Goal: Transaction & Acquisition: Purchase product/service

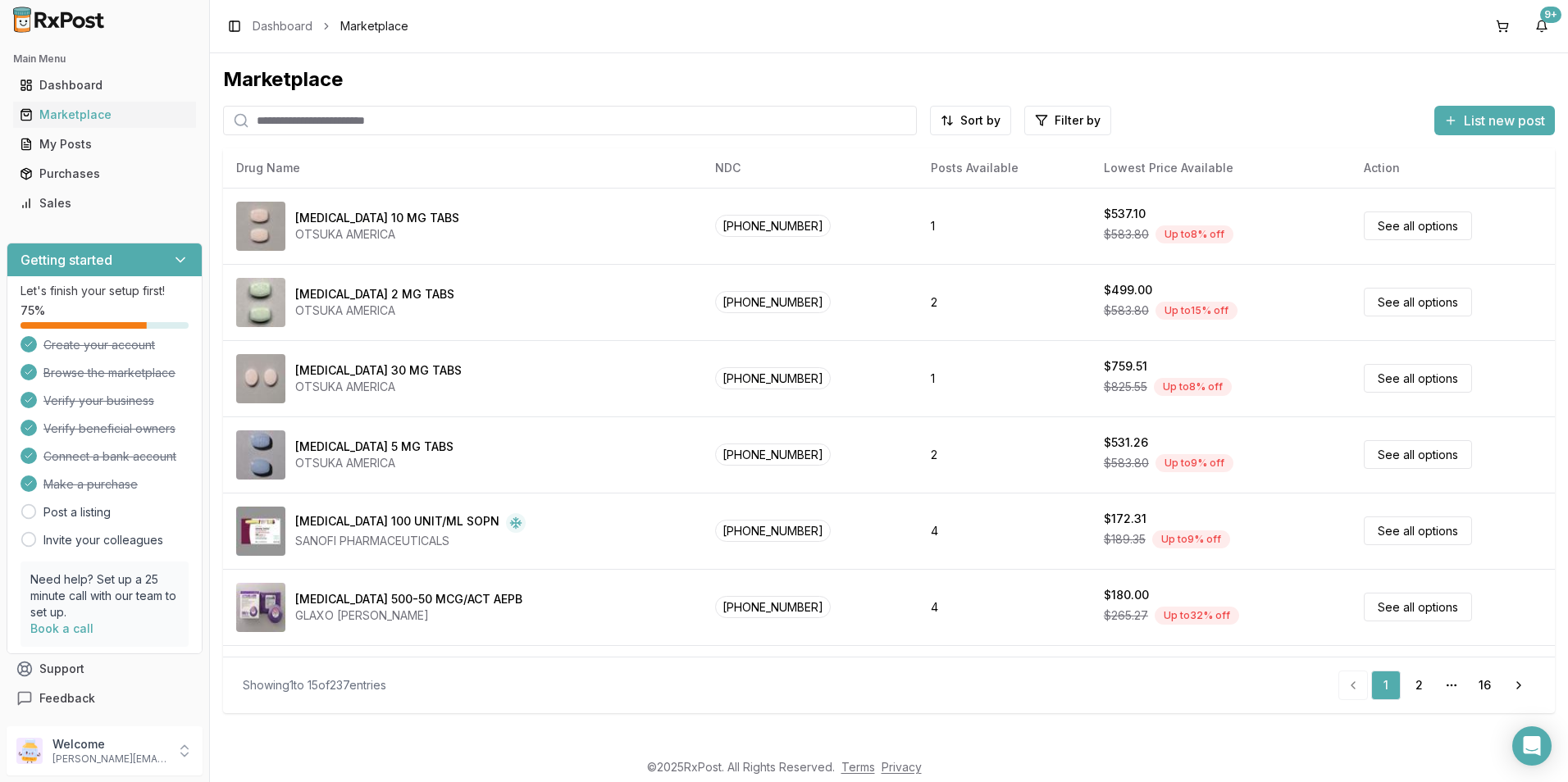
click at [333, 122] on input "search" at bounding box center [570, 120] width 694 height 29
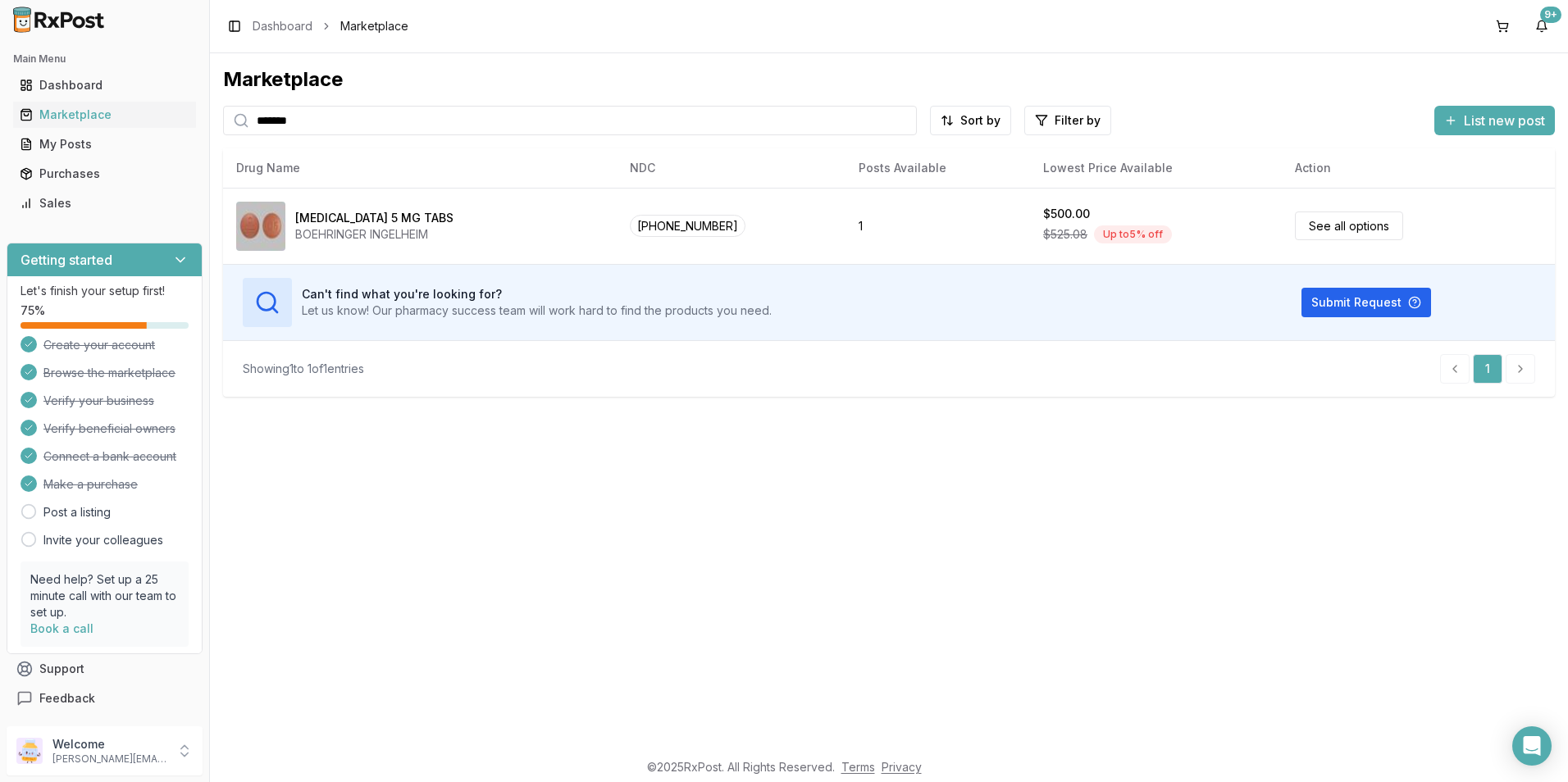
type input "*******"
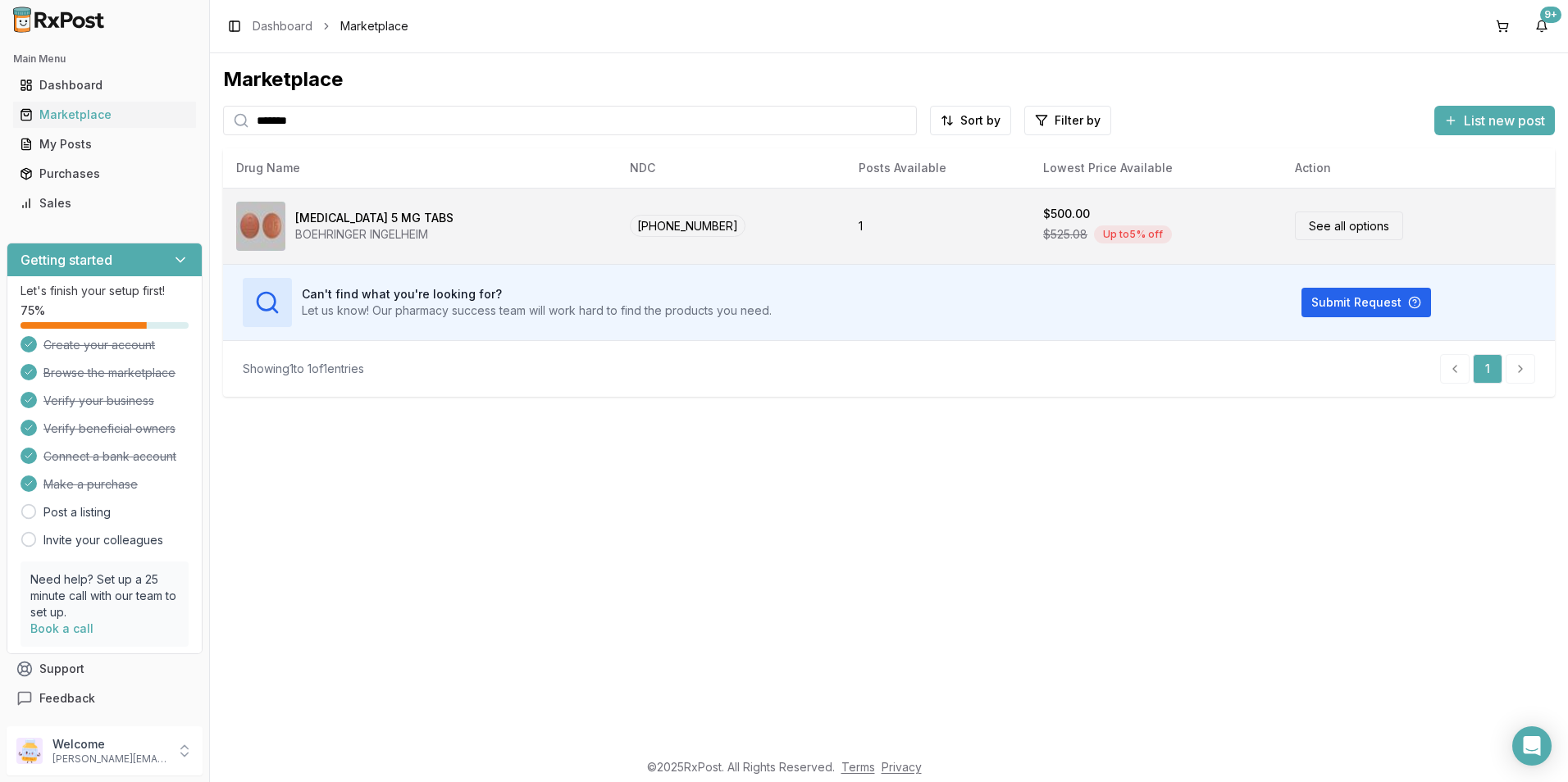
click at [325, 215] on div "[MEDICAL_DATA] 5 MG TABS" at bounding box center [375, 218] width 158 height 17
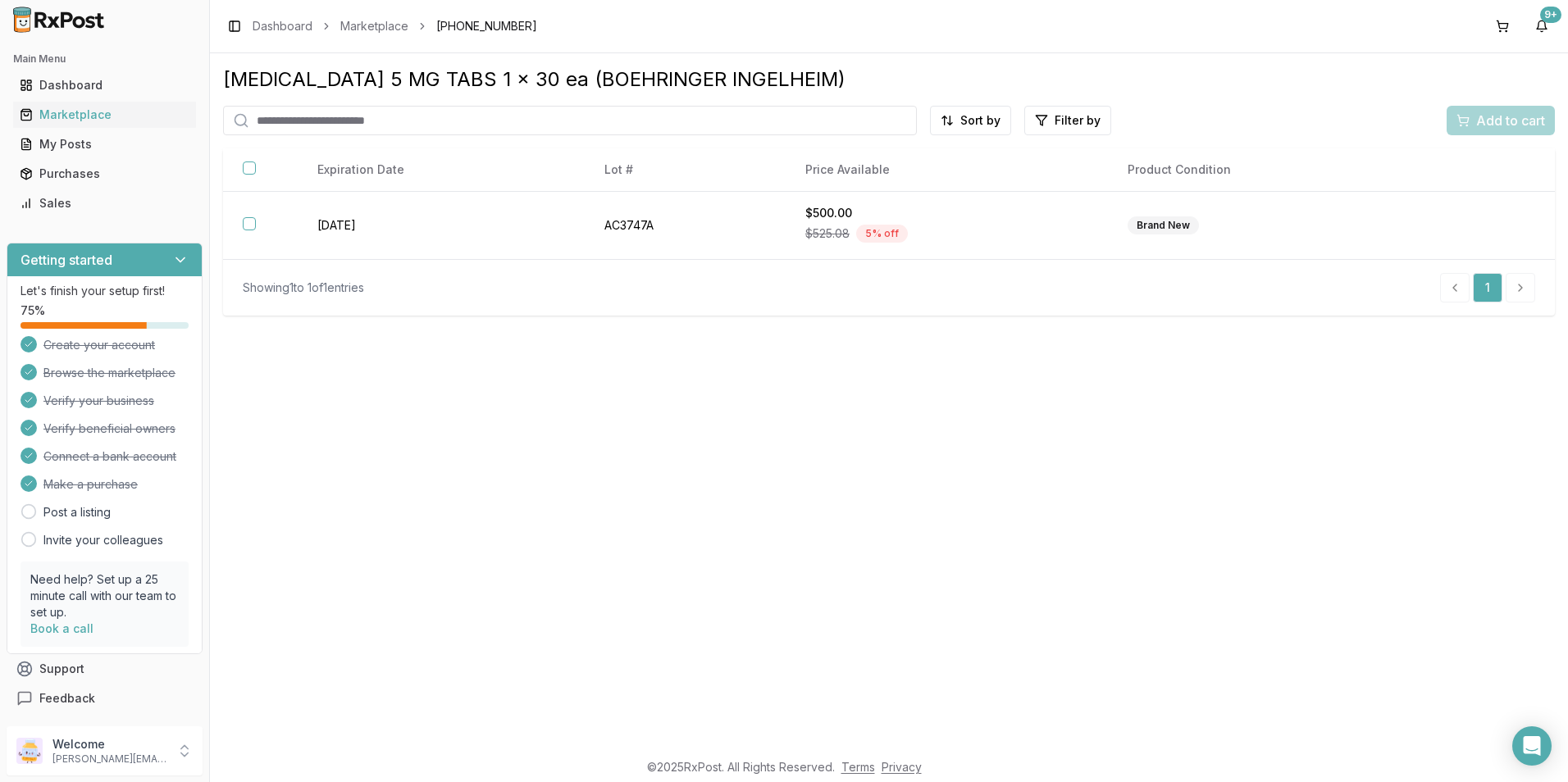
click at [1491, 127] on div "Add to cart" at bounding box center [1501, 120] width 108 height 29
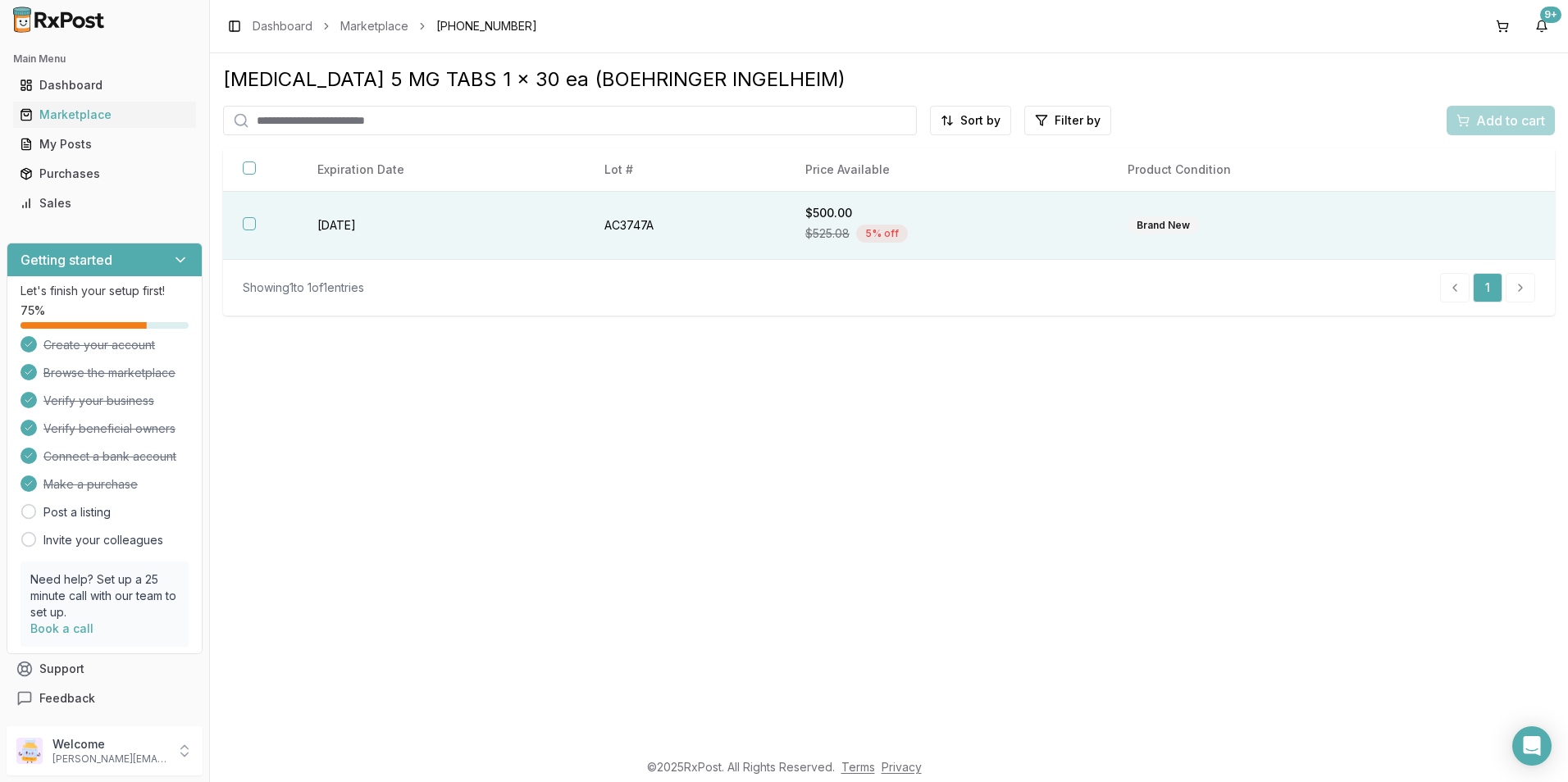
click at [829, 223] on div "$525.08 5 % off" at bounding box center [947, 234] width 283 height 25
click at [1516, 120] on span "Add to cart" at bounding box center [1511, 121] width 69 height 20
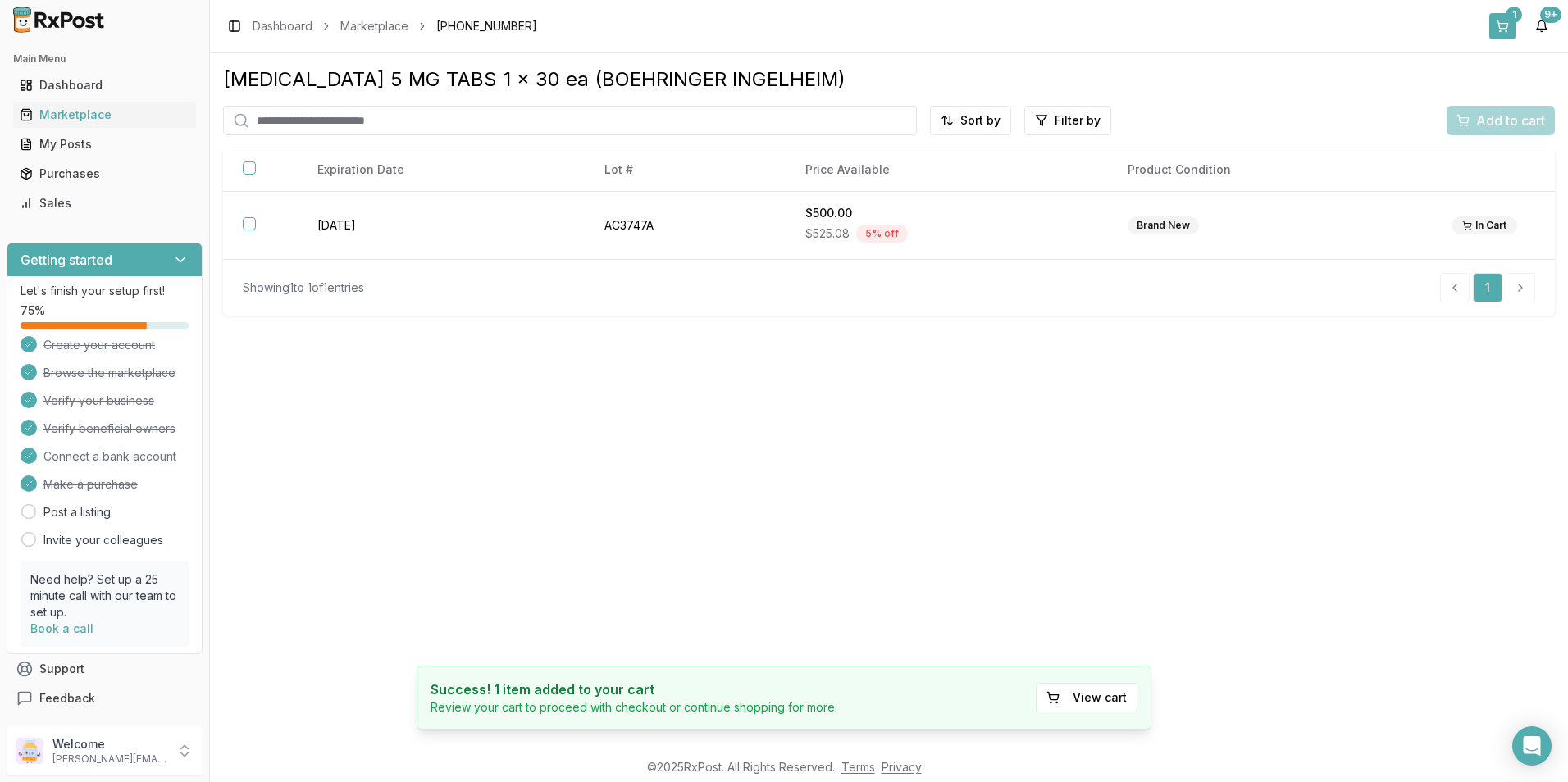
click at [1505, 17] on button "1" at bounding box center [1502, 27] width 27 height 27
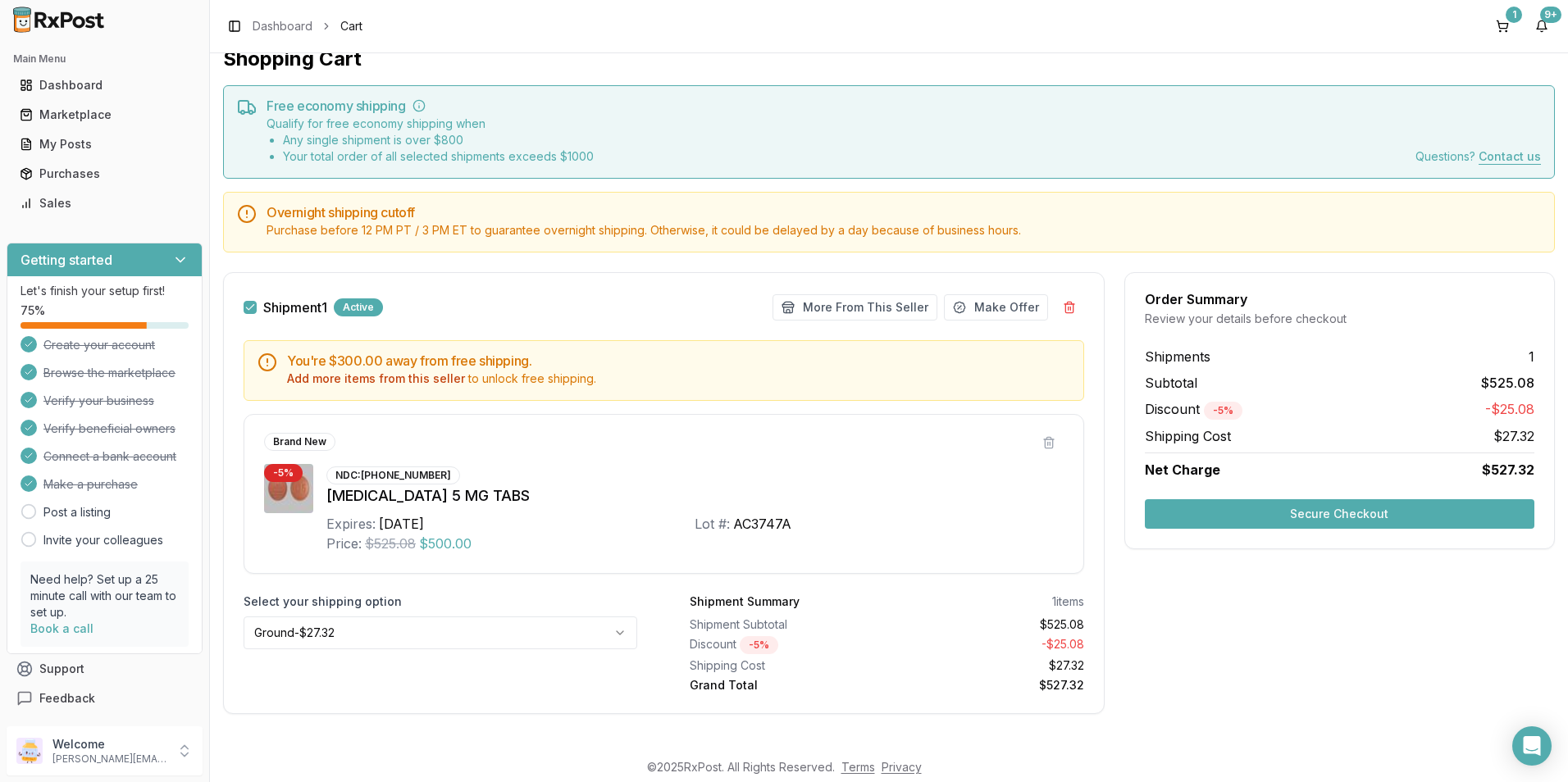
scroll to position [31, 0]
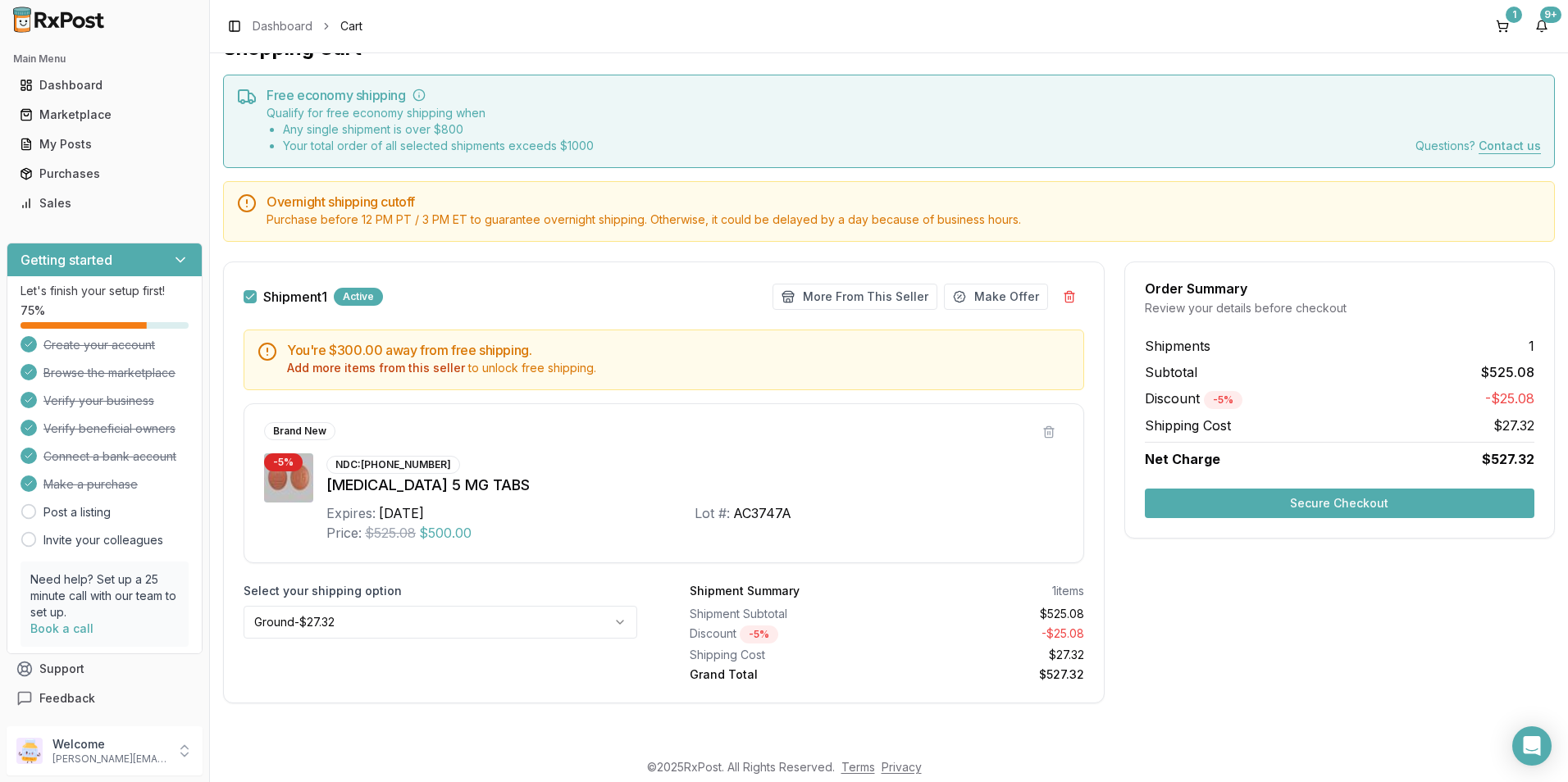
click at [509, 367] on div "Add more items from this seller to unlock free shipping." at bounding box center [678, 369] width 783 height 17
click at [415, 374] on button "Add more items from this seller" at bounding box center [376, 369] width 178 height 17
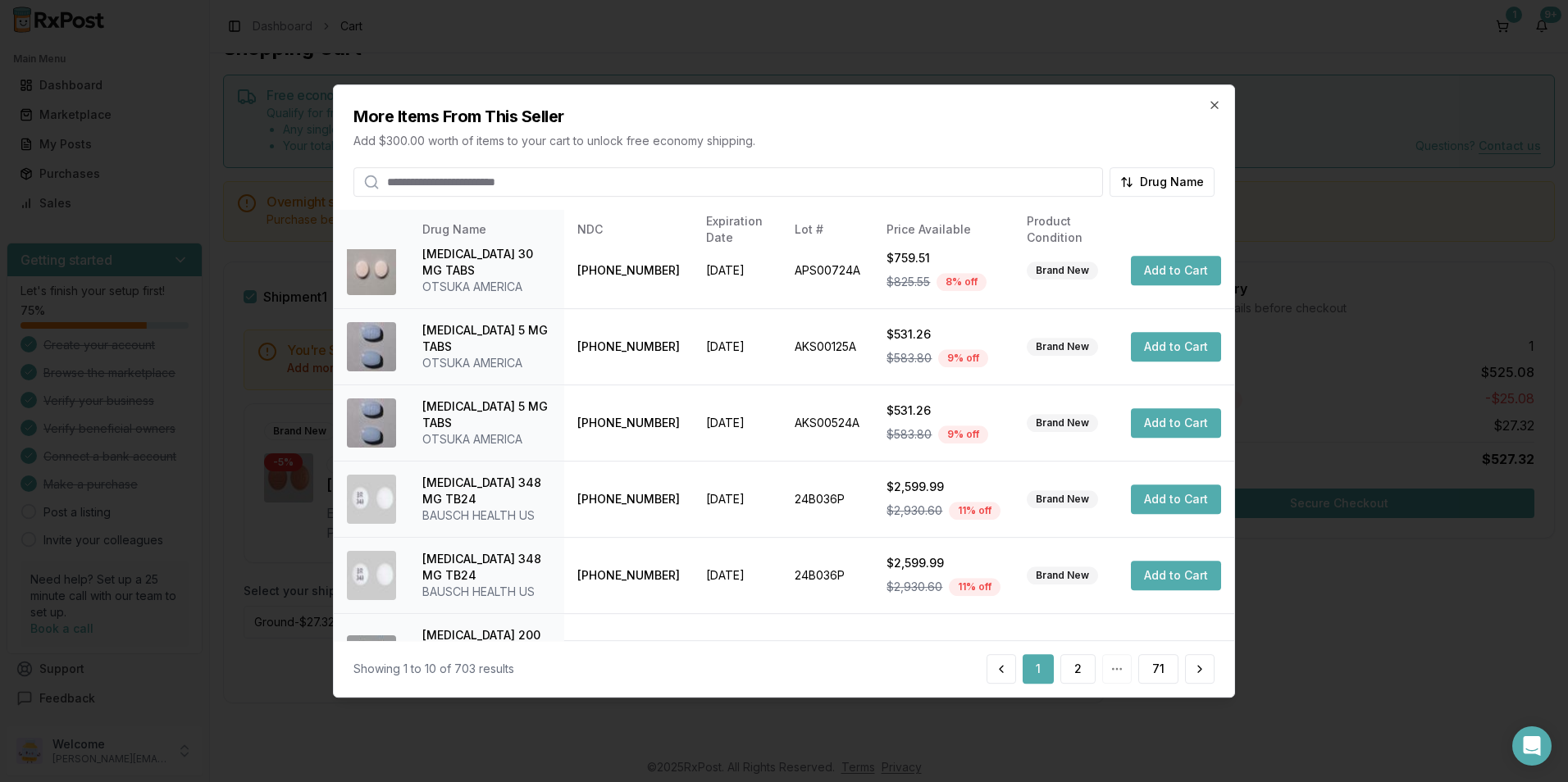
scroll to position [371, 0]
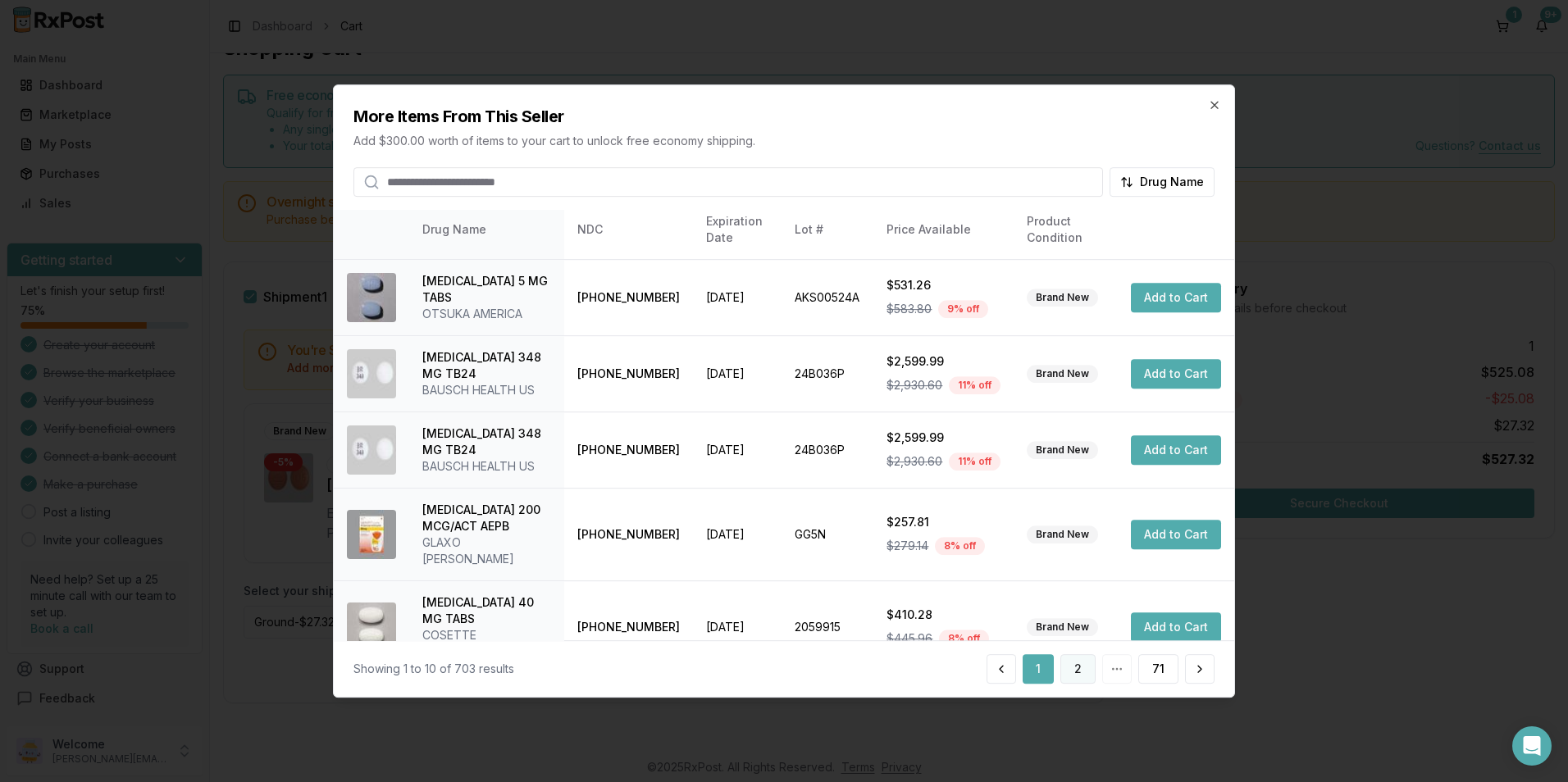
click at [1073, 669] on button "2" at bounding box center [1078, 668] width 35 height 29
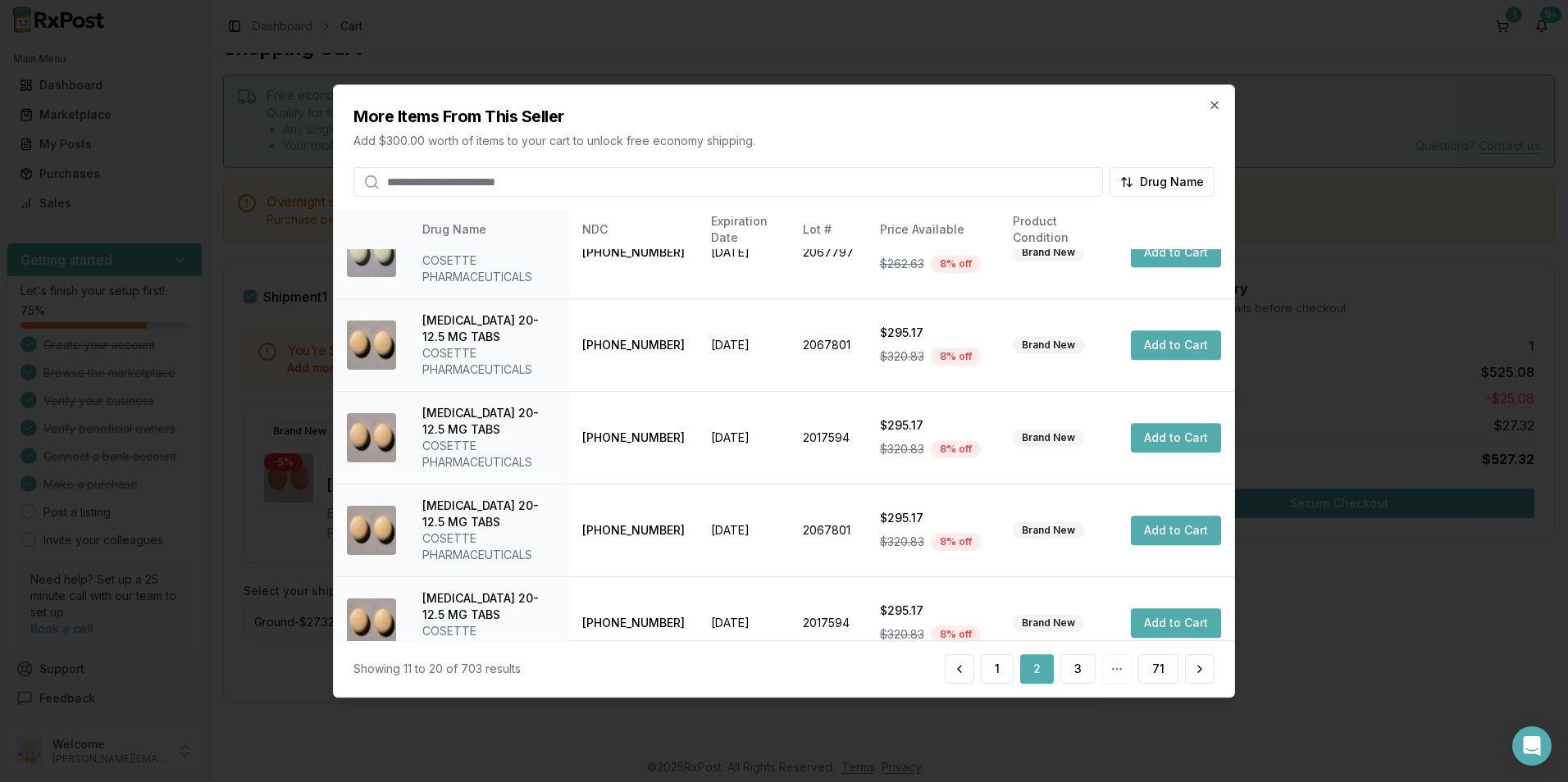
scroll to position [453, 0]
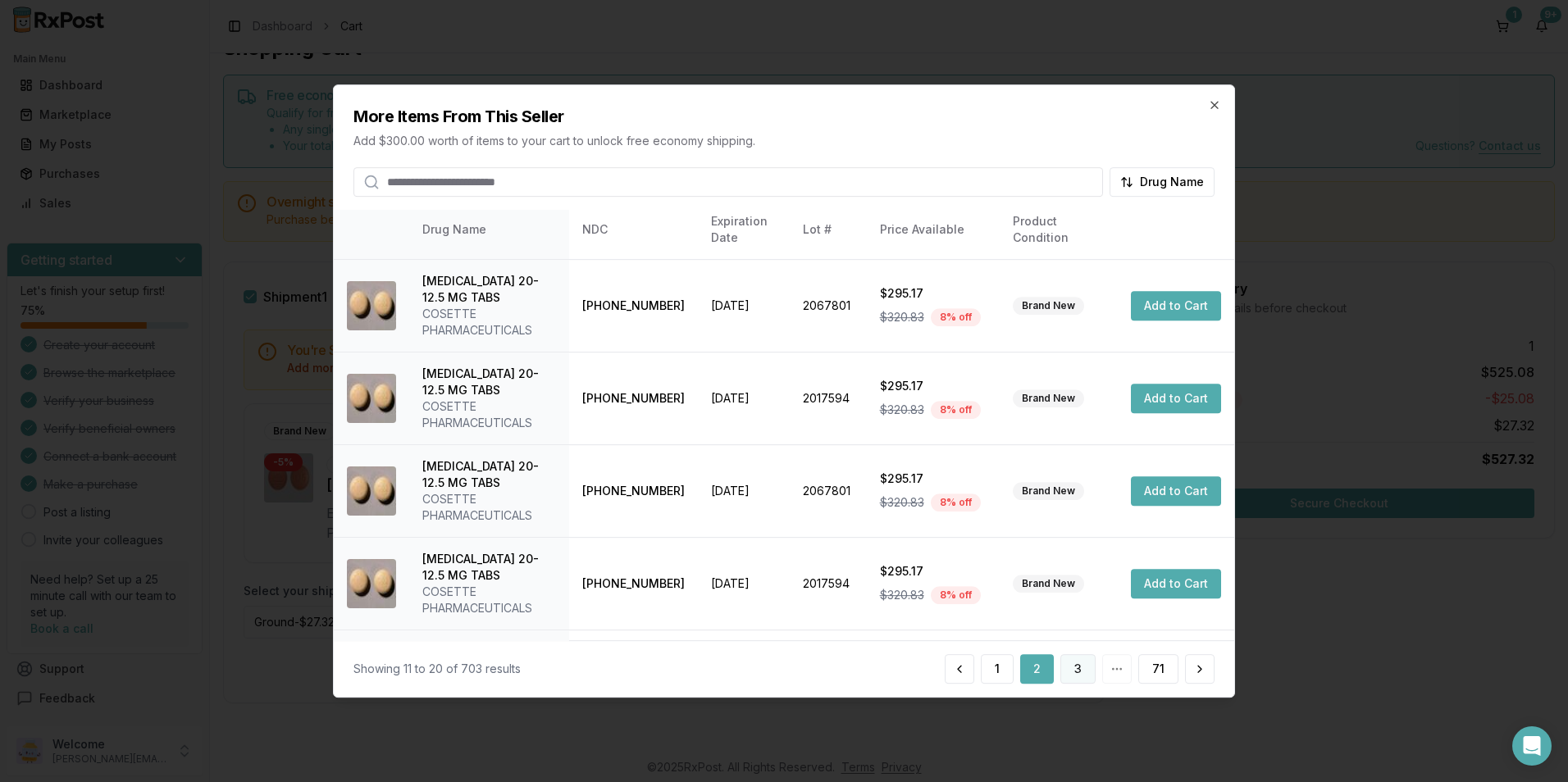
click at [1084, 670] on button "3" at bounding box center [1078, 668] width 35 height 29
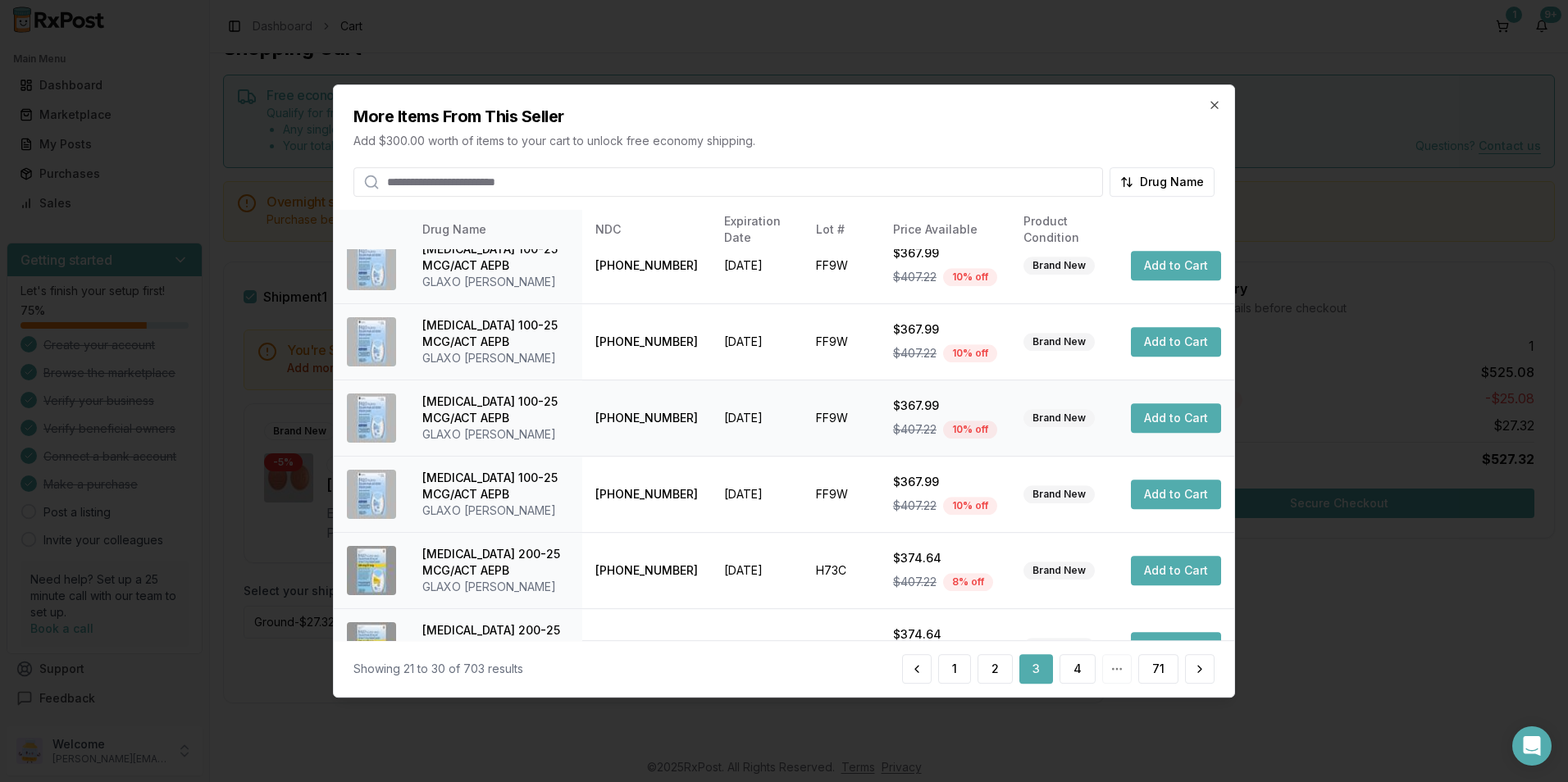
scroll to position [420, 0]
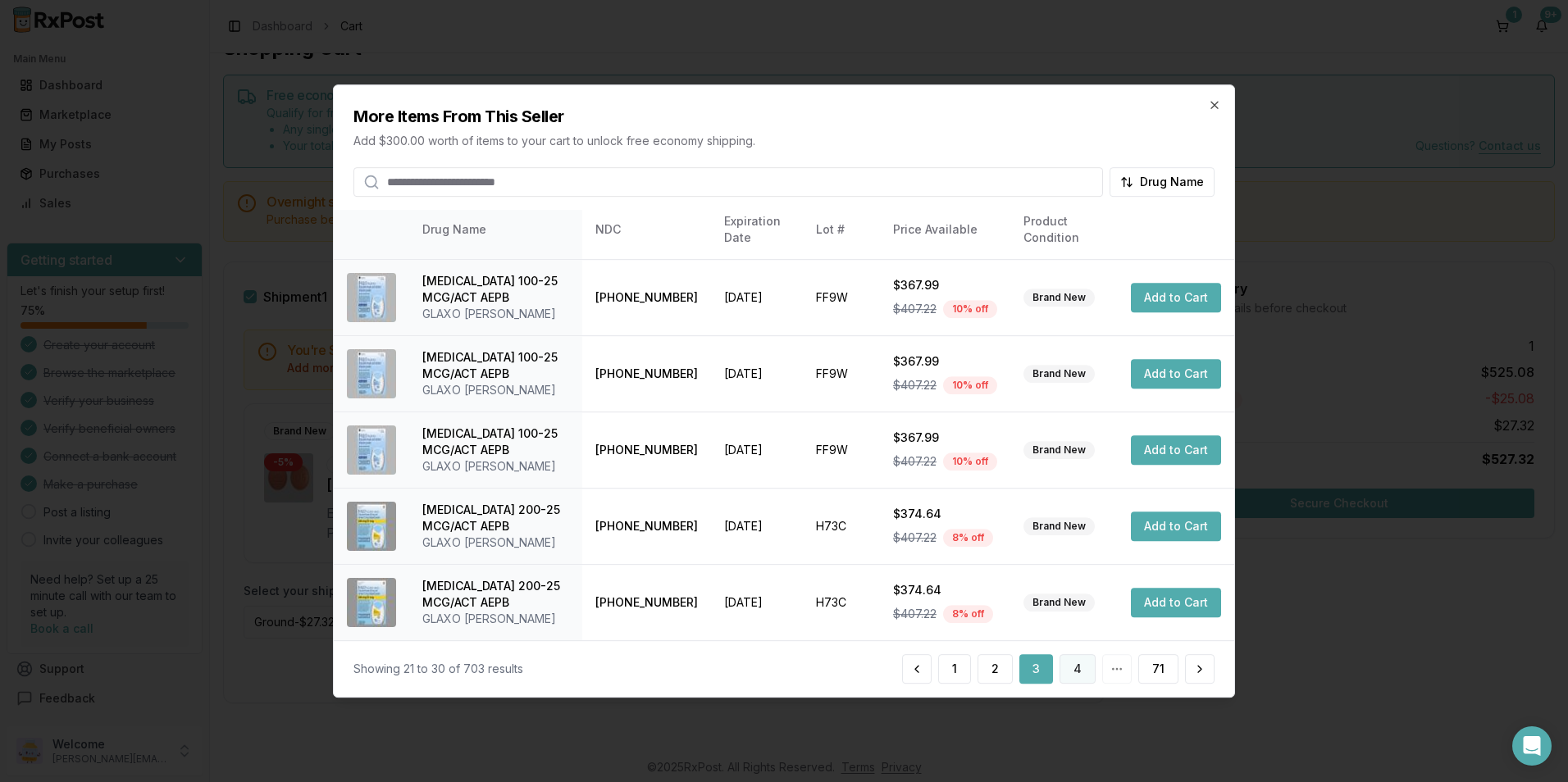
click at [1076, 670] on button "4" at bounding box center [1077, 668] width 36 height 29
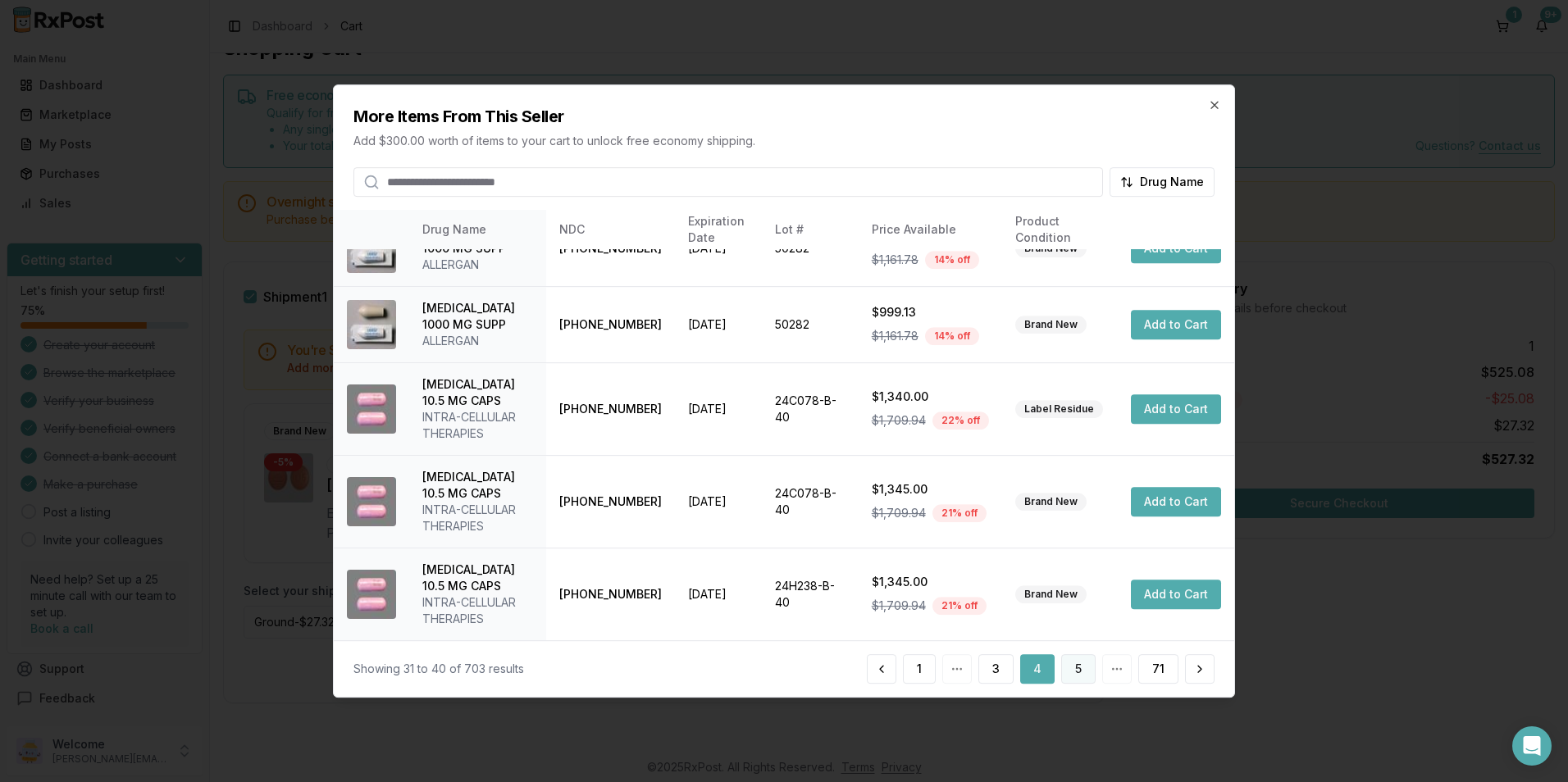
click at [1069, 674] on button "5" at bounding box center [1078, 668] width 34 height 29
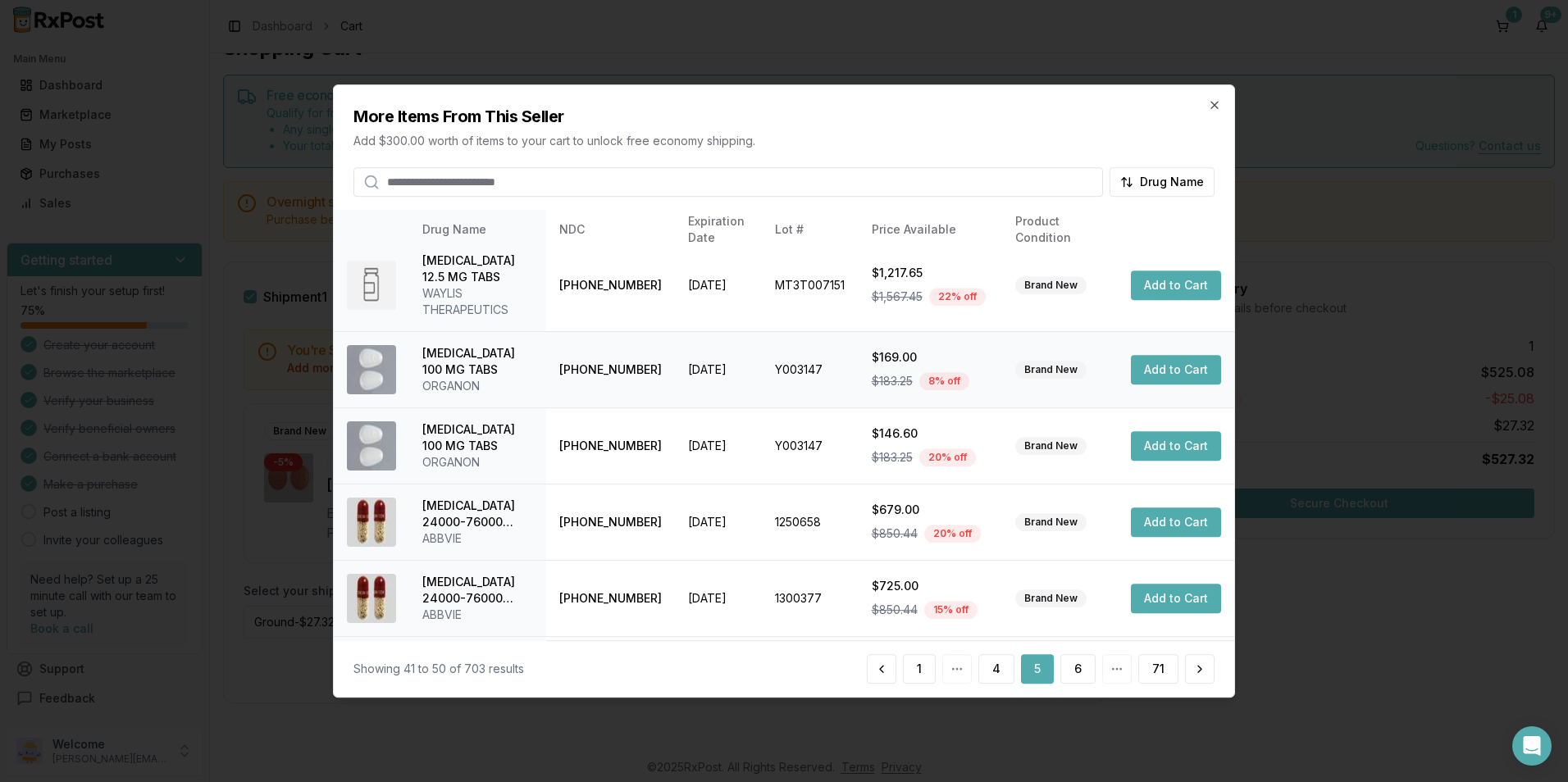
scroll to position [437, 0]
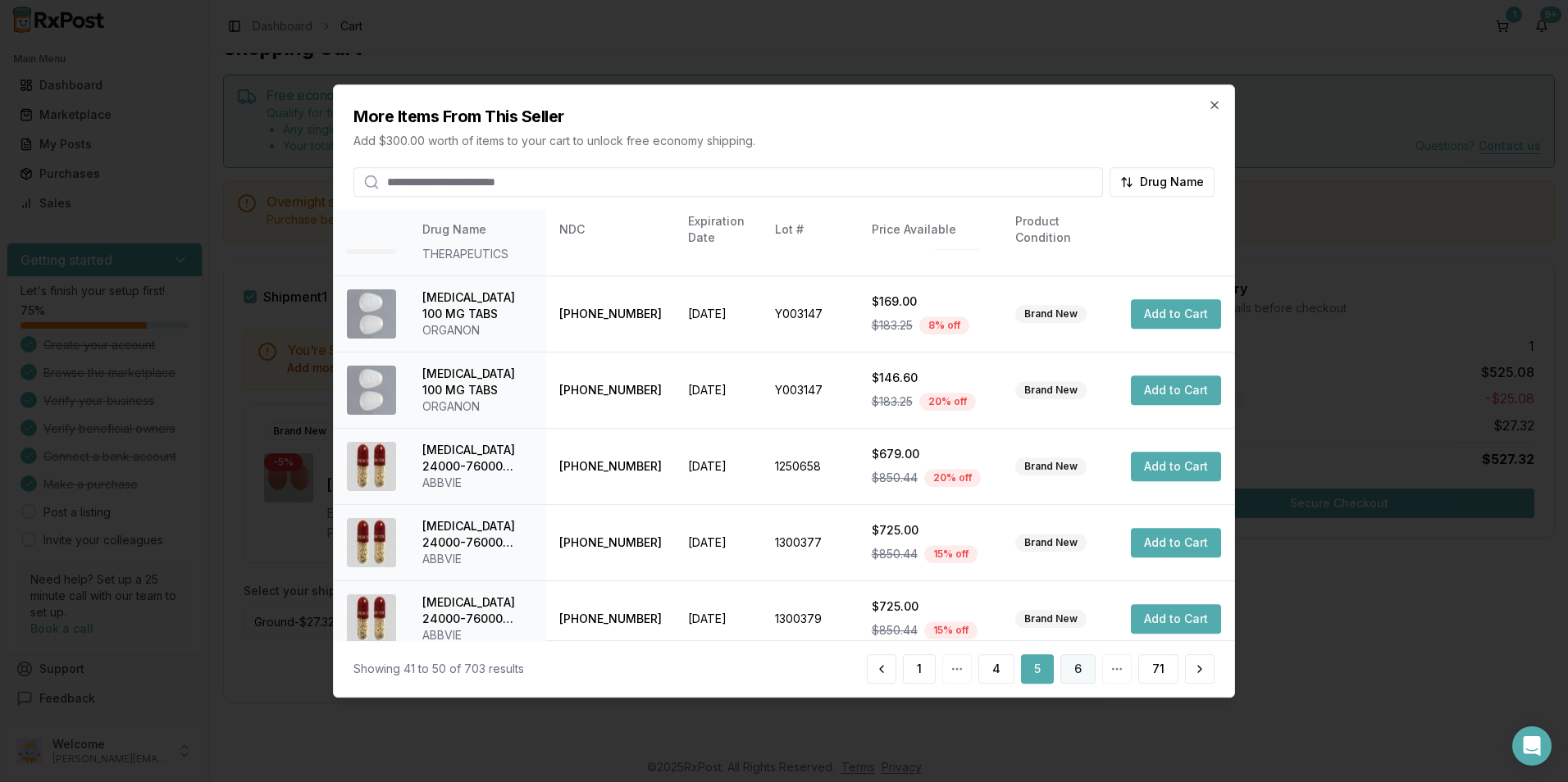
click at [1079, 660] on button "6" at bounding box center [1078, 668] width 35 height 29
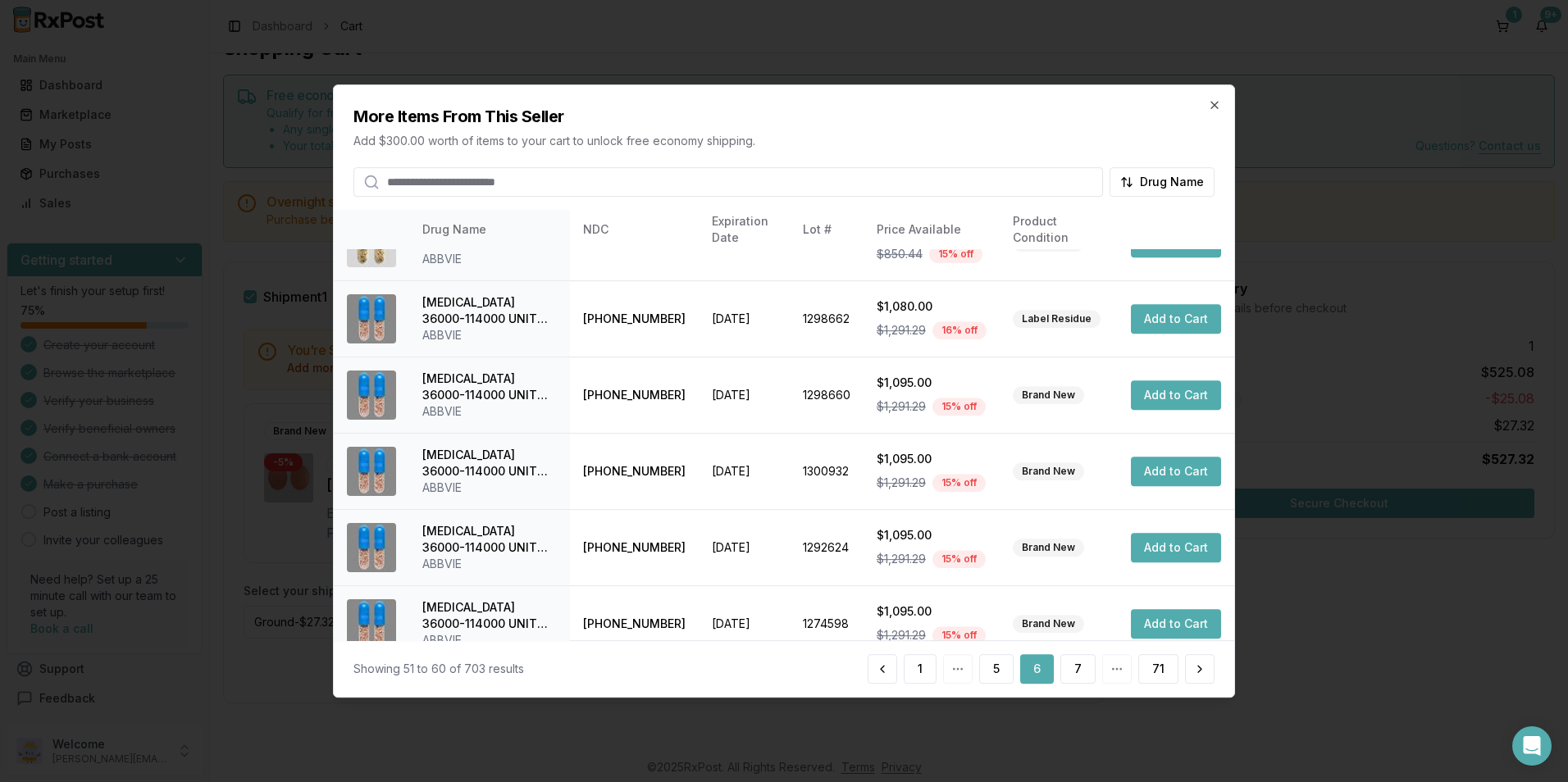
scroll to position [371, 0]
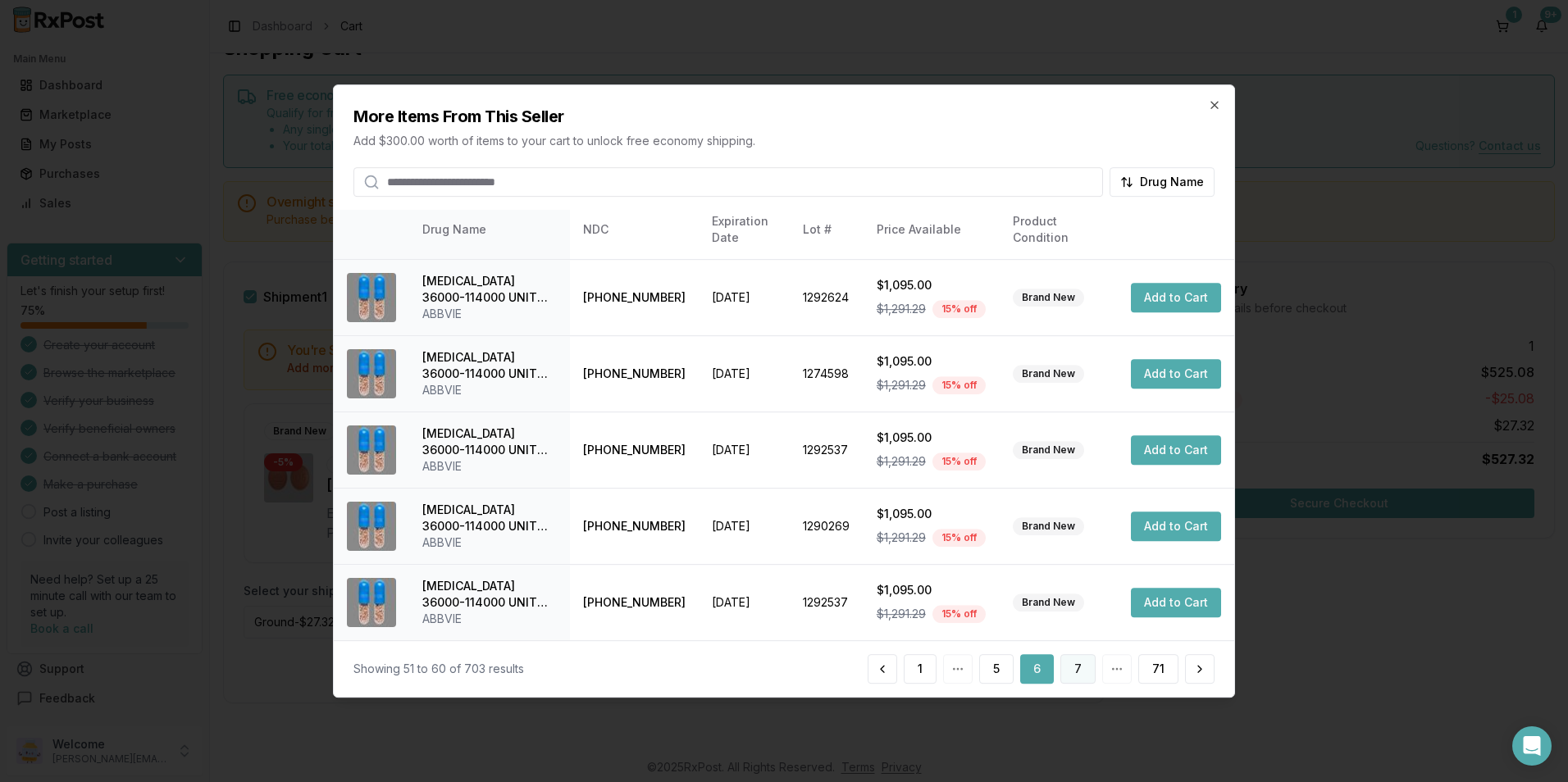
click at [1080, 675] on button "7" at bounding box center [1078, 668] width 35 height 29
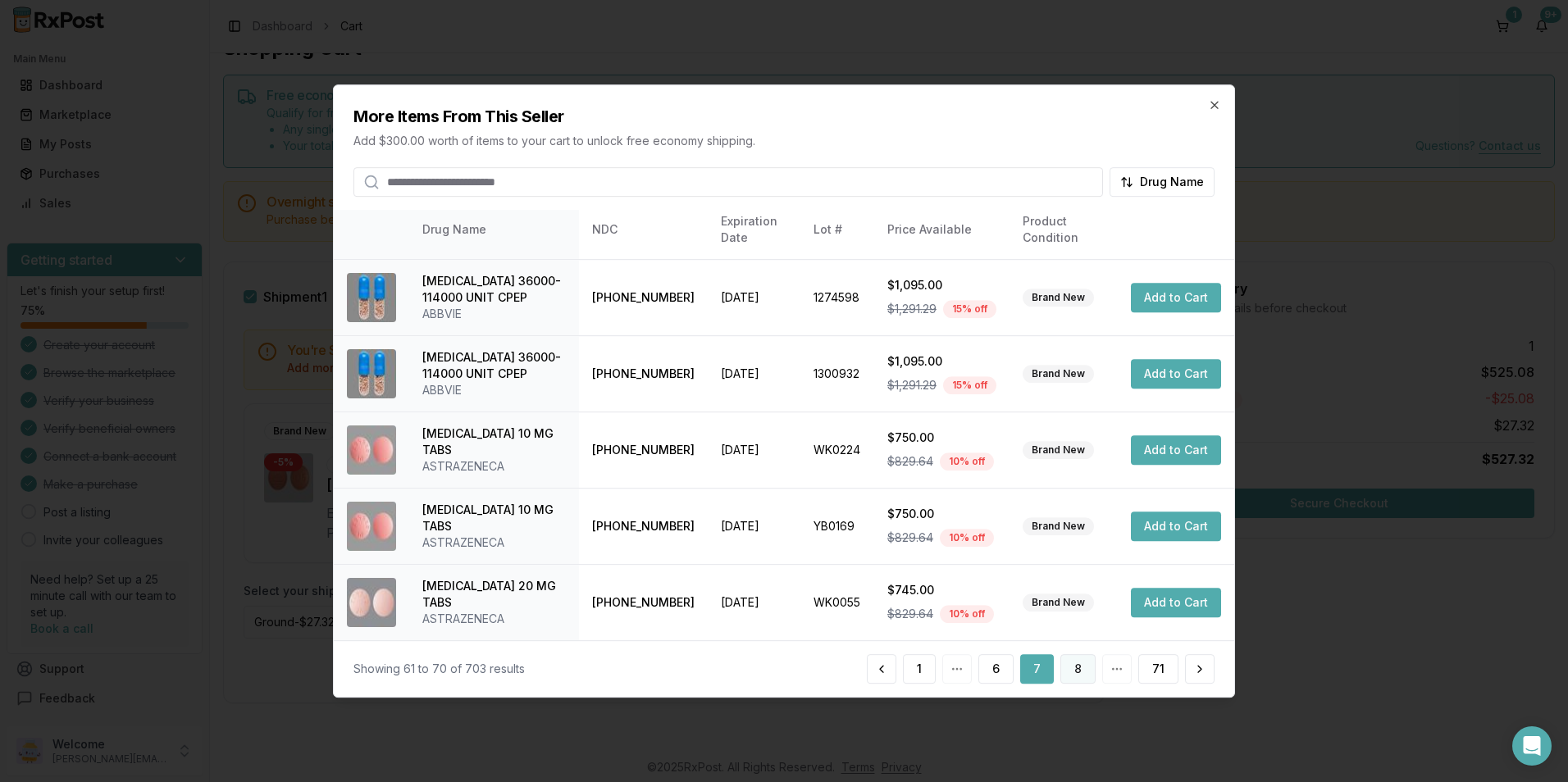
click at [1074, 666] on button "8" at bounding box center [1078, 668] width 35 height 29
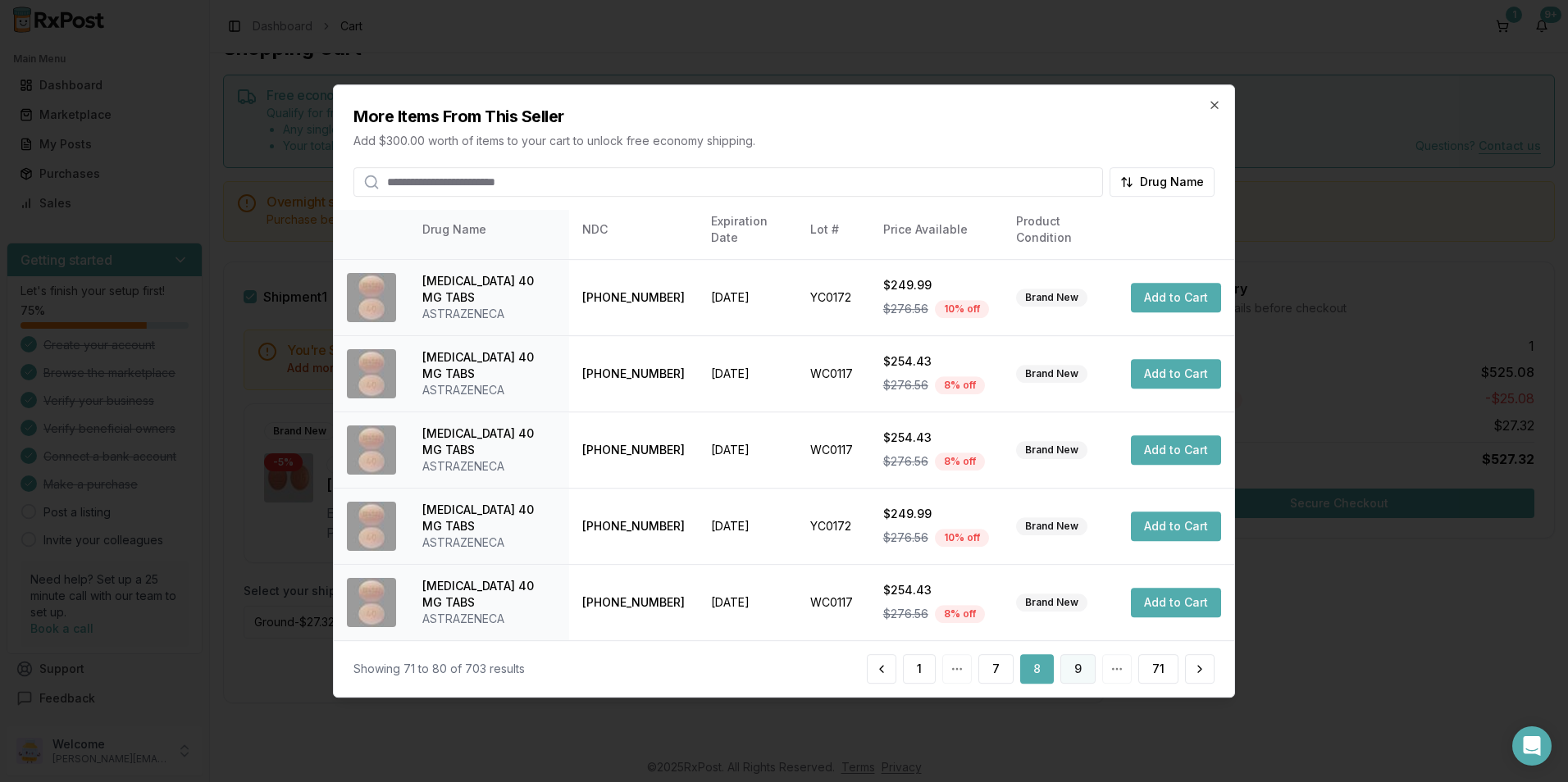
click at [1071, 666] on button "9" at bounding box center [1078, 668] width 35 height 29
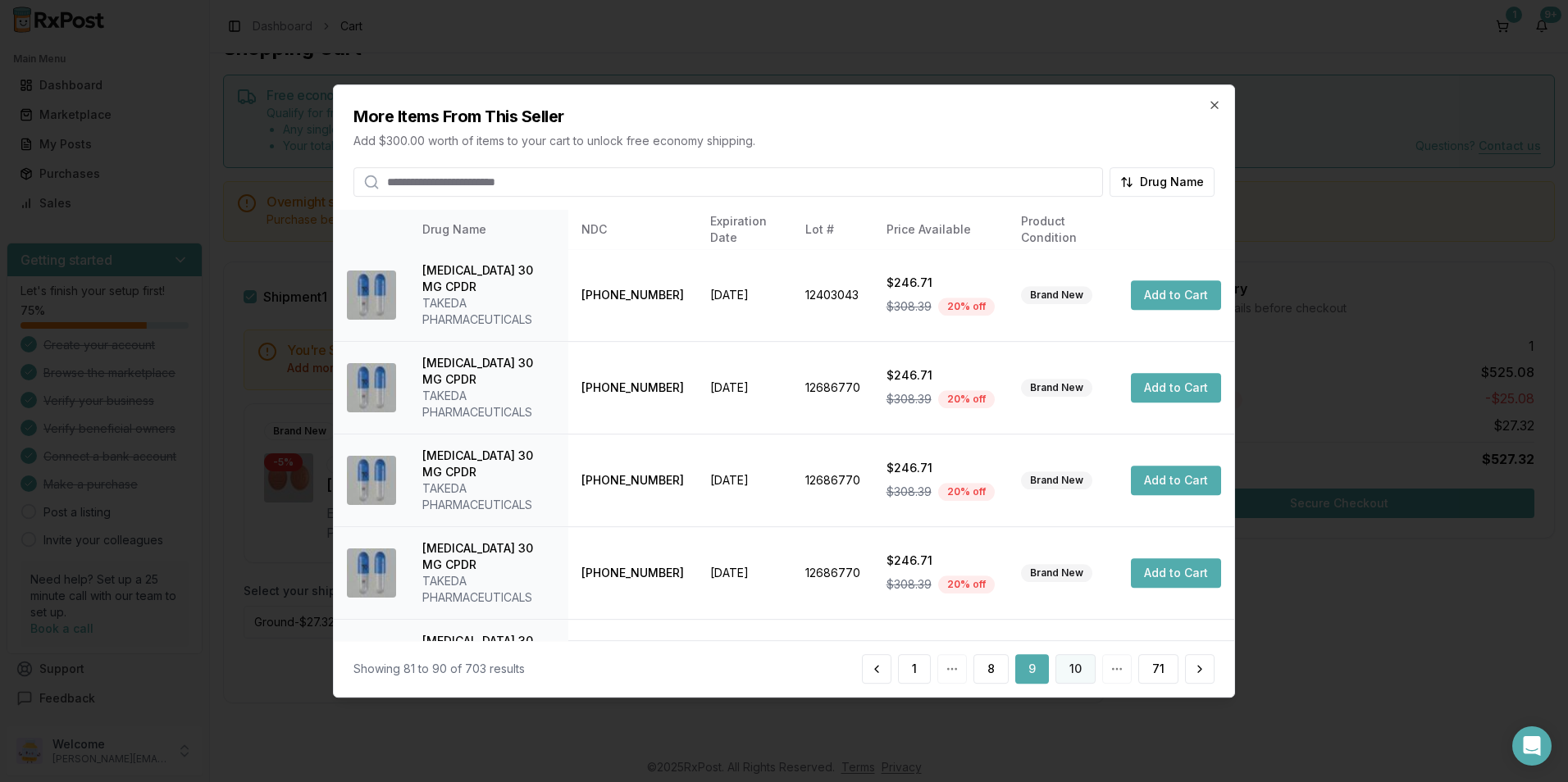
click at [1081, 669] on button "10" at bounding box center [1075, 668] width 40 height 29
click at [1084, 667] on button "11" at bounding box center [1076, 668] width 37 height 29
click at [1074, 666] on button "12" at bounding box center [1075, 668] width 40 height 29
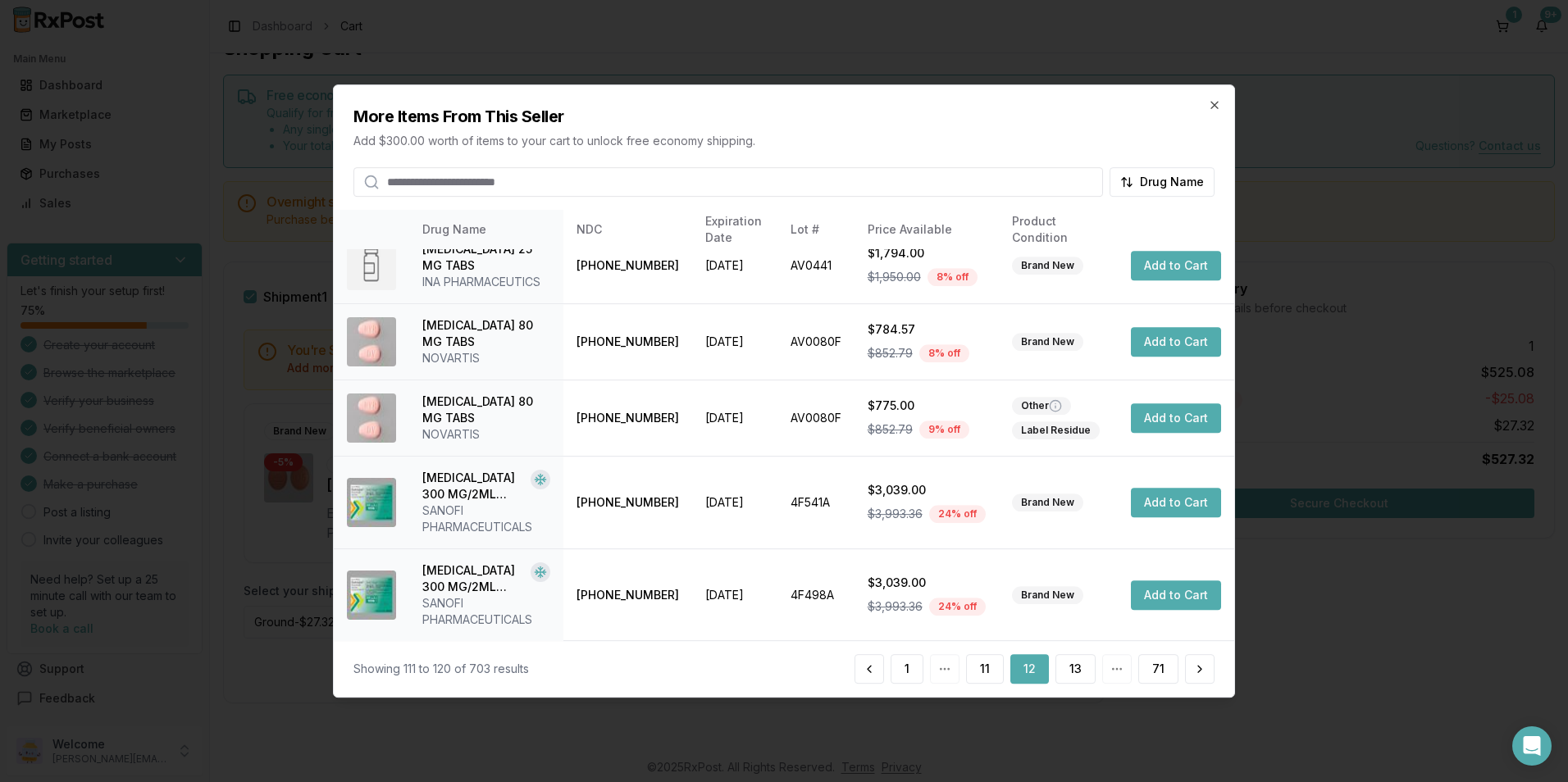
scroll to position [404, 0]
click at [1081, 672] on button "13" at bounding box center [1075, 668] width 40 height 29
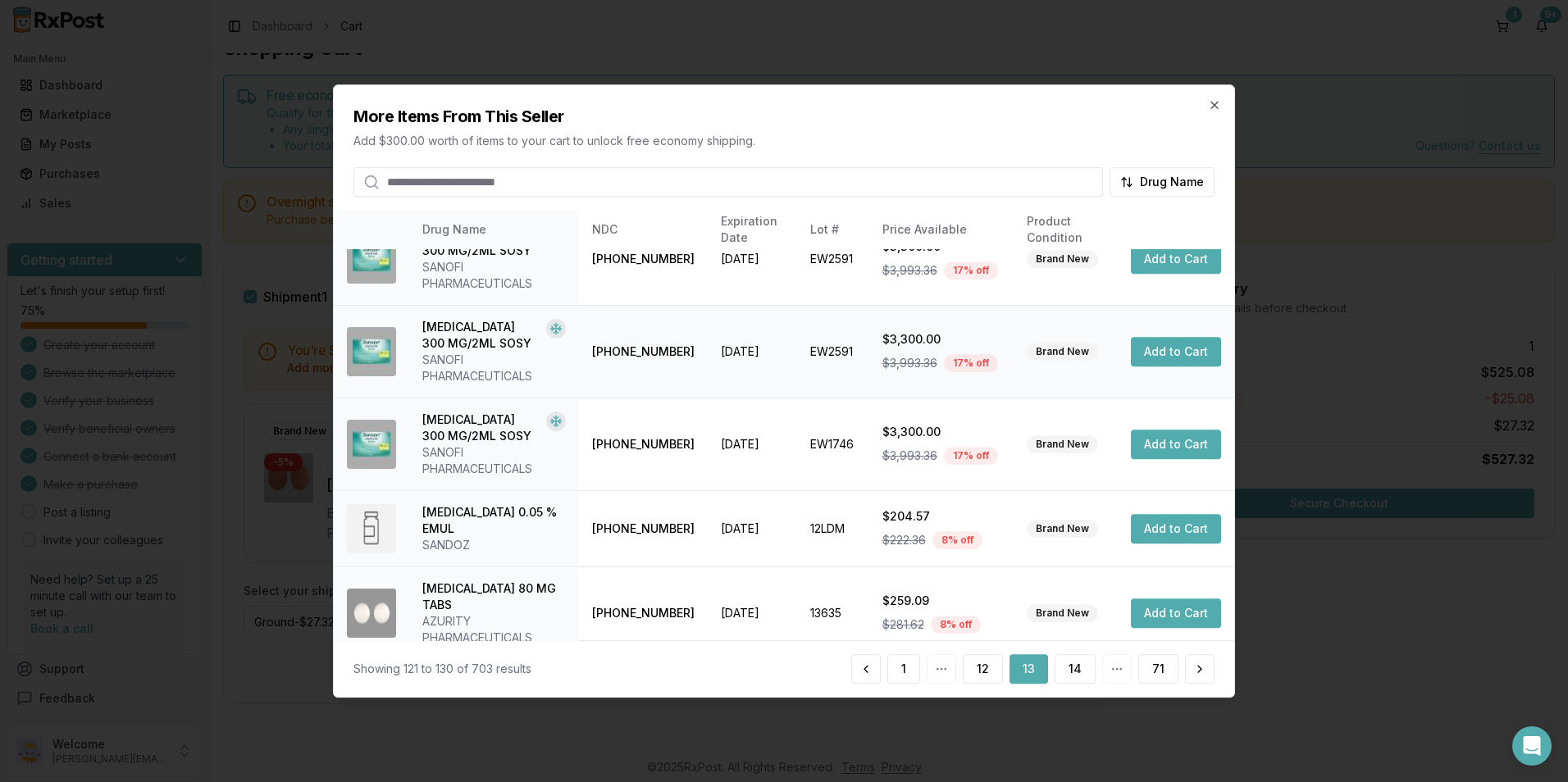
scroll to position [502, 0]
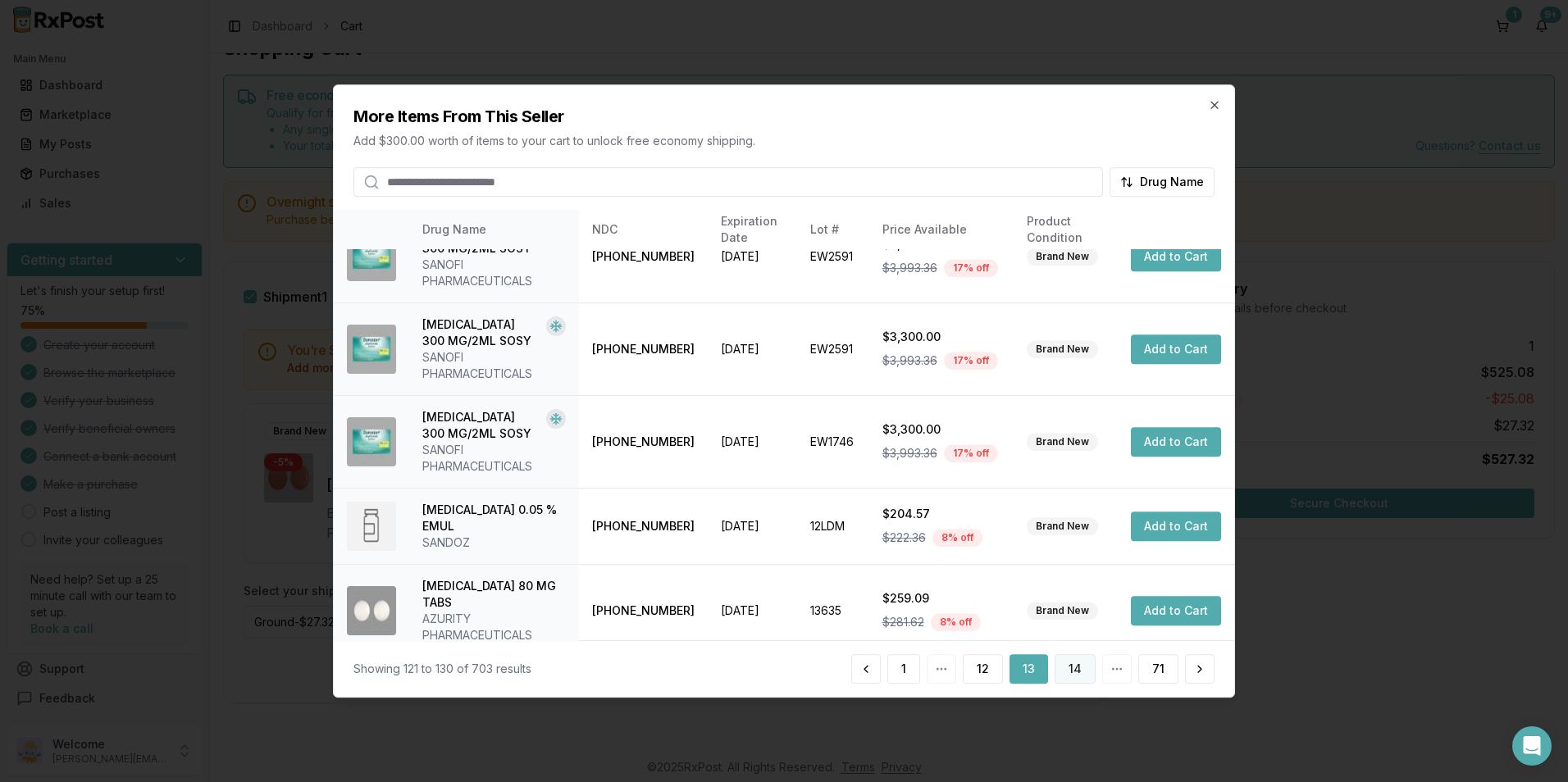
click at [1071, 667] on button "14" at bounding box center [1074, 668] width 41 height 29
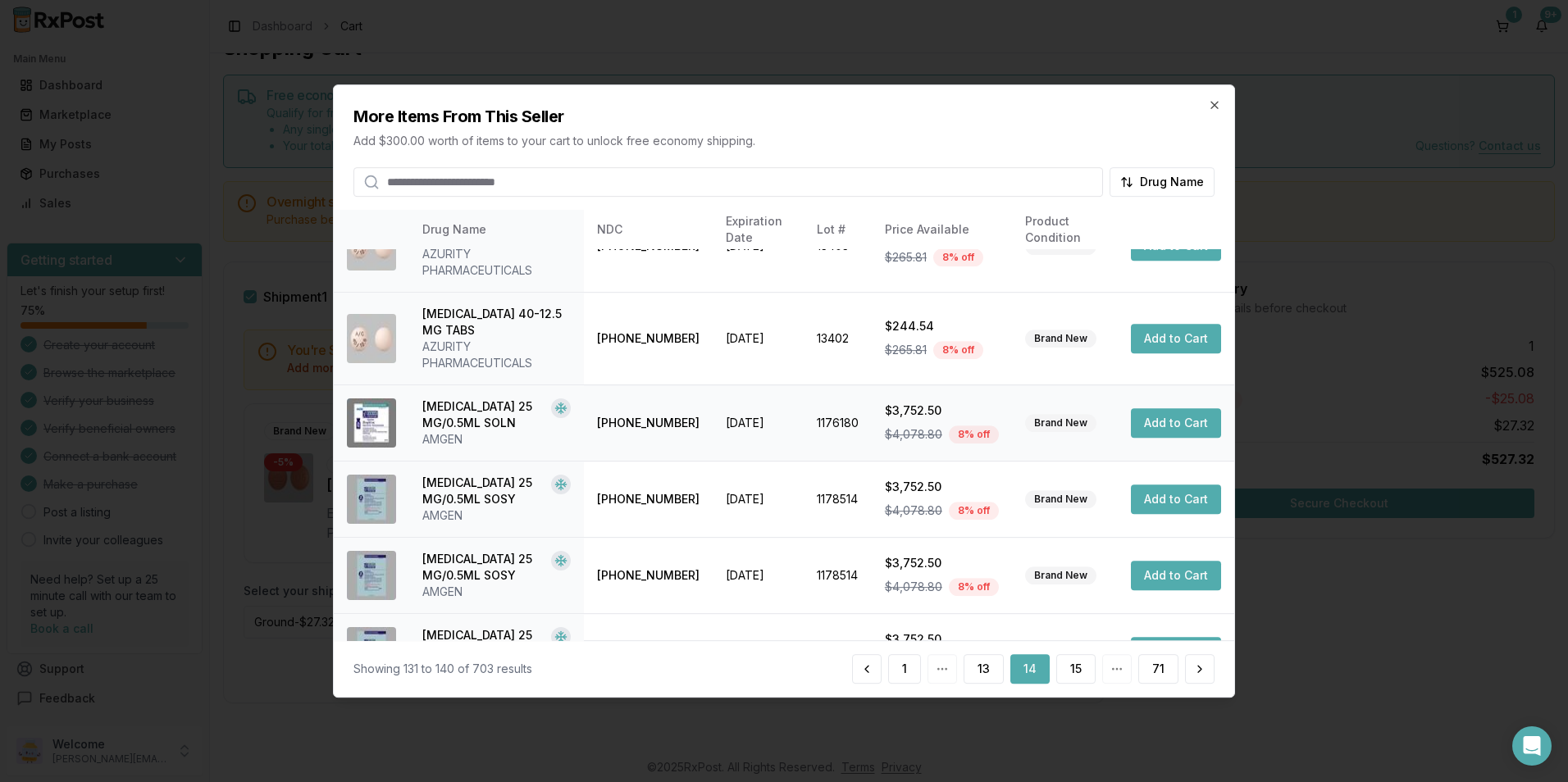
scroll to position [437, 0]
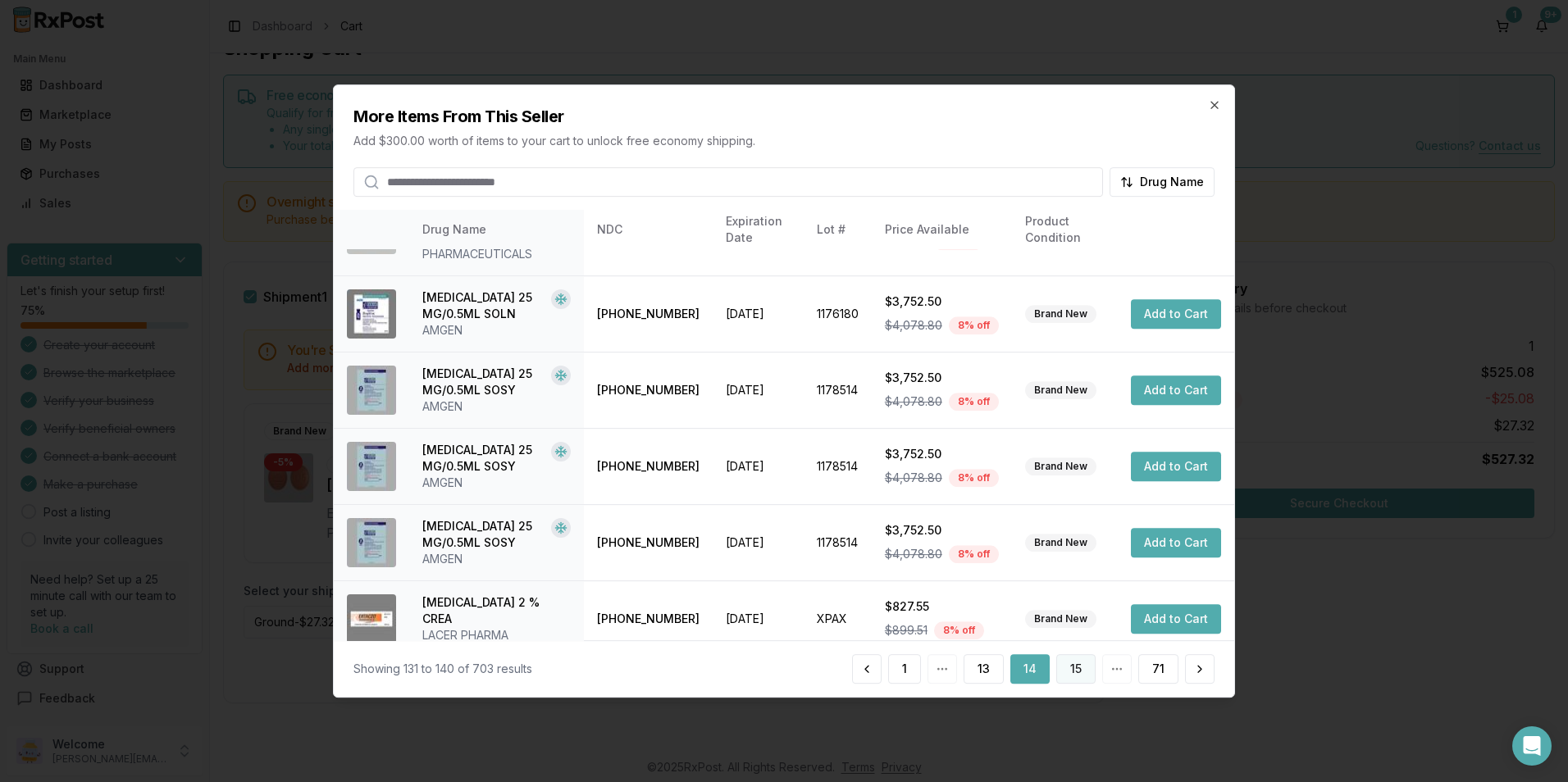
click at [1069, 675] on button "15" at bounding box center [1075, 668] width 39 height 29
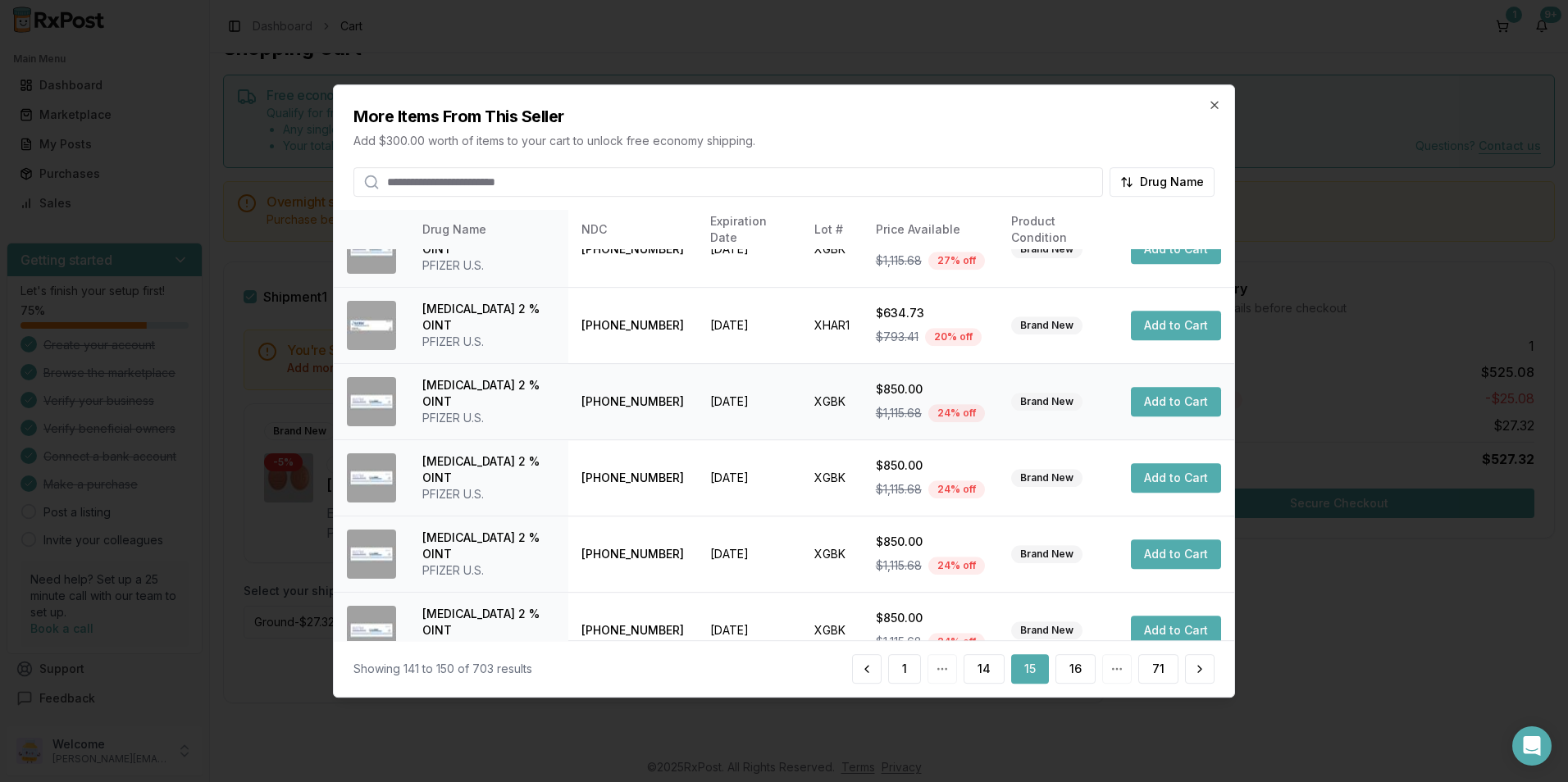
scroll to position [0, 0]
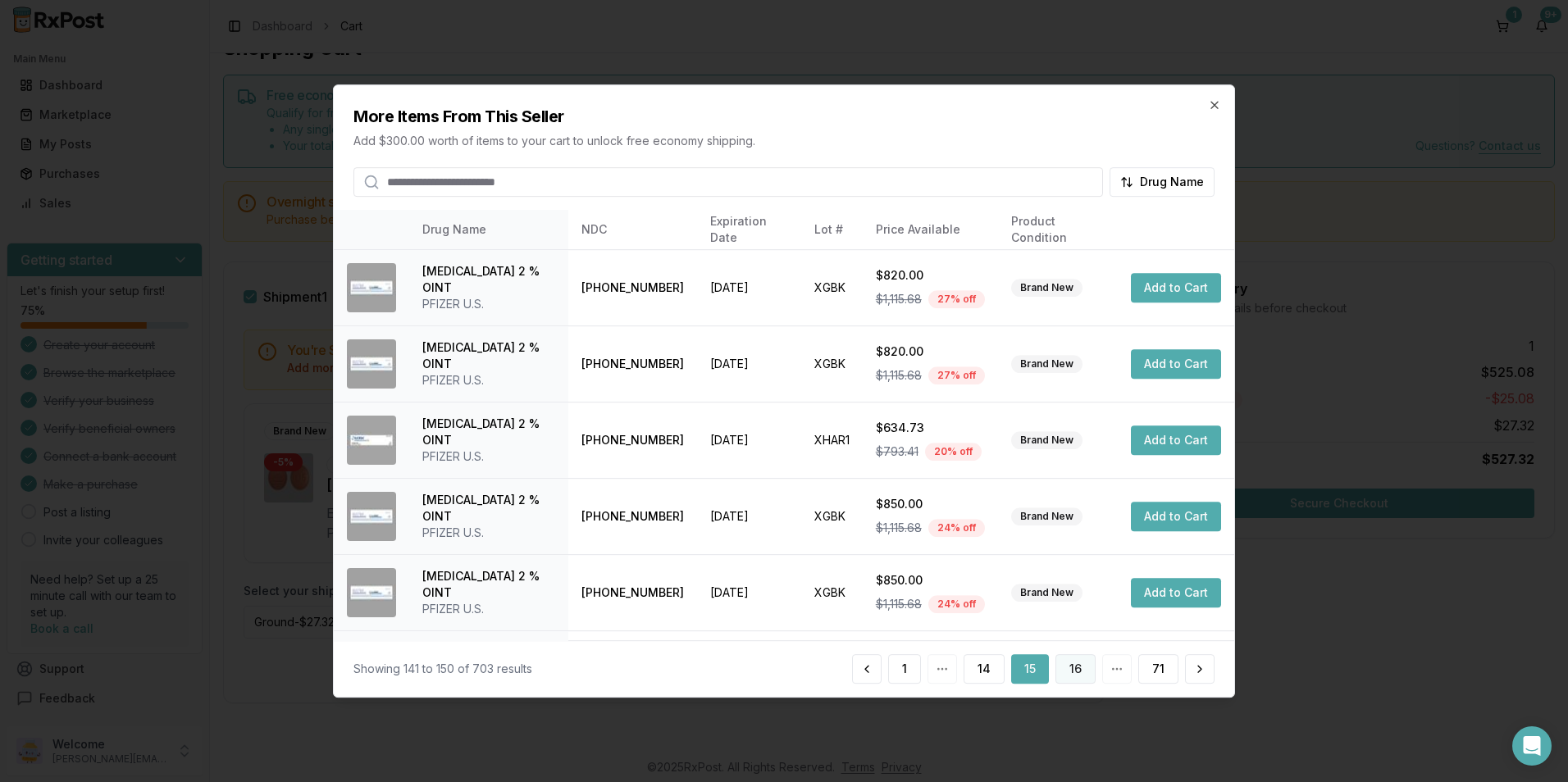
click at [1083, 667] on button "16" at bounding box center [1075, 668] width 40 height 29
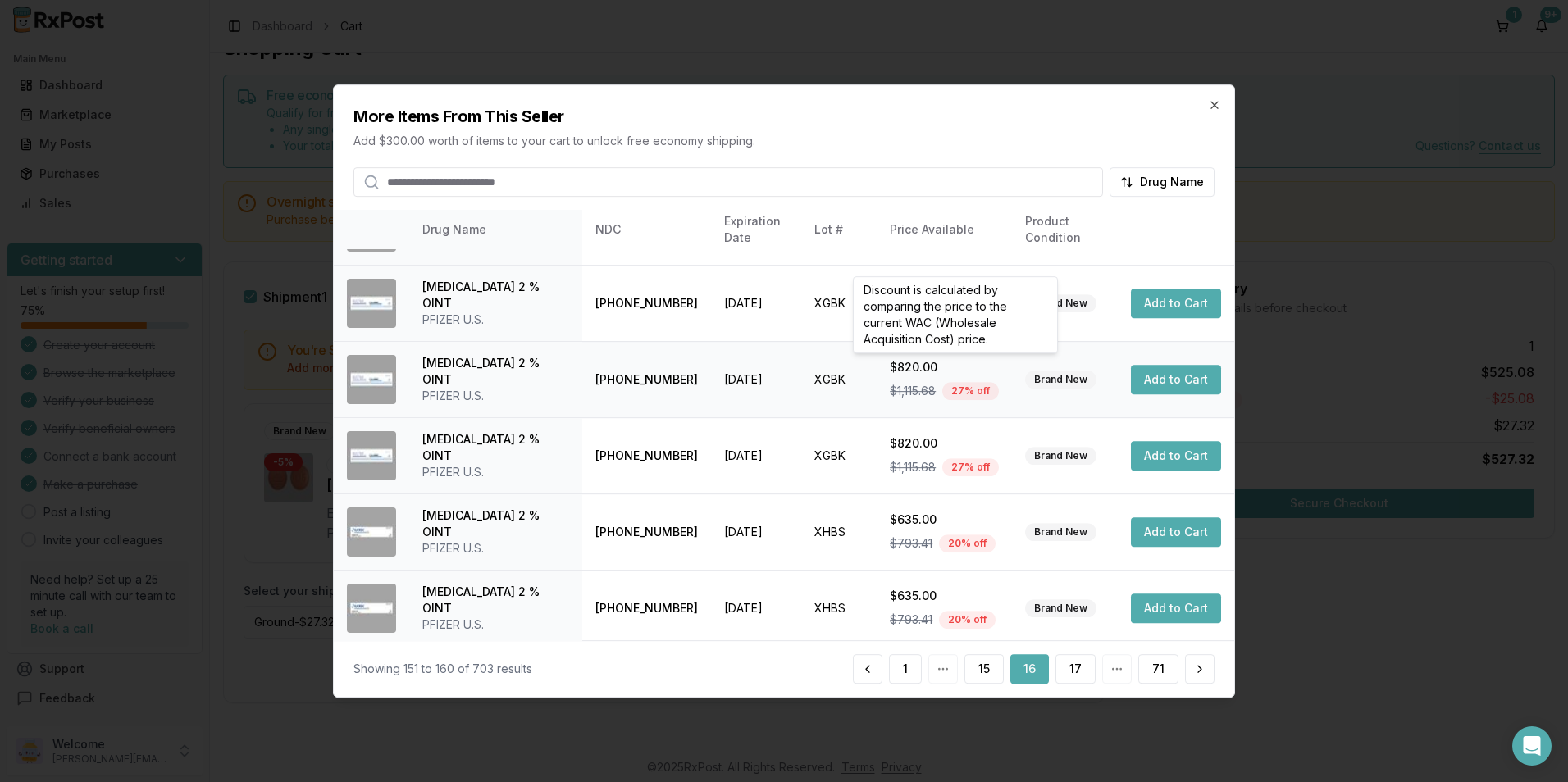
scroll to position [371, 0]
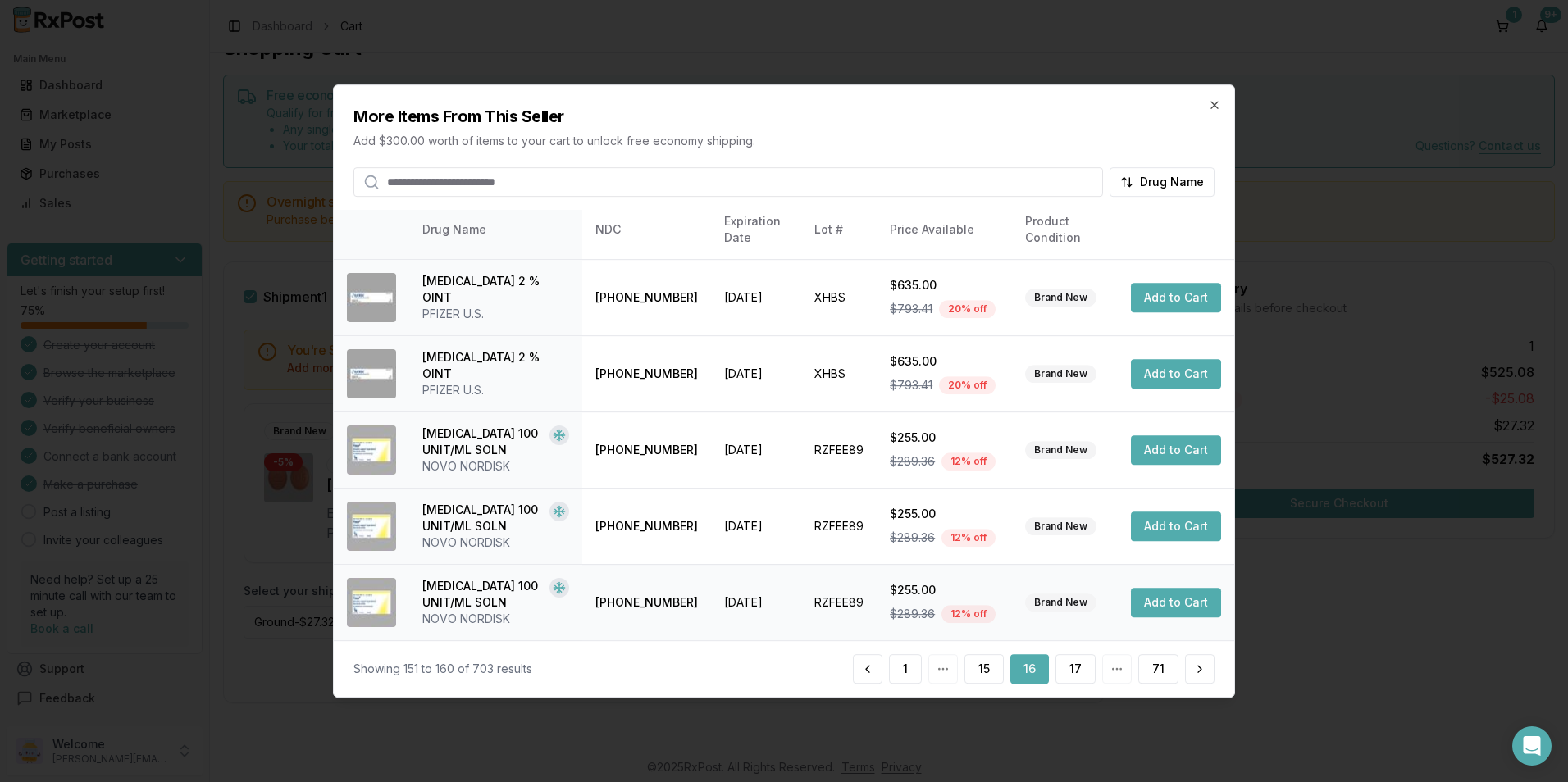
click at [1184, 600] on button "Add to Cart" at bounding box center [1176, 601] width 90 height 29
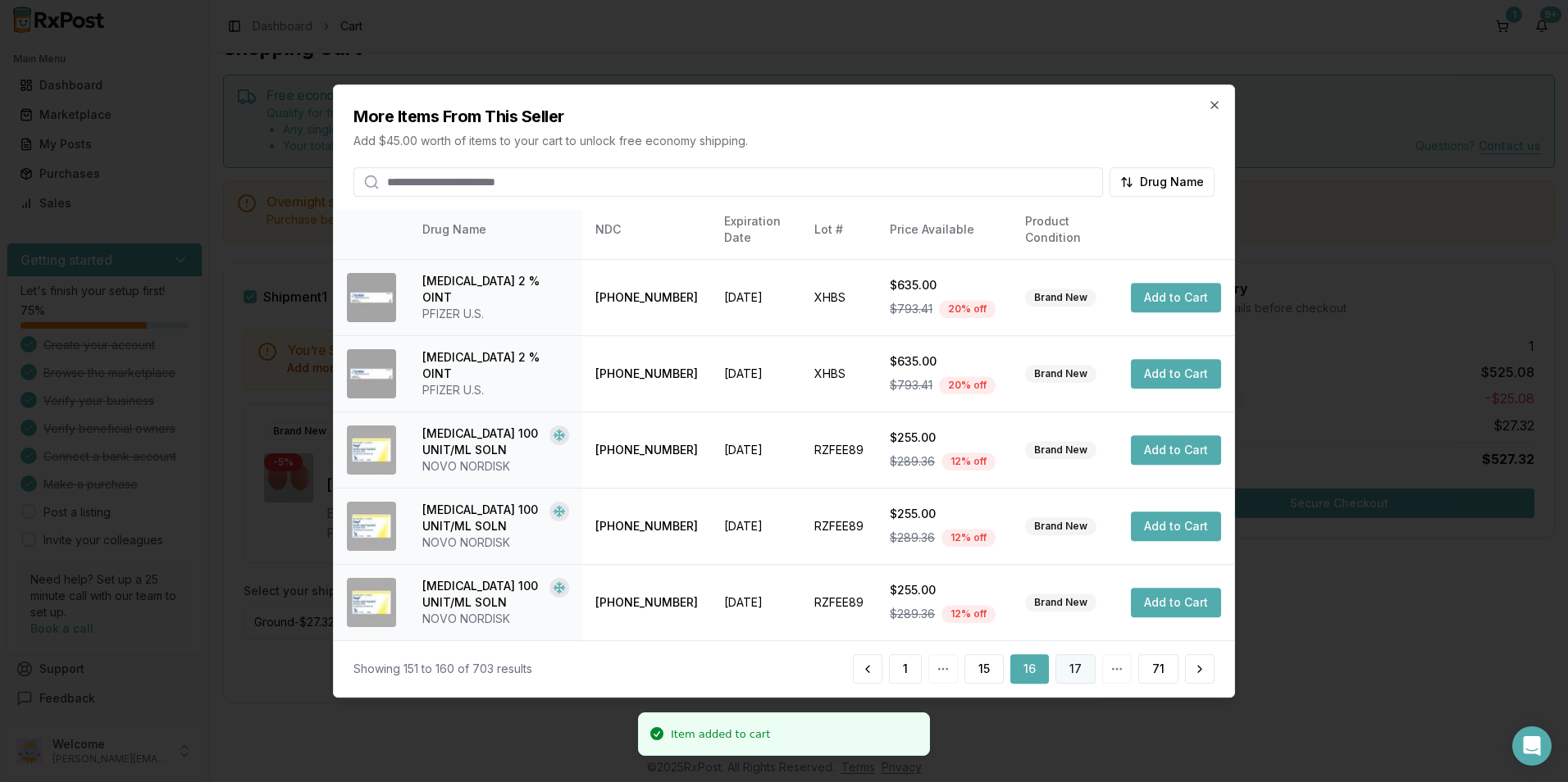
click at [1077, 669] on button "17" at bounding box center [1075, 668] width 40 height 29
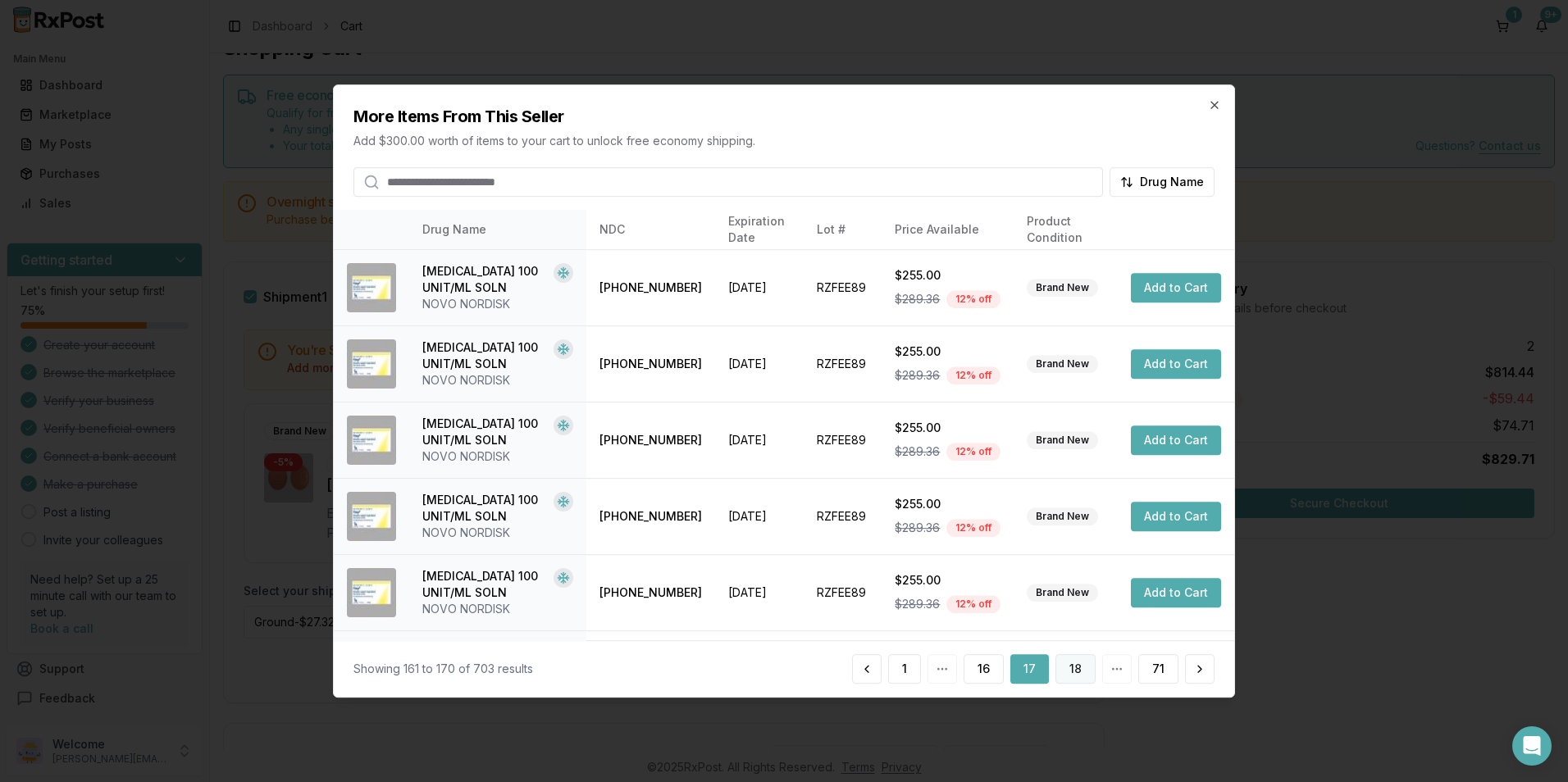
click at [1068, 669] on button "18" at bounding box center [1075, 668] width 40 height 29
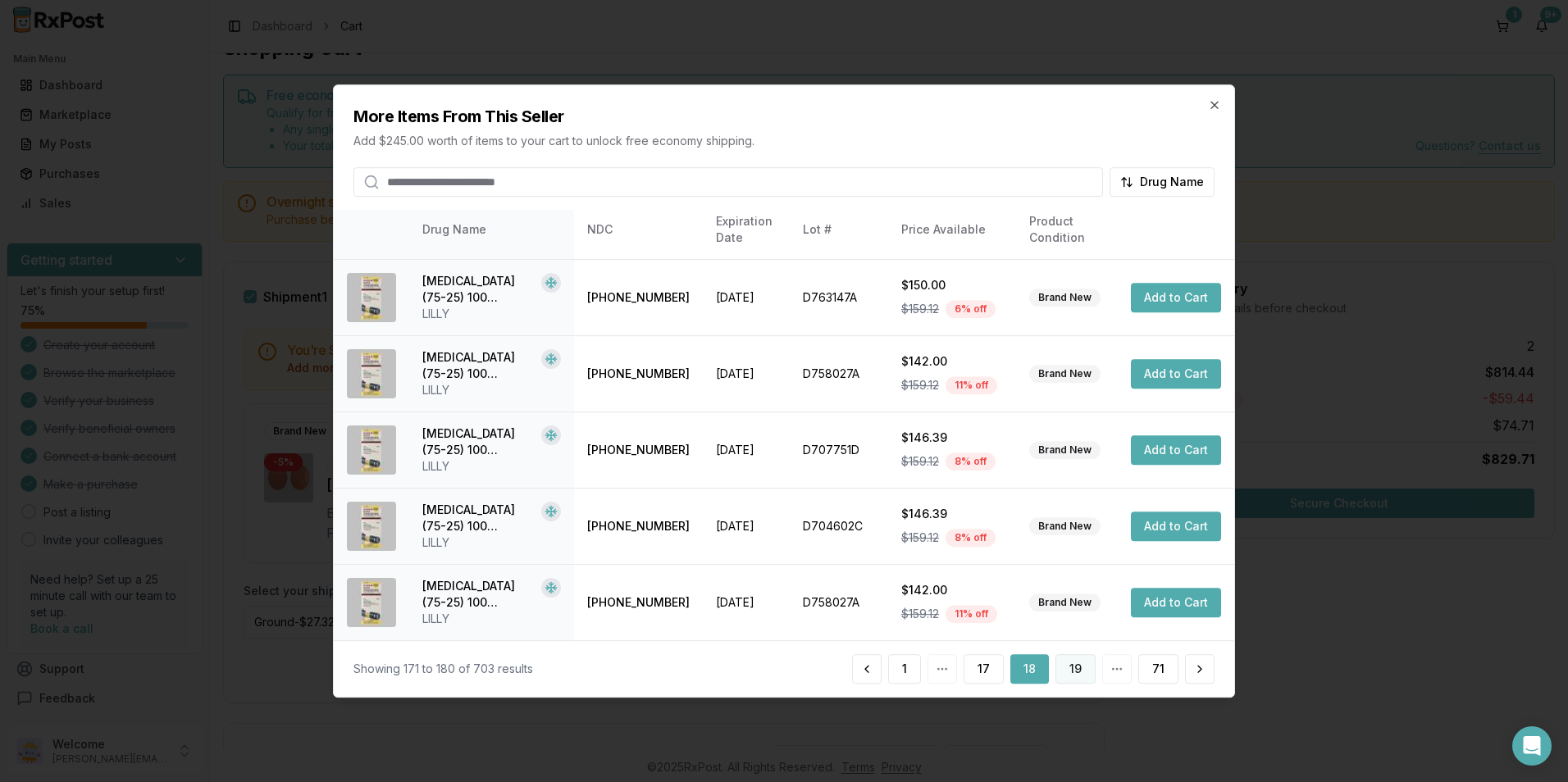
click at [1082, 666] on button "19" at bounding box center [1075, 668] width 40 height 29
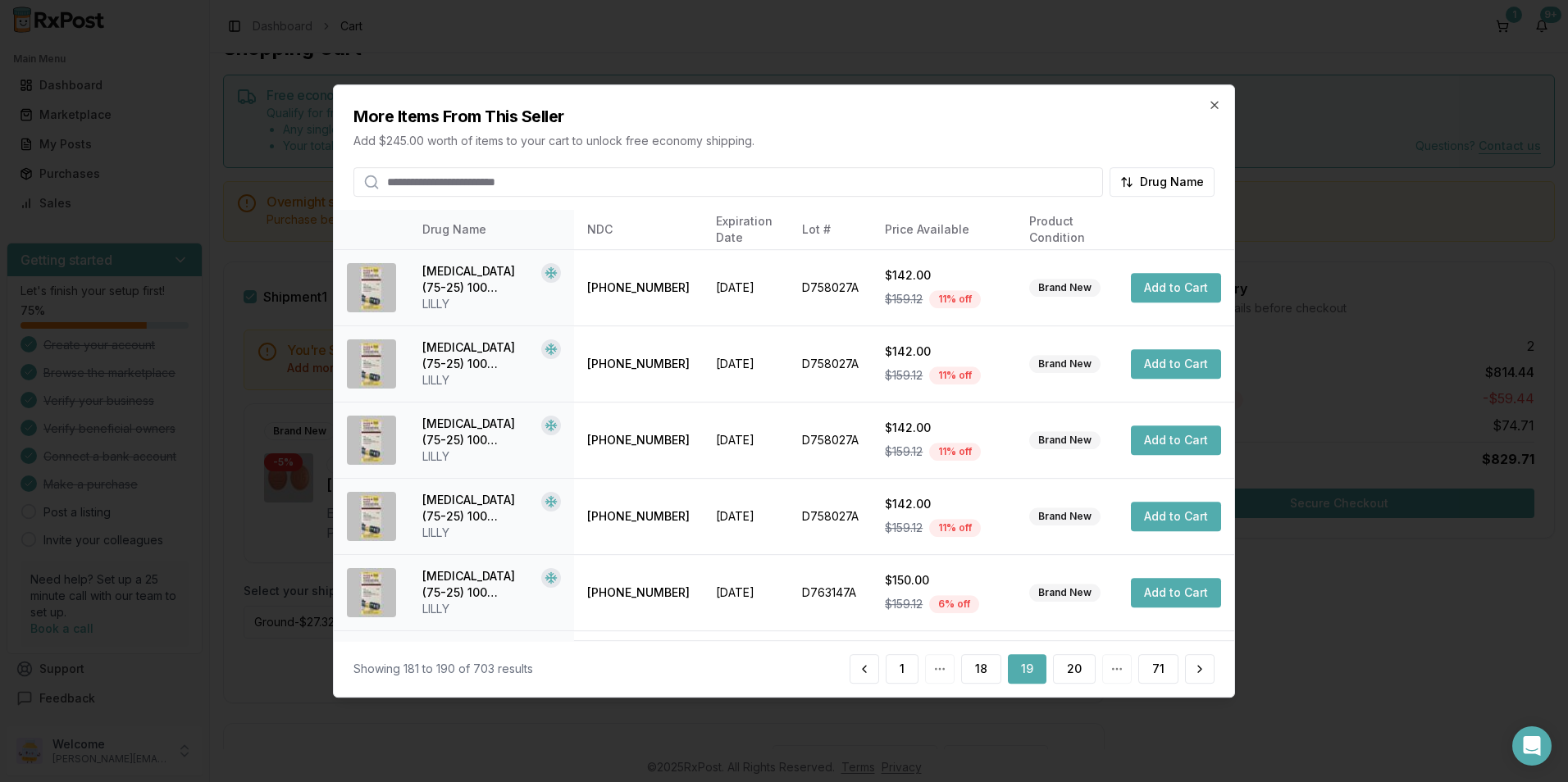
scroll to position [388, 0]
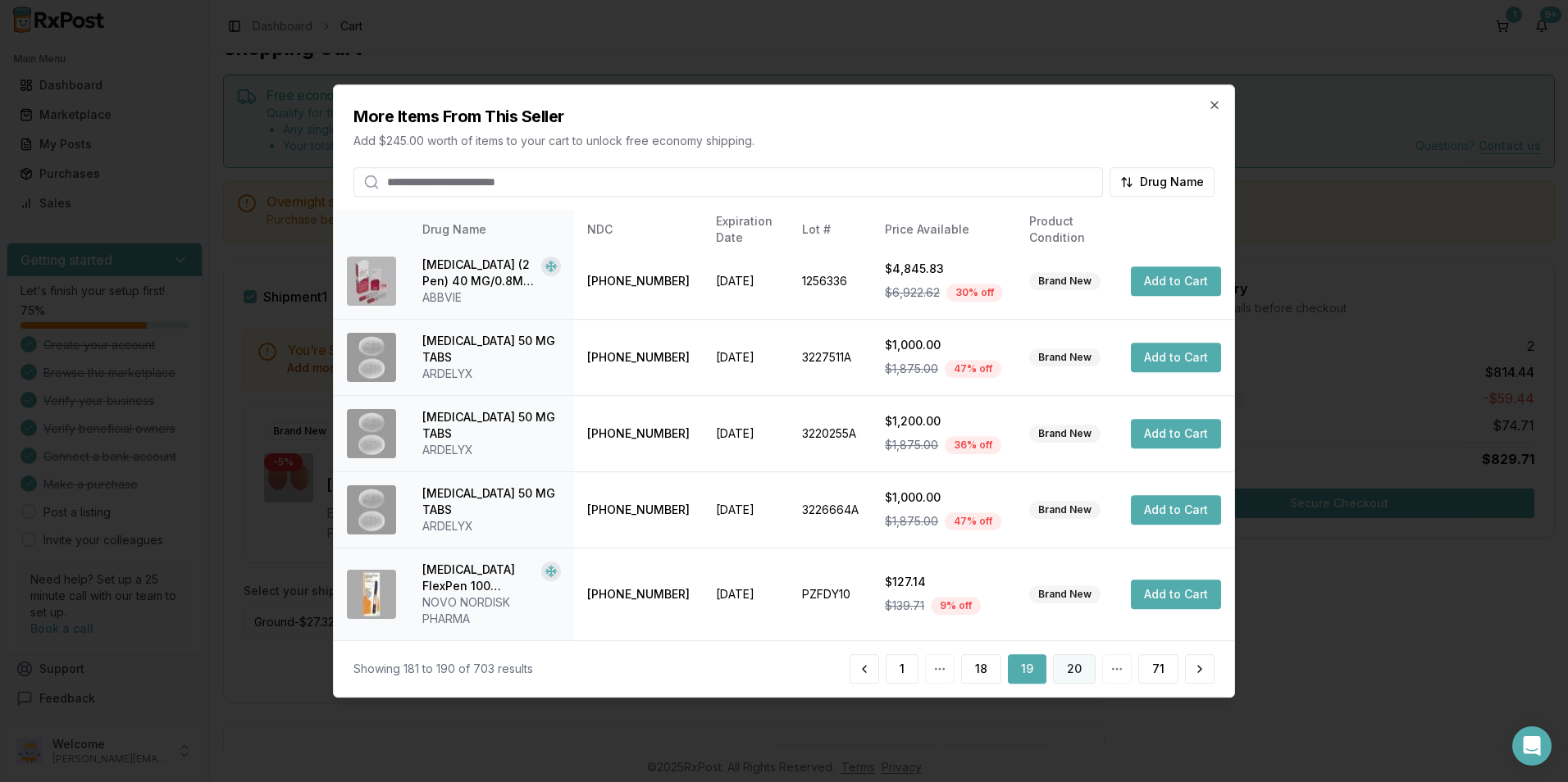
click at [1064, 671] on button "20" at bounding box center [1074, 668] width 42 height 29
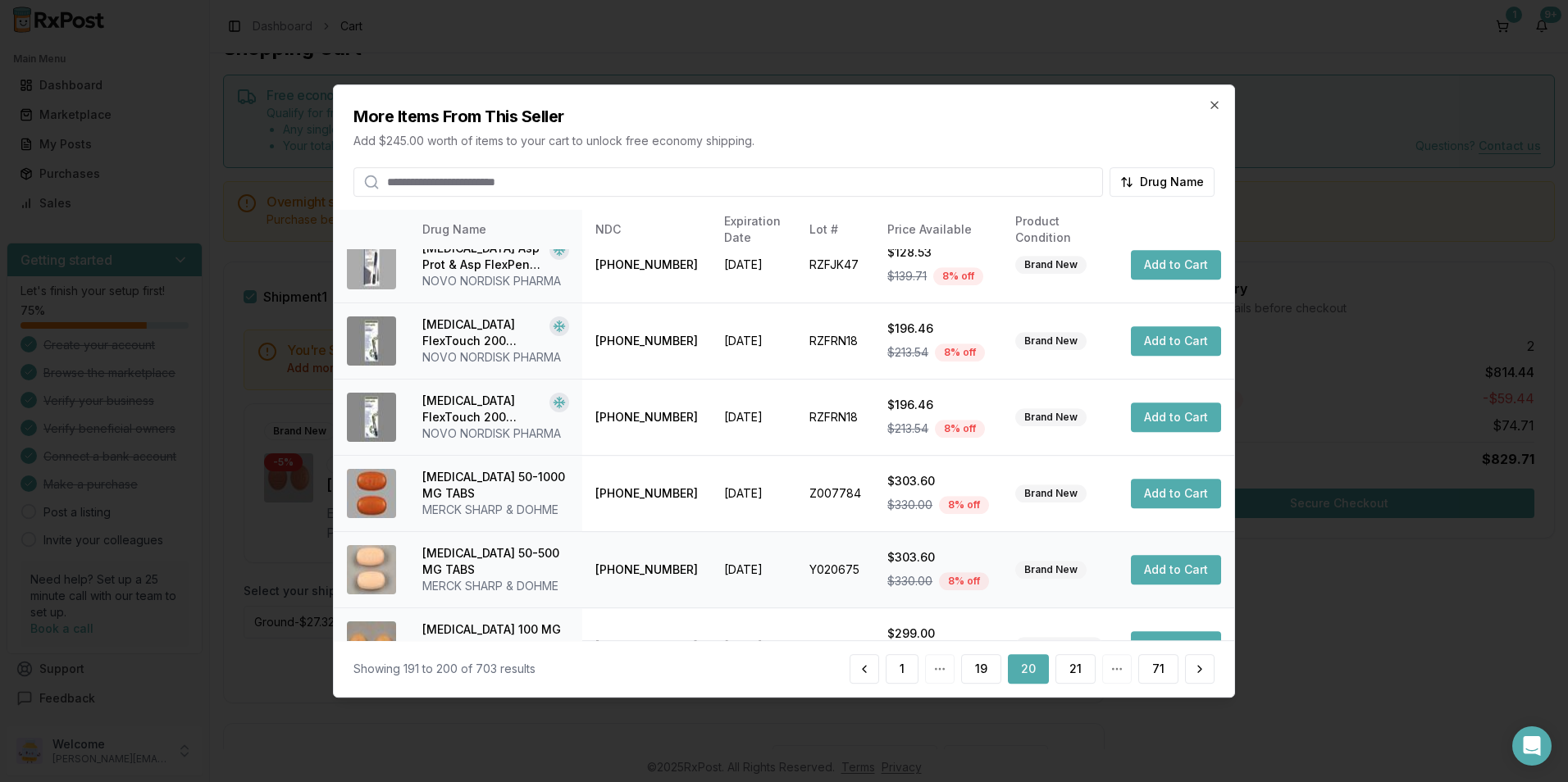
scroll to position [371, 0]
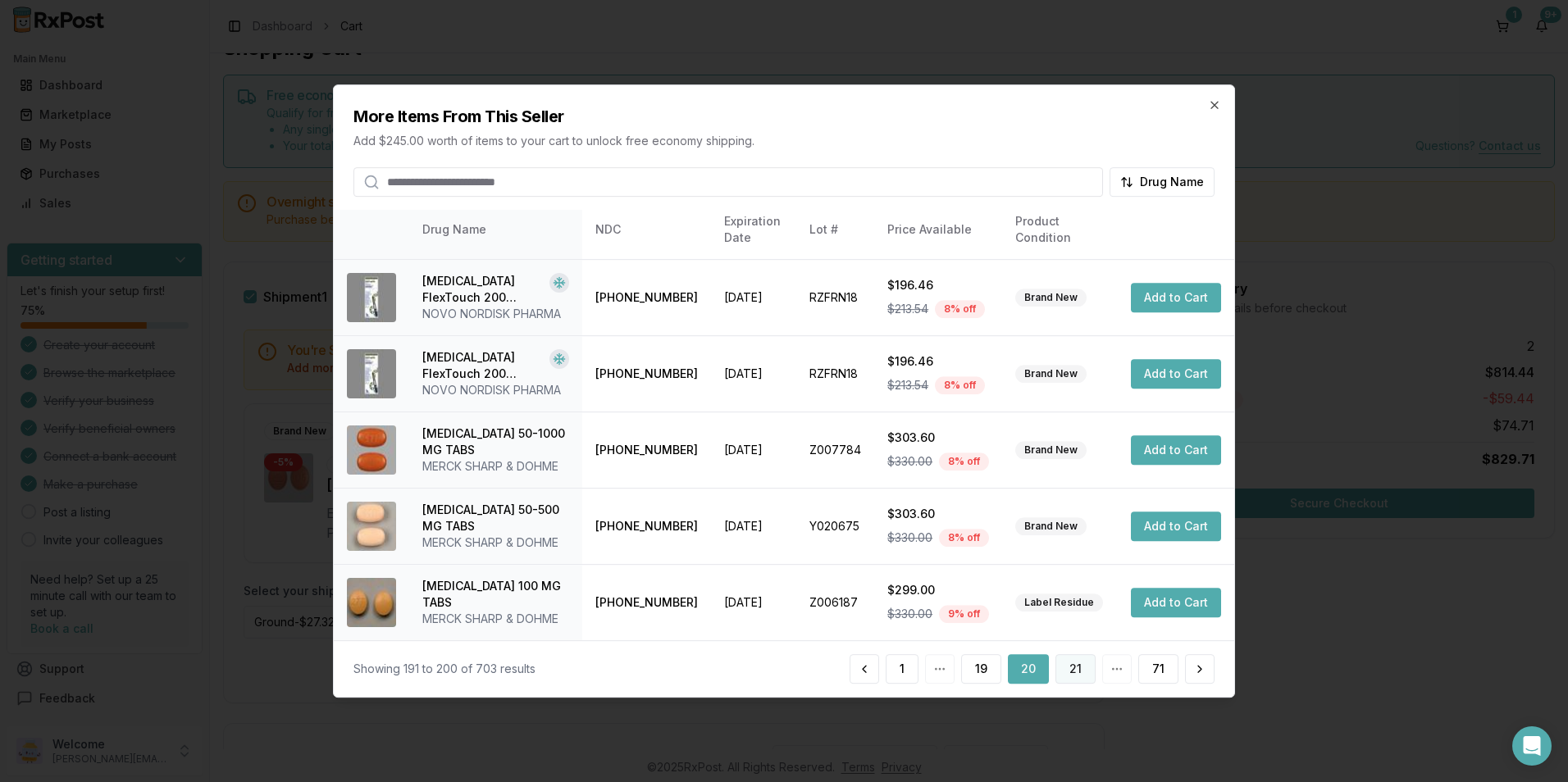
click at [1088, 664] on button "21" at bounding box center [1075, 668] width 40 height 29
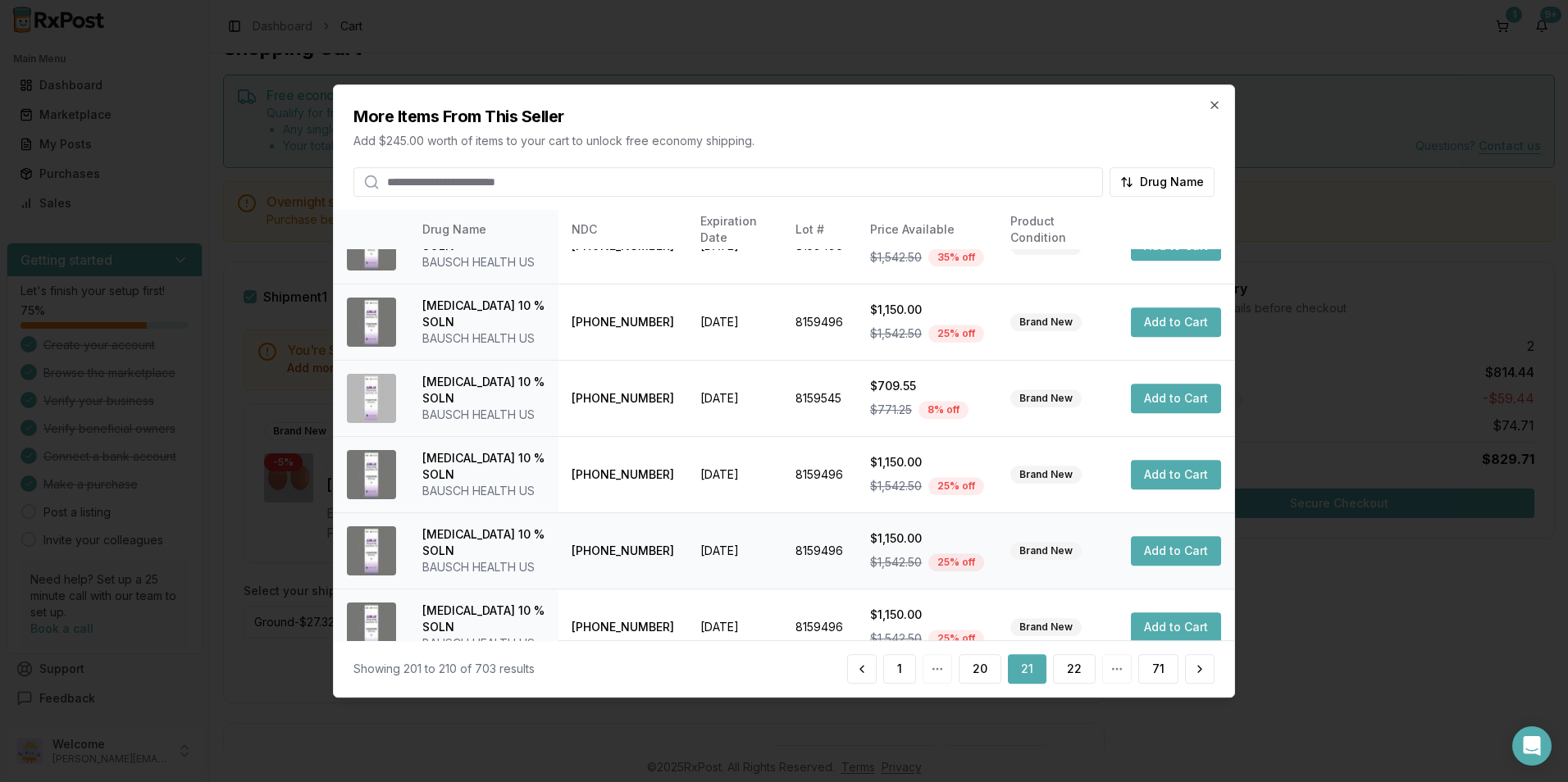
scroll to position [388, 0]
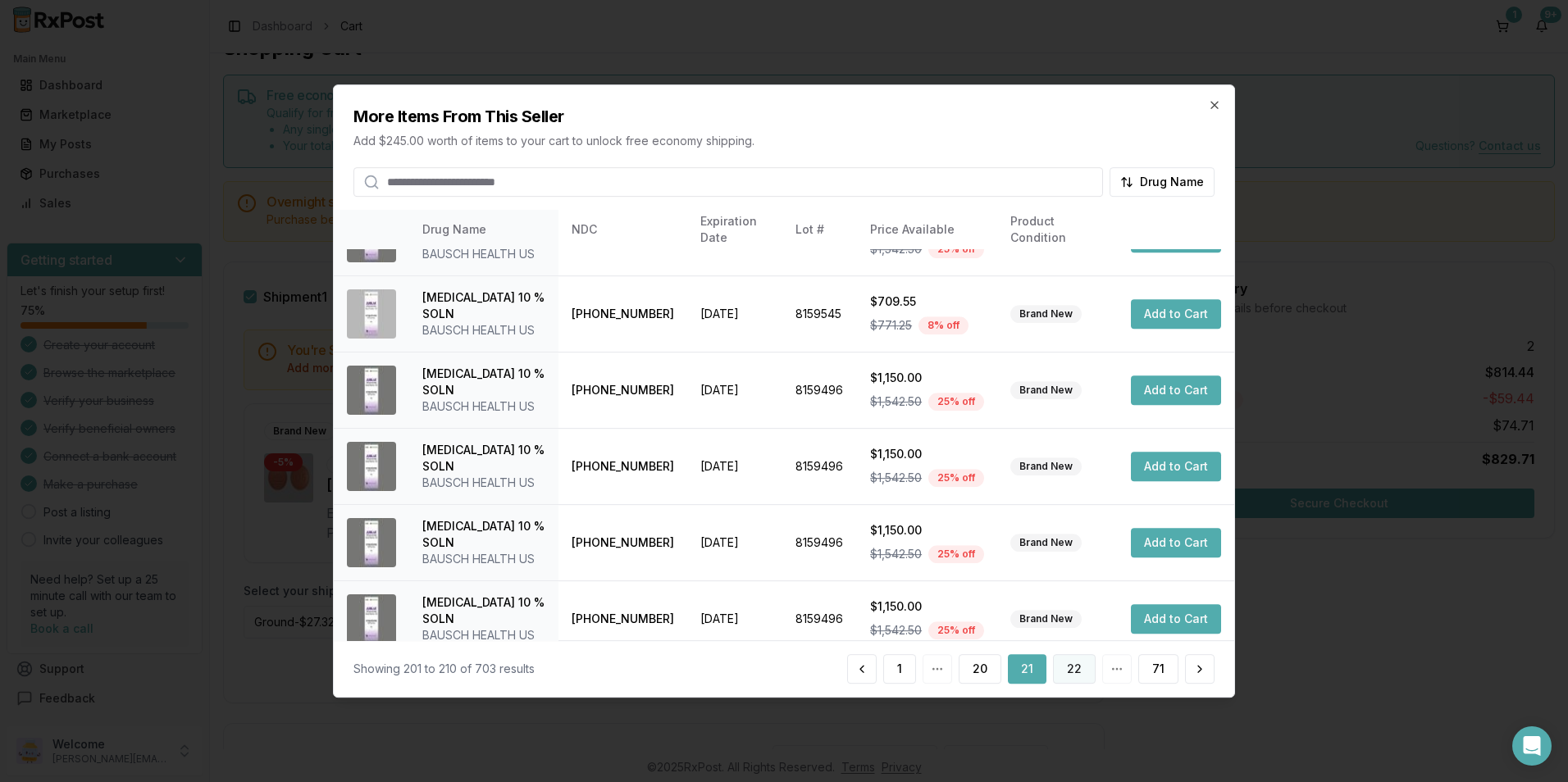
click at [1070, 666] on button "22" at bounding box center [1074, 668] width 42 height 29
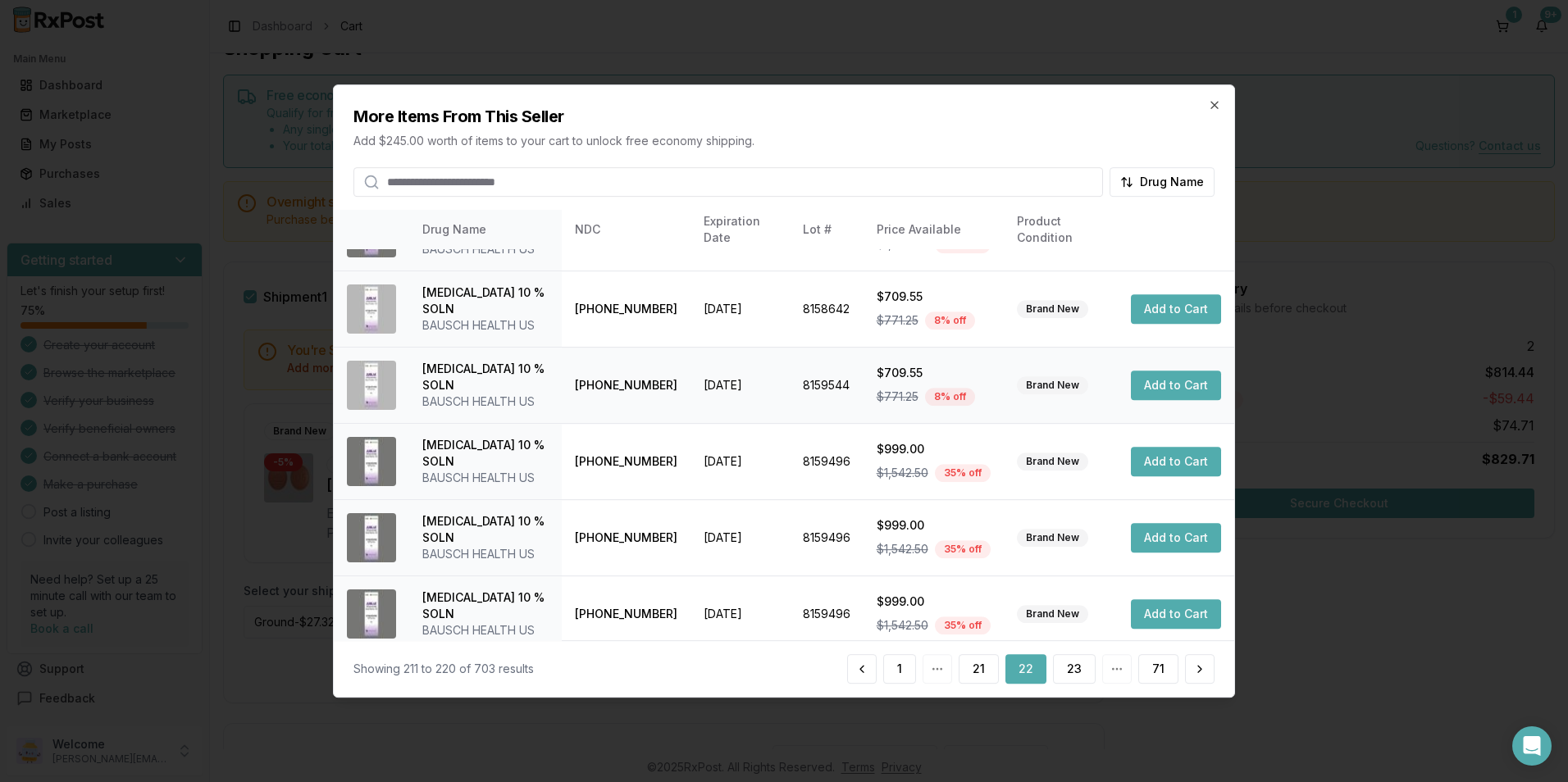
scroll to position [371, 0]
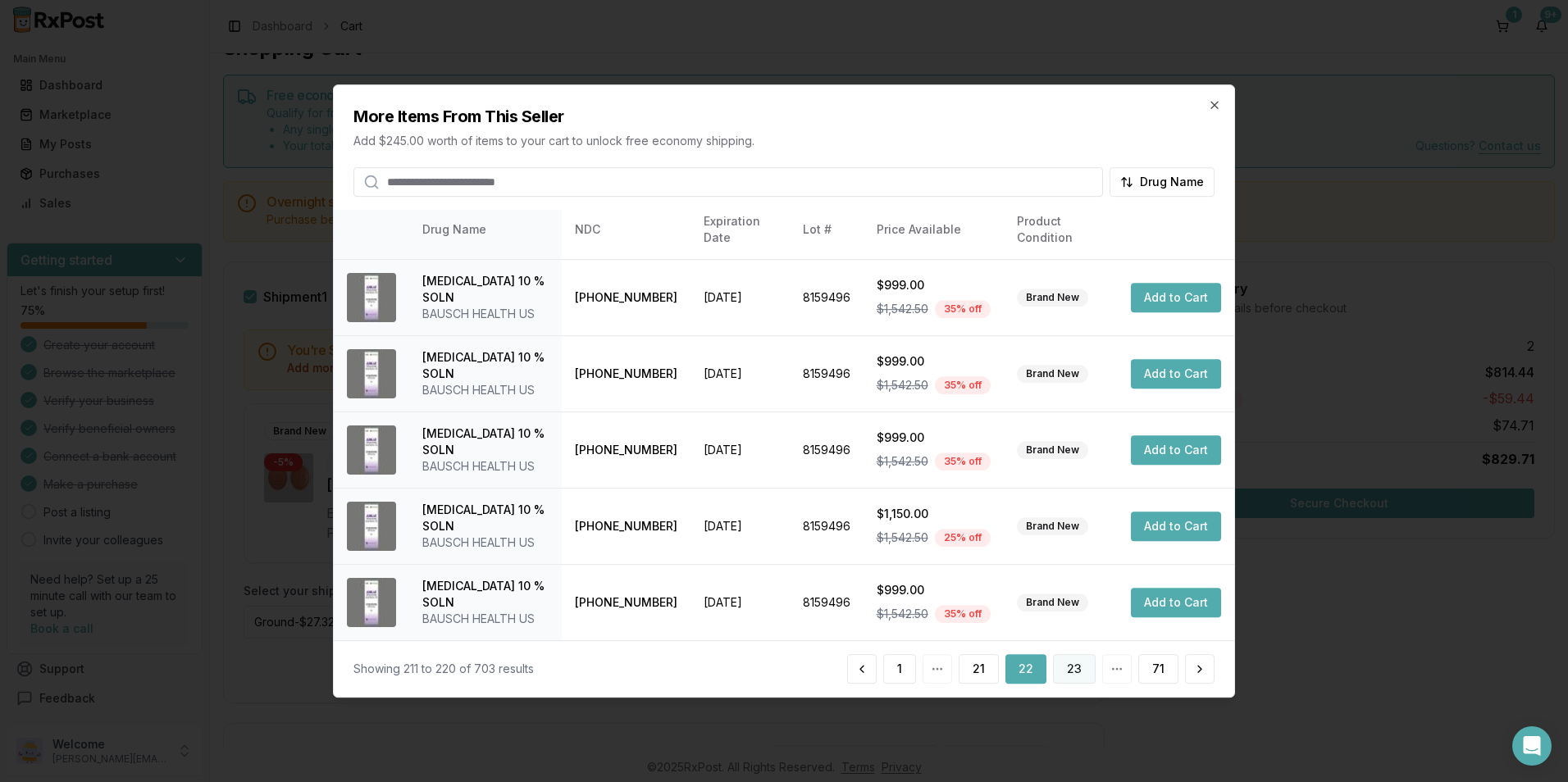
click at [1068, 671] on button "23" at bounding box center [1074, 668] width 42 height 29
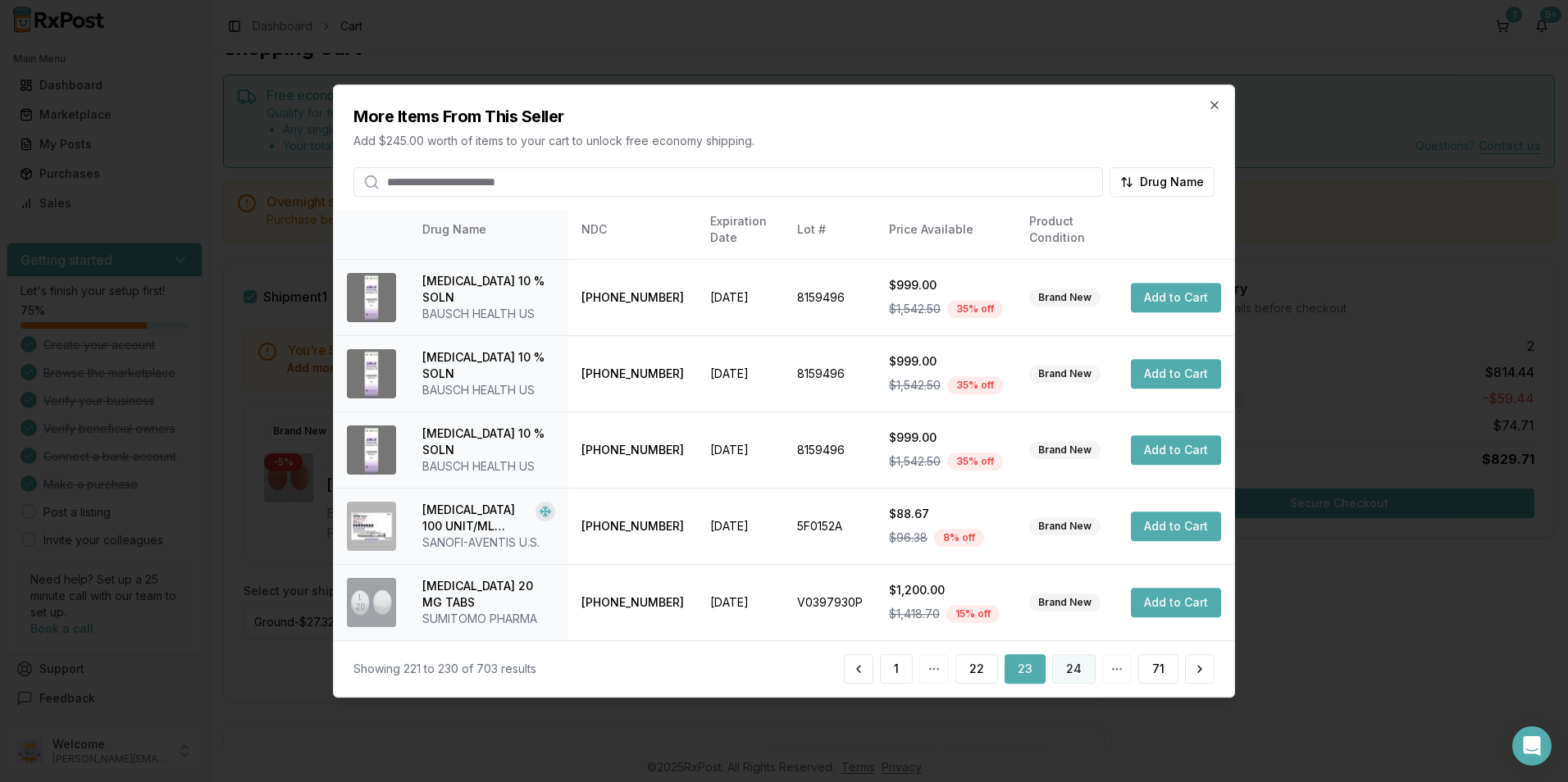
click at [1071, 666] on button "24" at bounding box center [1074, 668] width 43 height 29
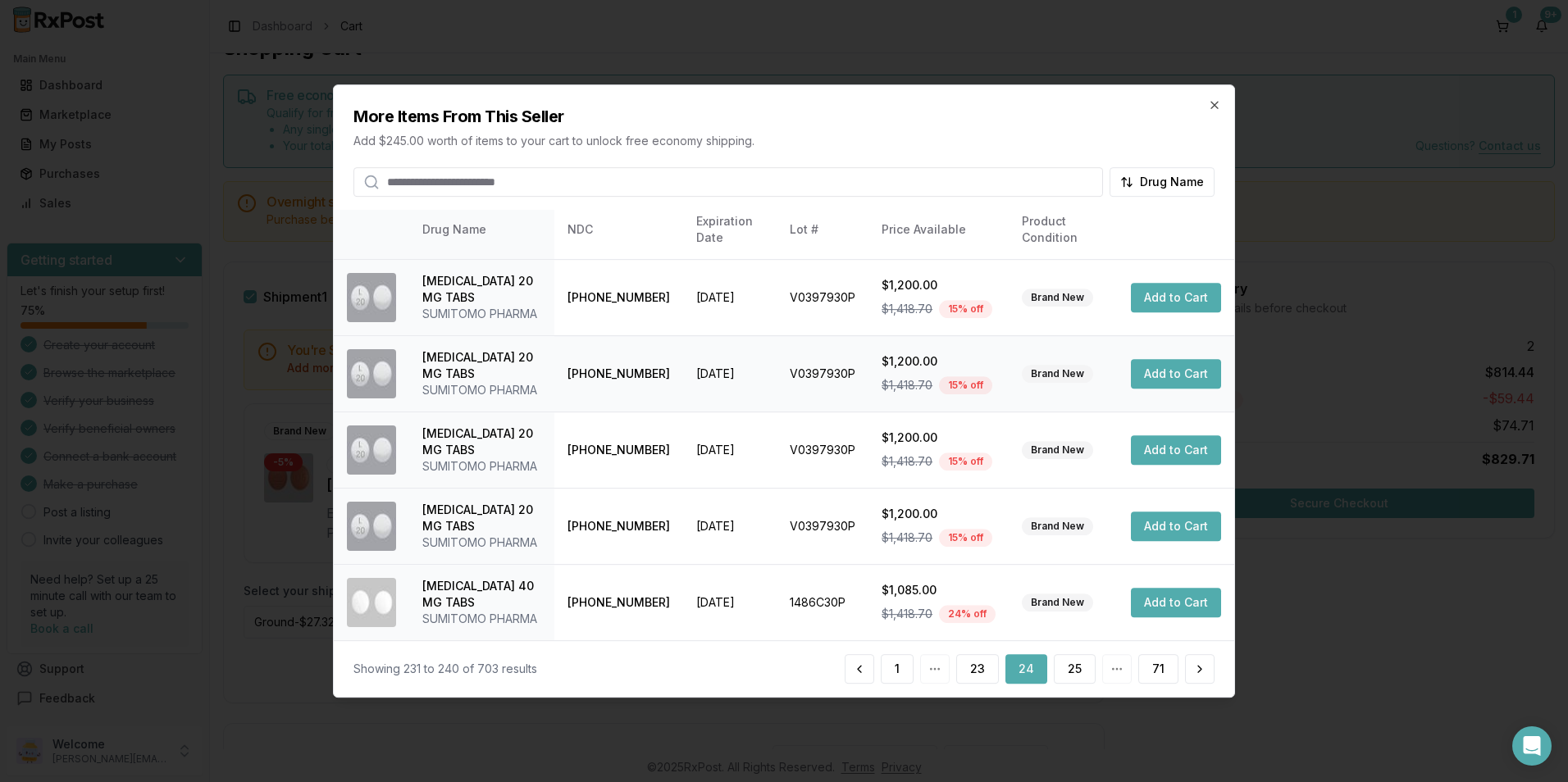
scroll to position [535, 0]
click at [1064, 664] on button "25" at bounding box center [1074, 668] width 42 height 29
click at [1068, 670] on button "26" at bounding box center [1074, 668] width 42 height 29
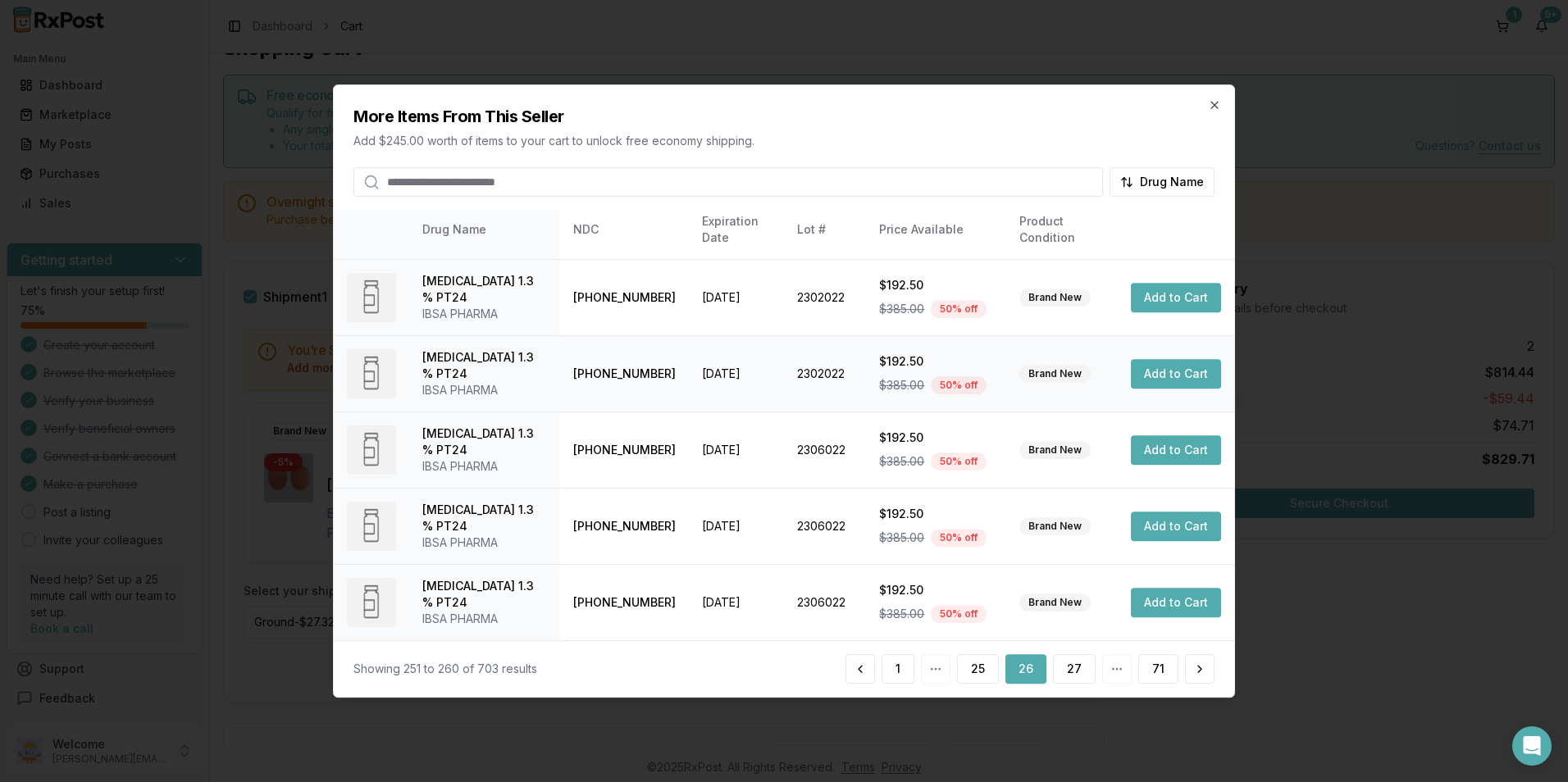
scroll to position [437, 0]
click at [1068, 663] on button "27" at bounding box center [1074, 668] width 42 height 29
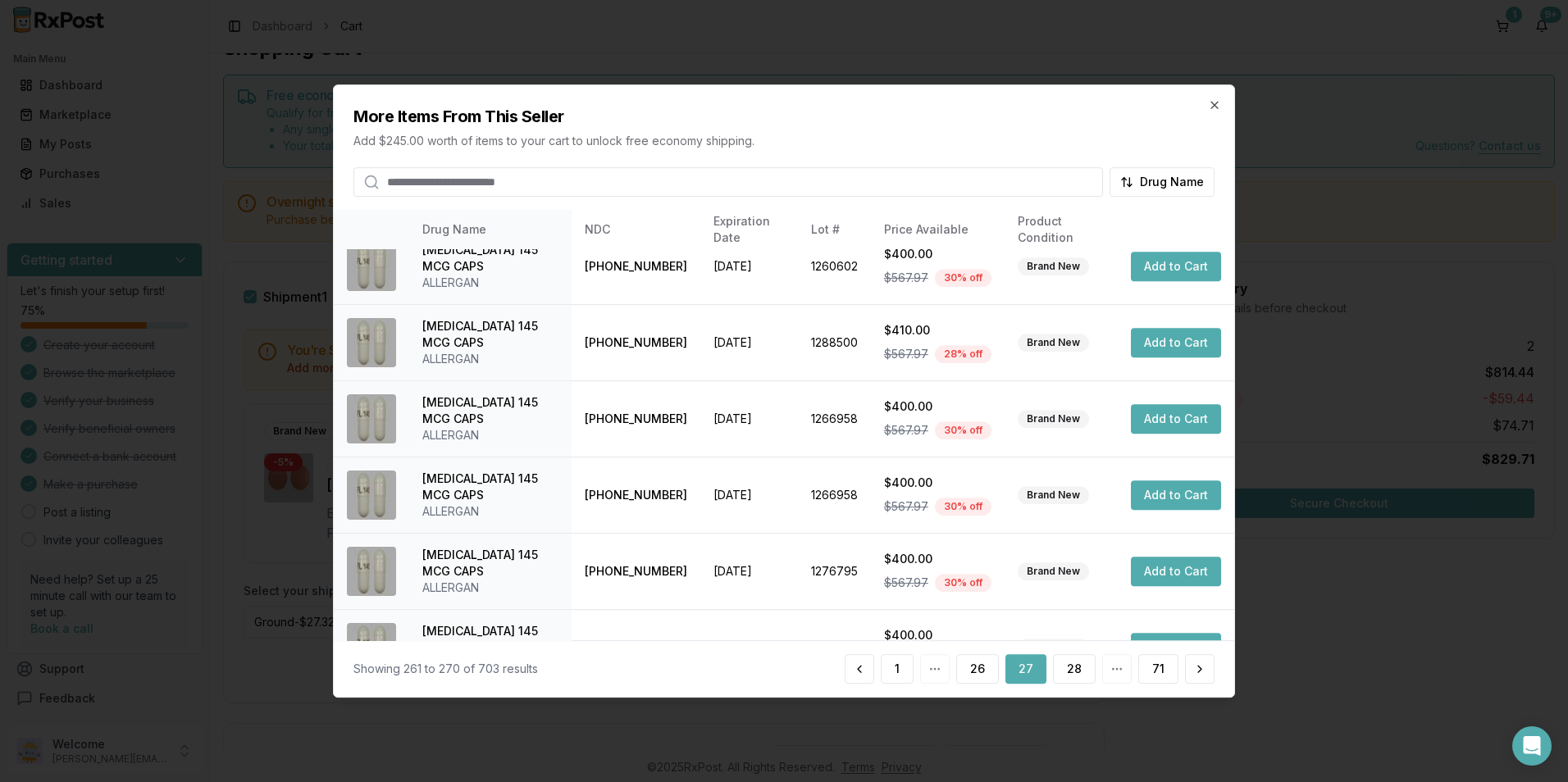
scroll to position [371, 0]
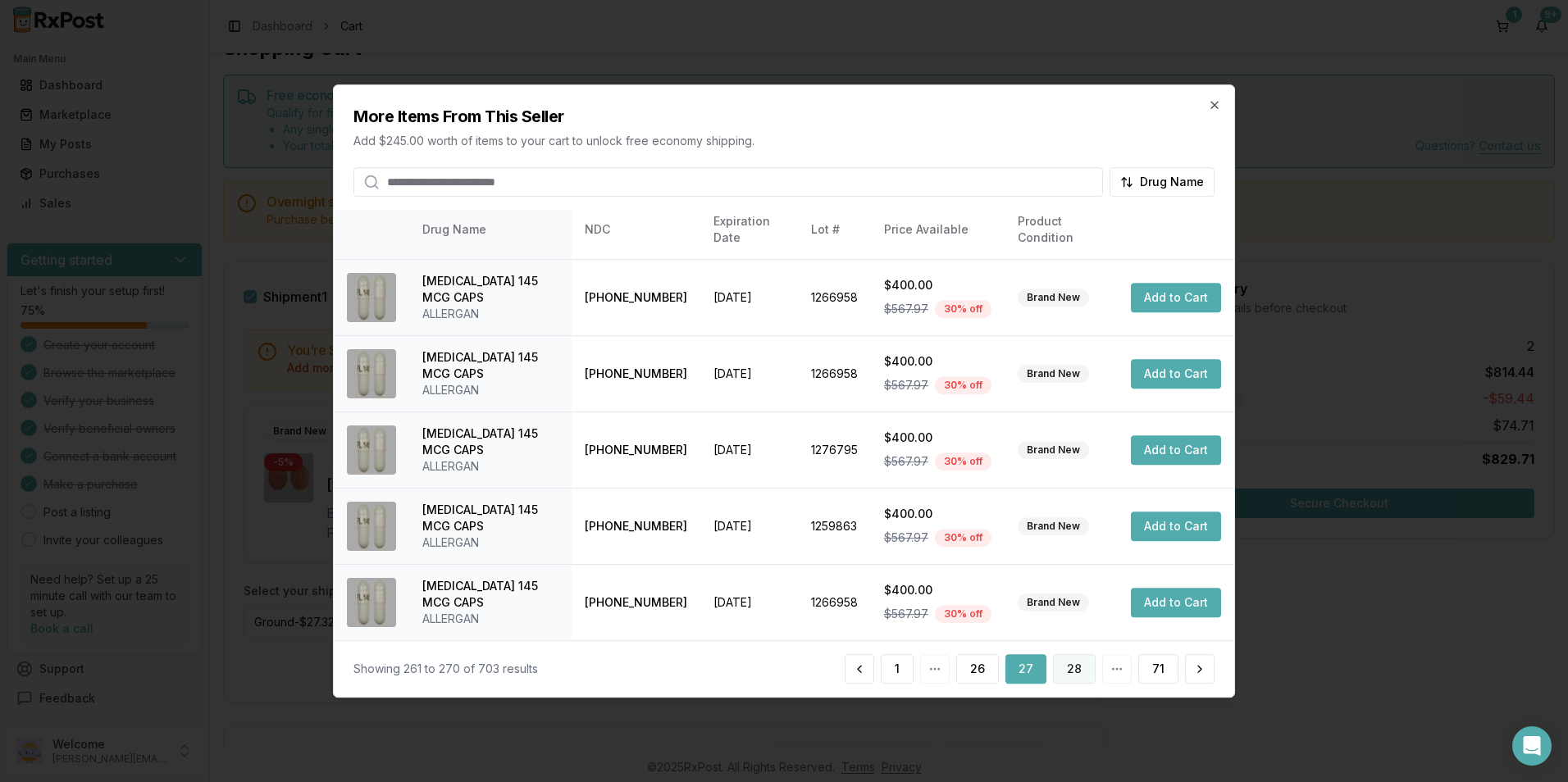
click at [1068, 665] on button "28" at bounding box center [1074, 668] width 42 height 29
click at [1078, 663] on button "29" at bounding box center [1074, 668] width 42 height 29
click at [1064, 667] on button "30" at bounding box center [1074, 668] width 42 height 29
click at [1078, 680] on button "31" at bounding box center [1075, 668] width 40 height 29
click at [1078, 663] on button "32" at bounding box center [1074, 668] width 42 height 29
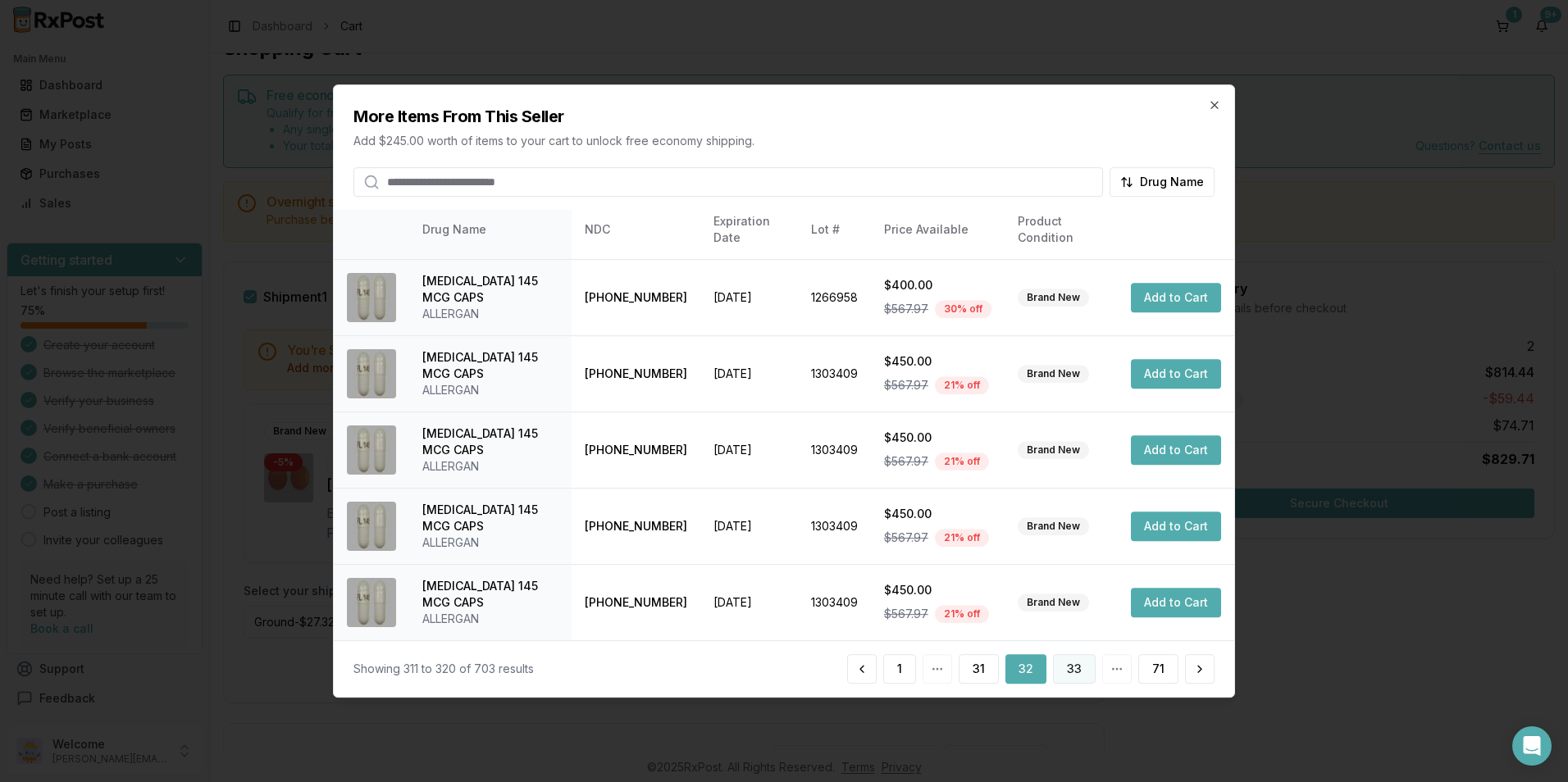
click at [1068, 665] on button "33" at bounding box center [1074, 668] width 42 height 29
click at [1081, 670] on button "34" at bounding box center [1074, 668] width 43 height 29
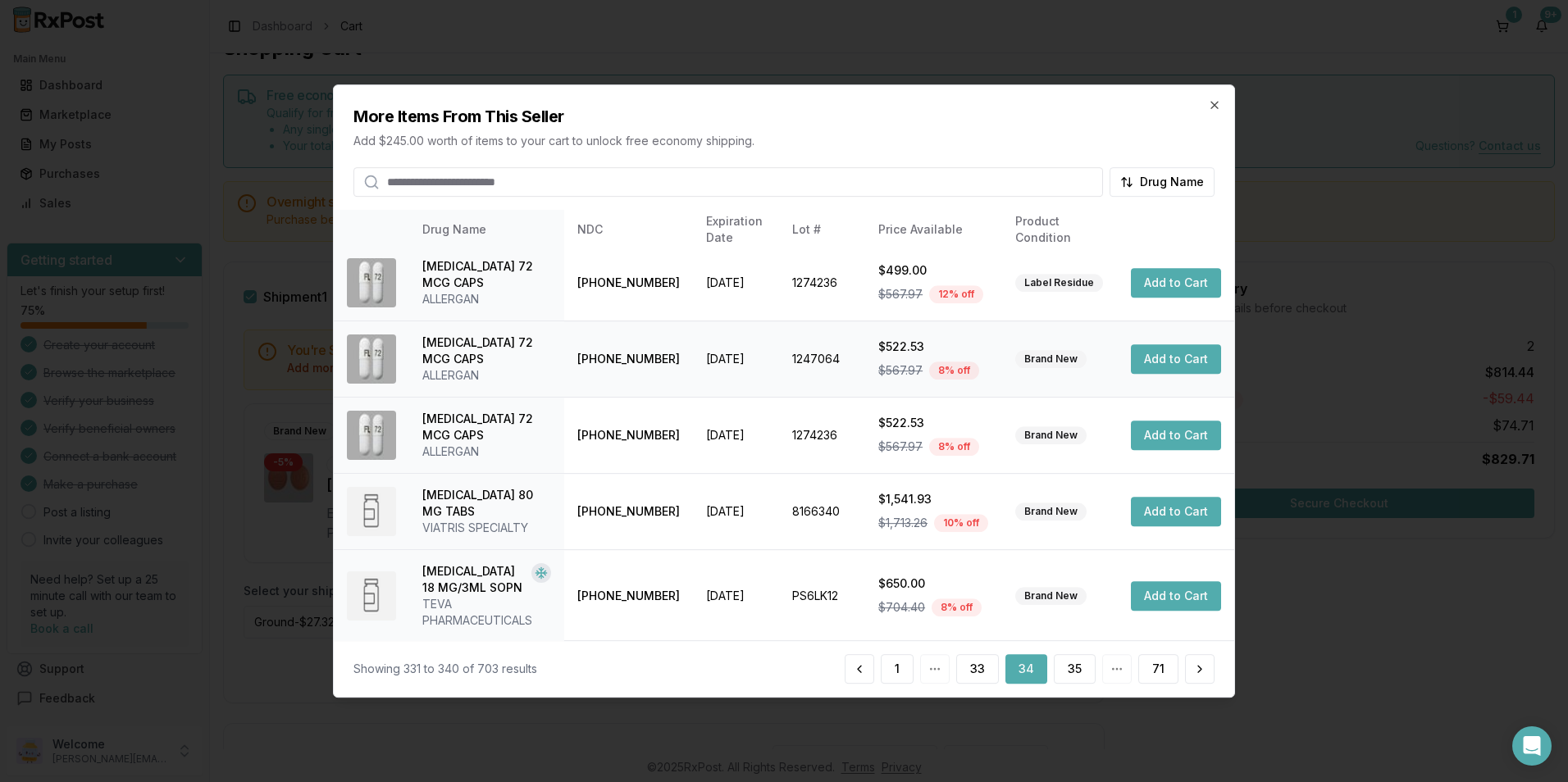
scroll to position [388, 0]
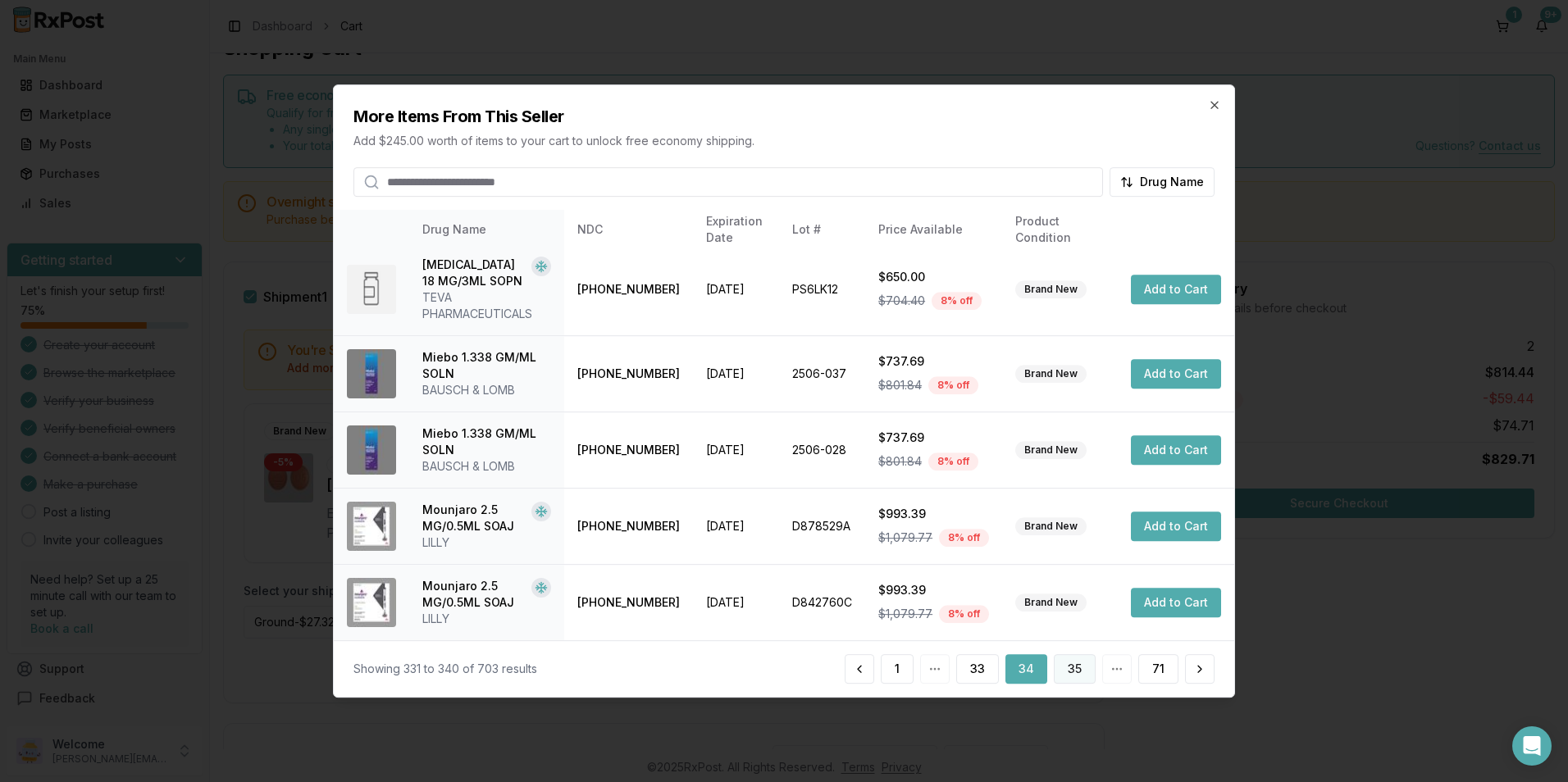
click at [1081, 671] on button "35" at bounding box center [1074, 668] width 42 height 29
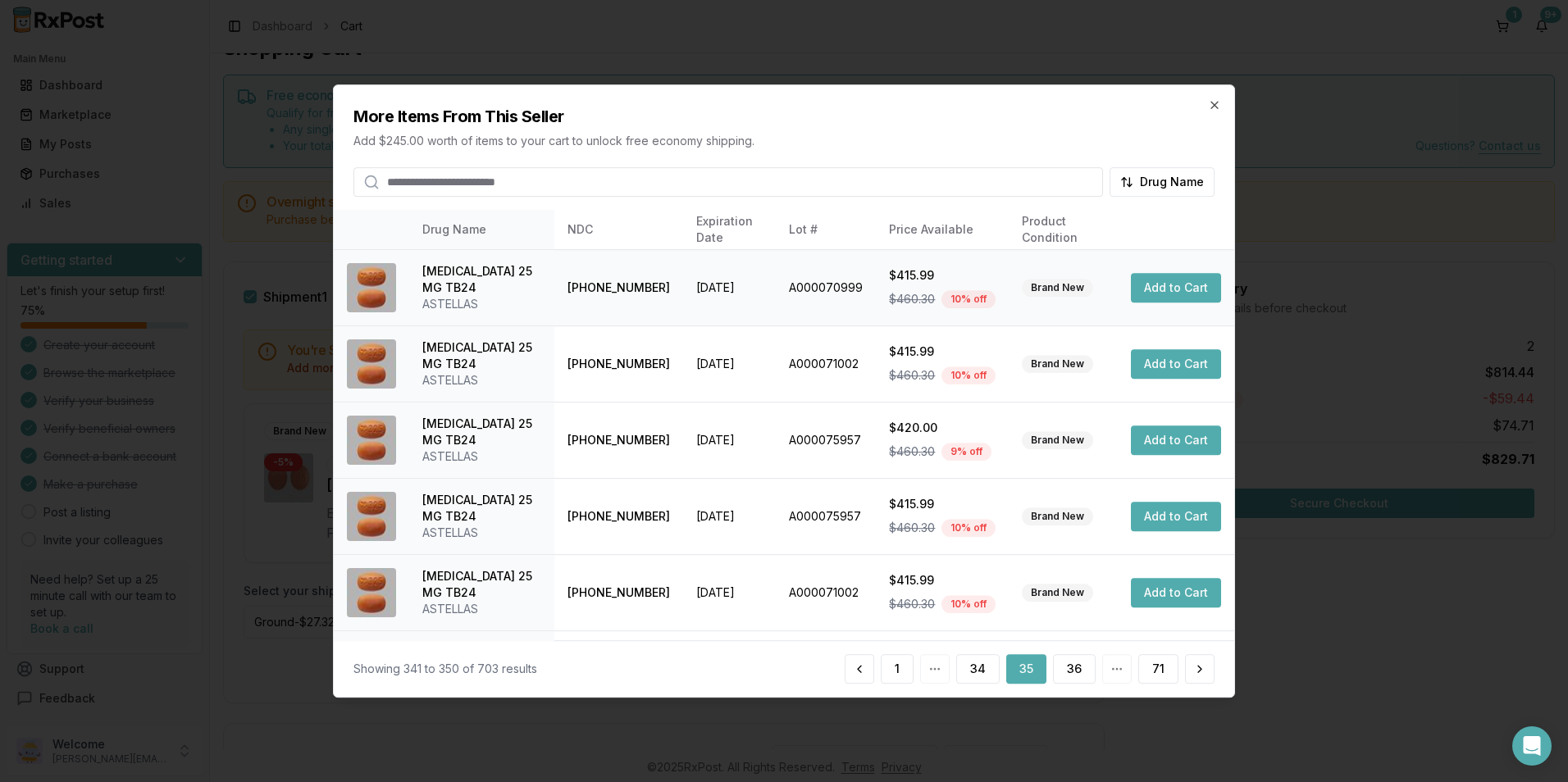
click at [1159, 288] on button "Add to Cart" at bounding box center [1176, 287] width 90 height 29
click at [1074, 668] on button "36" at bounding box center [1074, 668] width 42 height 29
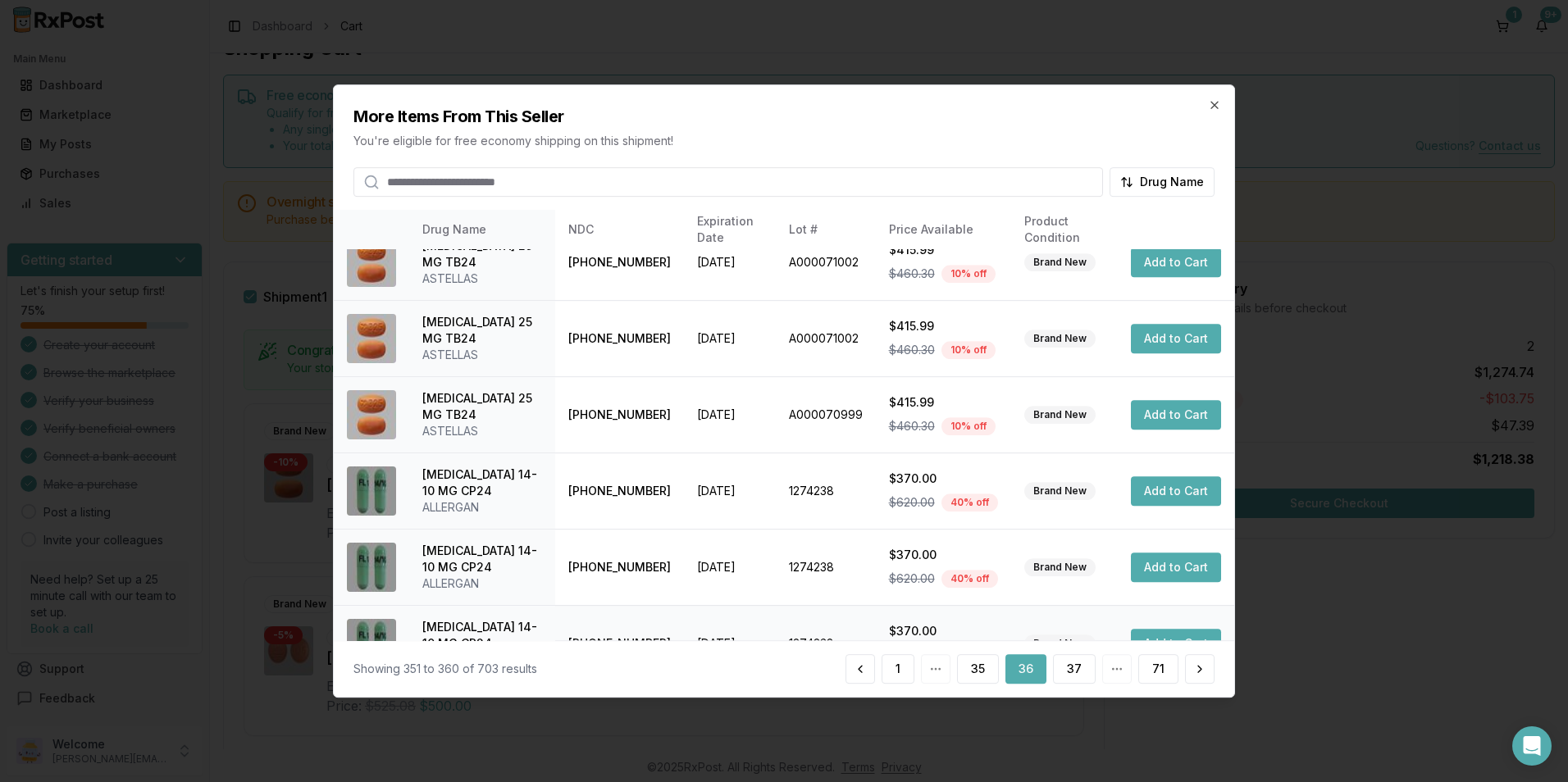
scroll to position [371, 0]
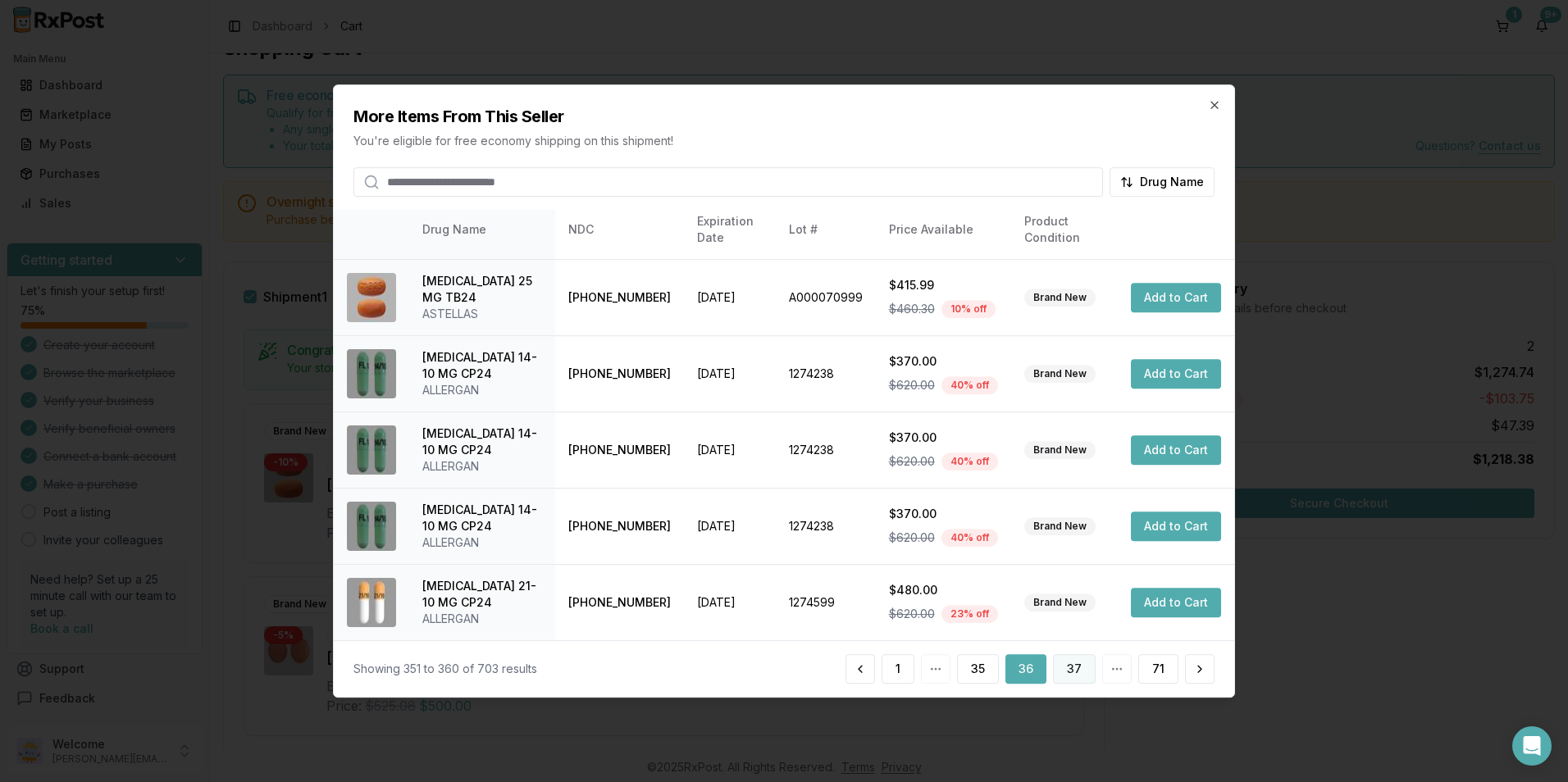
click at [1063, 666] on button "37" at bounding box center [1074, 668] width 42 height 29
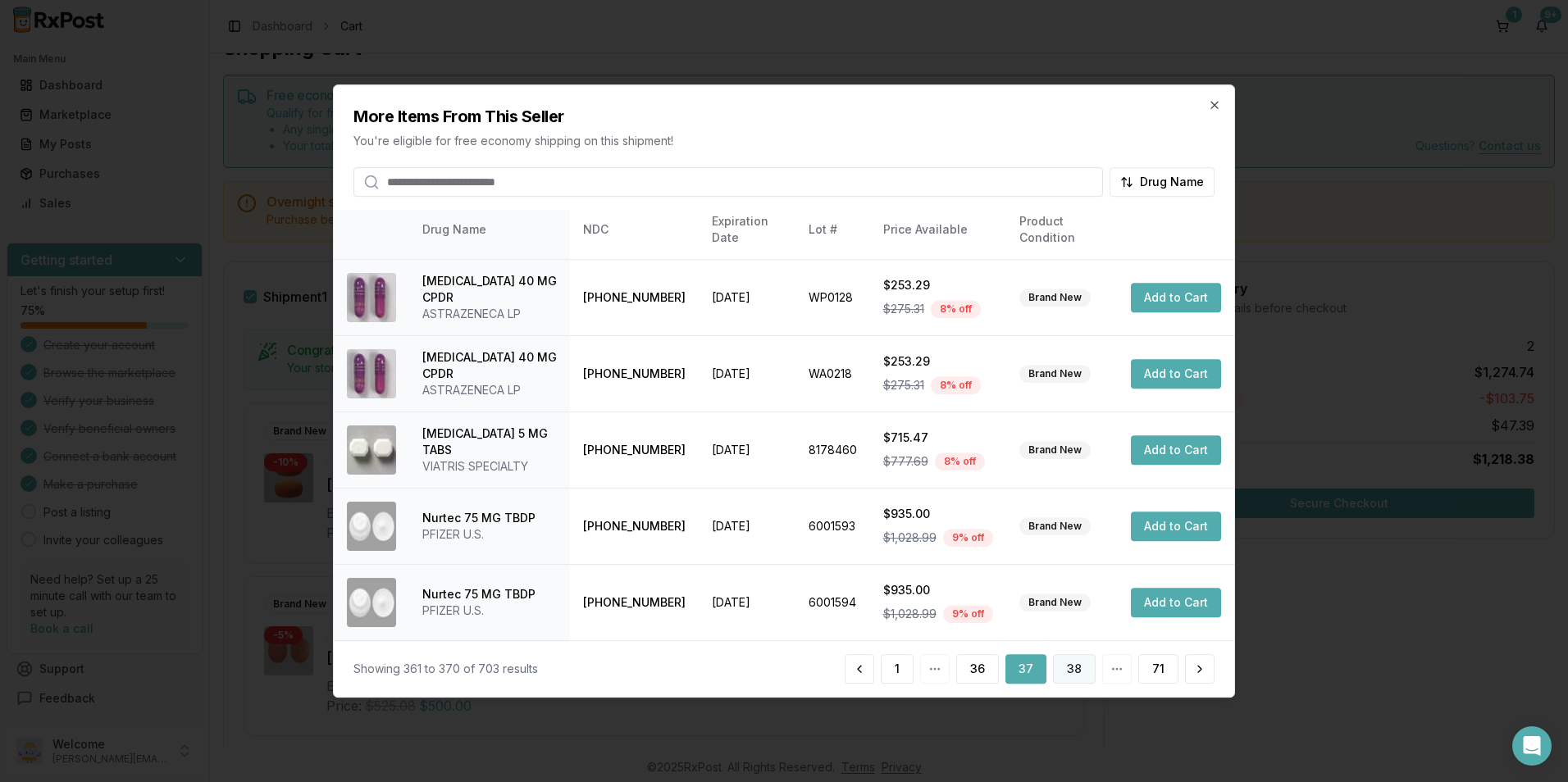
click at [1068, 663] on button "38" at bounding box center [1074, 668] width 42 height 29
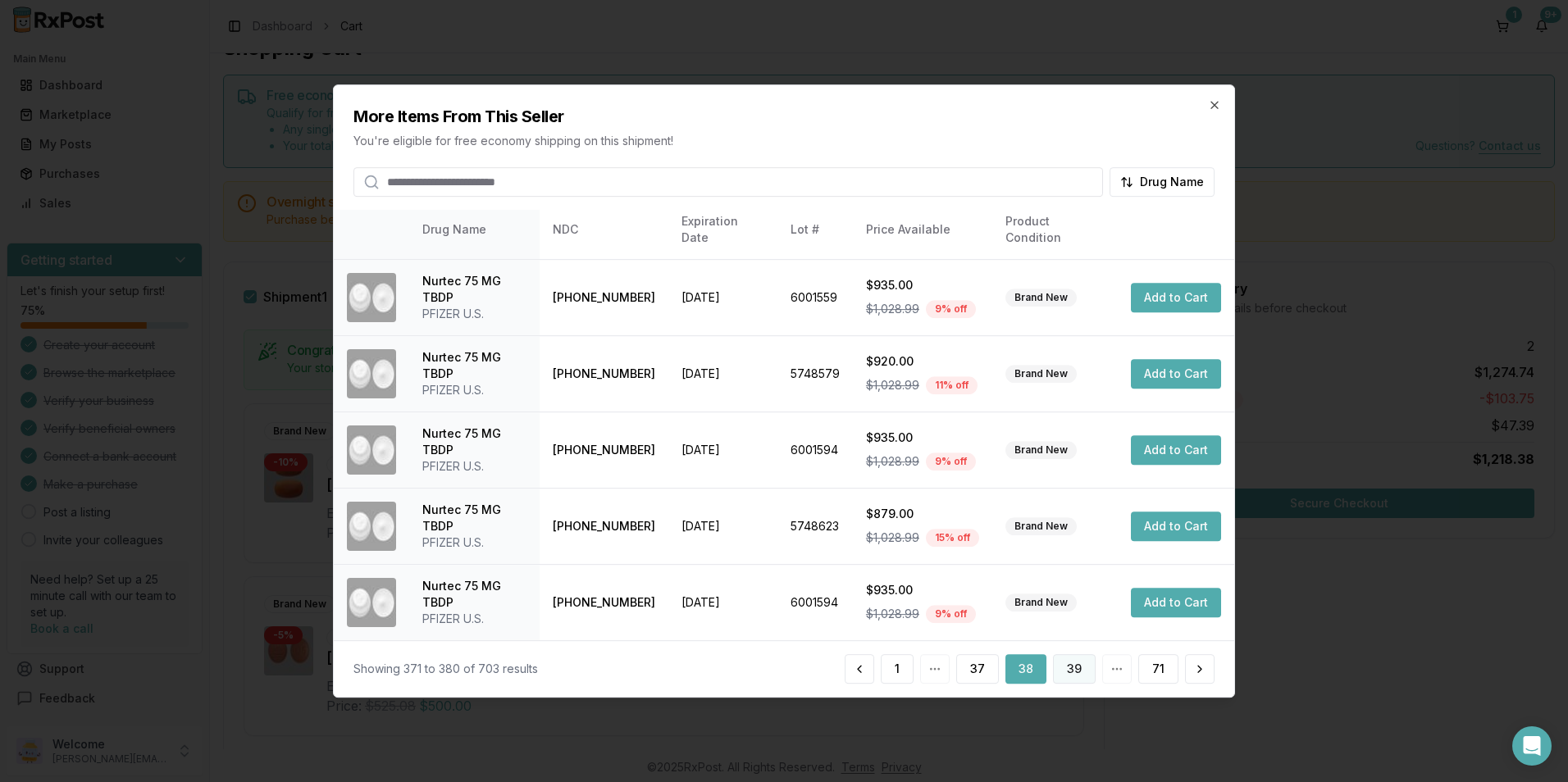
click at [1084, 671] on button "39" at bounding box center [1074, 668] width 42 height 29
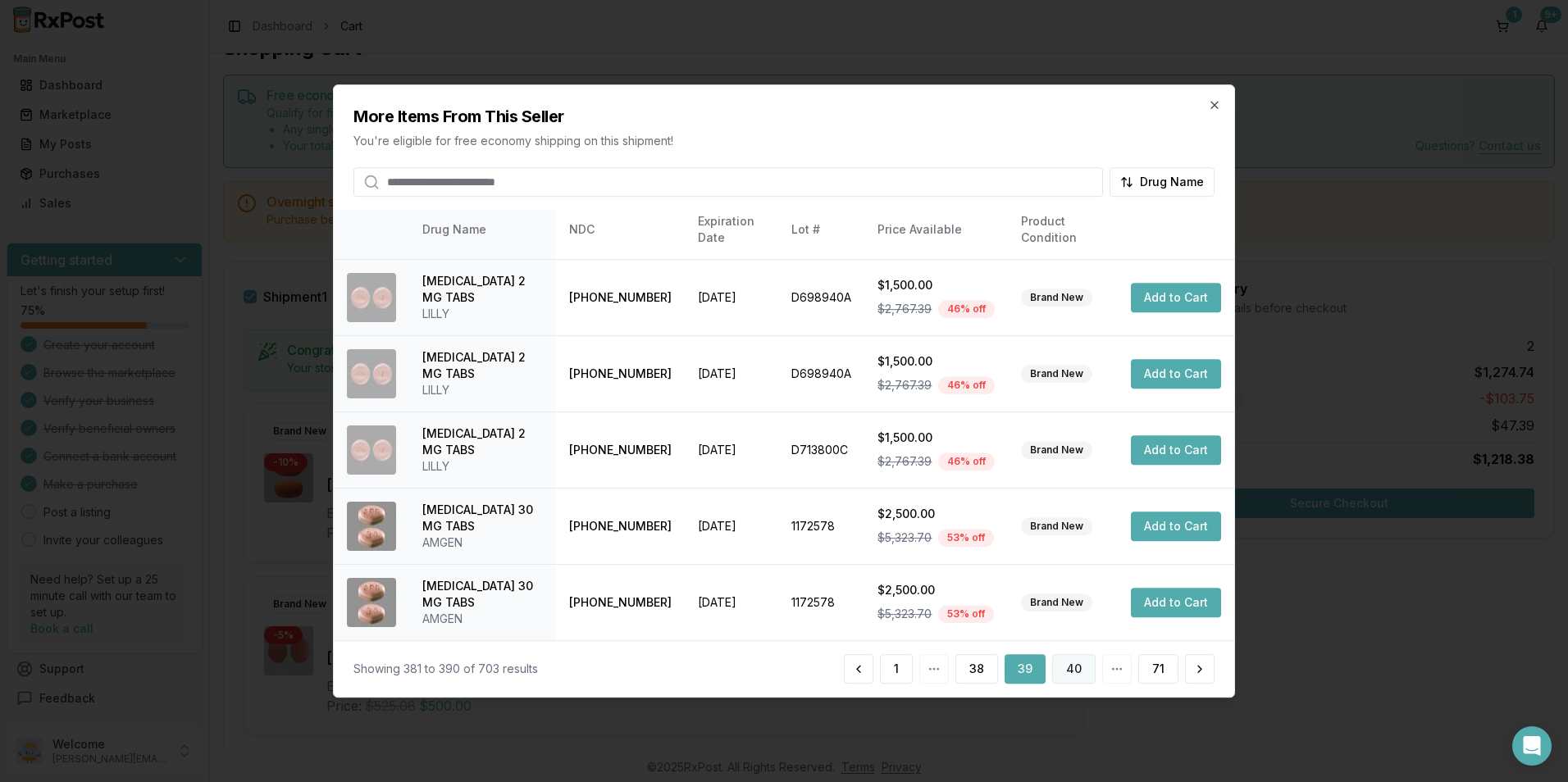
click at [1086, 667] on button "40" at bounding box center [1074, 668] width 43 height 29
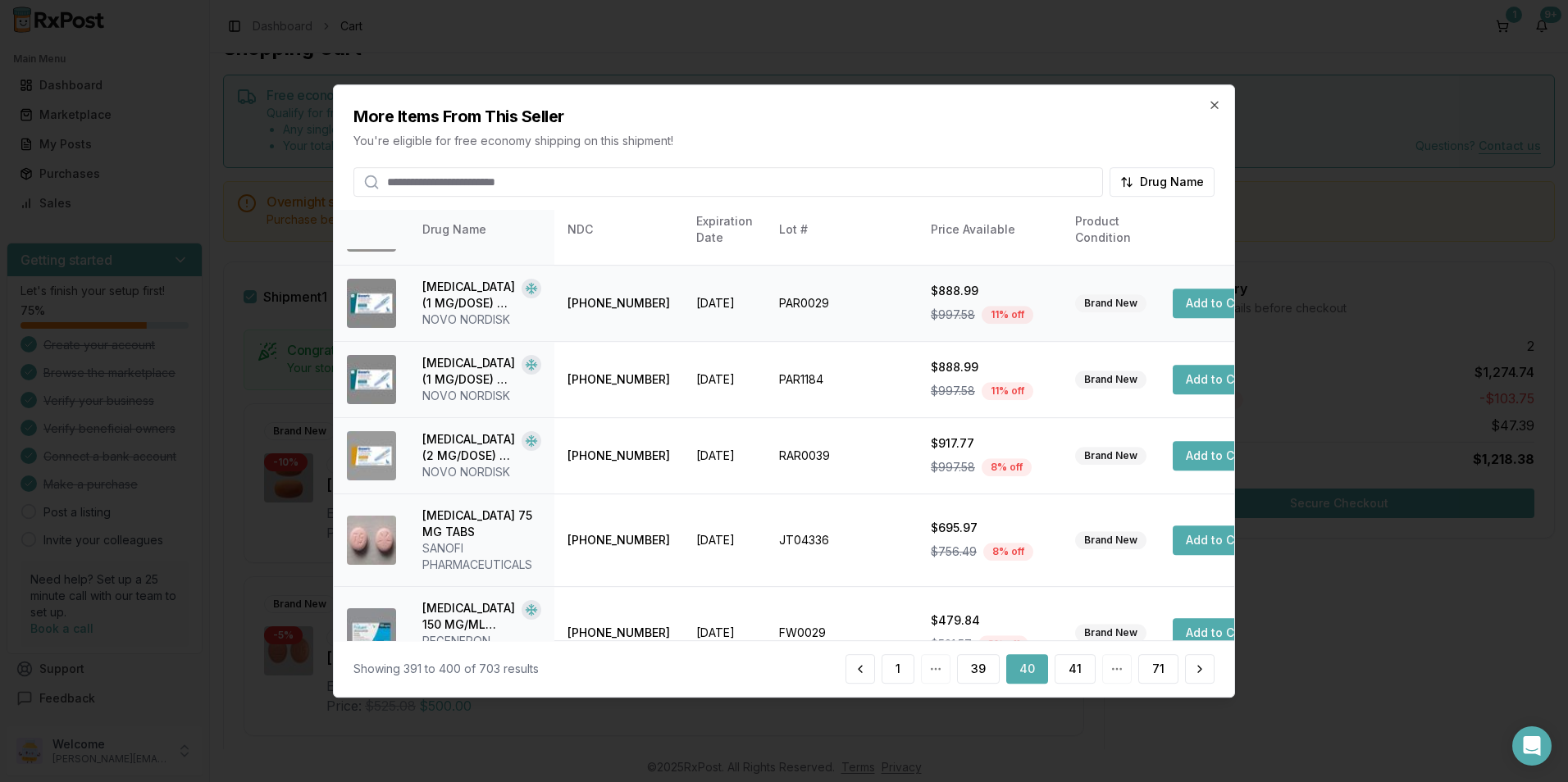
scroll to position [388, 0]
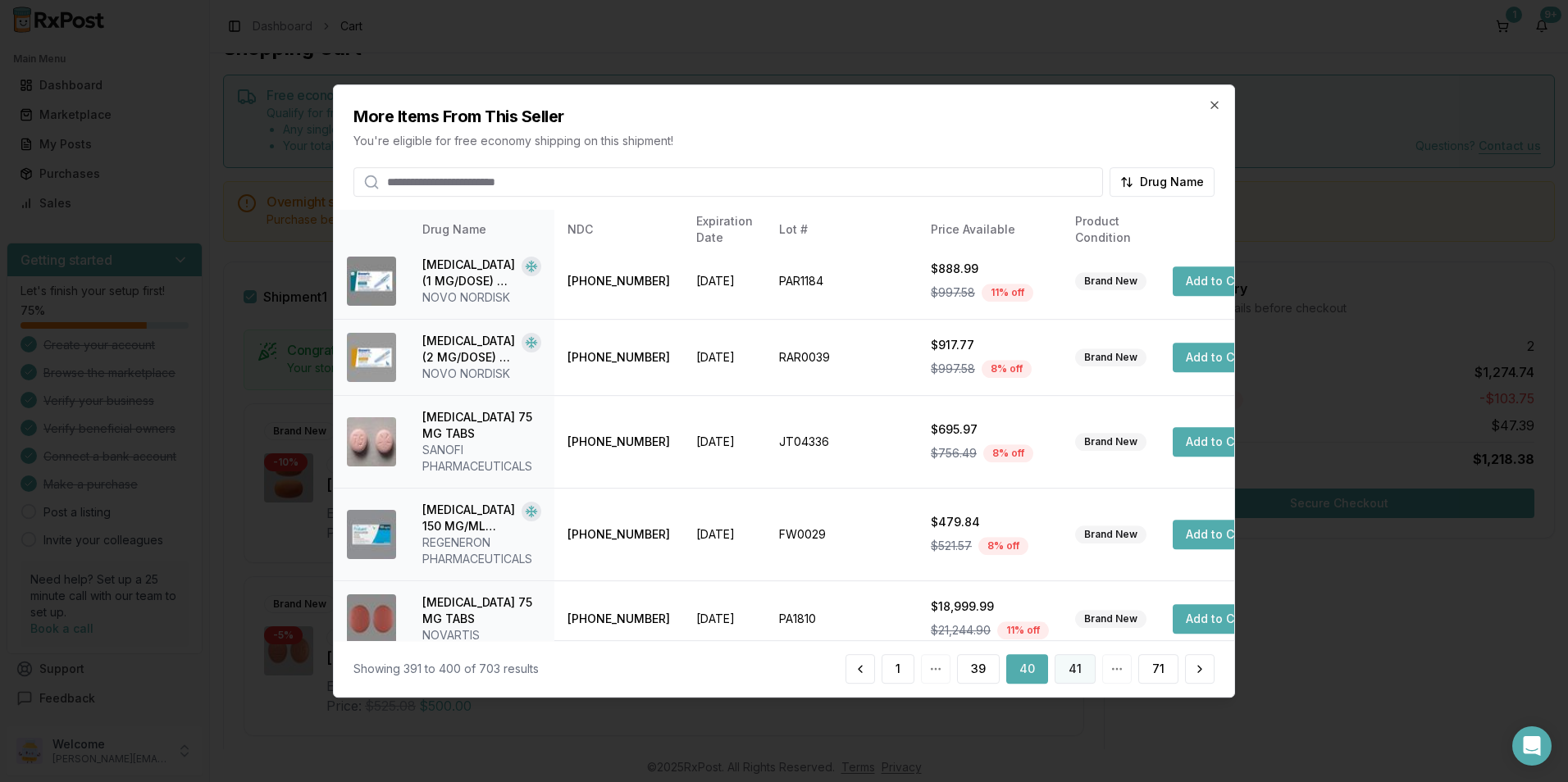
click at [1070, 677] on button "41" at bounding box center [1074, 668] width 41 height 29
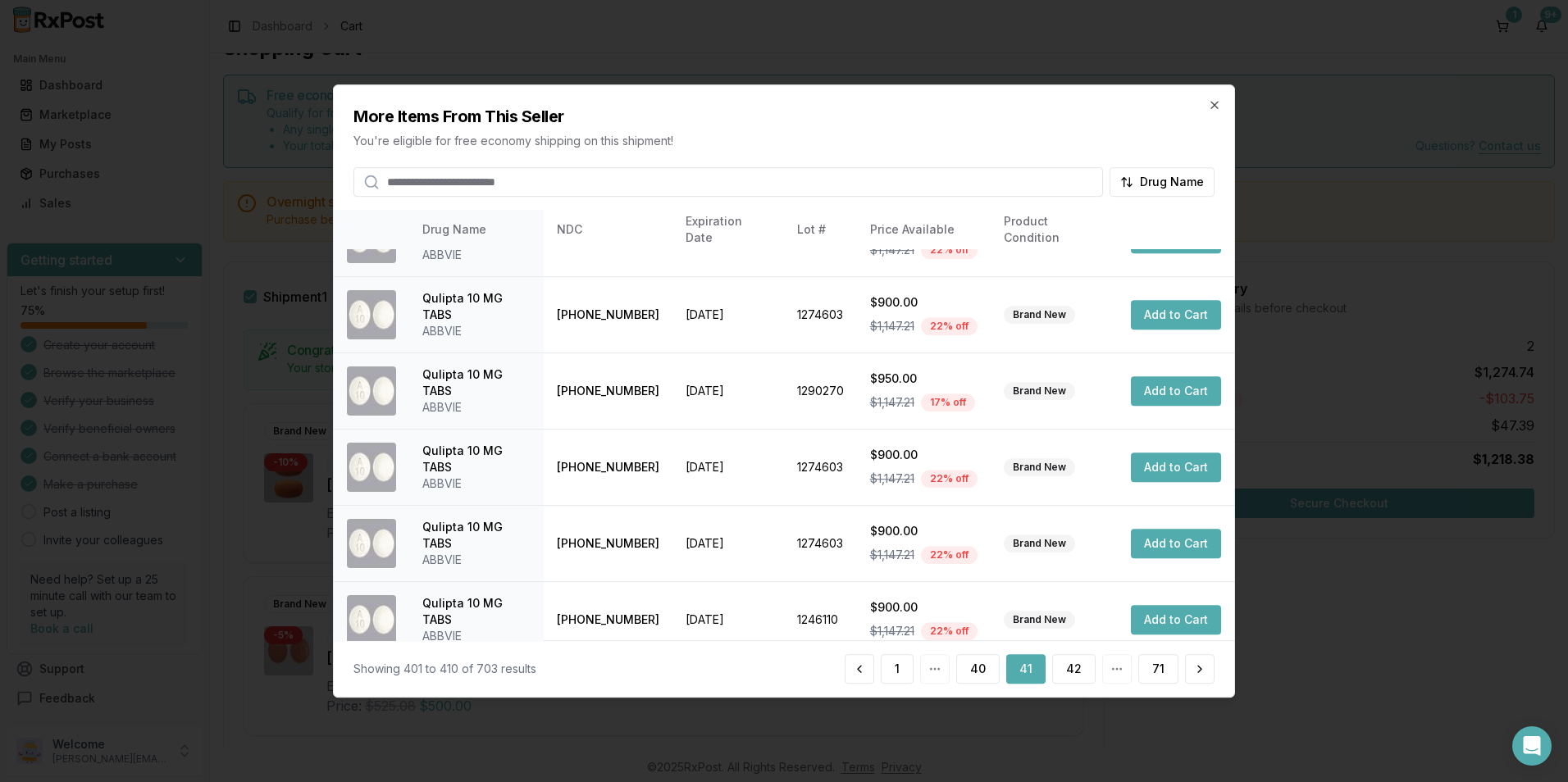
scroll to position [371, 0]
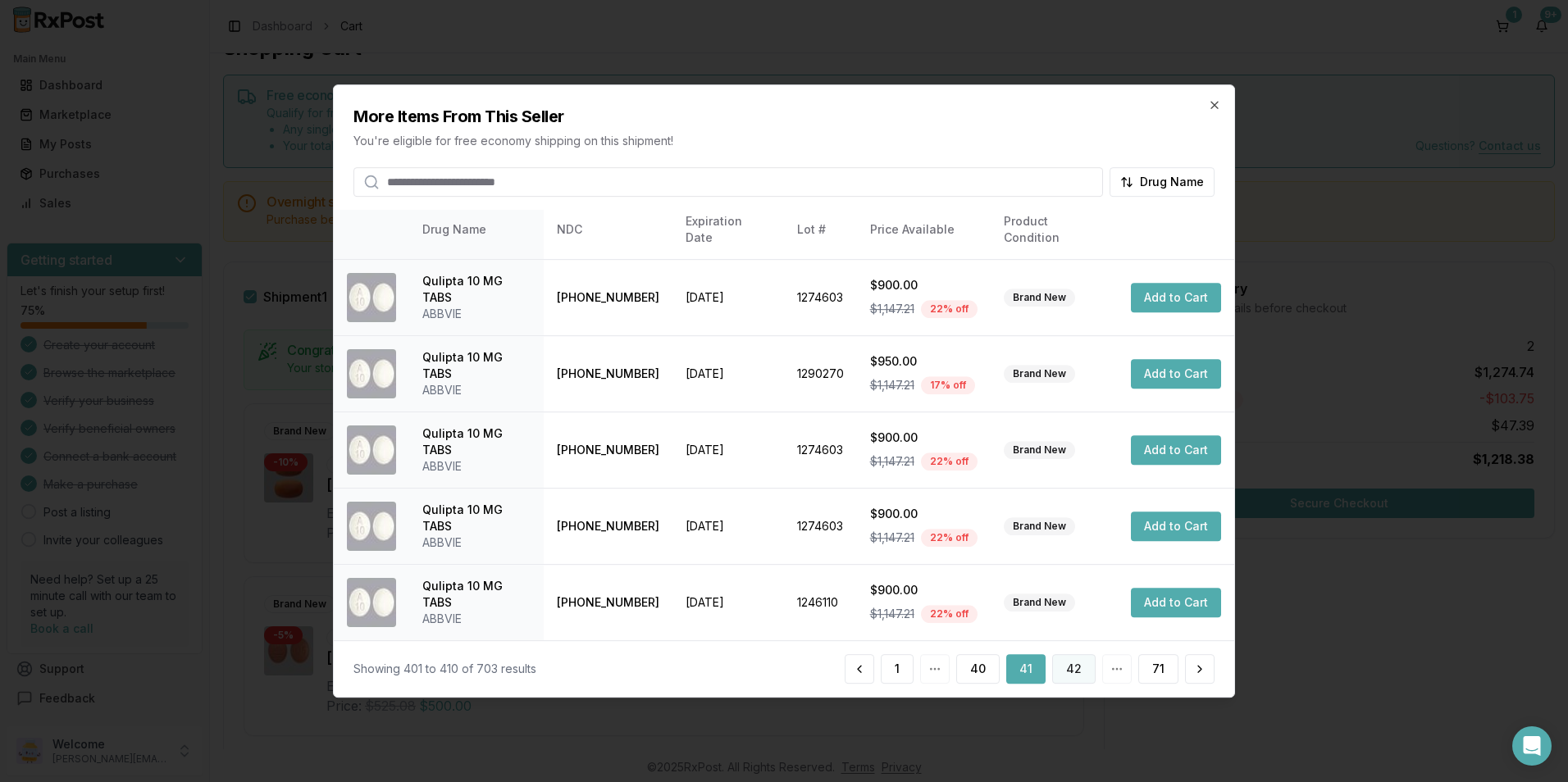
click at [1067, 673] on button "42" at bounding box center [1074, 668] width 43 height 29
click at [1074, 672] on button "43" at bounding box center [1074, 668] width 43 height 29
click at [1078, 658] on button "44" at bounding box center [1073, 668] width 44 height 29
click at [1074, 675] on button "45" at bounding box center [1074, 668] width 42 height 29
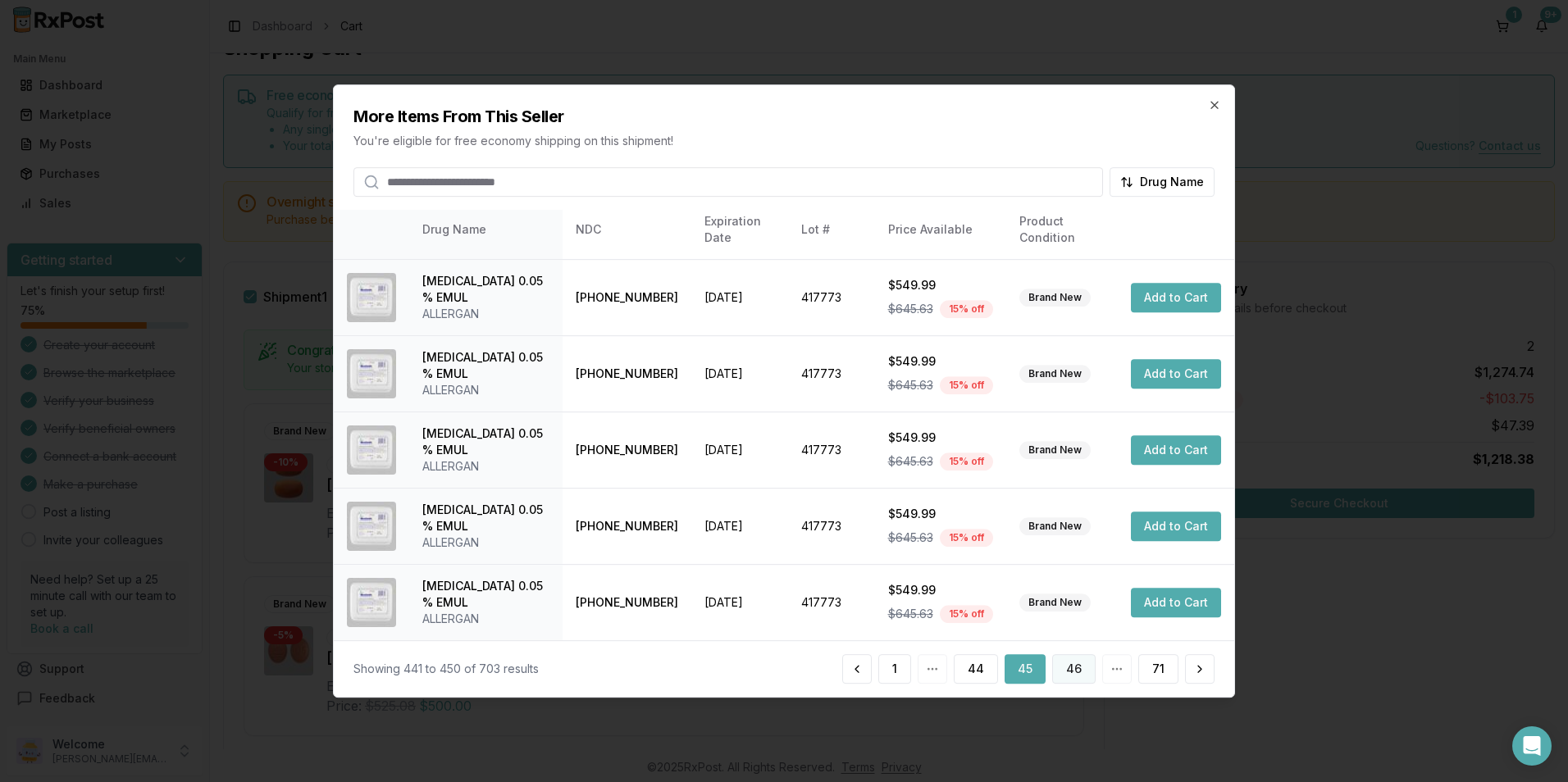
click at [1083, 664] on button "46" at bounding box center [1074, 668] width 43 height 29
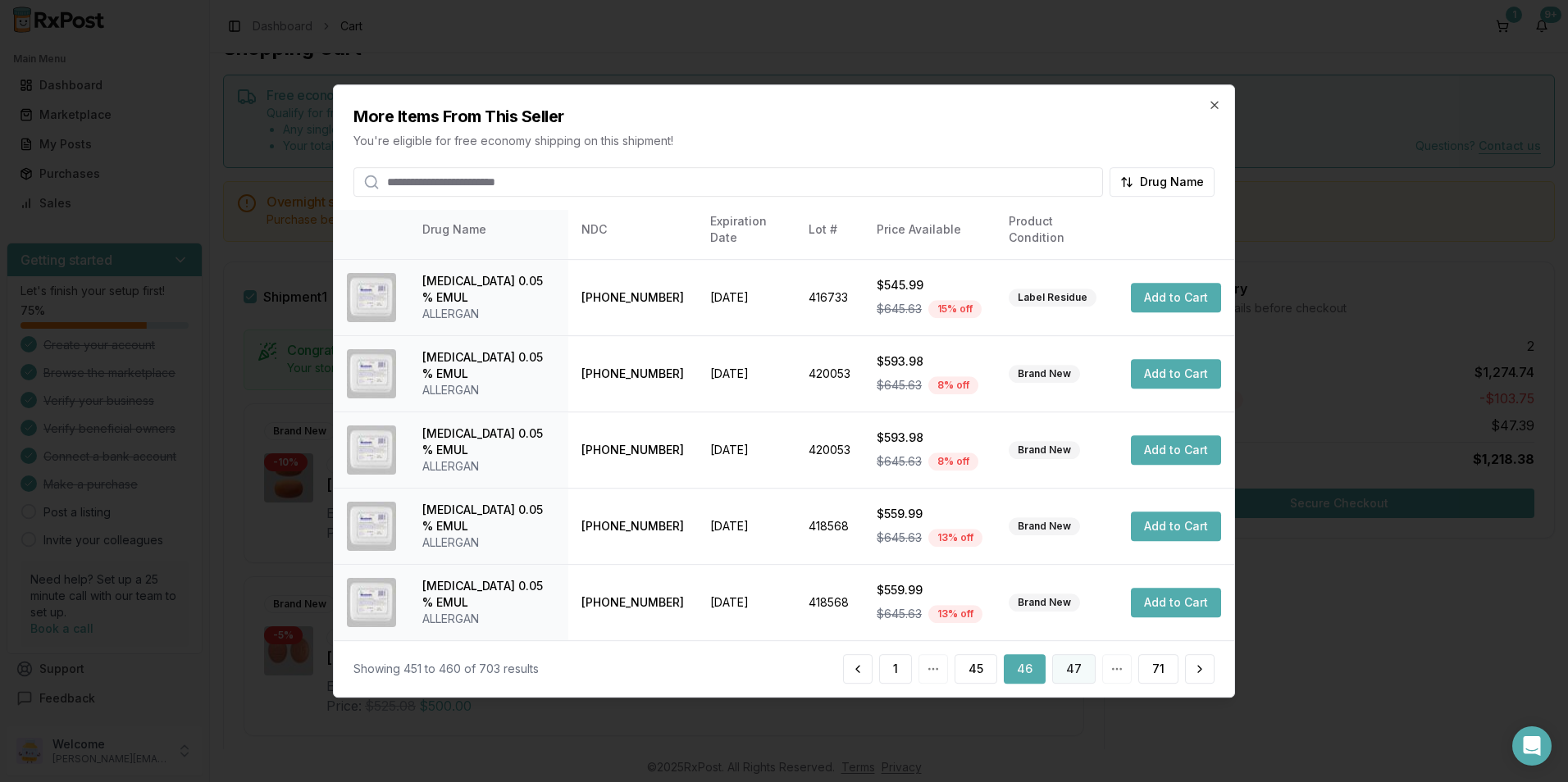
click at [1074, 668] on button "47" at bounding box center [1074, 668] width 43 height 29
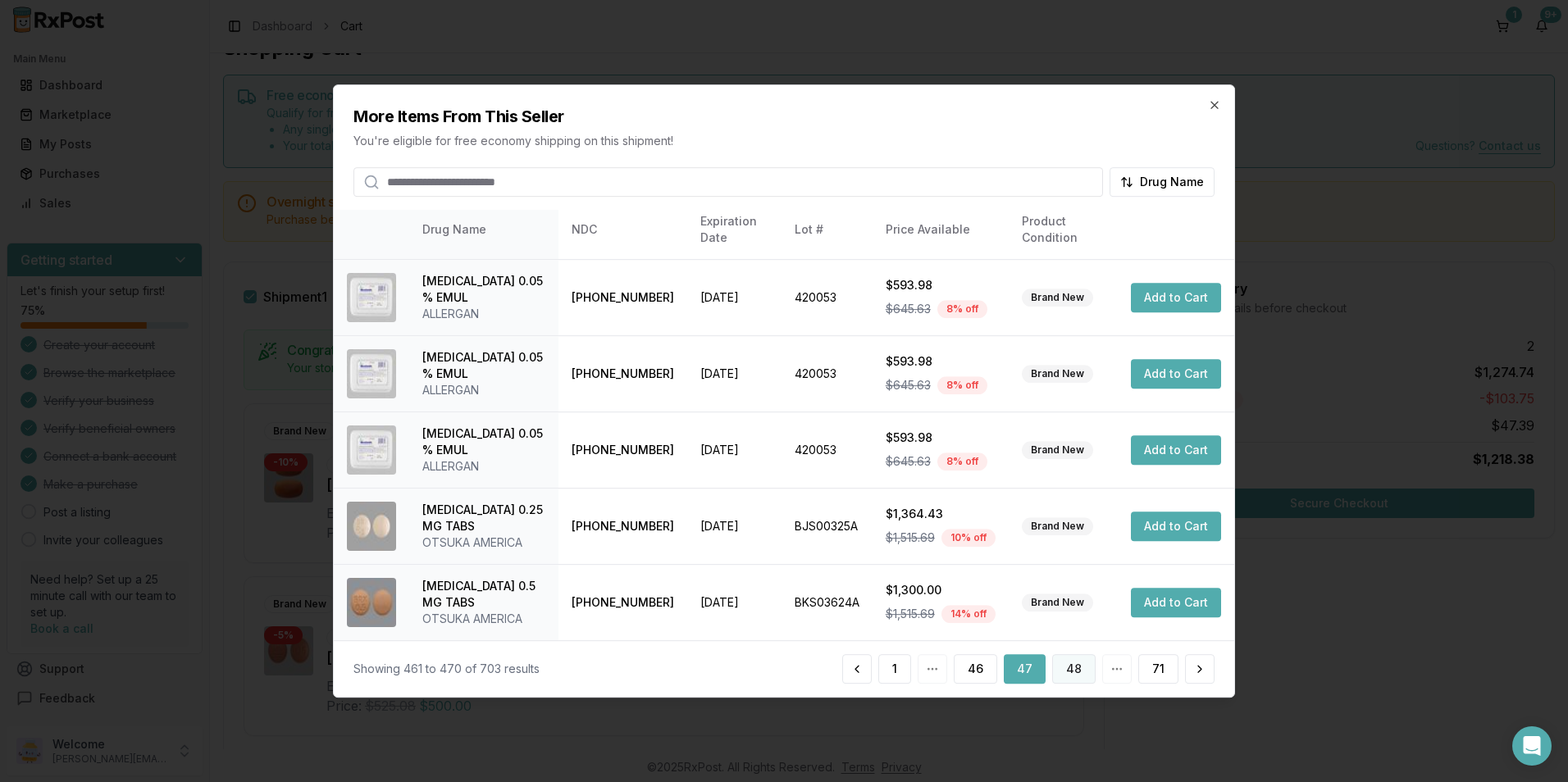
click at [1079, 672] on button "48" at bounding box center [1074, 668] width 43 height 29
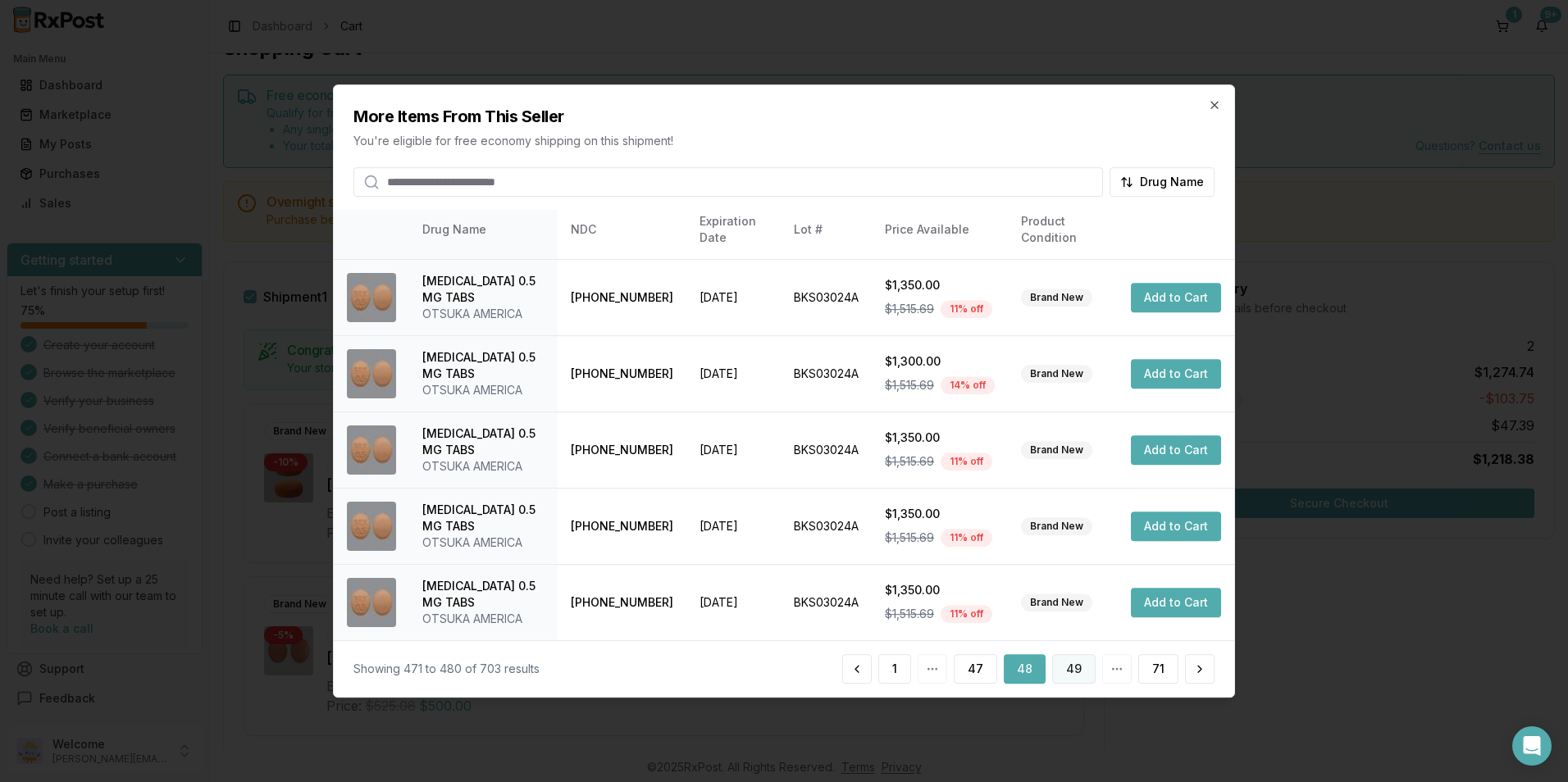
click at [1074, 663] on button "49" at bounding box center [1074, 668] width 43 height 29
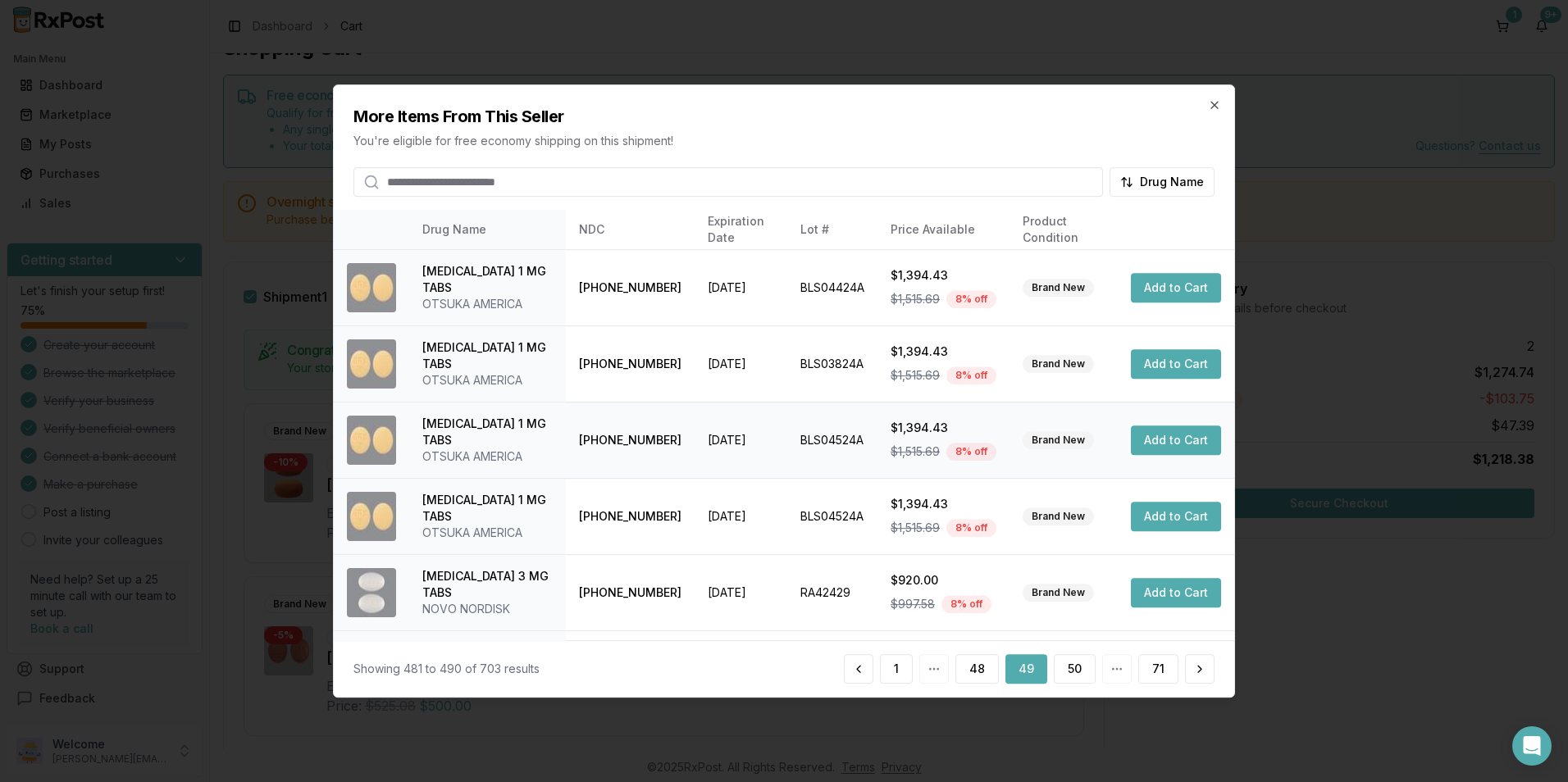
scroll to position [388, 0]
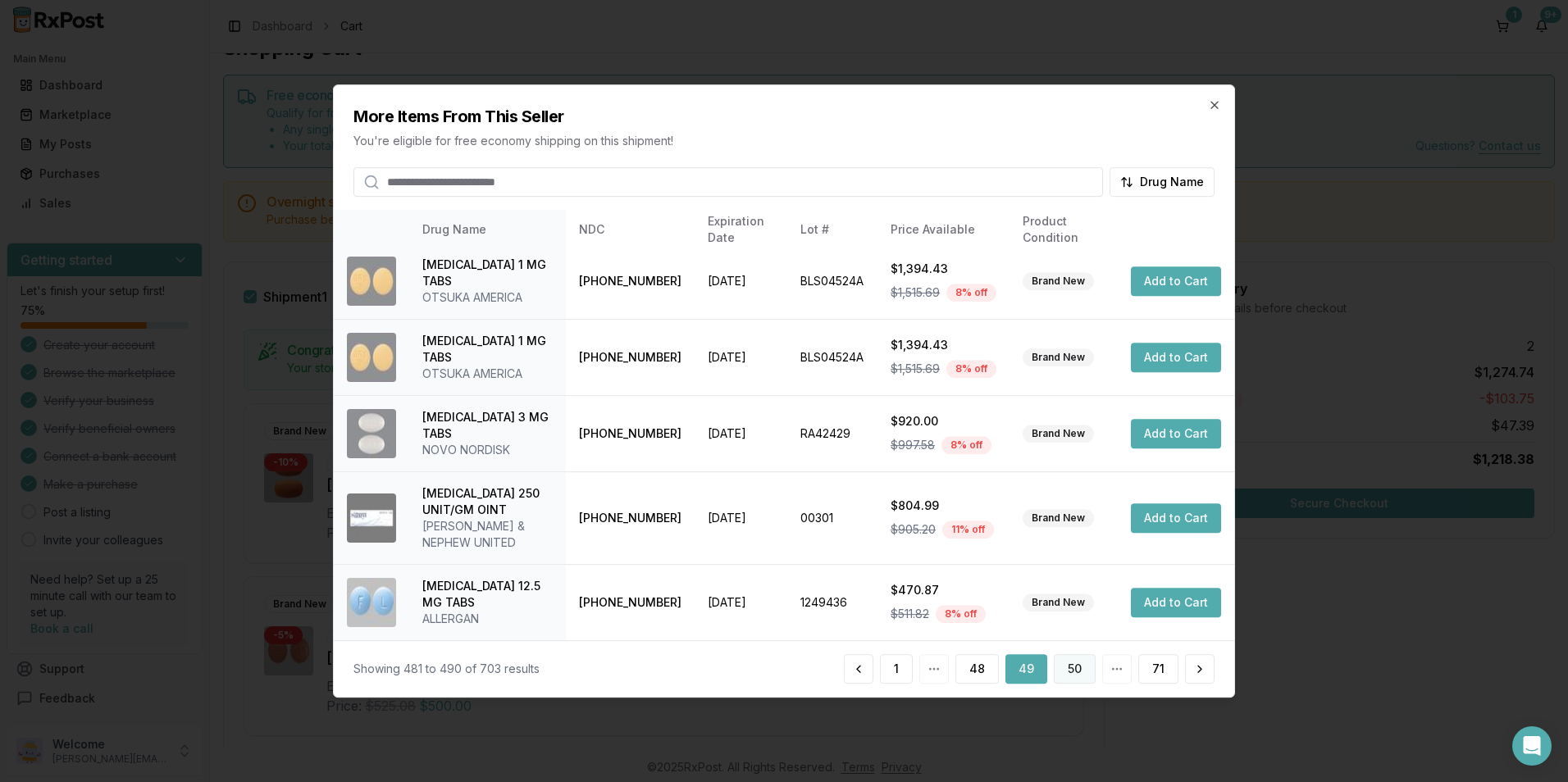
click at [1067, 662] on button "50" at bounding box center [1074, 668] width 42 height 29
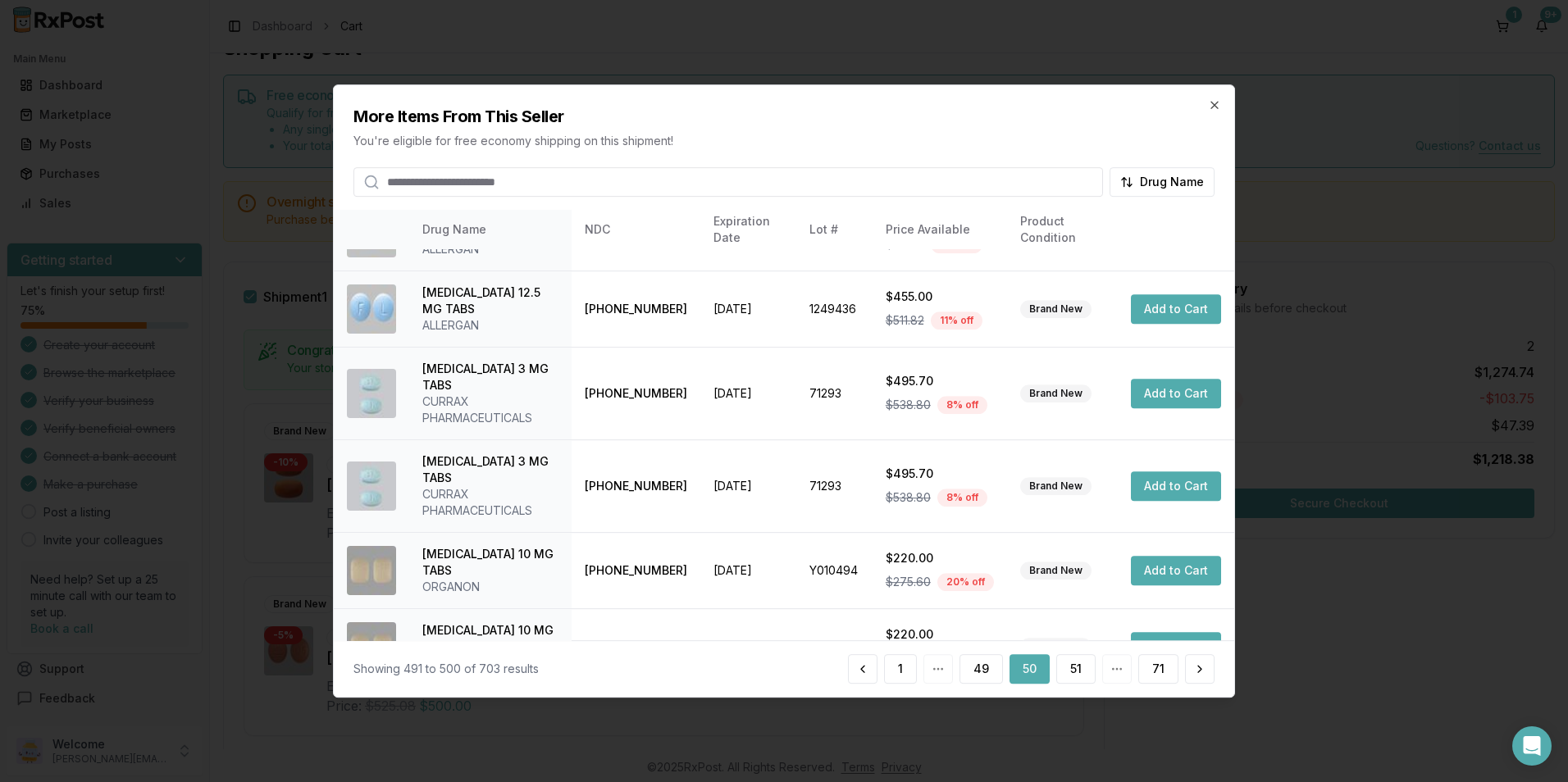
scroll to position [371, 0]
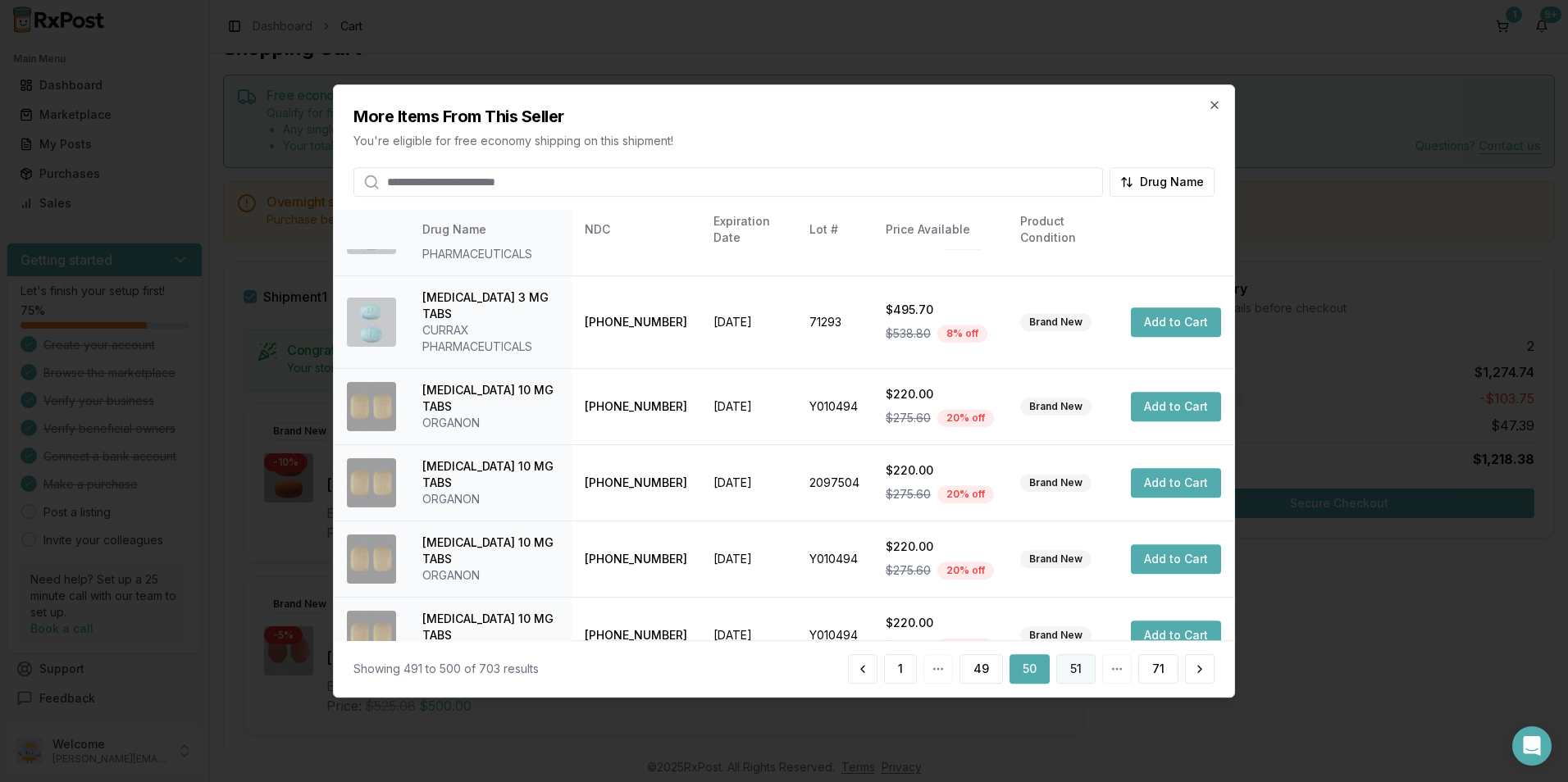
click at [1079, 669] on button "51" at bounding box center [1075, 668] width 39 height 29
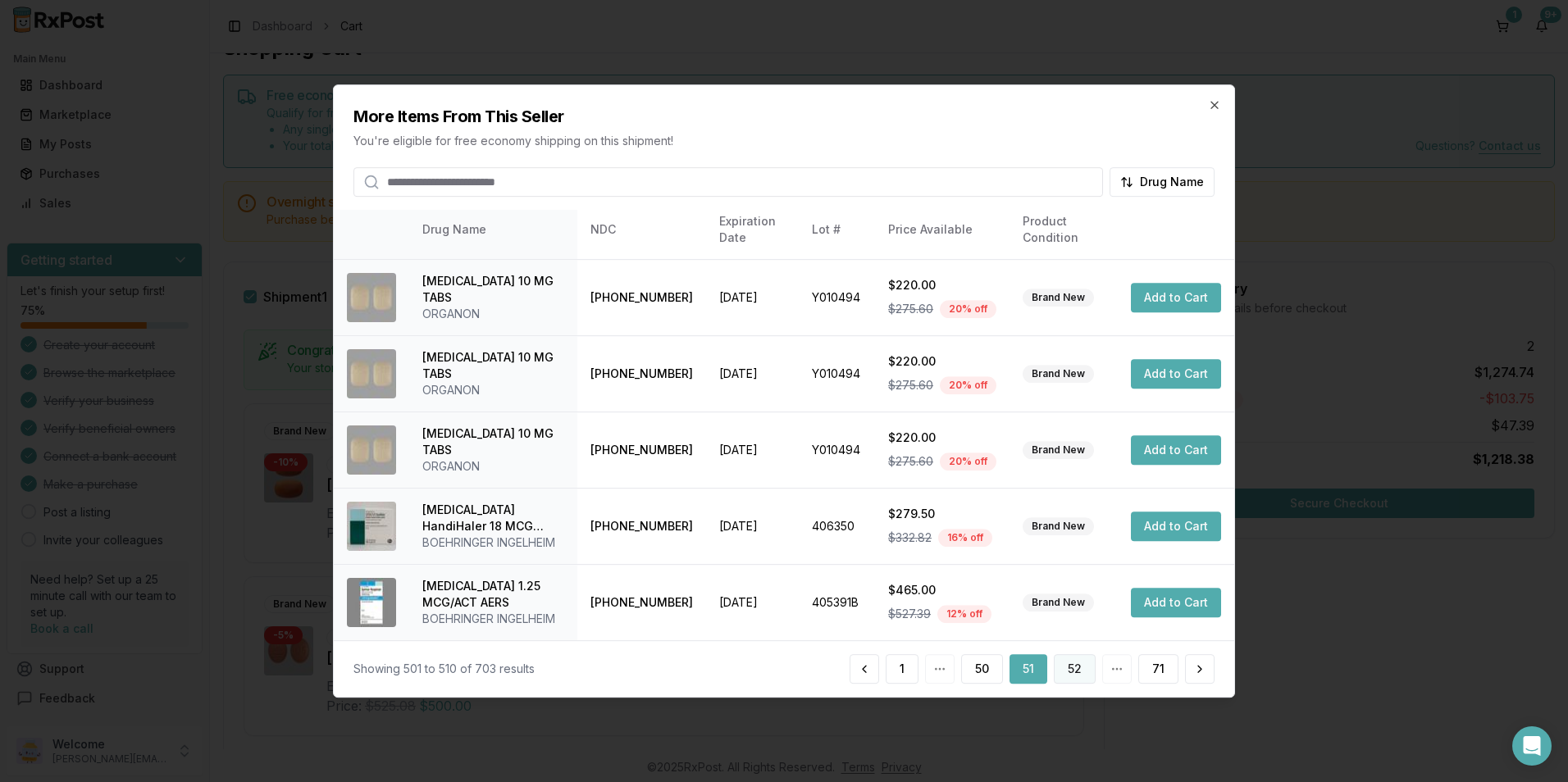
click at [1068, 666] on button "52" at bounding box center [1074, 668] width 42 height 29
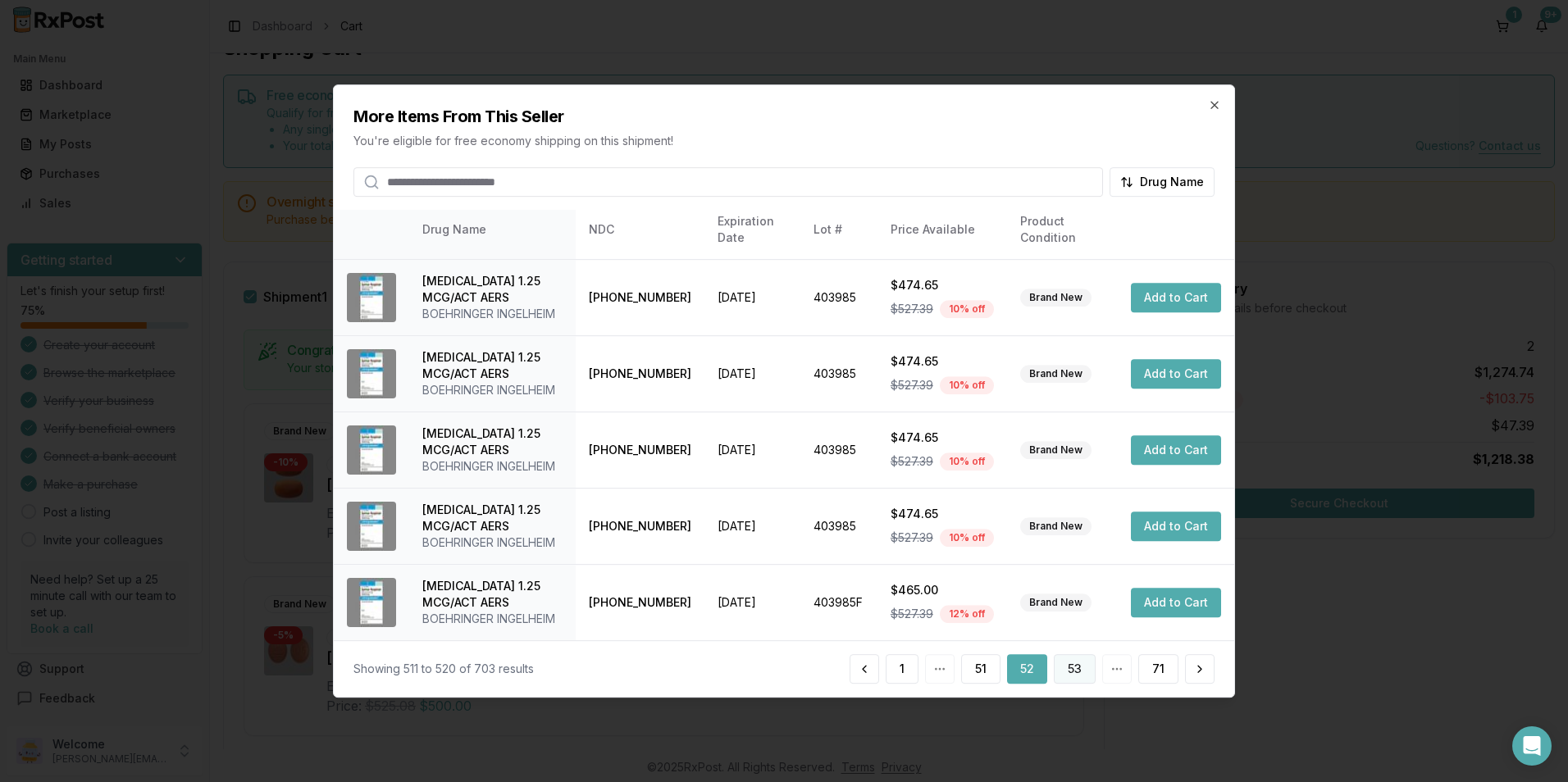
click at [1067, 664] on button "53" at bounding box center [1074, 668] width 42 height 29
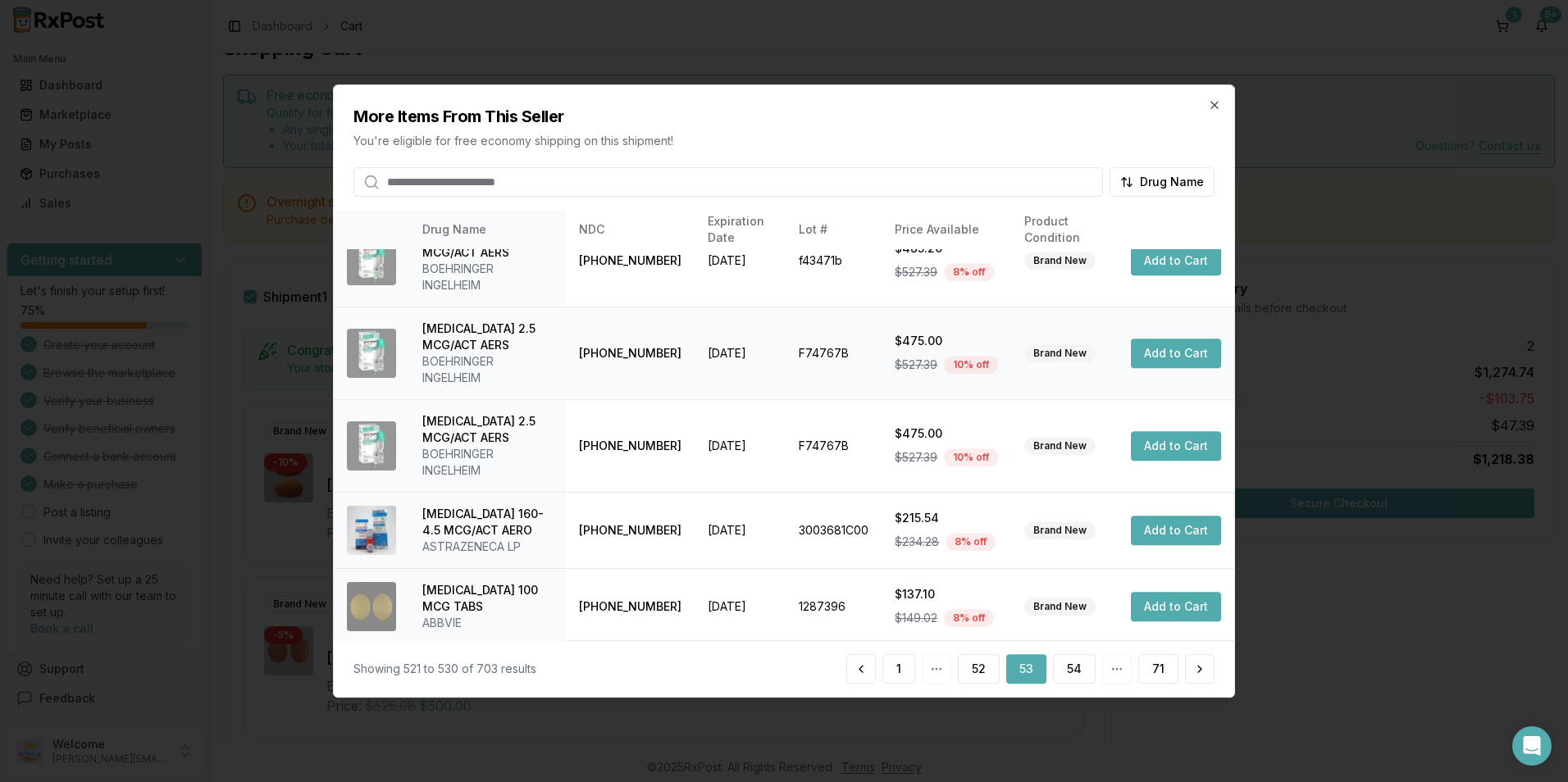
scroll to position [502, 0]
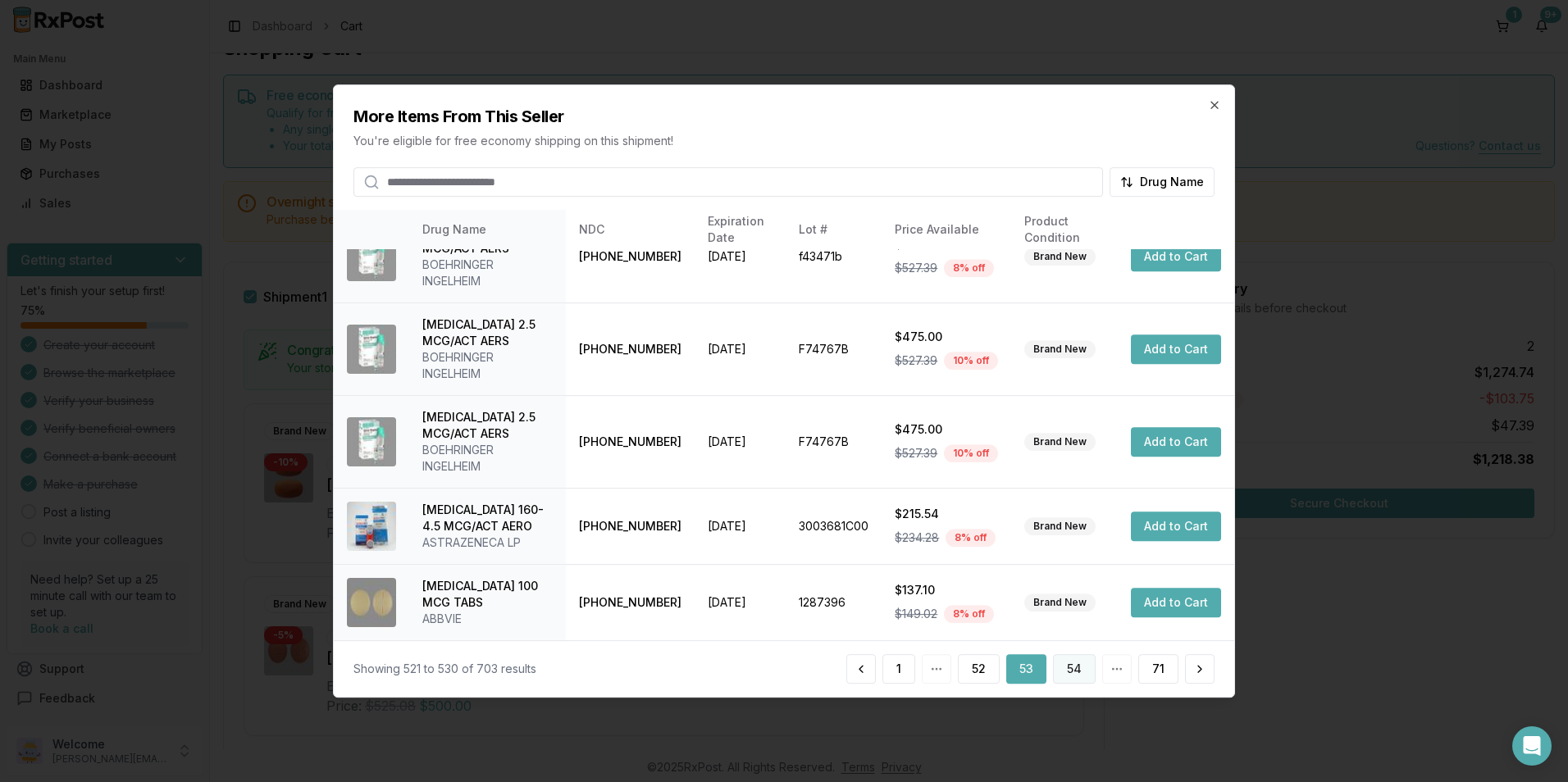
click at [1069, 661] on button "54" at bounding box center [1074, 668] width 42 height 29
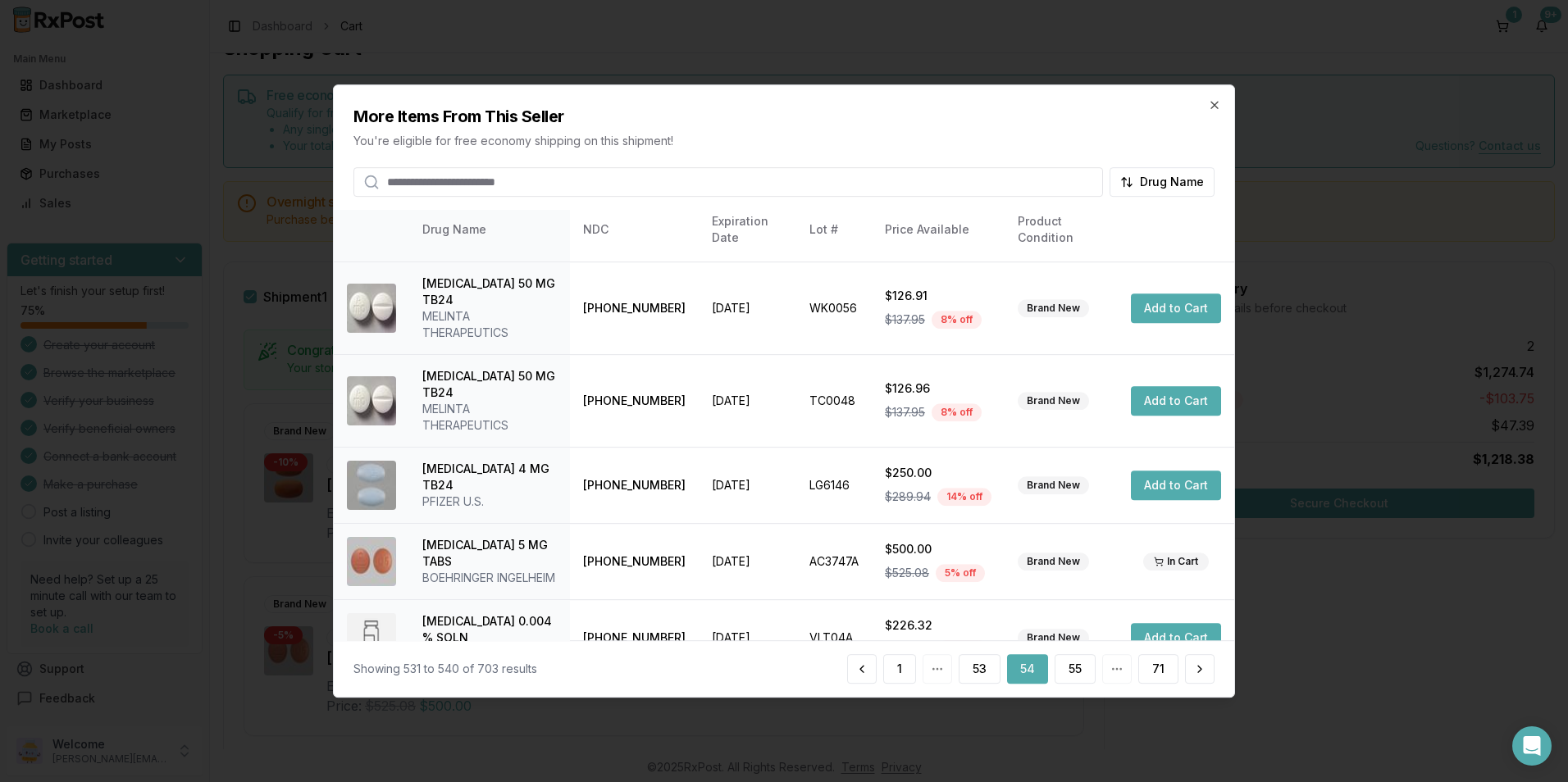
scroll to position [371, 0]
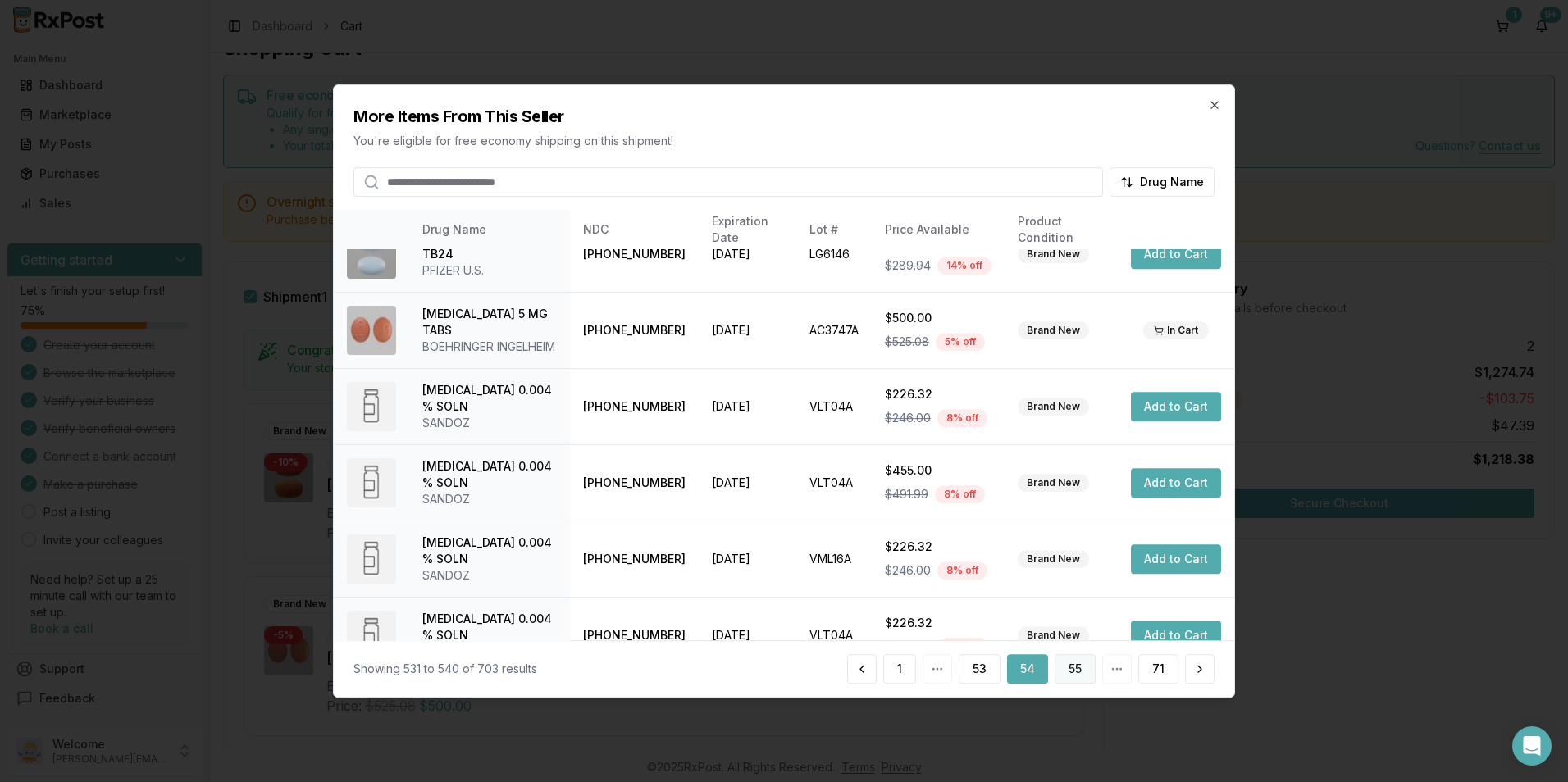
click at [1065, 661] on button "55" at bounding box center [1074, 668] width 41 height 29
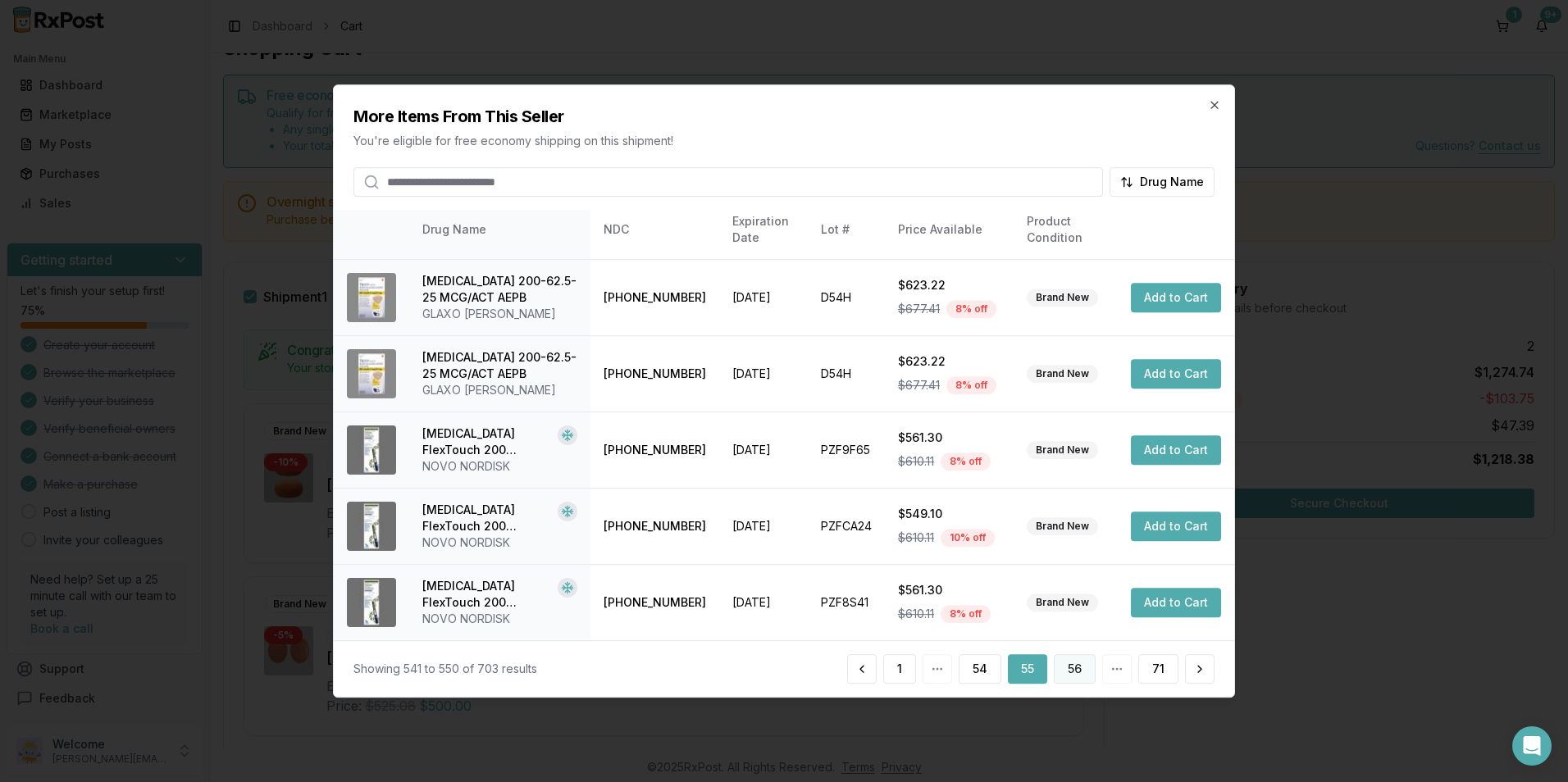
click at [1071, 667] on button "56" at bounding box center [1074, 668] width 42 height 29
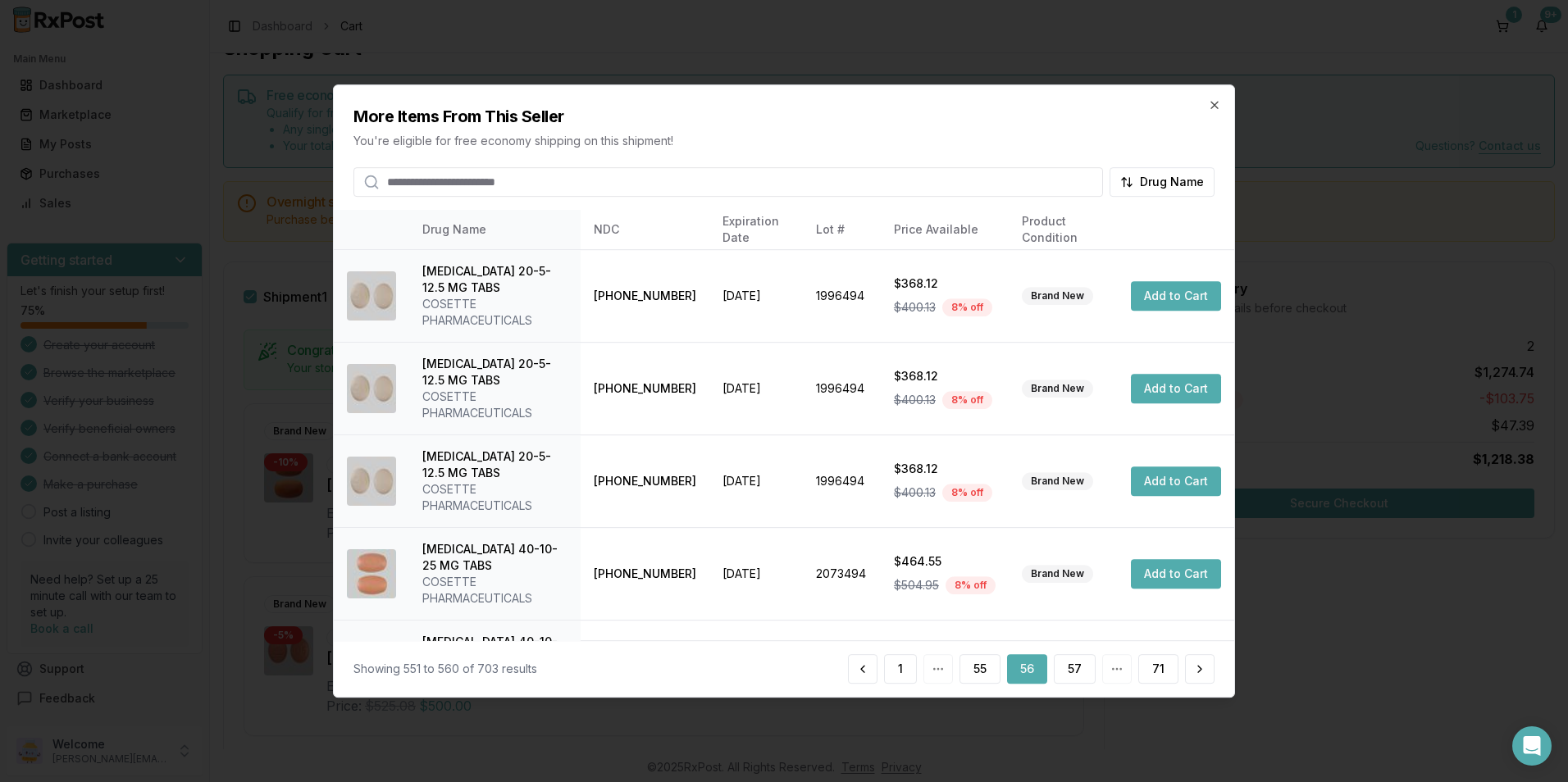
scroll to position [470, 0]
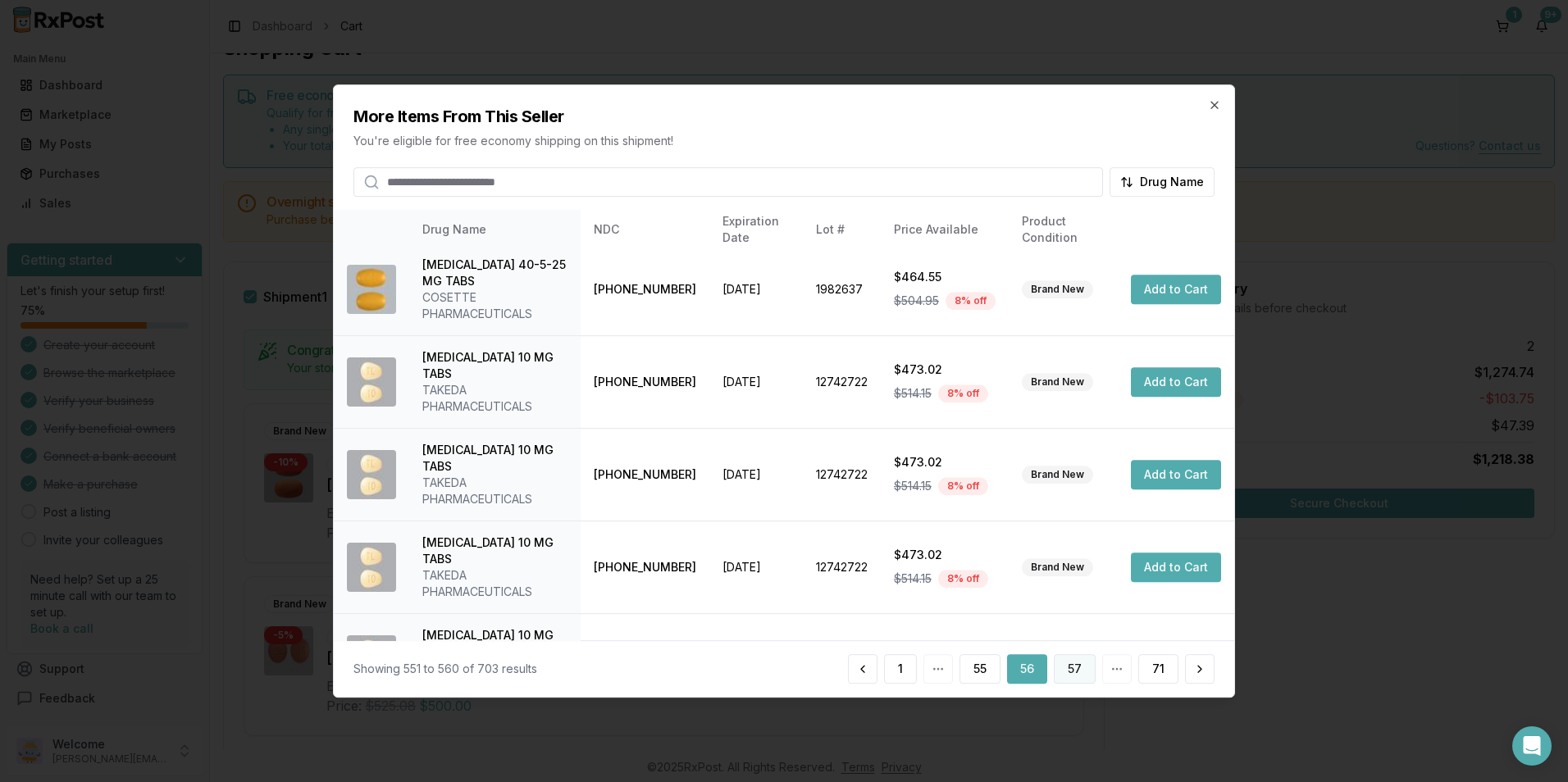
click at [1084, 665] on button "57" at bounding box center [1074, 668] width 42 height 29
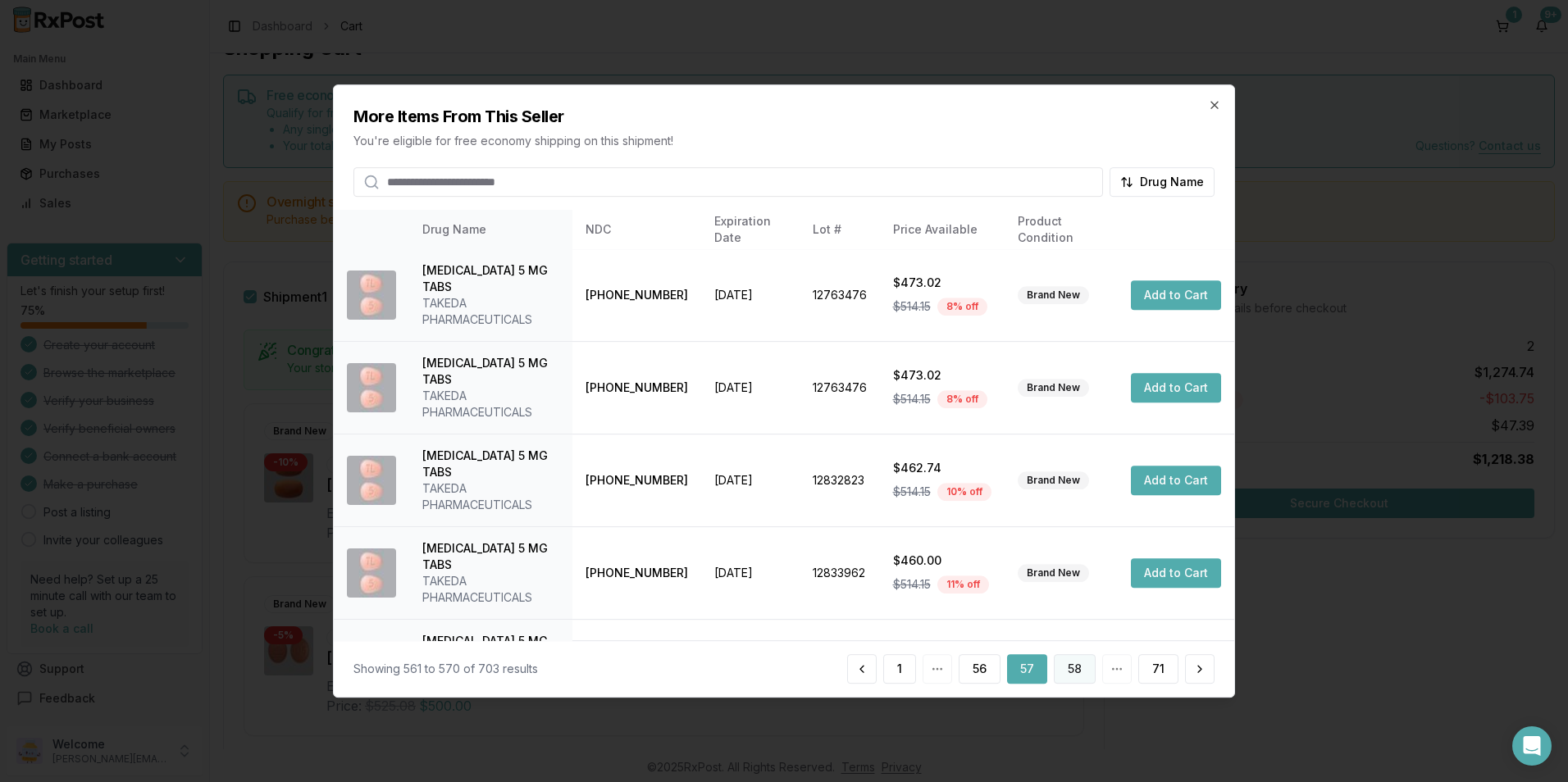
click at [1079, 667] on button "58" at bounding box center [1074, 668] width 42 height 29
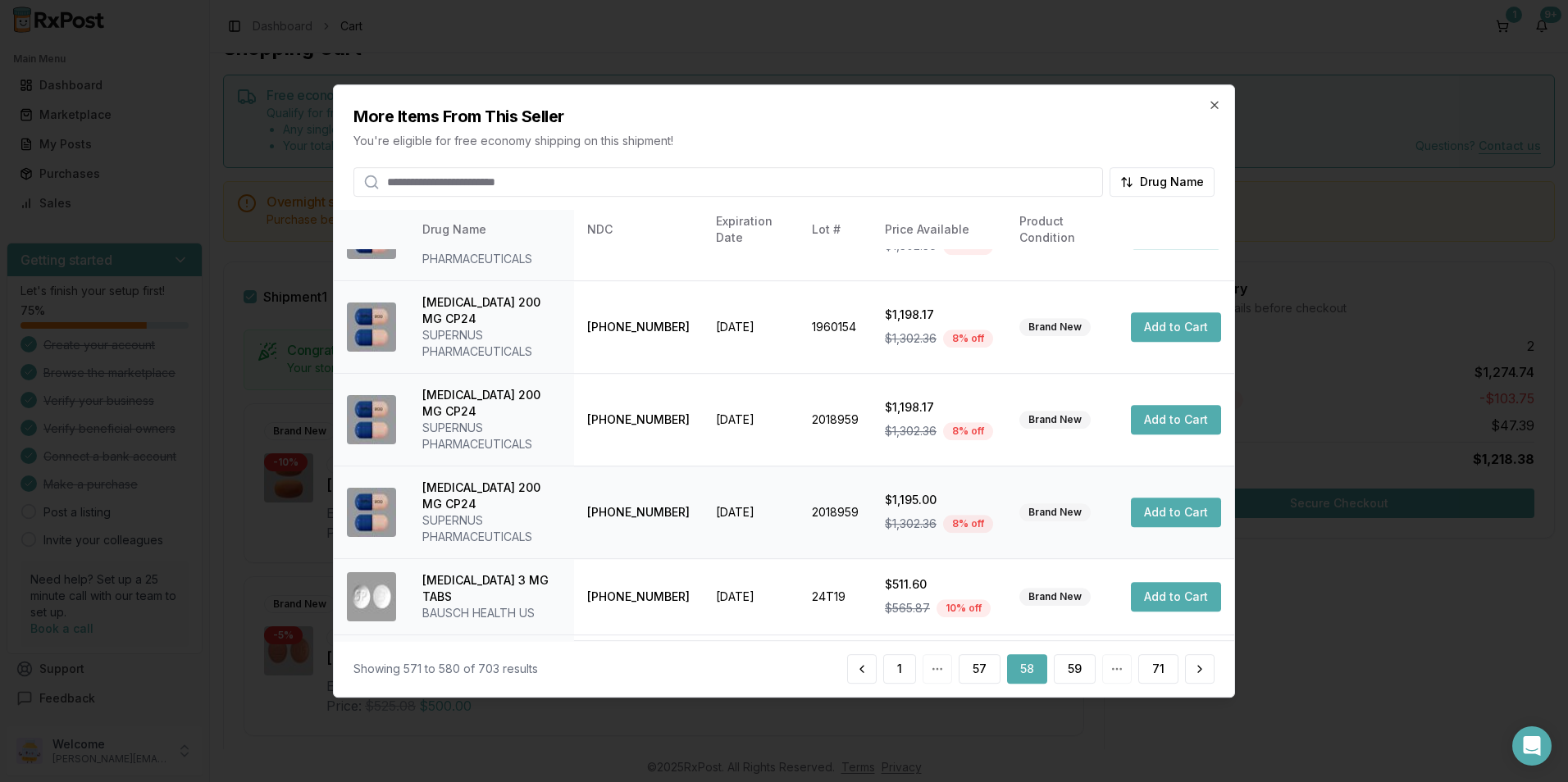
scroll to position [470, 0]
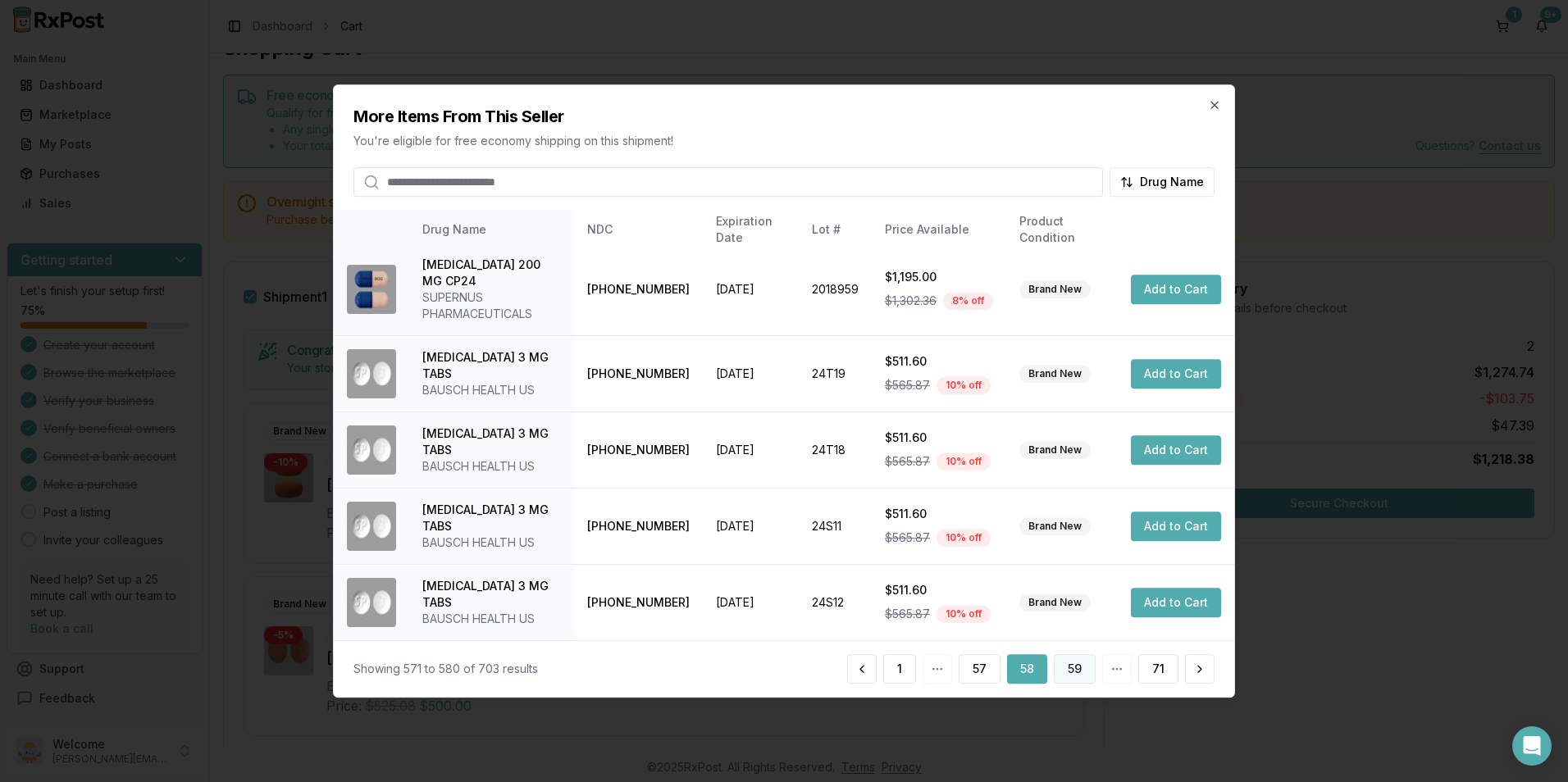
click at [1088, 664] on button "59" at bounding box center [1074, 668] width 42 height 29
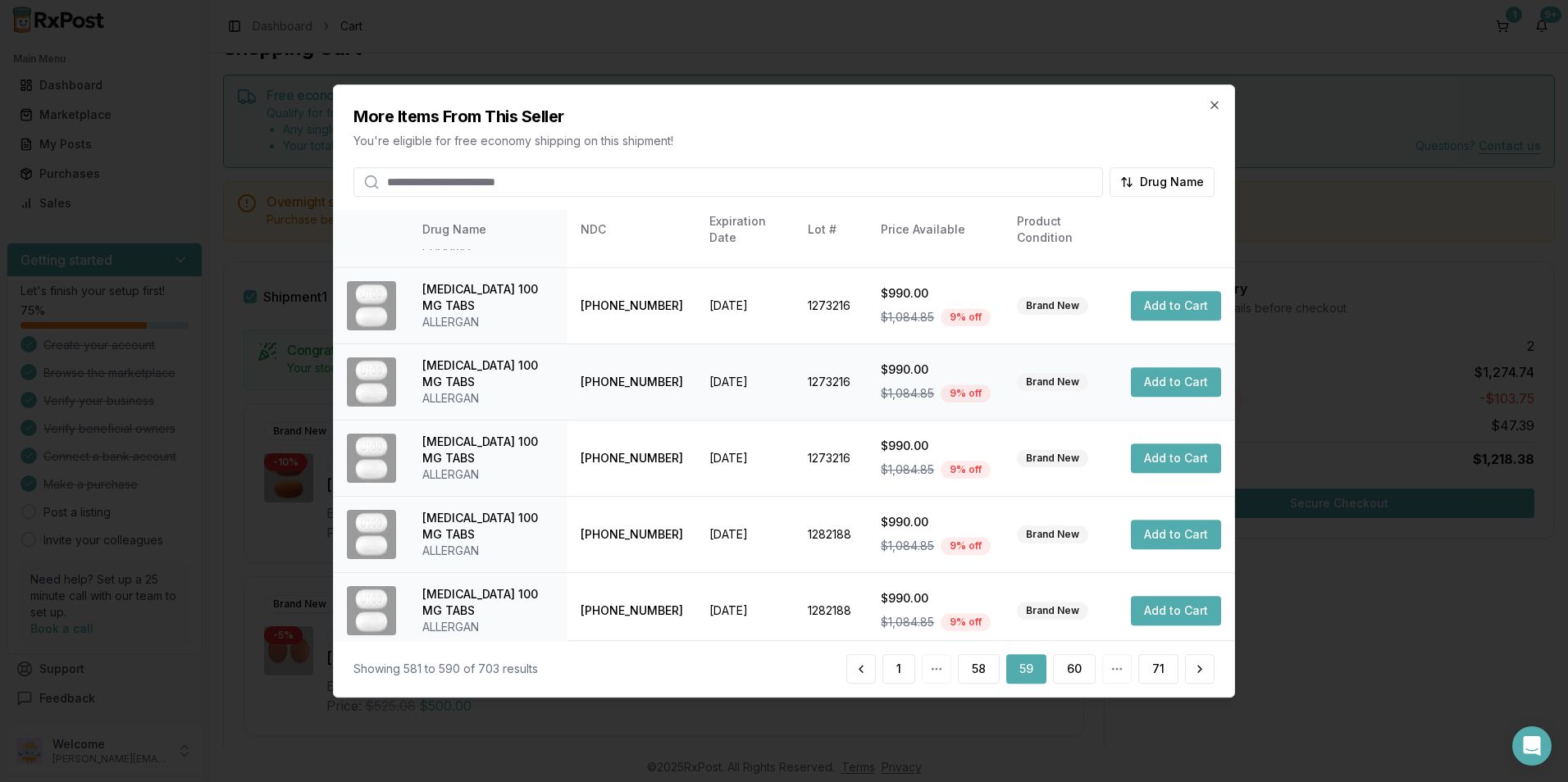
scroll to position [404, 0]
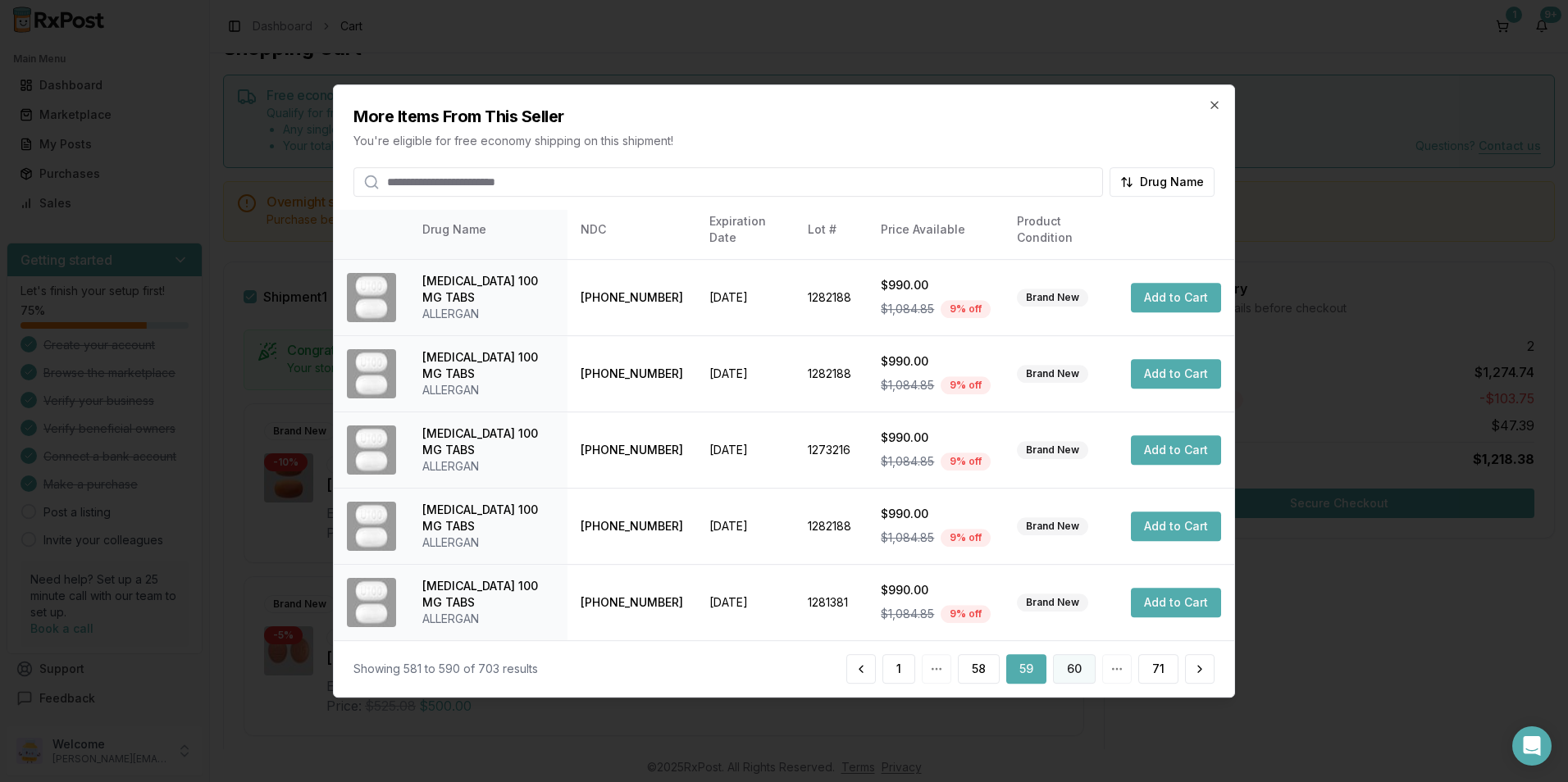
click at [1081, 668] on button "60" at bounding box center [1074, 668] width 42 height 29
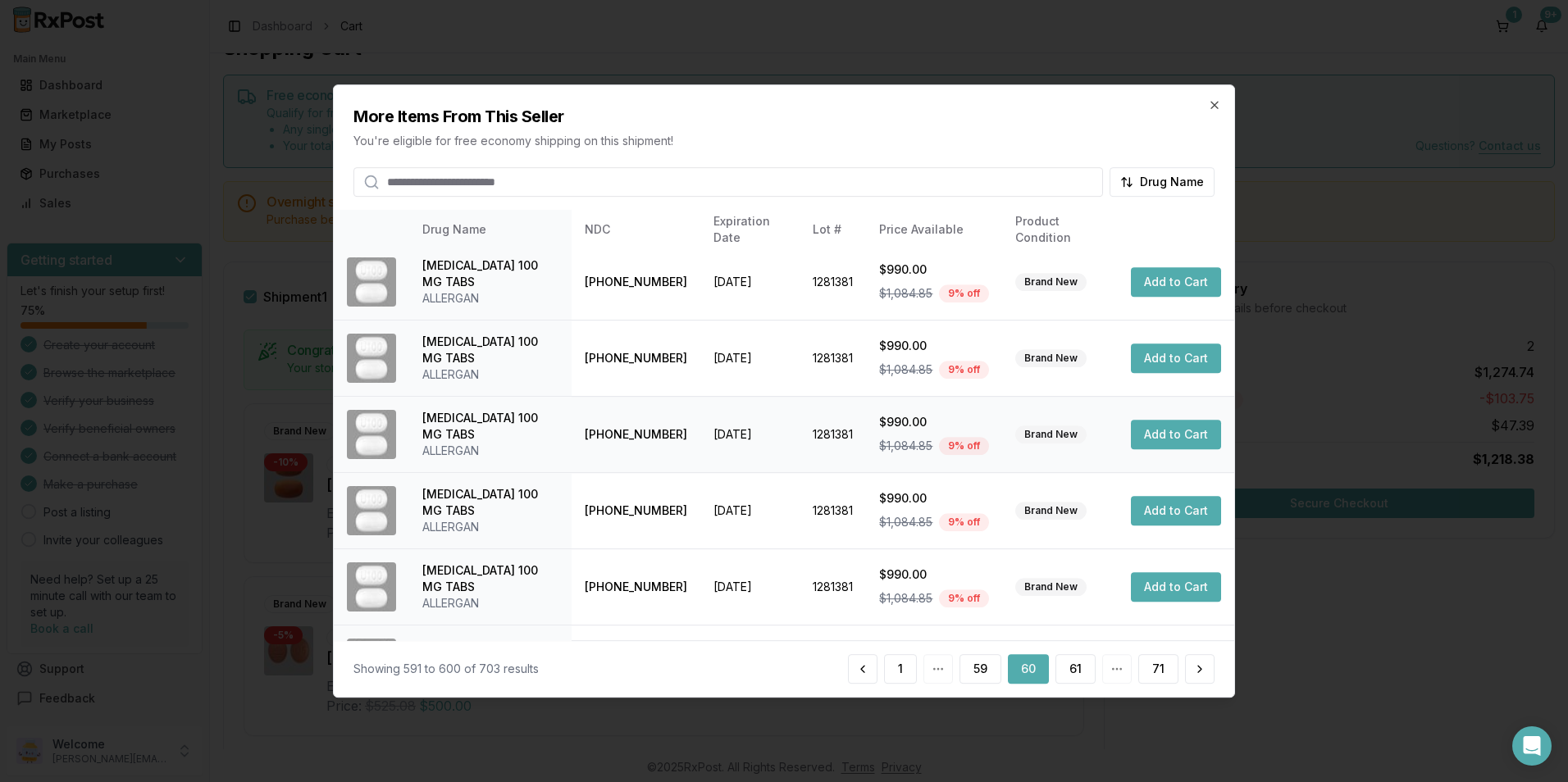
scroll to position [371, 0]
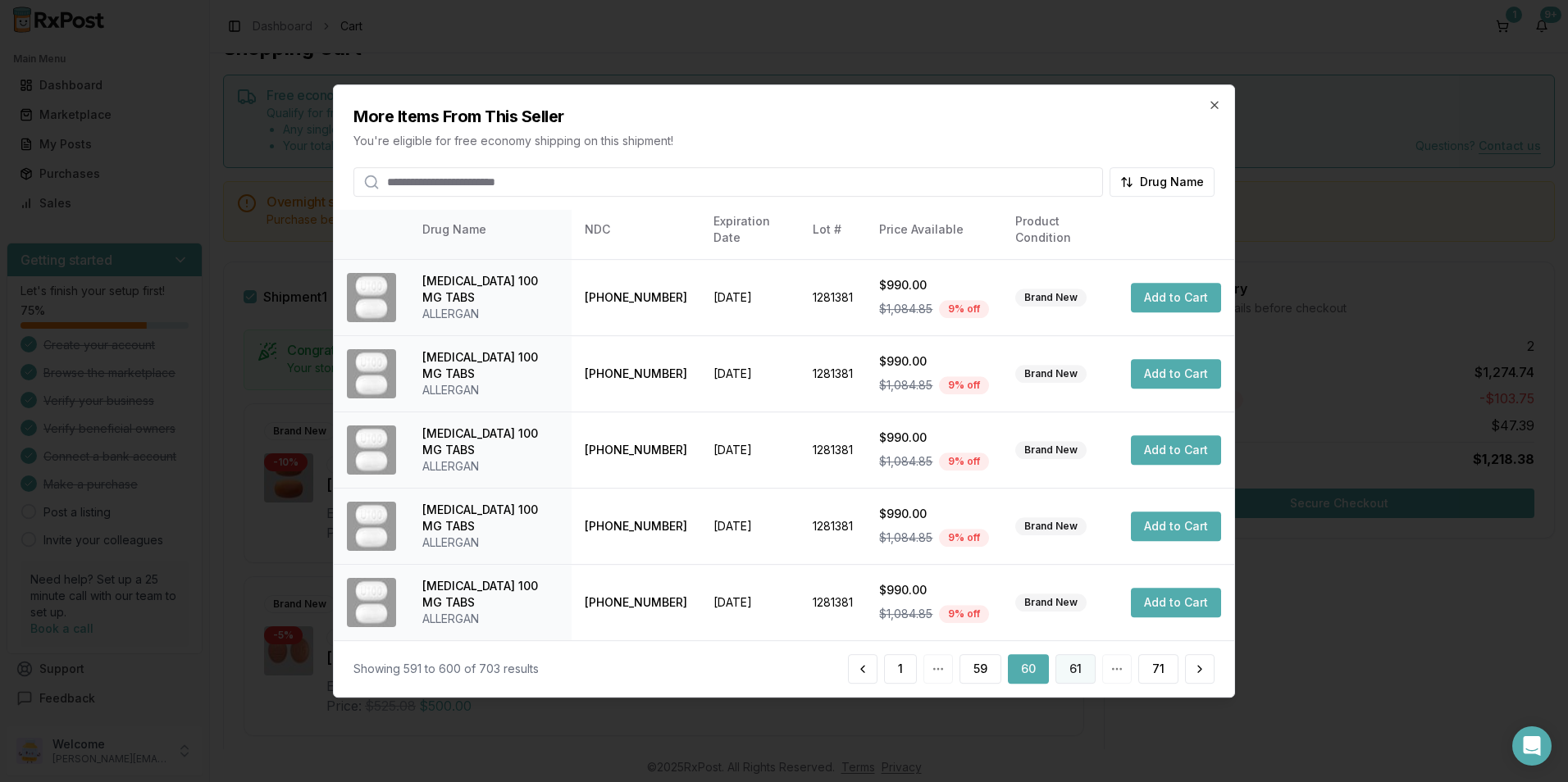
click at [1079, 677] on button "61" at bounding box center [1075, 668] width 40 height 29
click at [1066, 664] on button "62" at bounding box center [1074, 668] width 42 height 29
click at [1061, 656] on button "63" at bounding box center [1074, 668] width 42 height 29
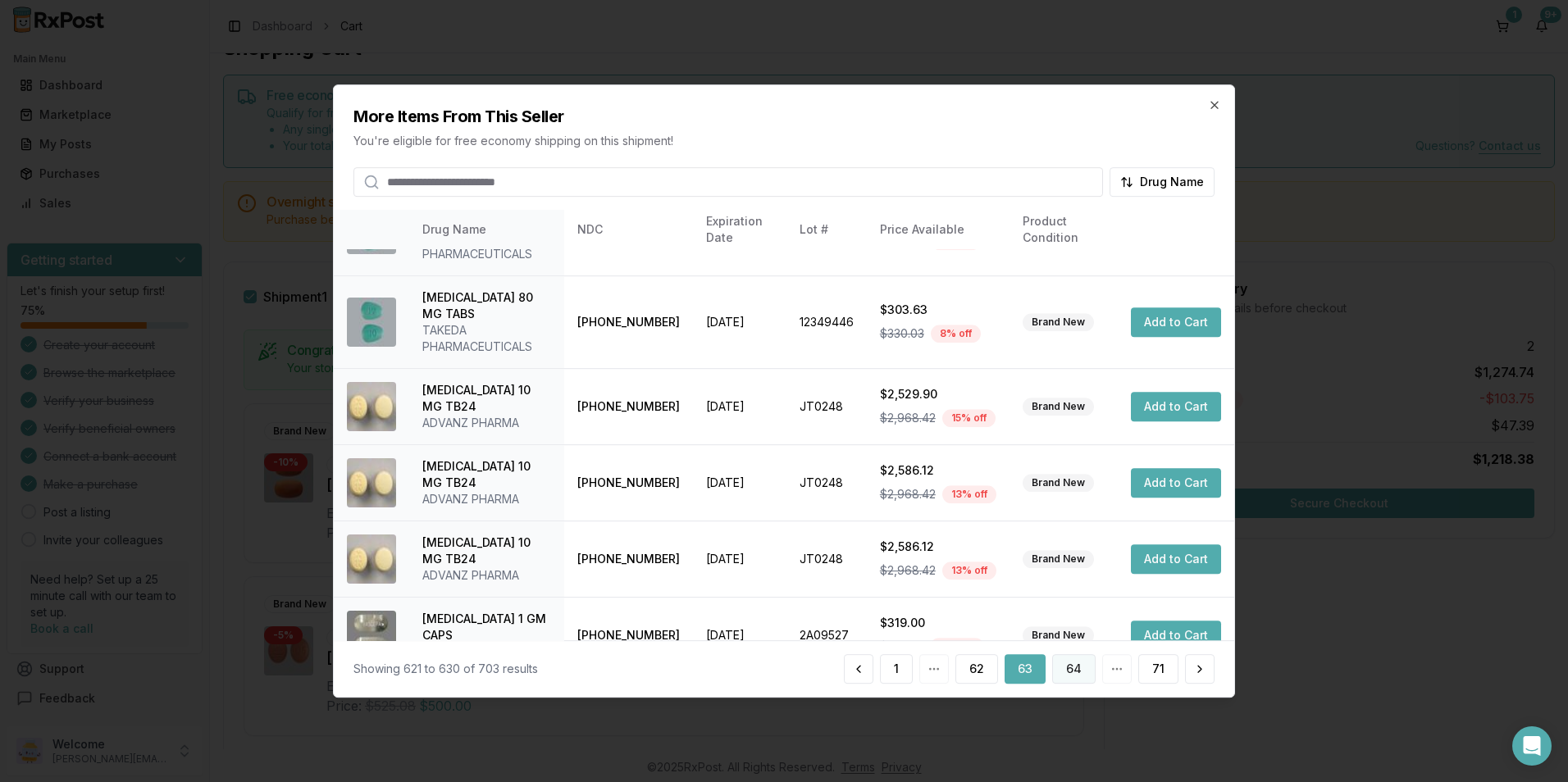
click at [1081, 671] on button "64" at bounding box center [1074, 668] width 43 height 29
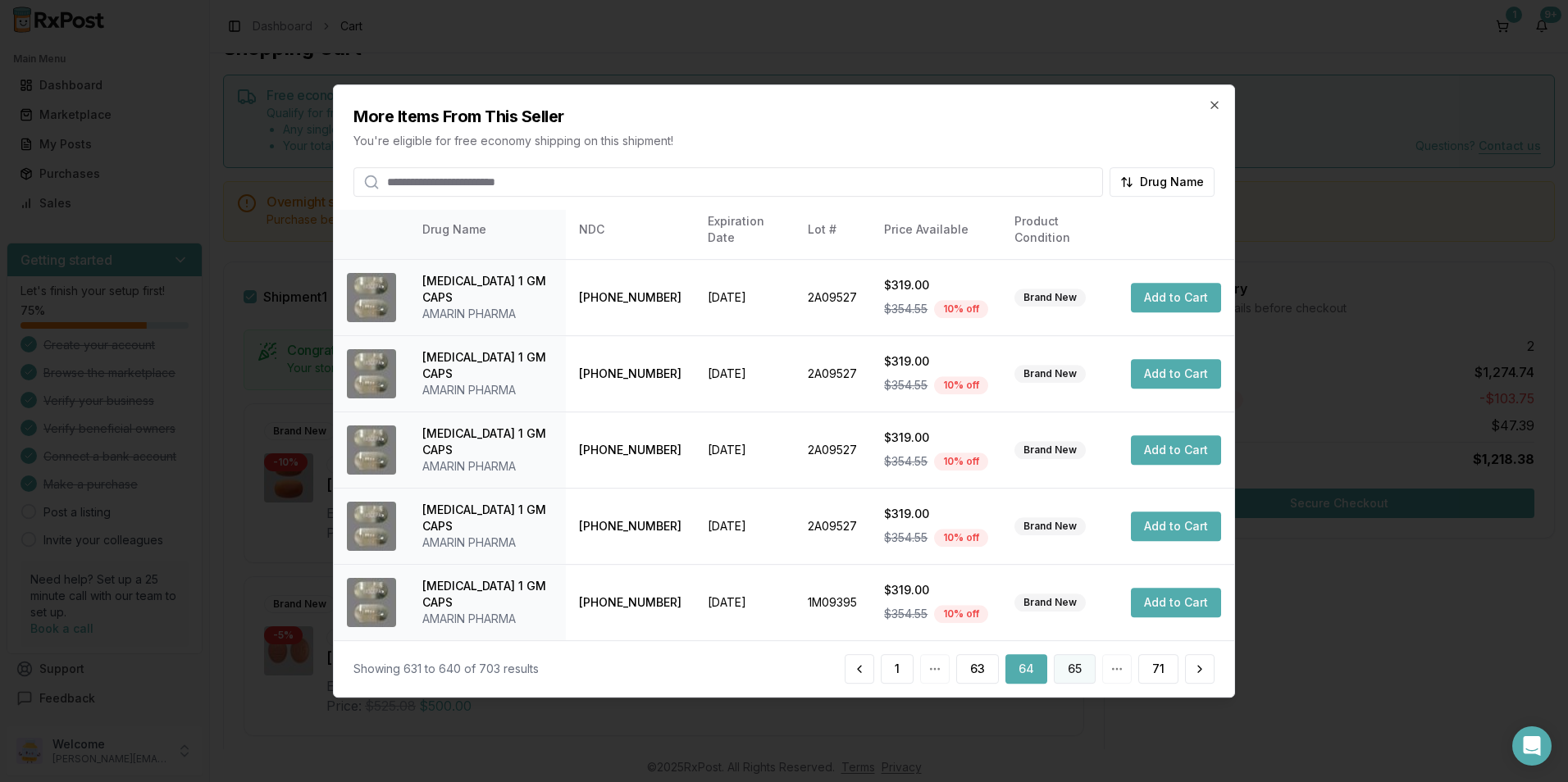
click at [1078, 670] on button "65" at bounding box center [1074, 668] width 42 height 29
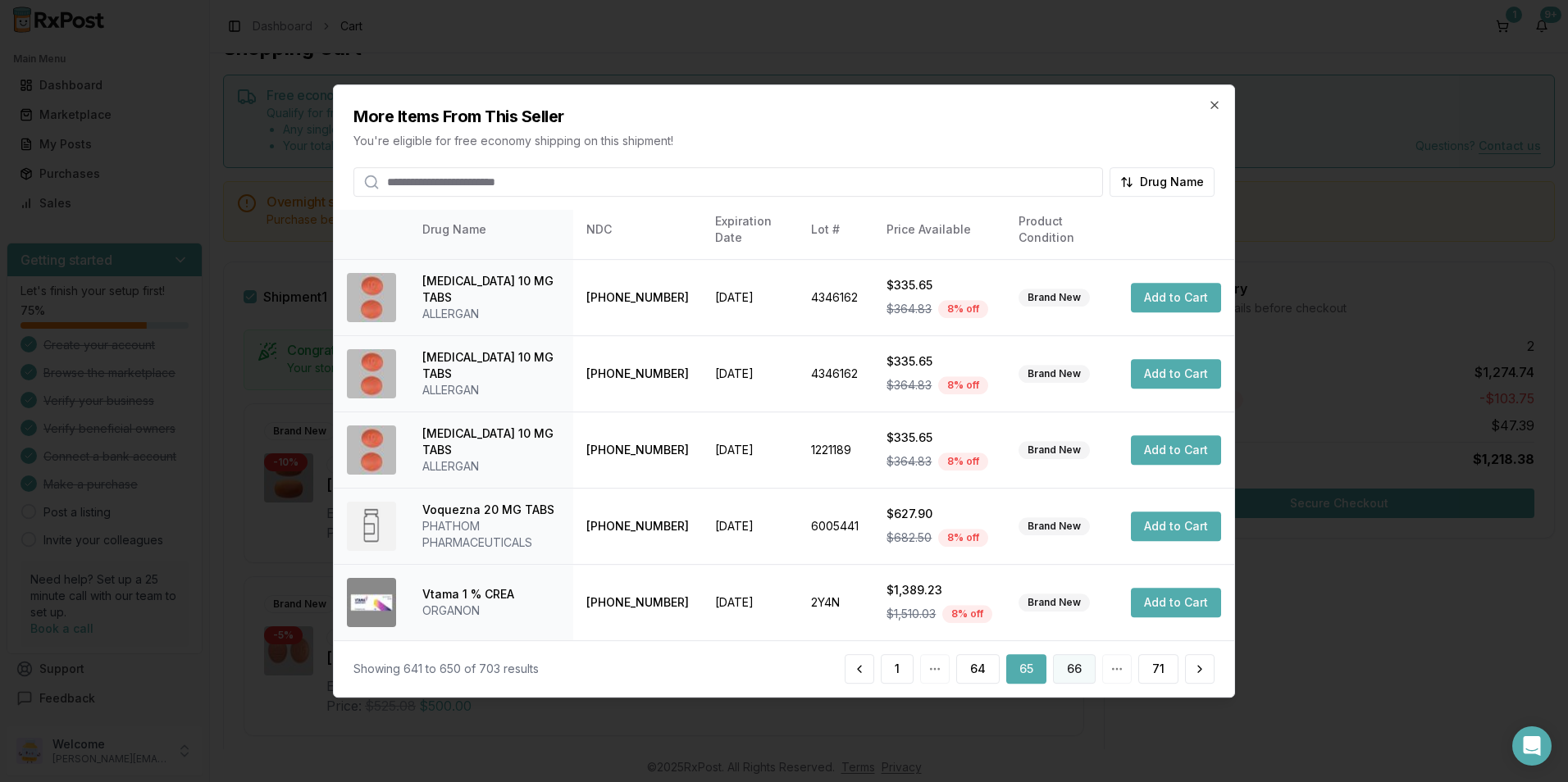
click at [1068, 667] on button "66" at bounding box center [1074, 668] width 42 height 29
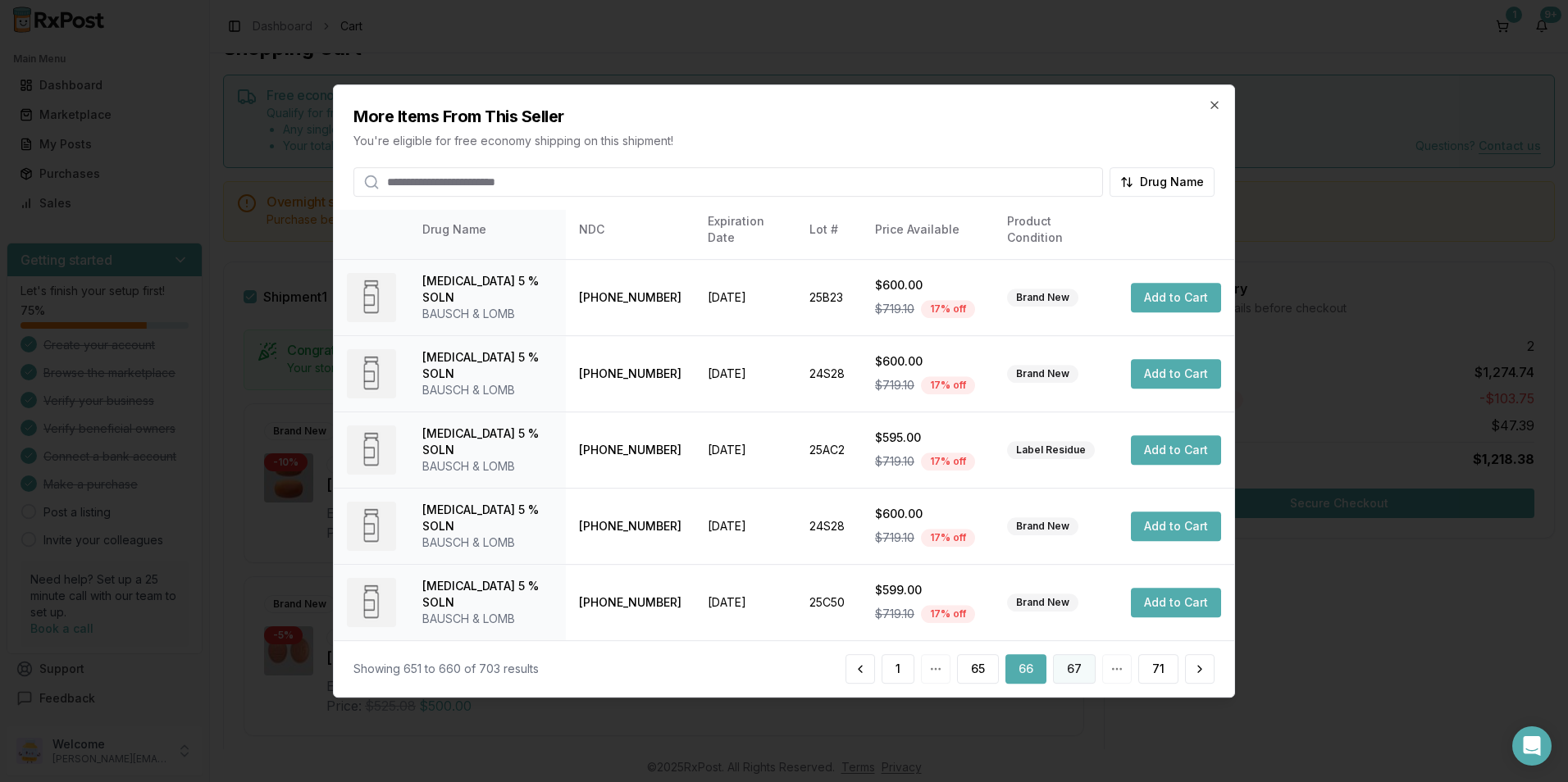
click at [1071, 676] on button "67" at bounding box center [1074, 668] width 42 height 29
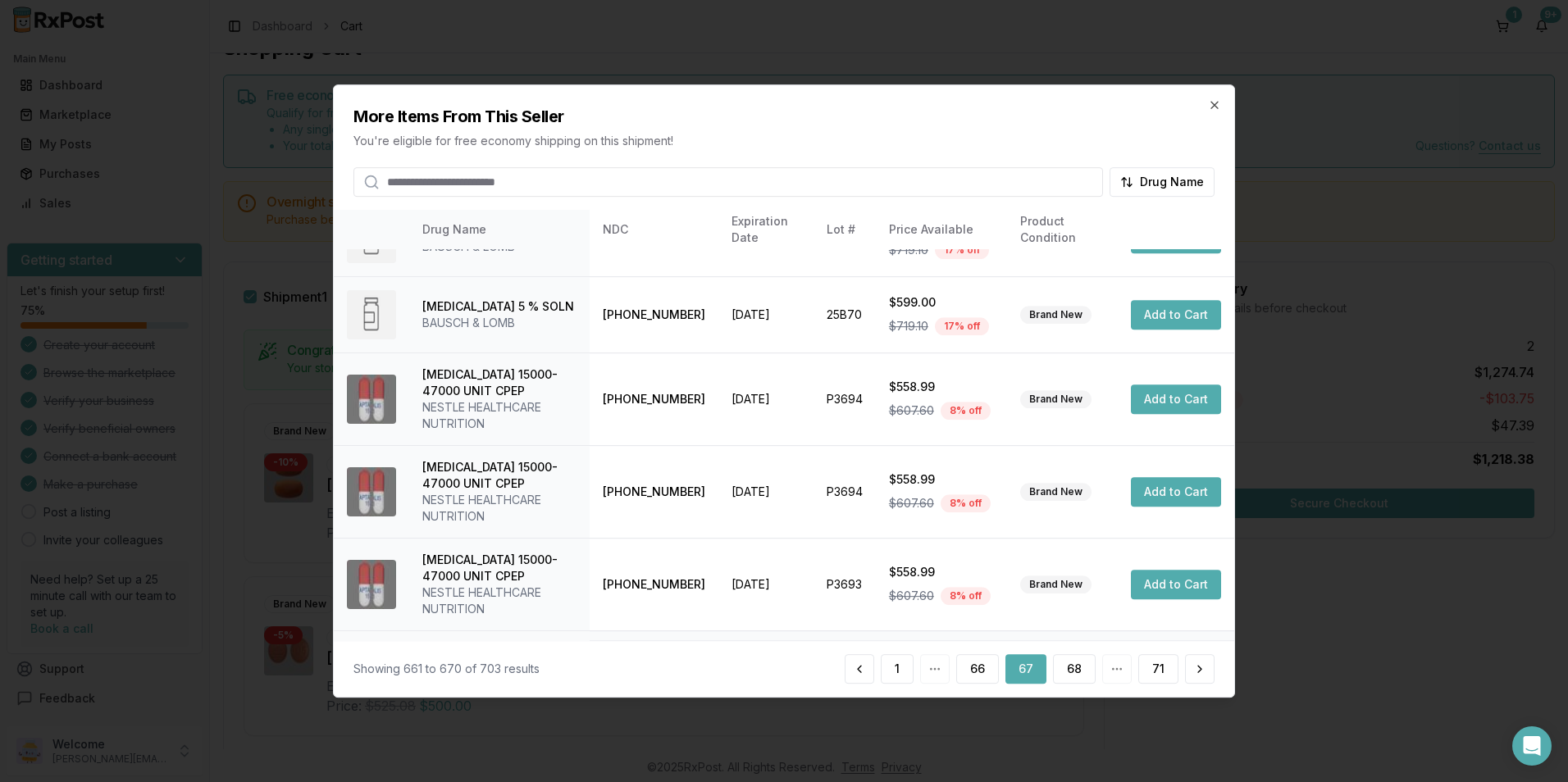
scroll to position [486, 0]
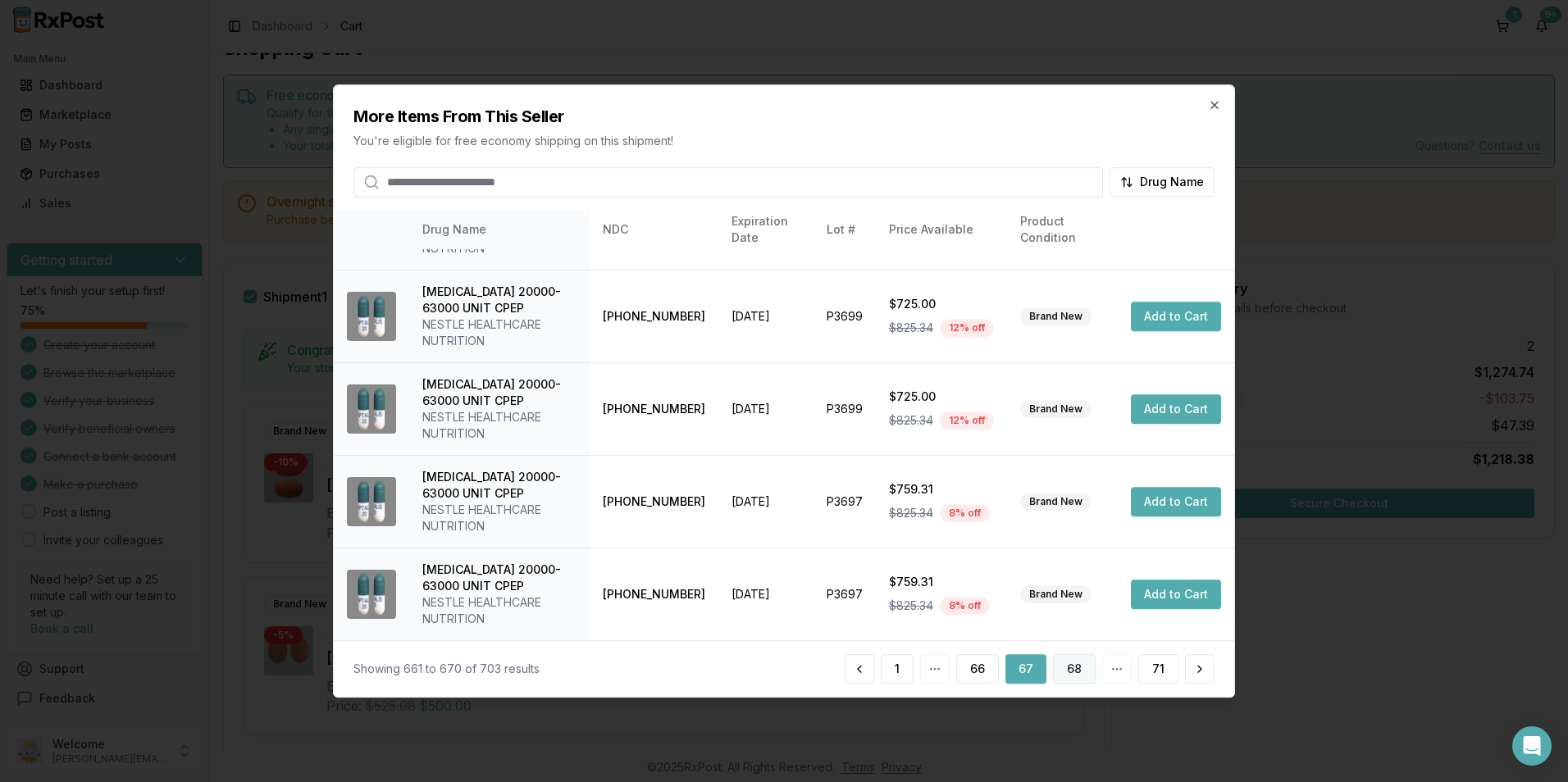
click at [1082, 676] on button "68" at bounding box center [1074, 668] width 42 height 29
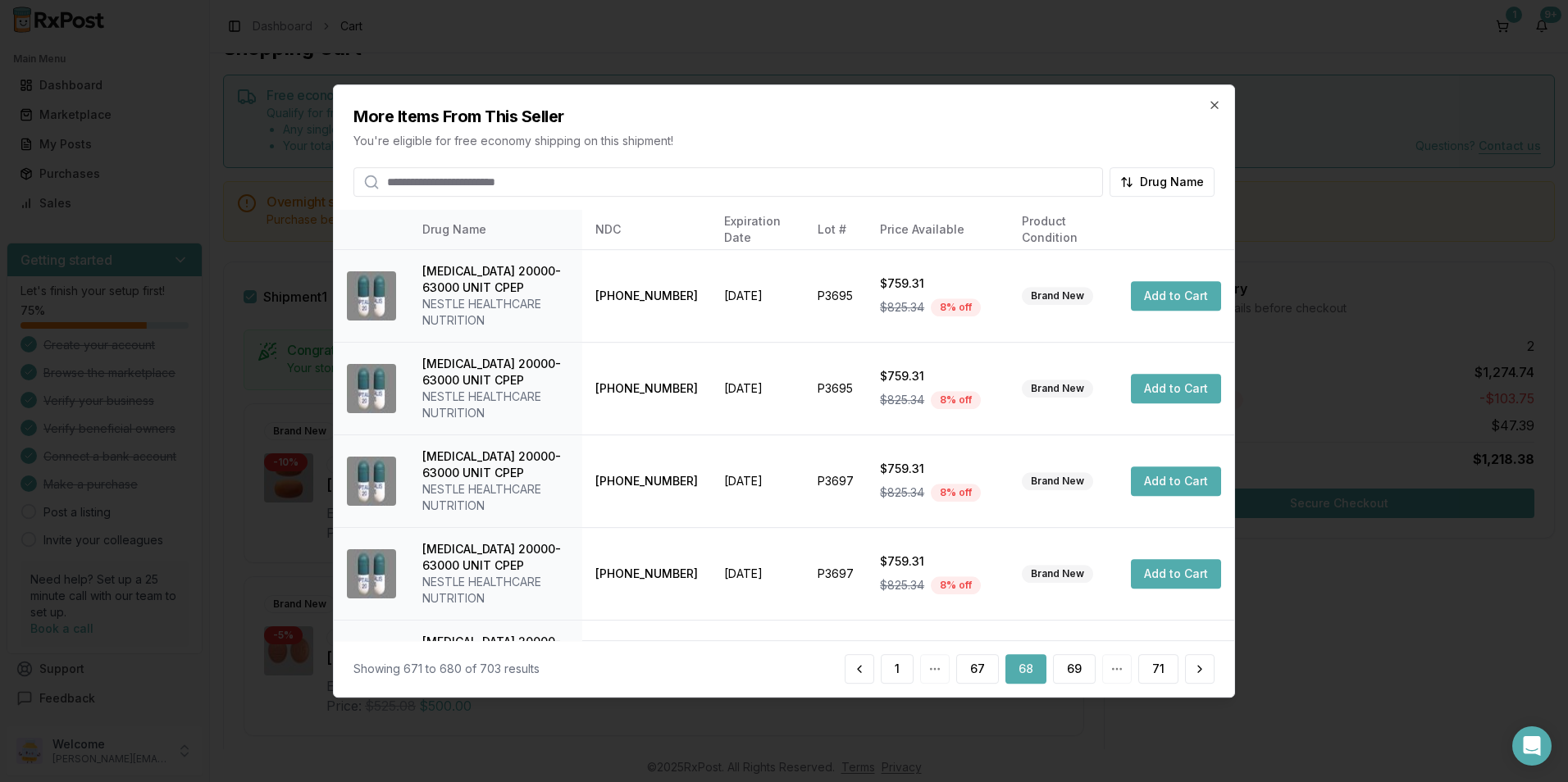
scroll to position [535, 0]
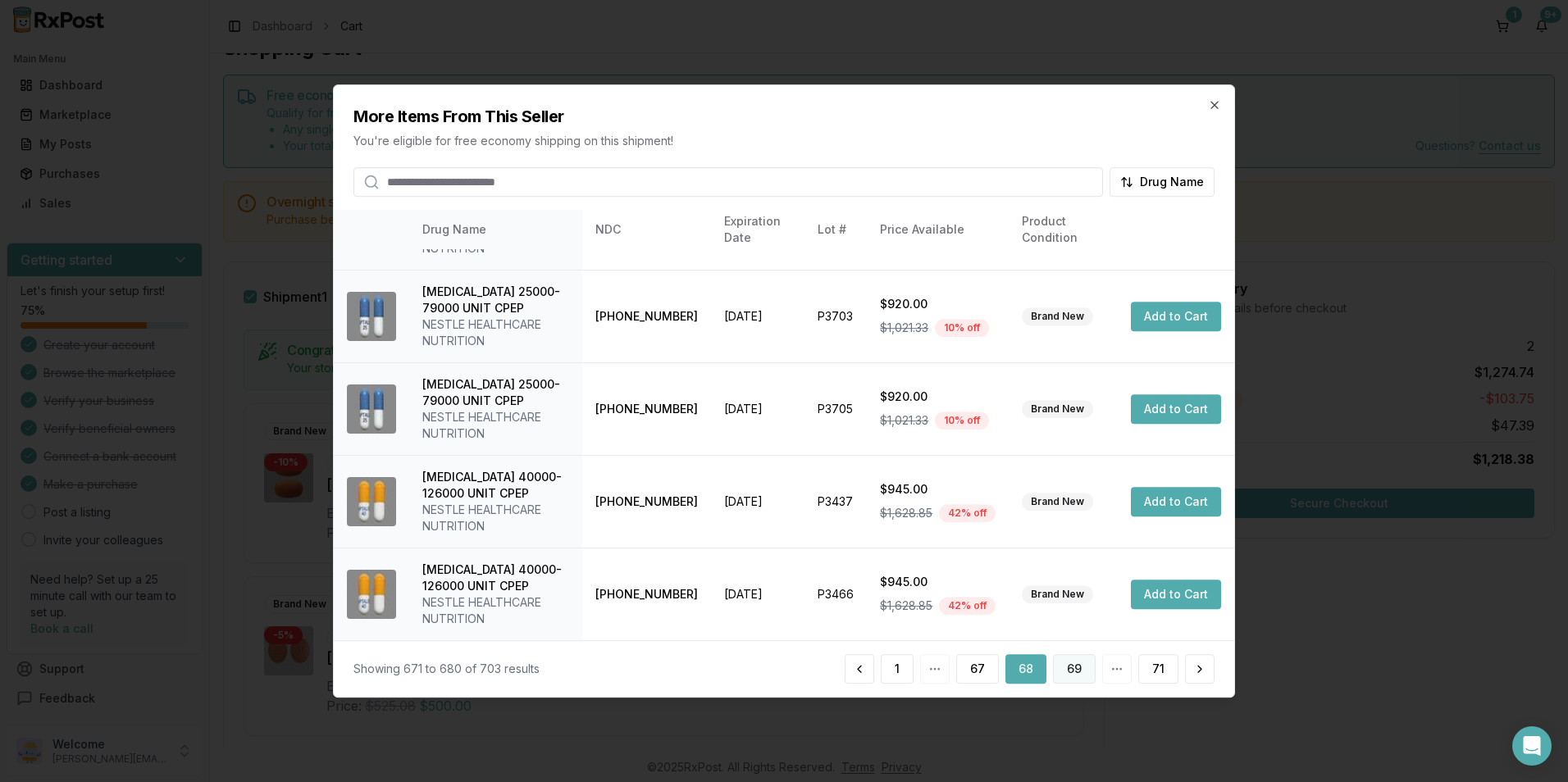
click at [1079, 675] on button "69" at bounding box center [1074, 668] width 42 height 29
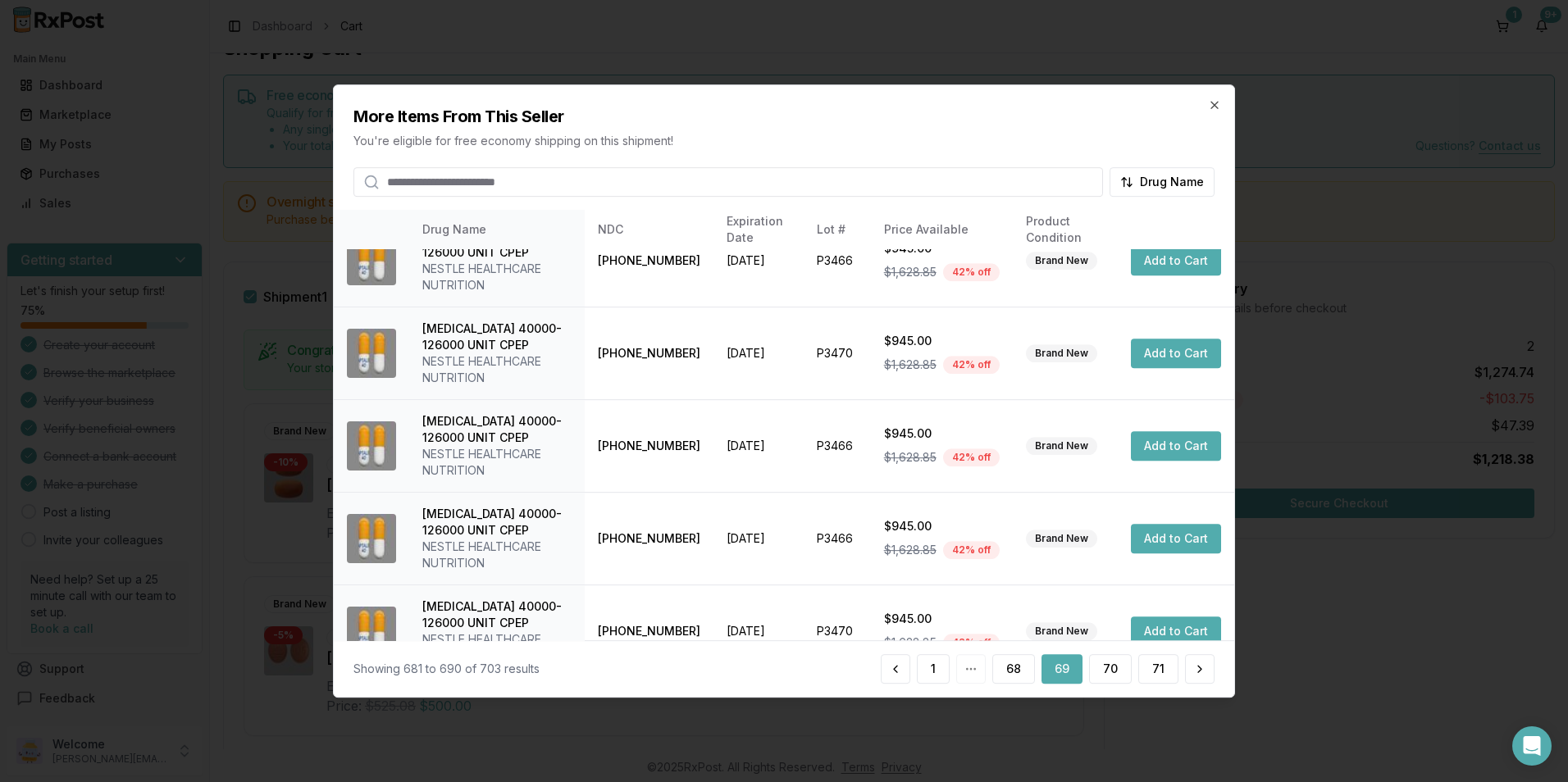
scroll to position [486, 0]
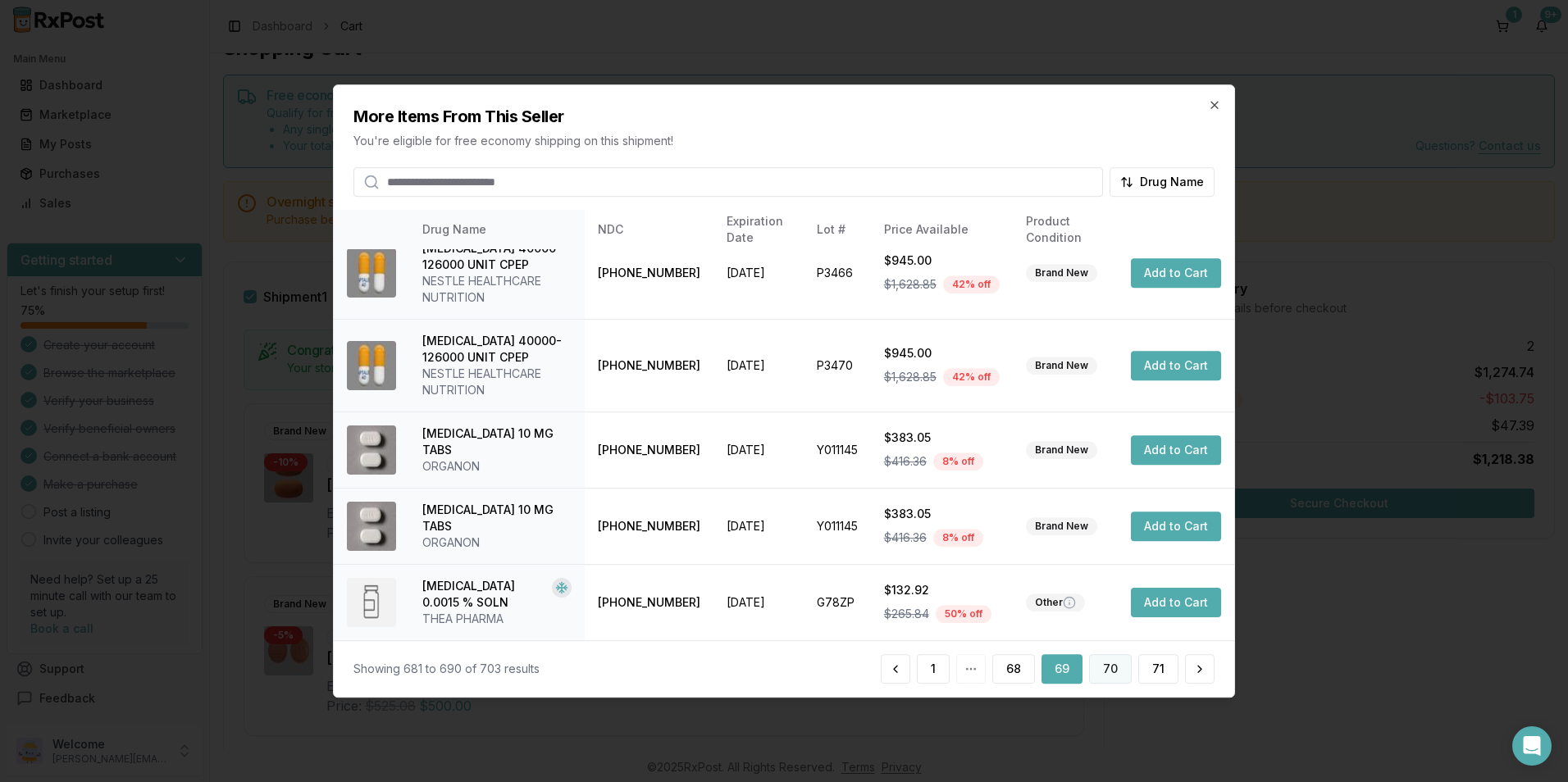
click at [1104, 674] on button "70" at bounding box center [1110, 668] width 42 height 29
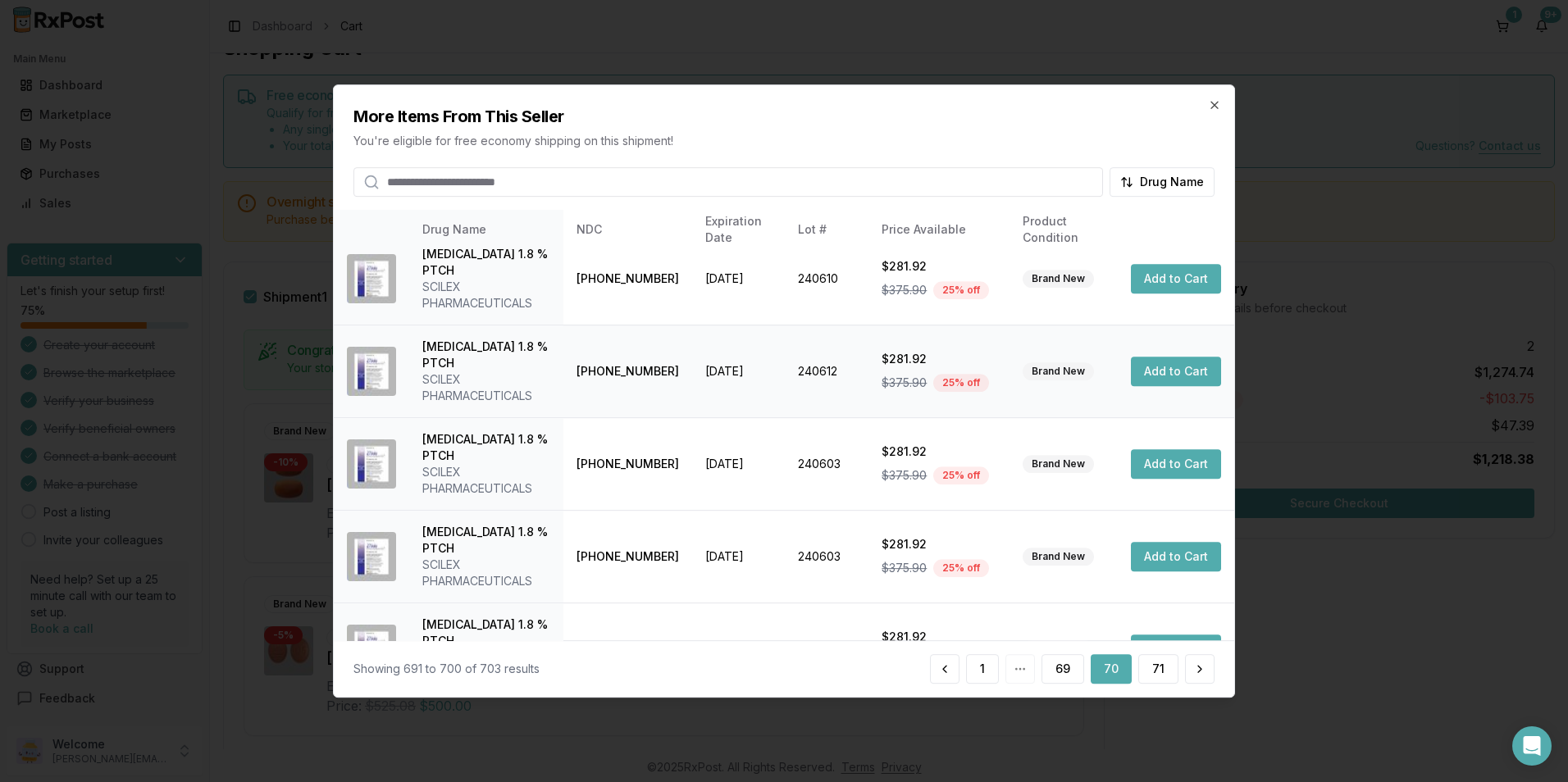
scroll to position [371, 0]
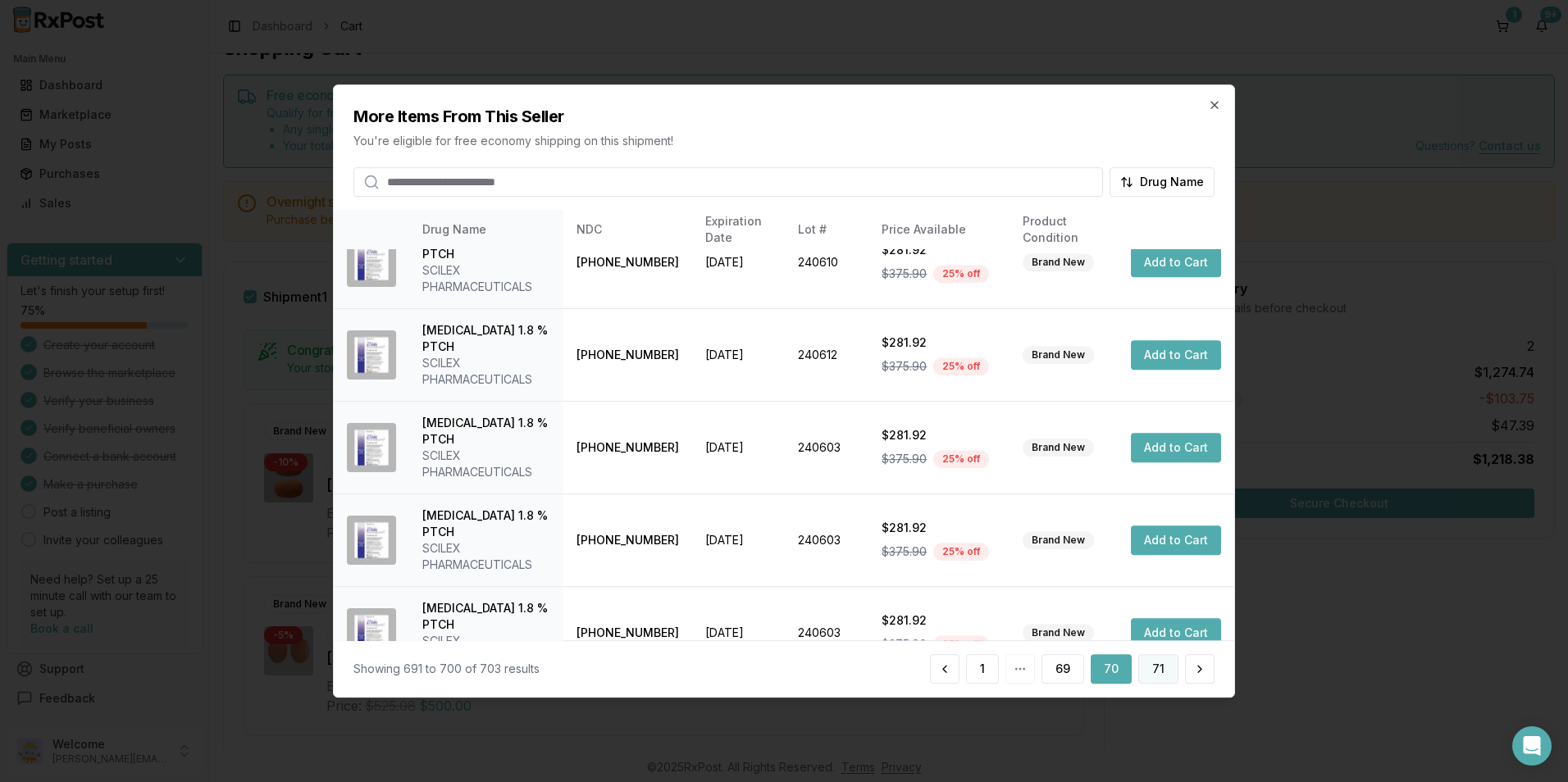
click at [1154, 675] on button "71" at bounding box center [1159, 668] width 40 height 29
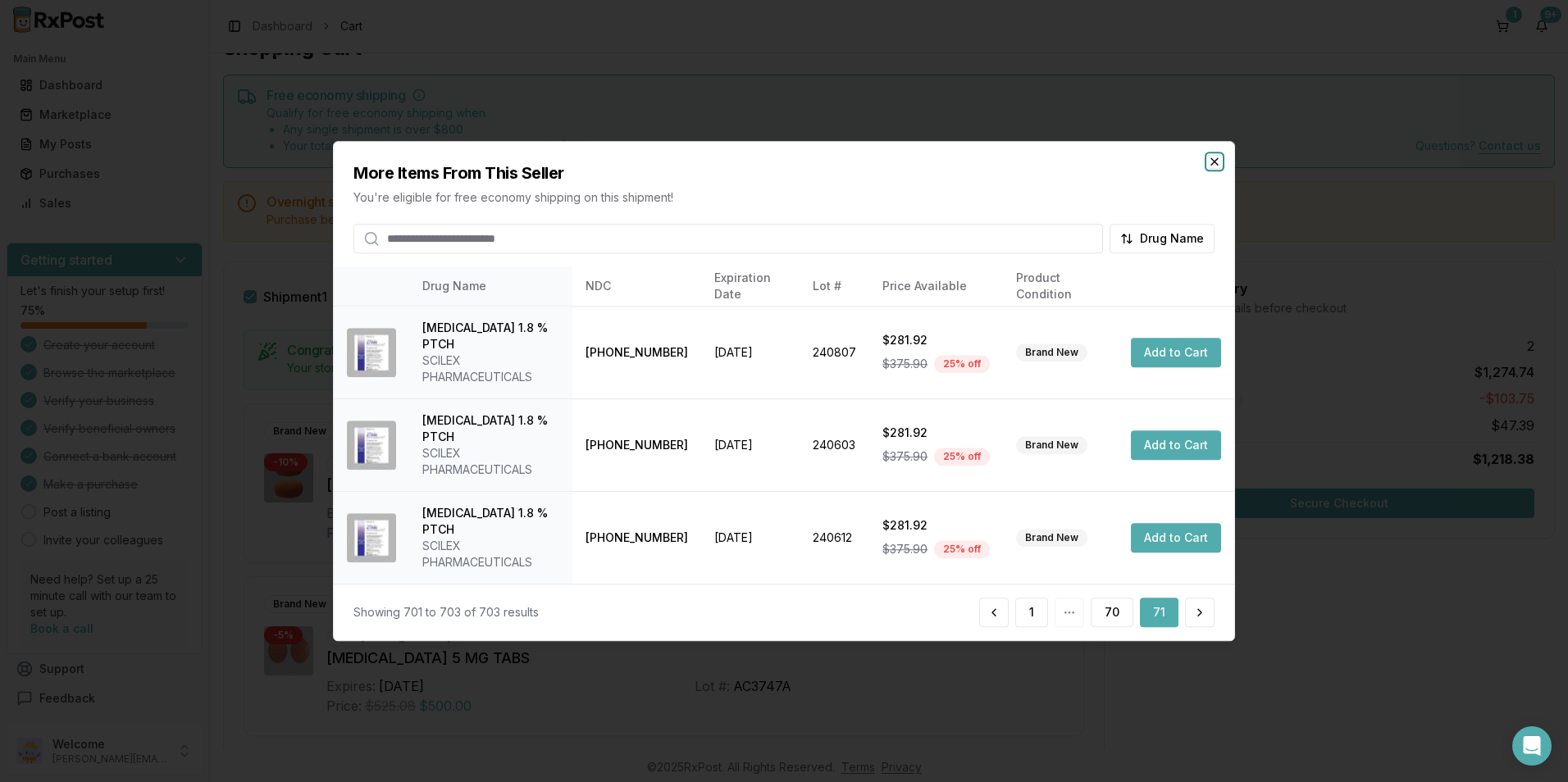
click at [1215, 168] on icon "button" at bounding box center [1214, 161] width 13 height 13
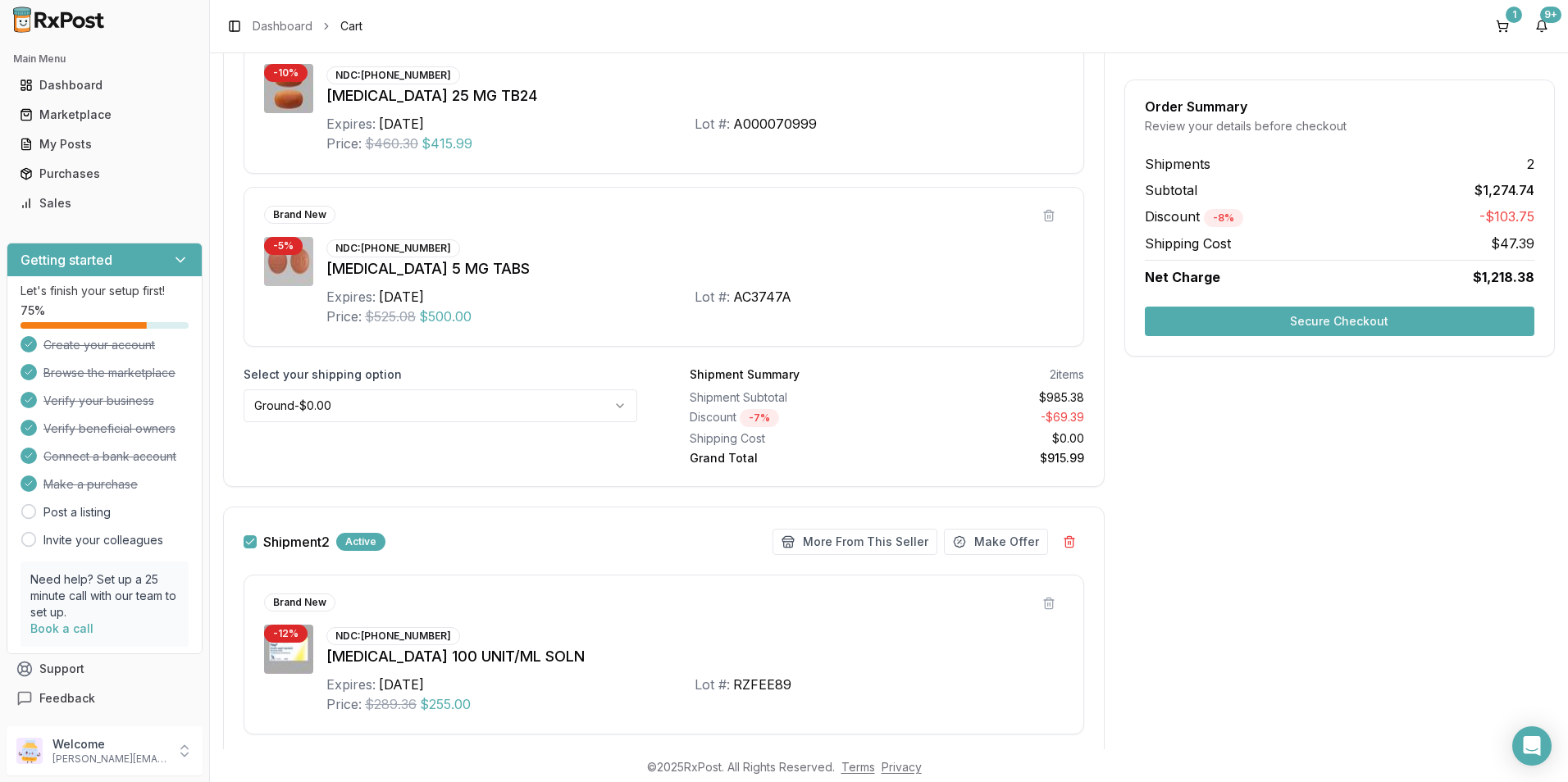
scroll to position [372, 0]
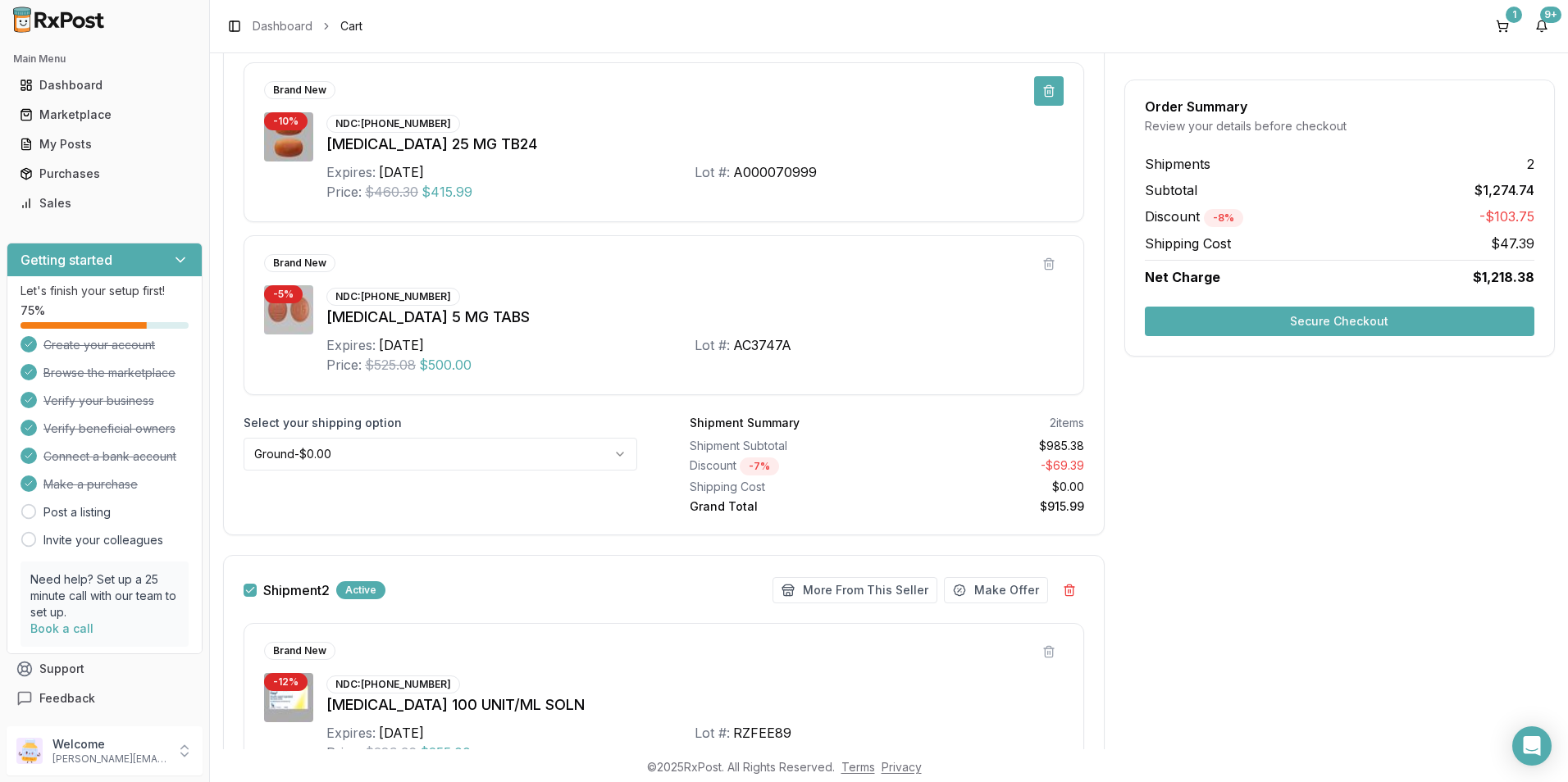
click at [1047, 94] on button at bounding box center [1048, 91] width 29 height 29
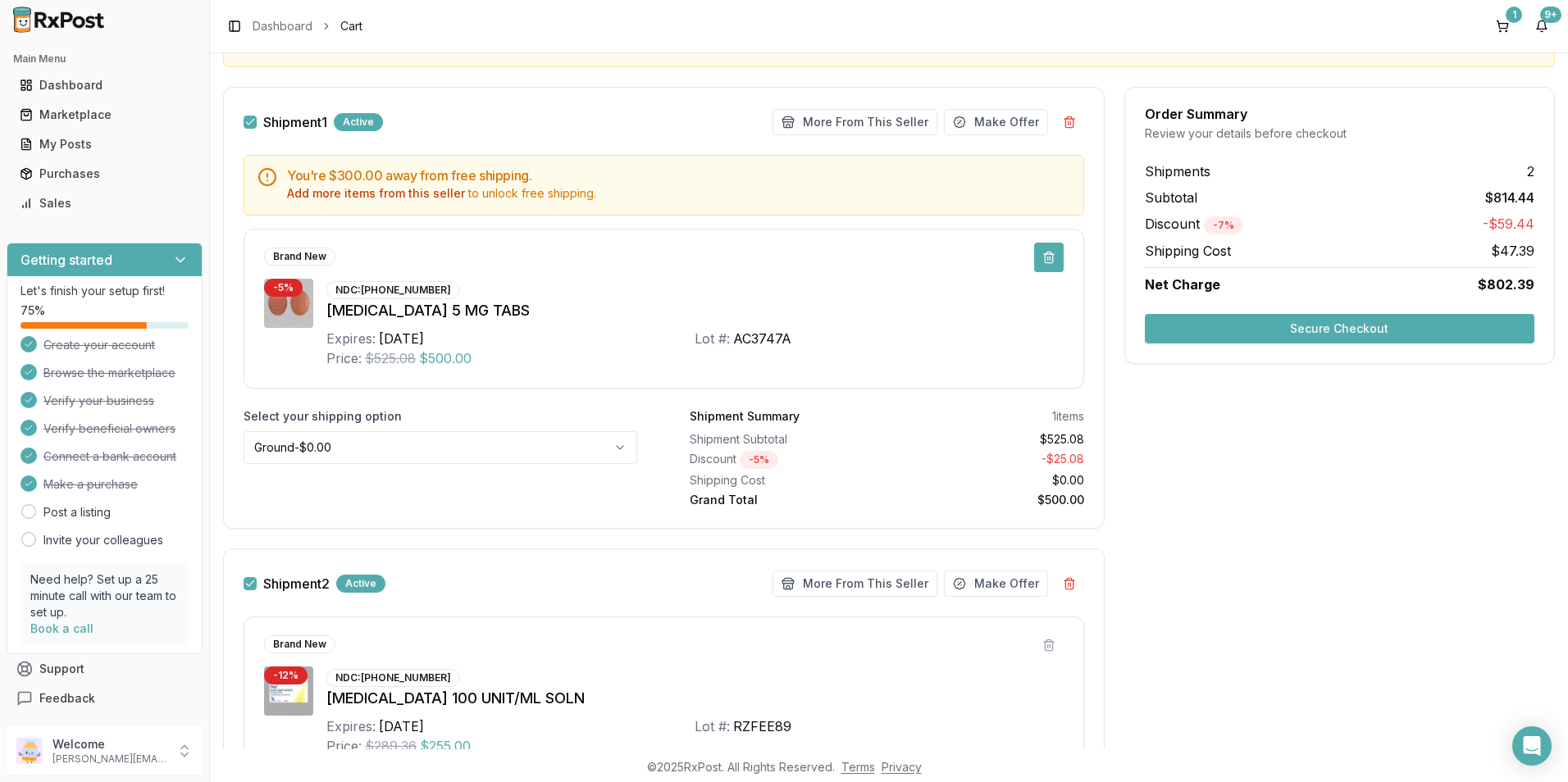
scroll to position [0, 0]
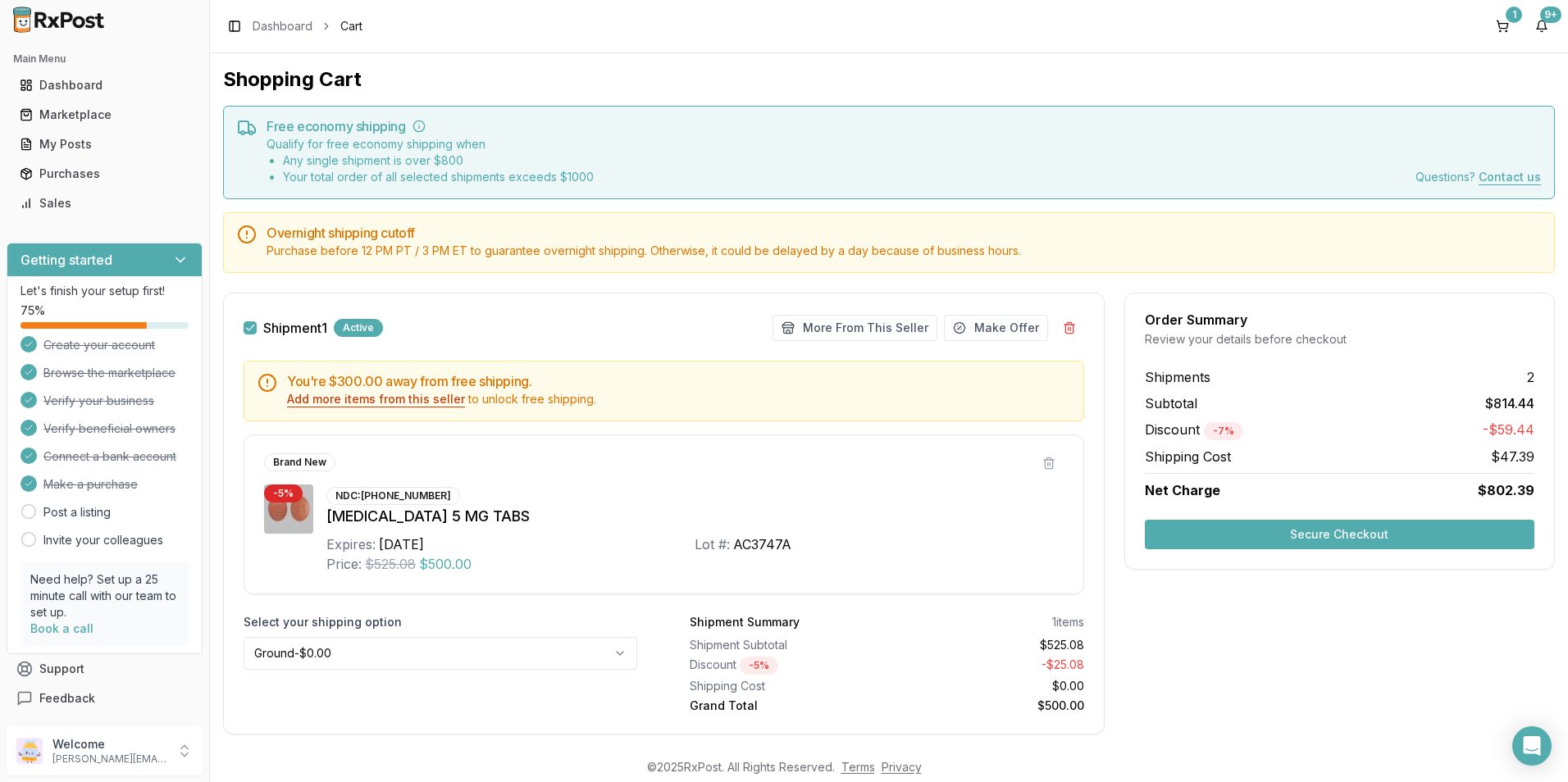
click at [380, 398] on button "Add more items from this seller" at bounding box center [376, 399] width 178 height 17
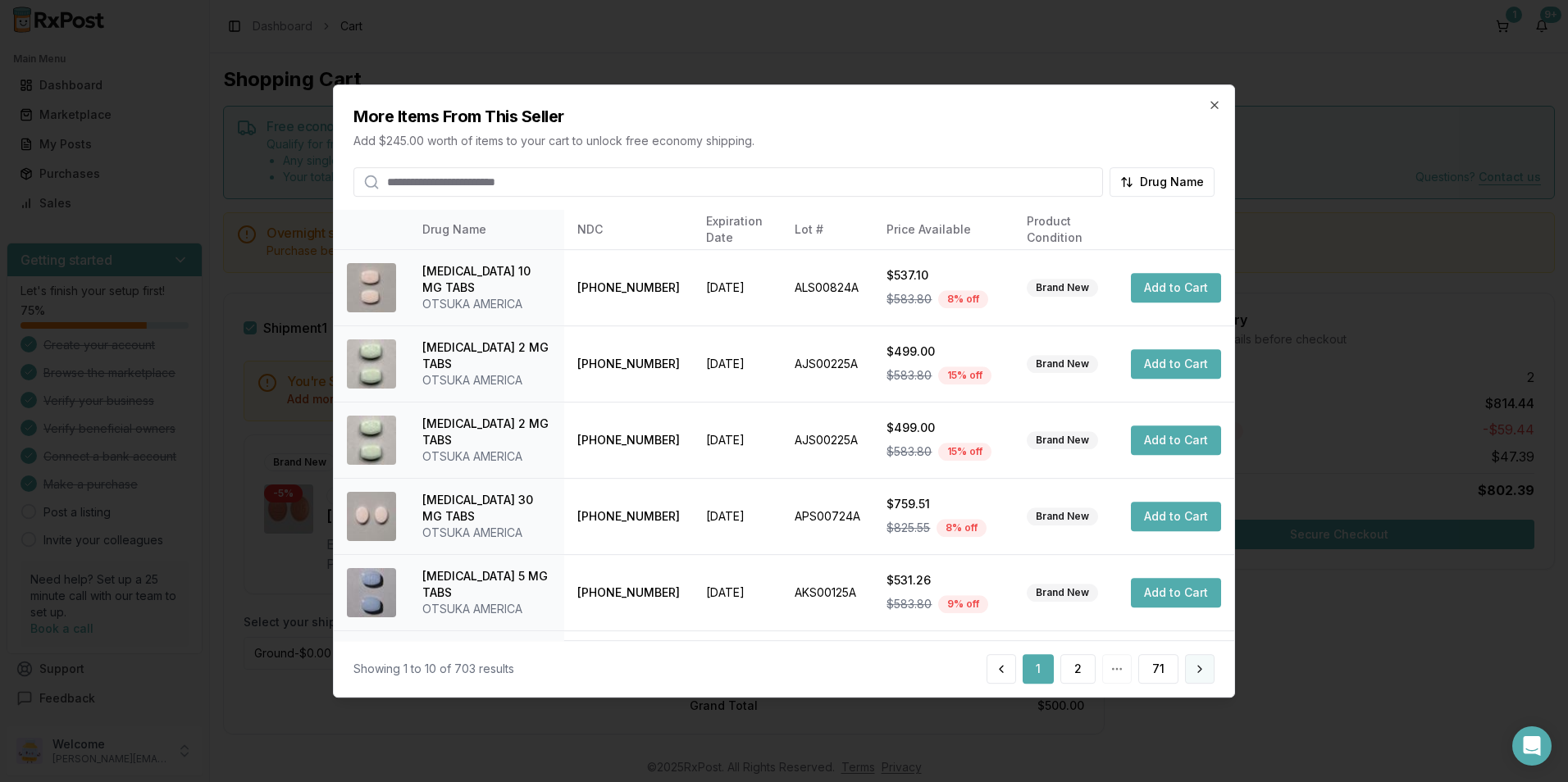
click at [1204, 669] on button at bounding box center [1199, 668] width 29 height 29
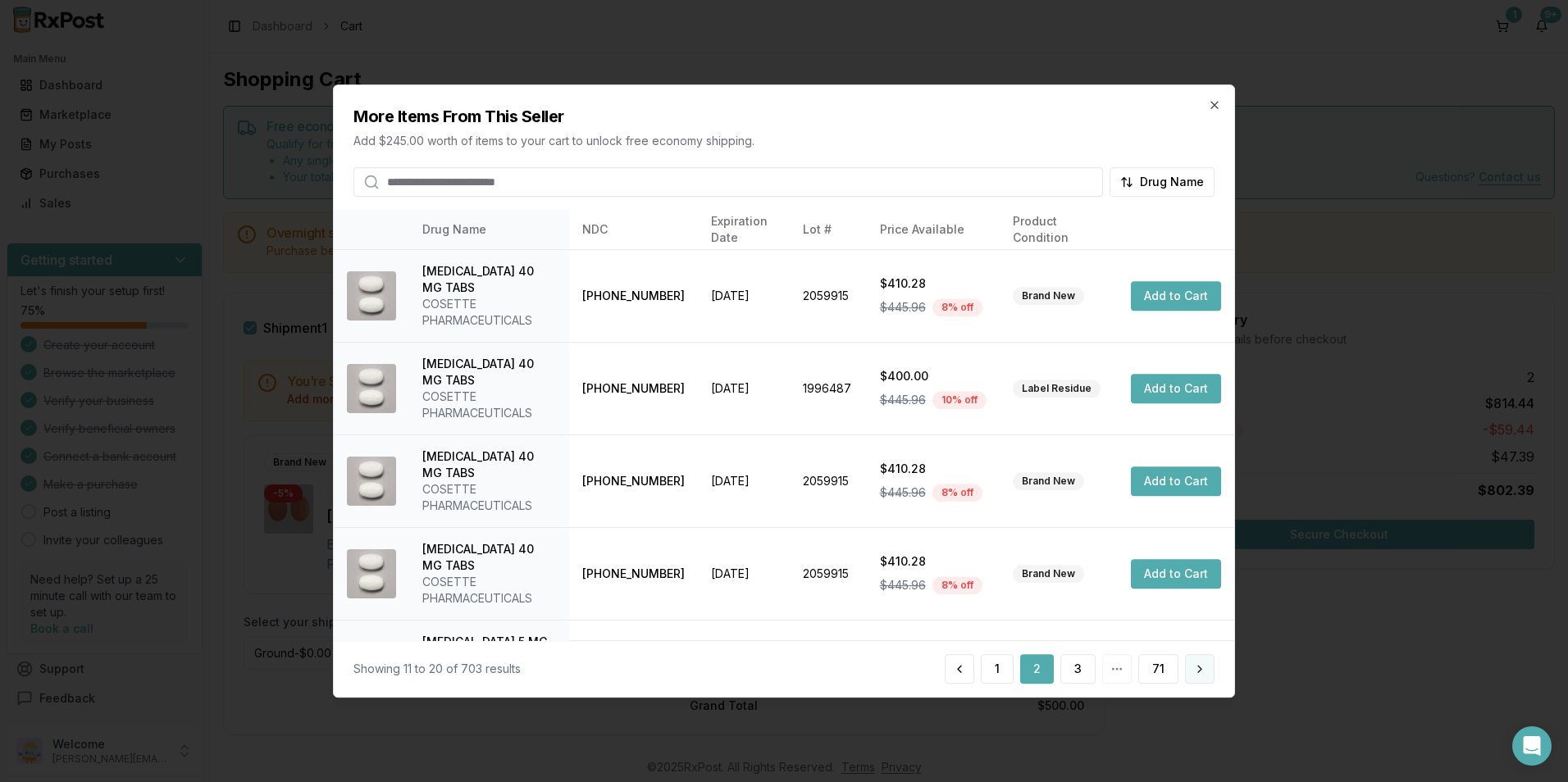
click at [1205, 670] on button at bounding box center [1199, 668] width 29 height 29
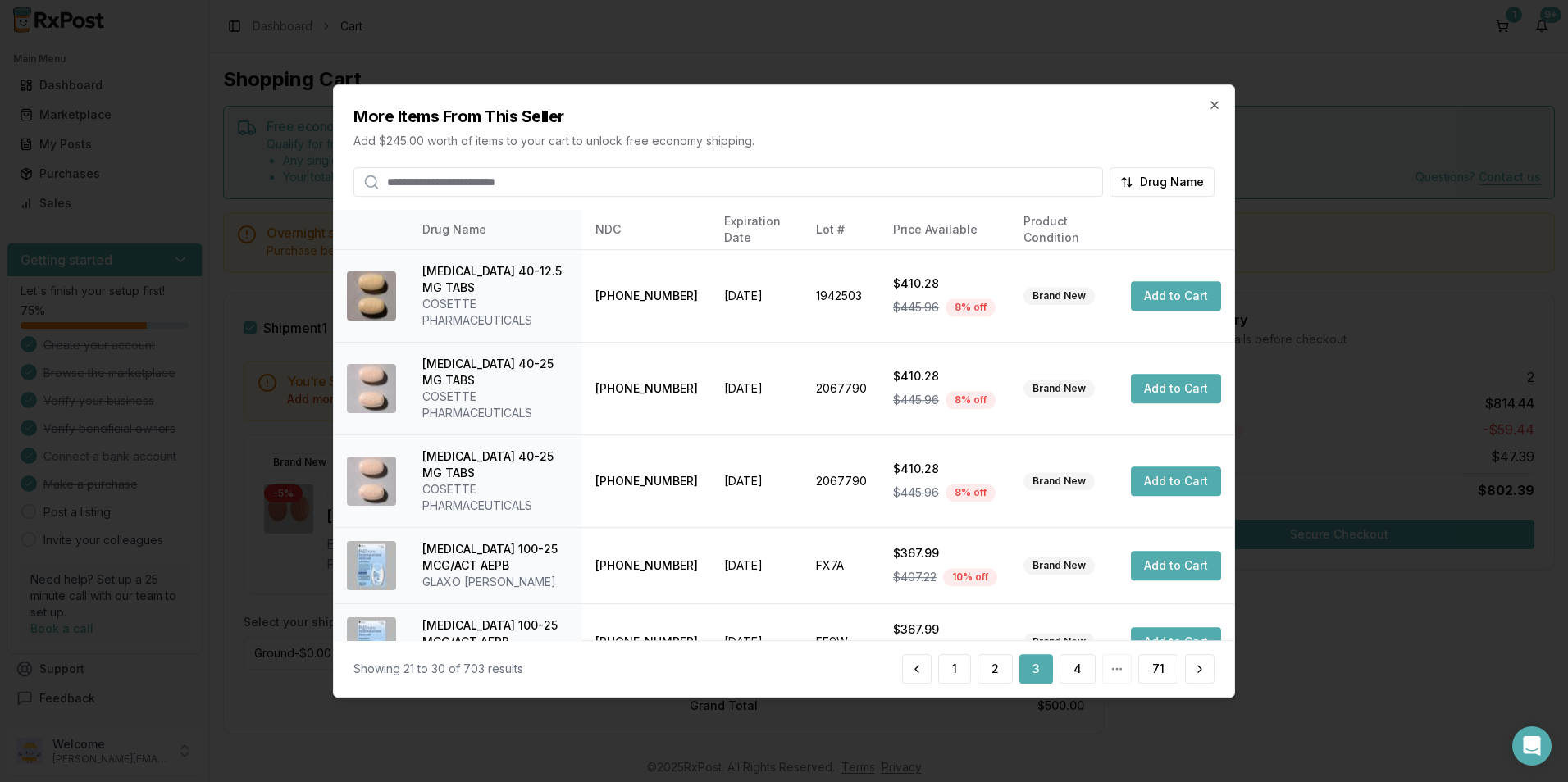
click at [1205, 670] on button at bounding box center [1199, 668] width 29 height 29
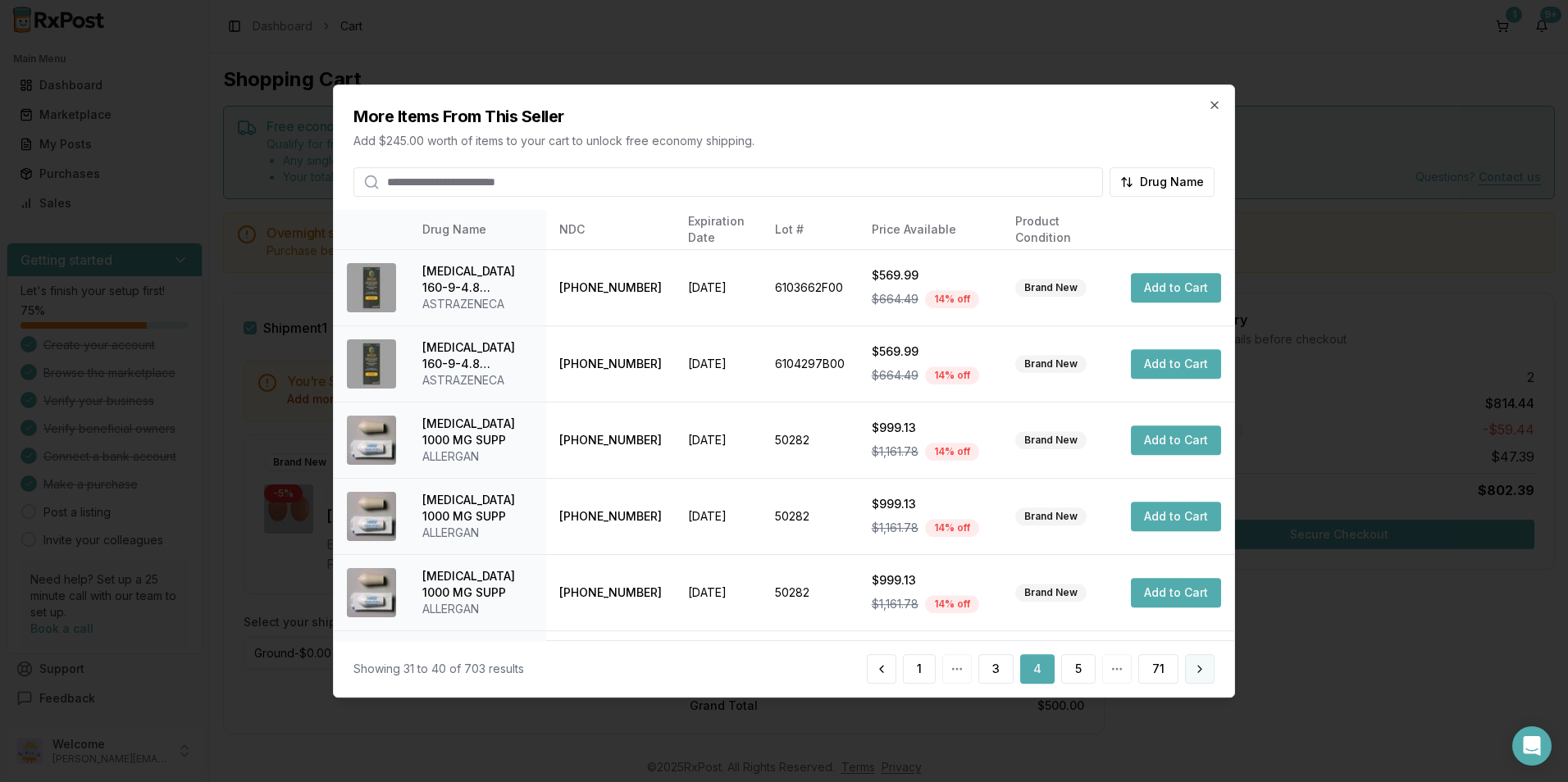
click at [1208, 670] on button at bounding box center [1199, 668] width 29 height 29
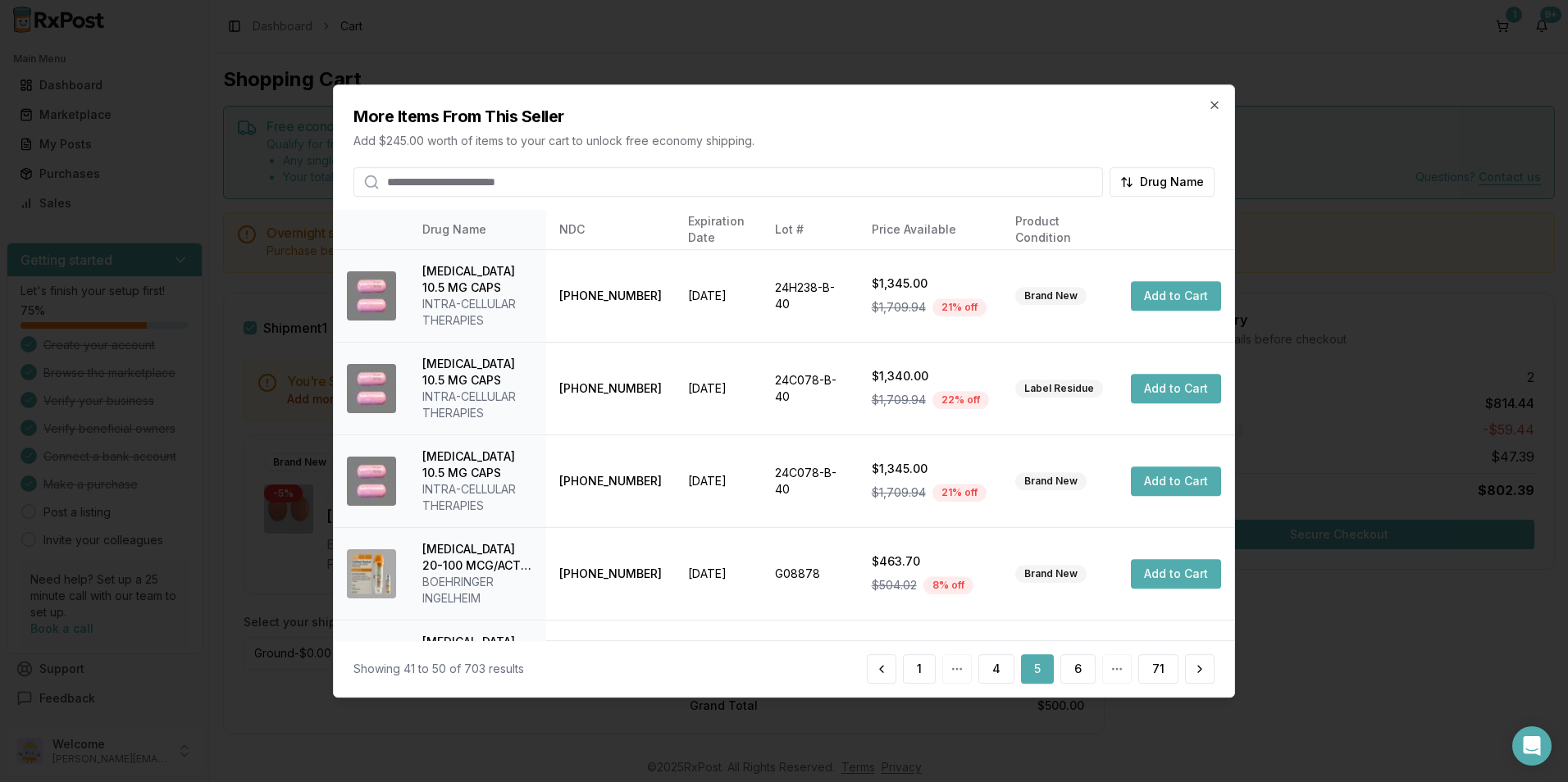
click at [1208, 670] on button at bounding box center [1199, 668] width 29 height 29
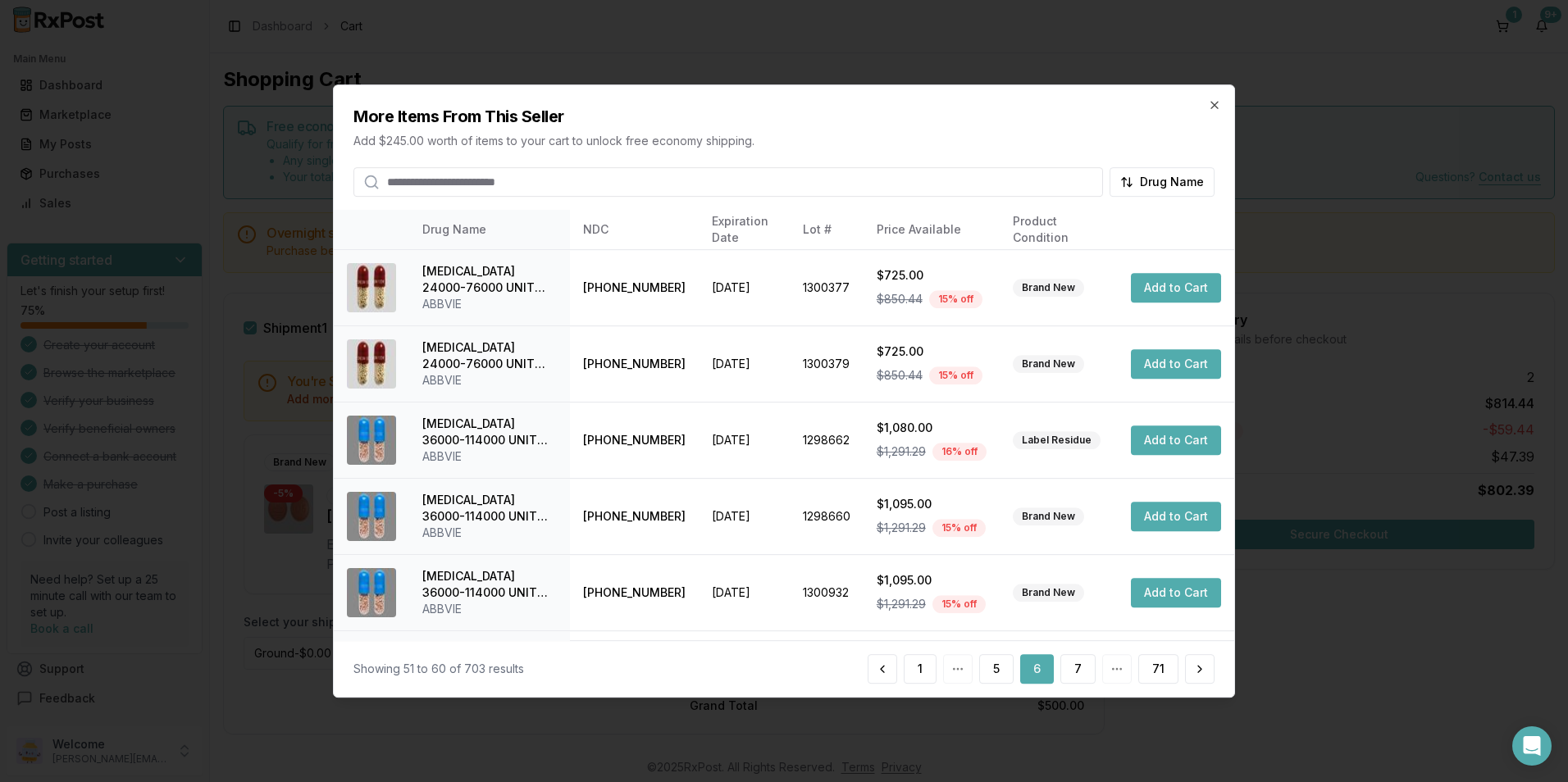
click at [1208, 670] on button at bounding box center [1199, 668] width 29 height 29
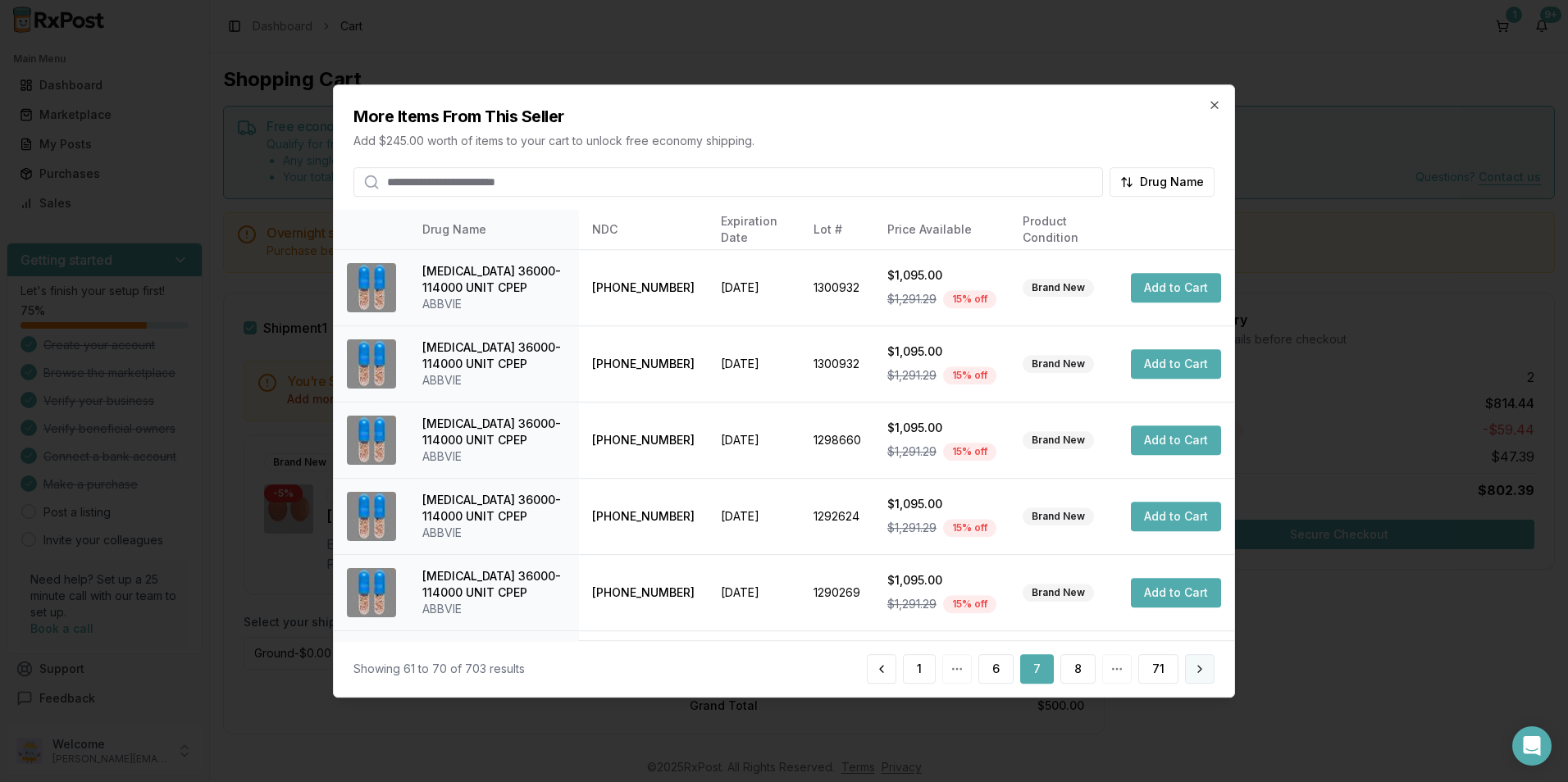
click at [1209, 670] on button at bounding box center [1199, 668] width 29 height 29
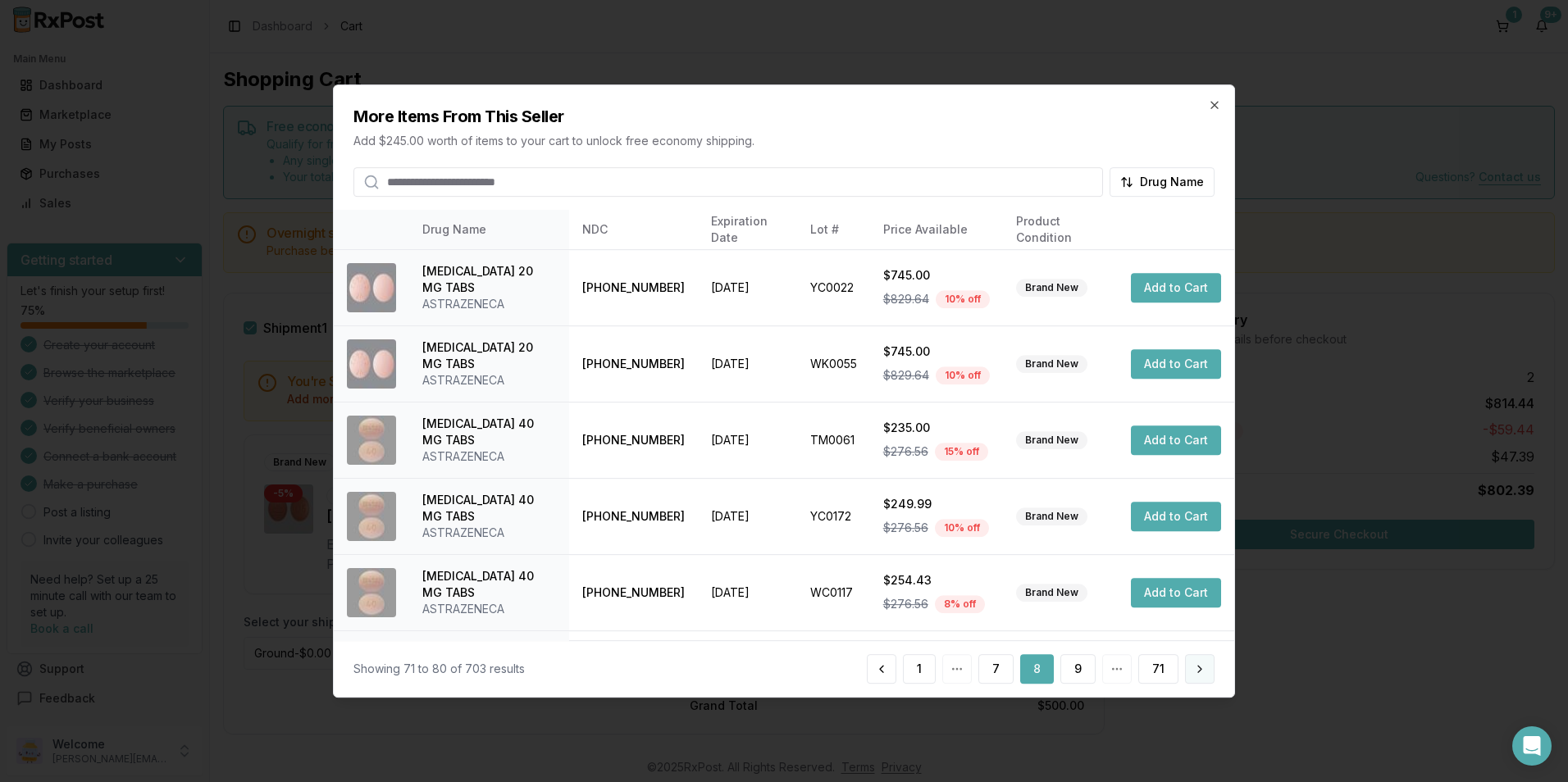
click at [1210, 670] on button at bounding box center [1199, 668] width 29 height 29
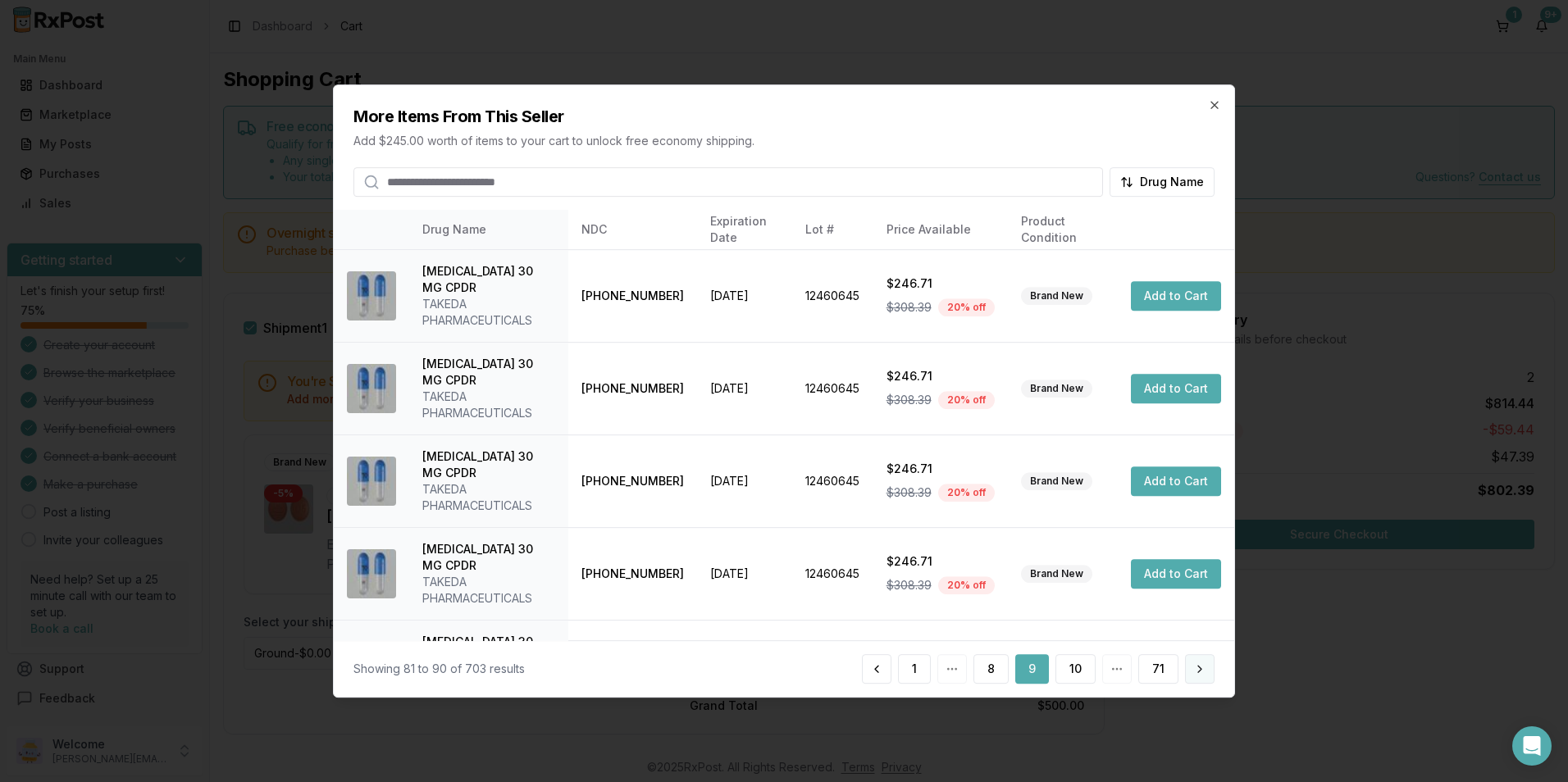
click at [1213, 669] on button at bounding box center [1199, 668] width 29 height 29
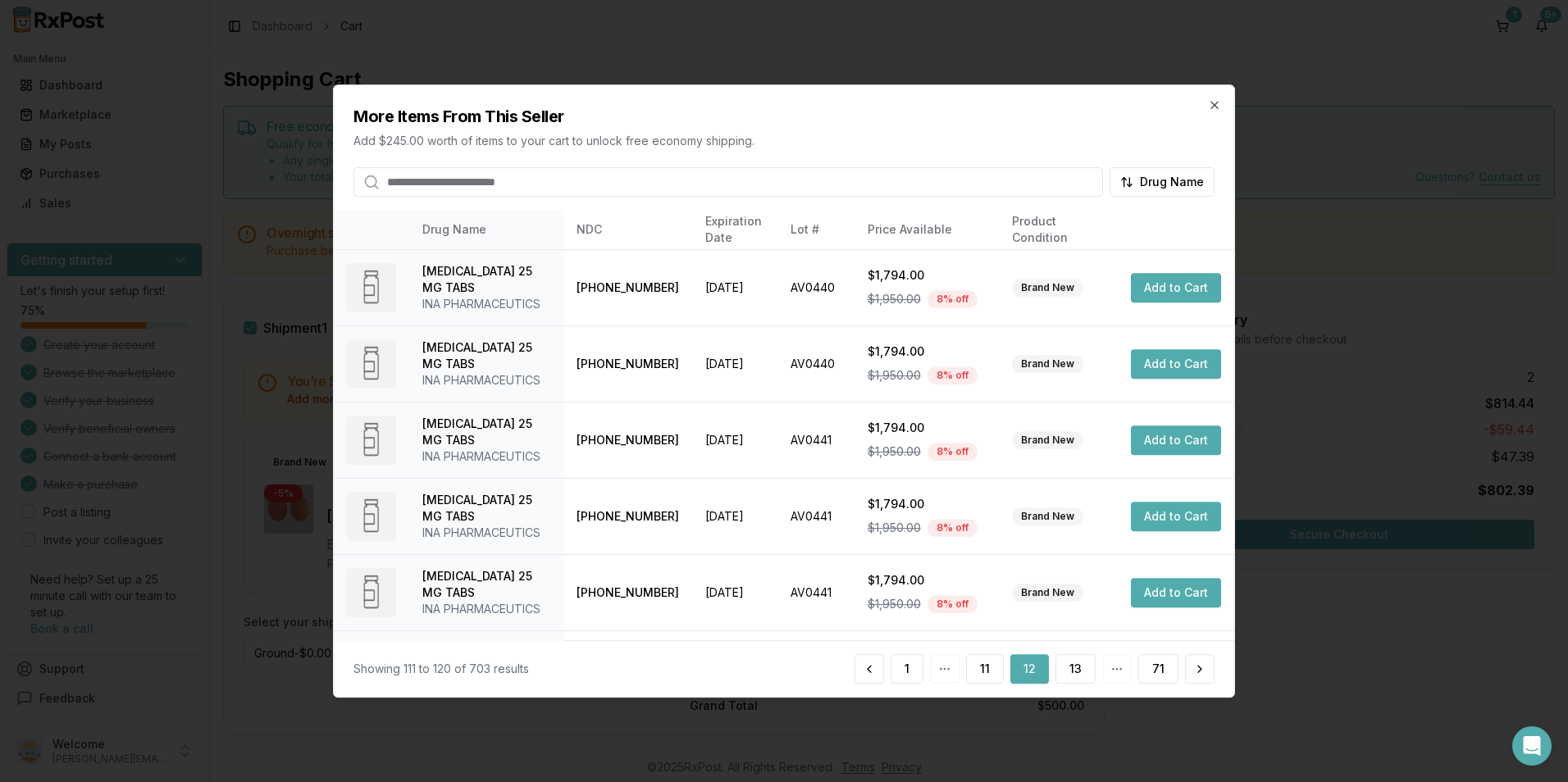
click at [1213, 669] on button at bounding box center [1199, 668] width 29 height 29
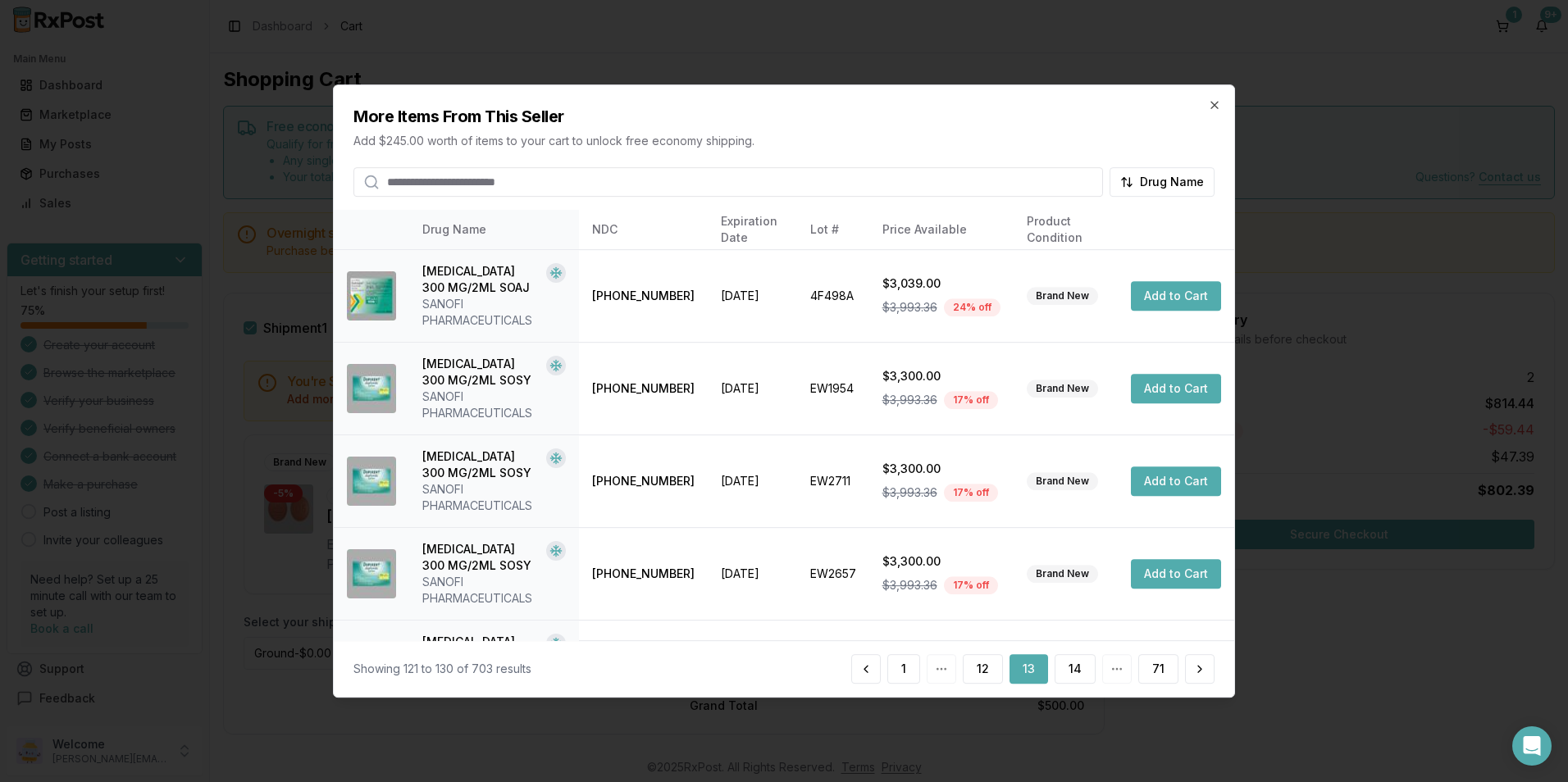
click at [1215, 668] on div "Showing 121 to 130 of 703 results 1 12 13 14 71" at bounding box center [784, 669] width 901 height 57
click at [1199, 669] on button at bounding box center [1199, 668] width 29 height 29
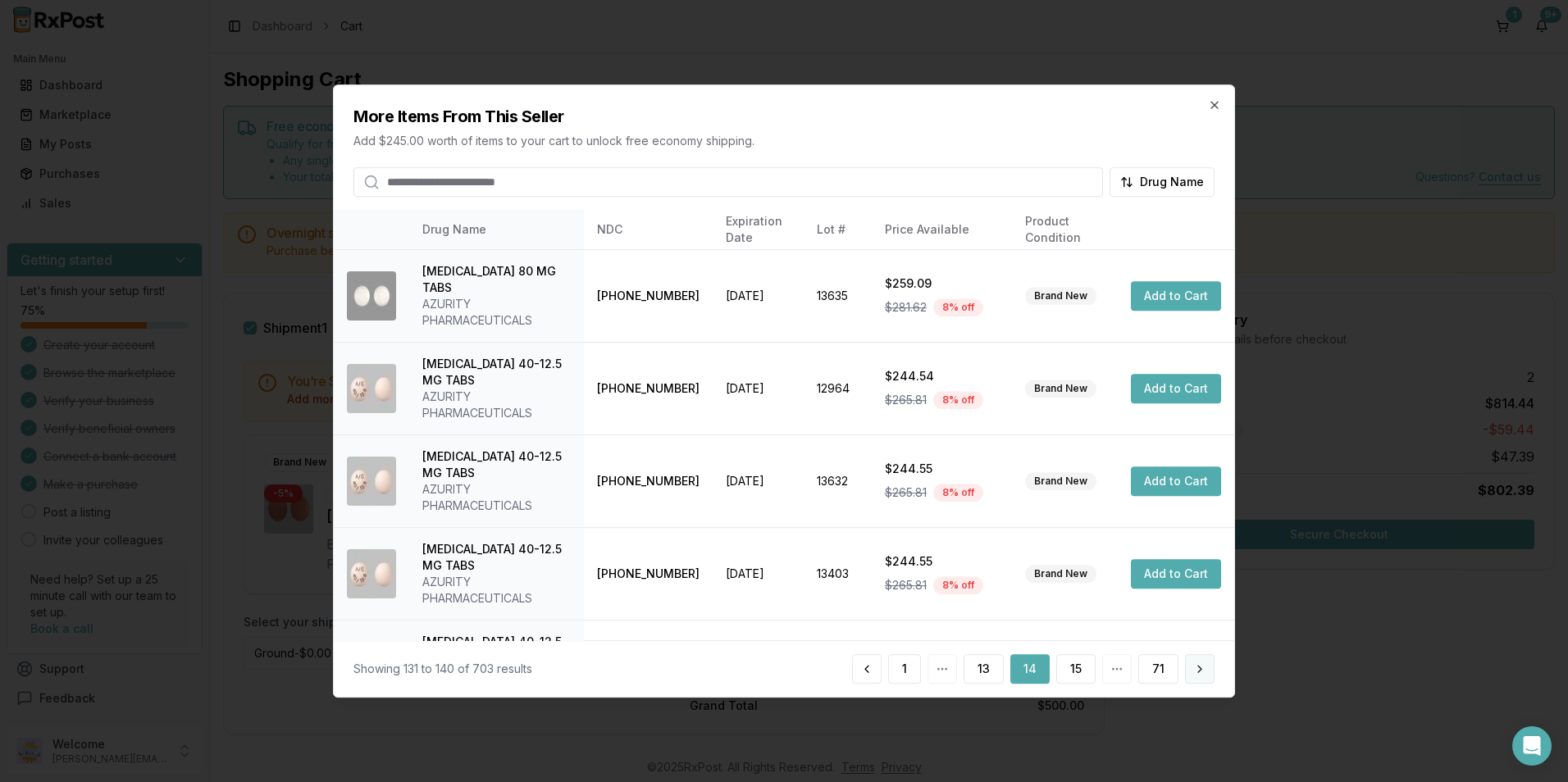
click at [1203, 669] on button at bounding box center [1199, 668] width 29 height 29
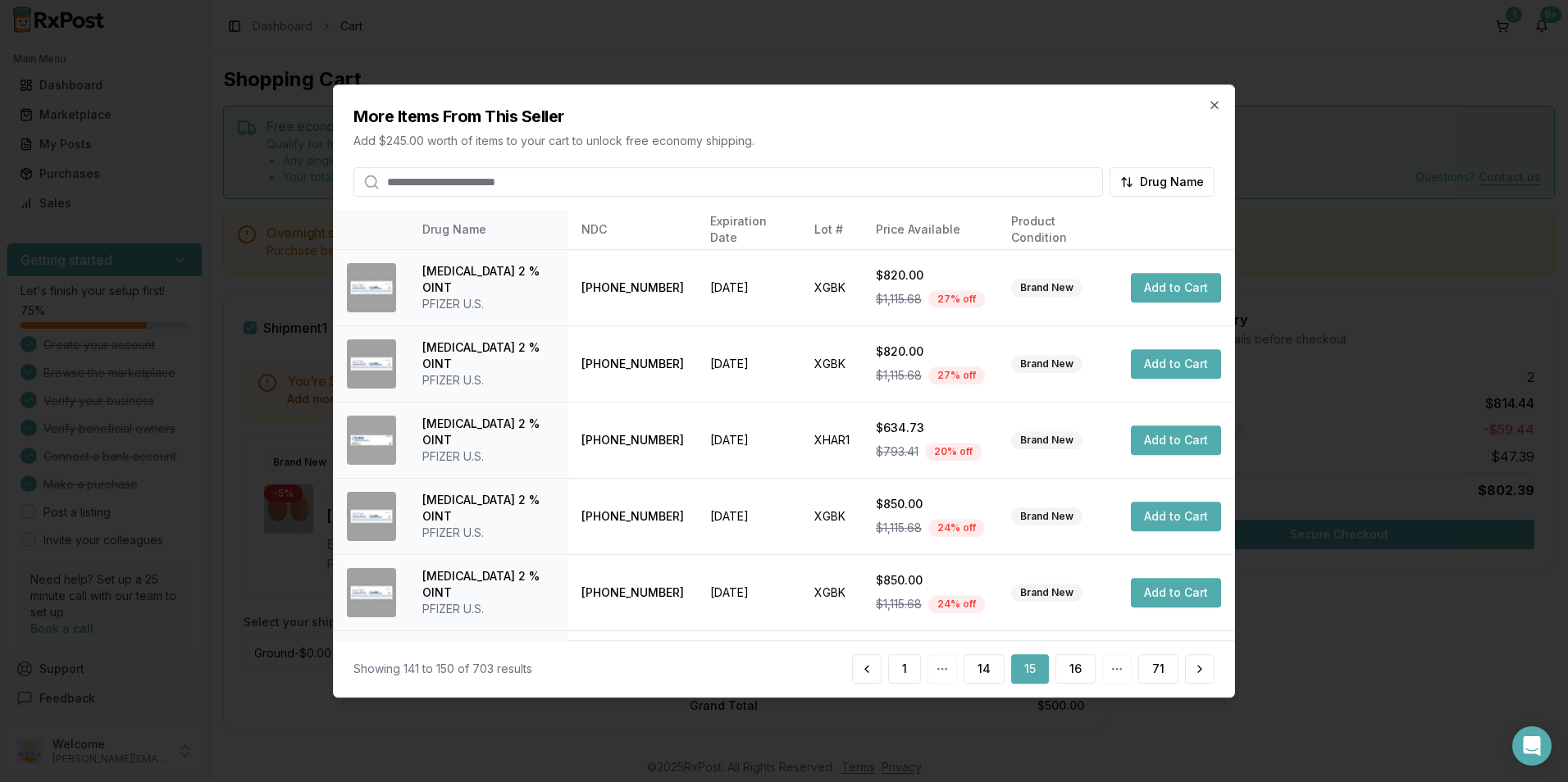
click at [1203, 669] on button at bounding box center [1199, 668] width 29 height 29
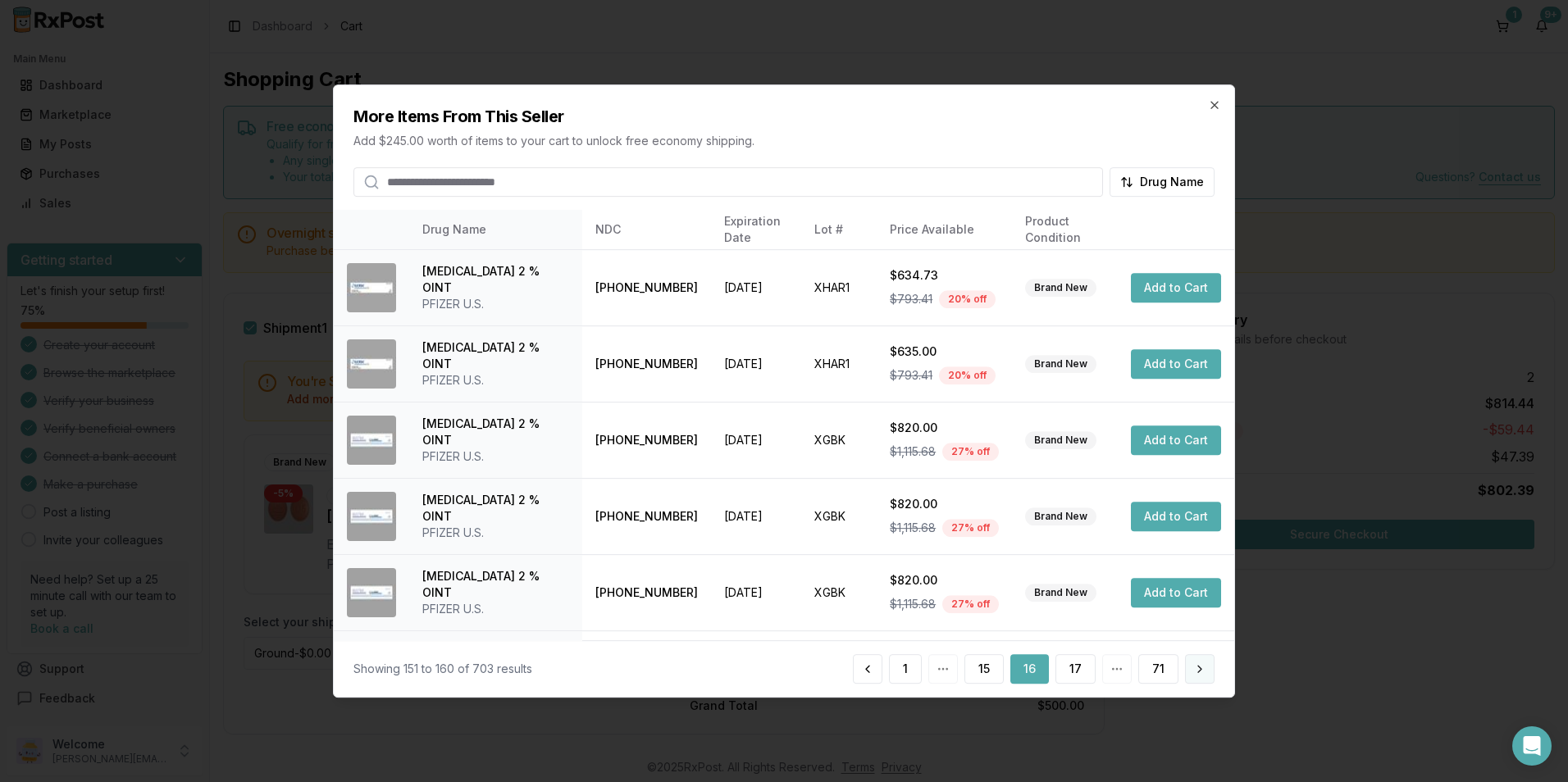
click at [1203, 668] on button at bounding box center [1199, 668] width 29 height 29
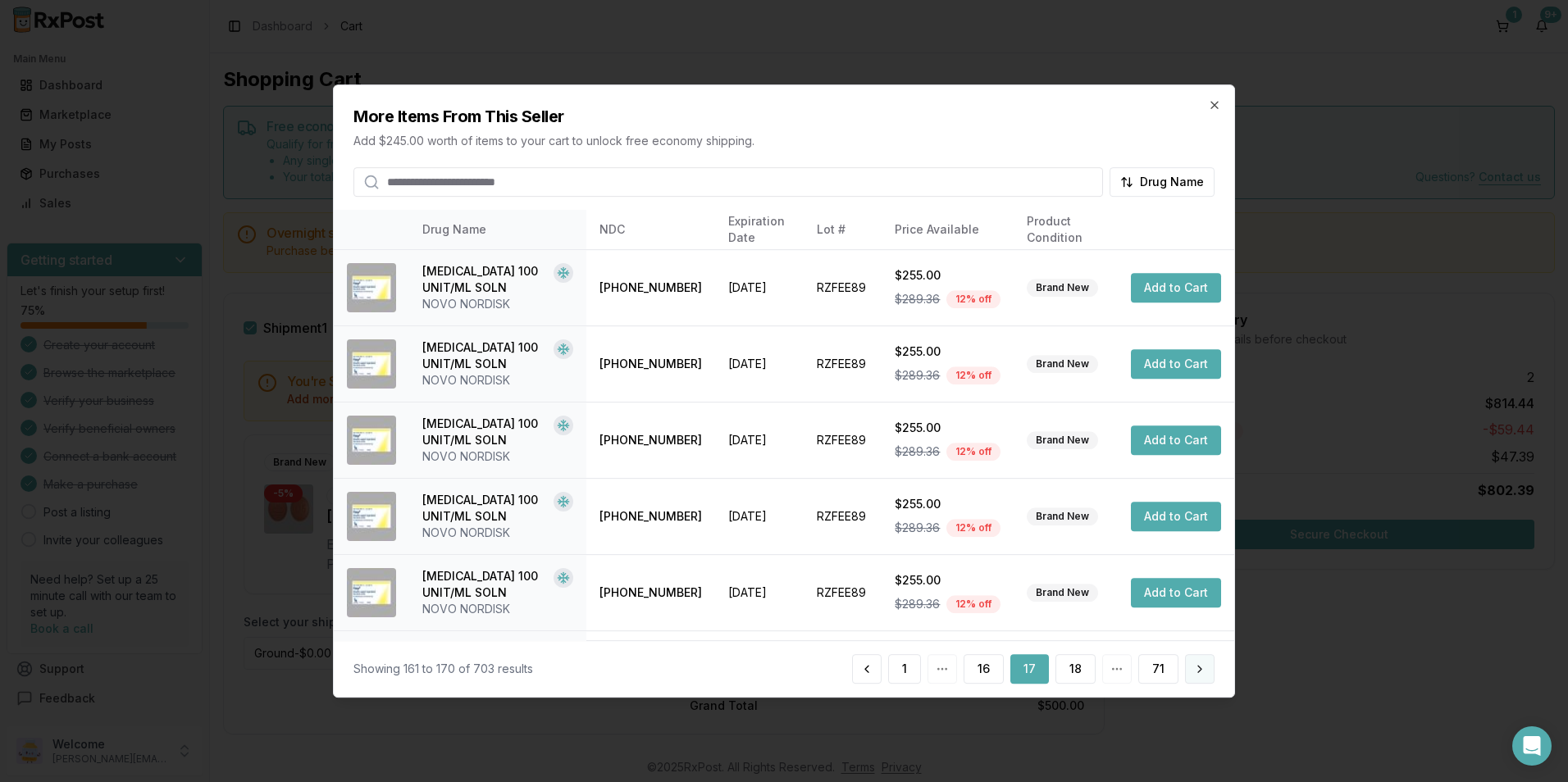
click at [1206, 668] on button at bounding box center [1199, 668] width 29 height 29
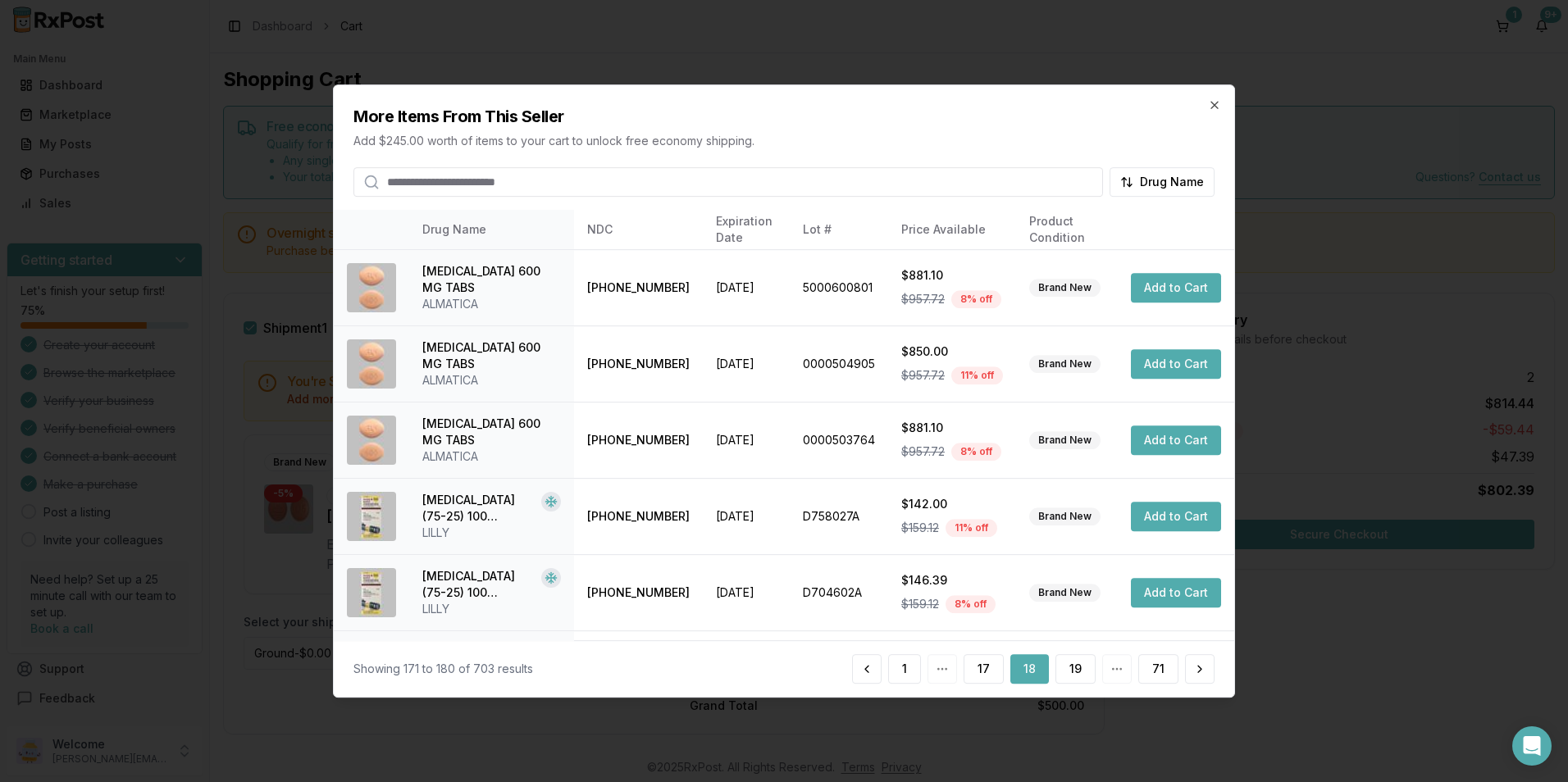
click at [1206, 668] on button at bounding box center [1199, 668] width 29 height 29
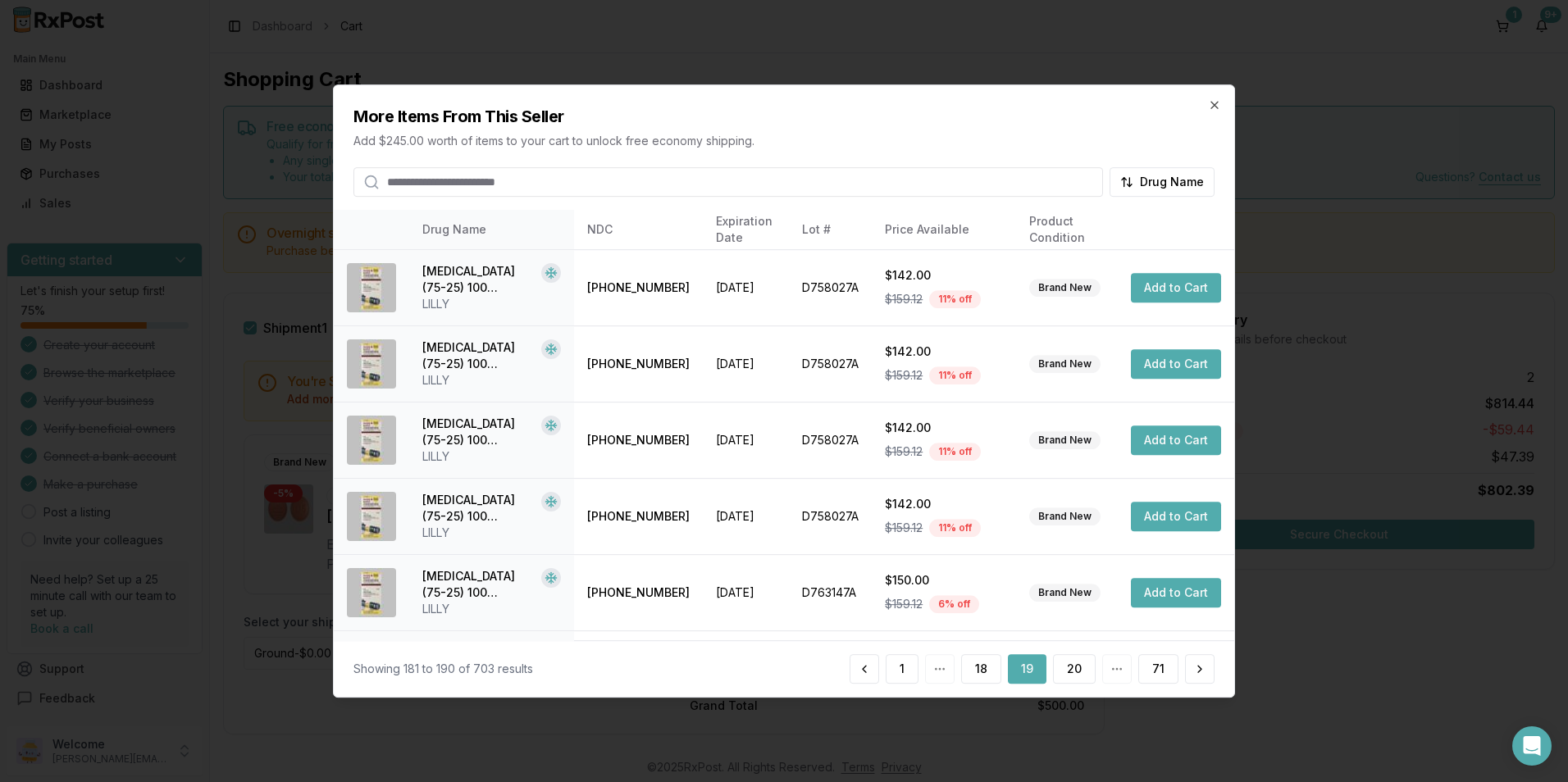
click at [1206, 668] on button at bounding box center [1199, 668] width 29 height 29
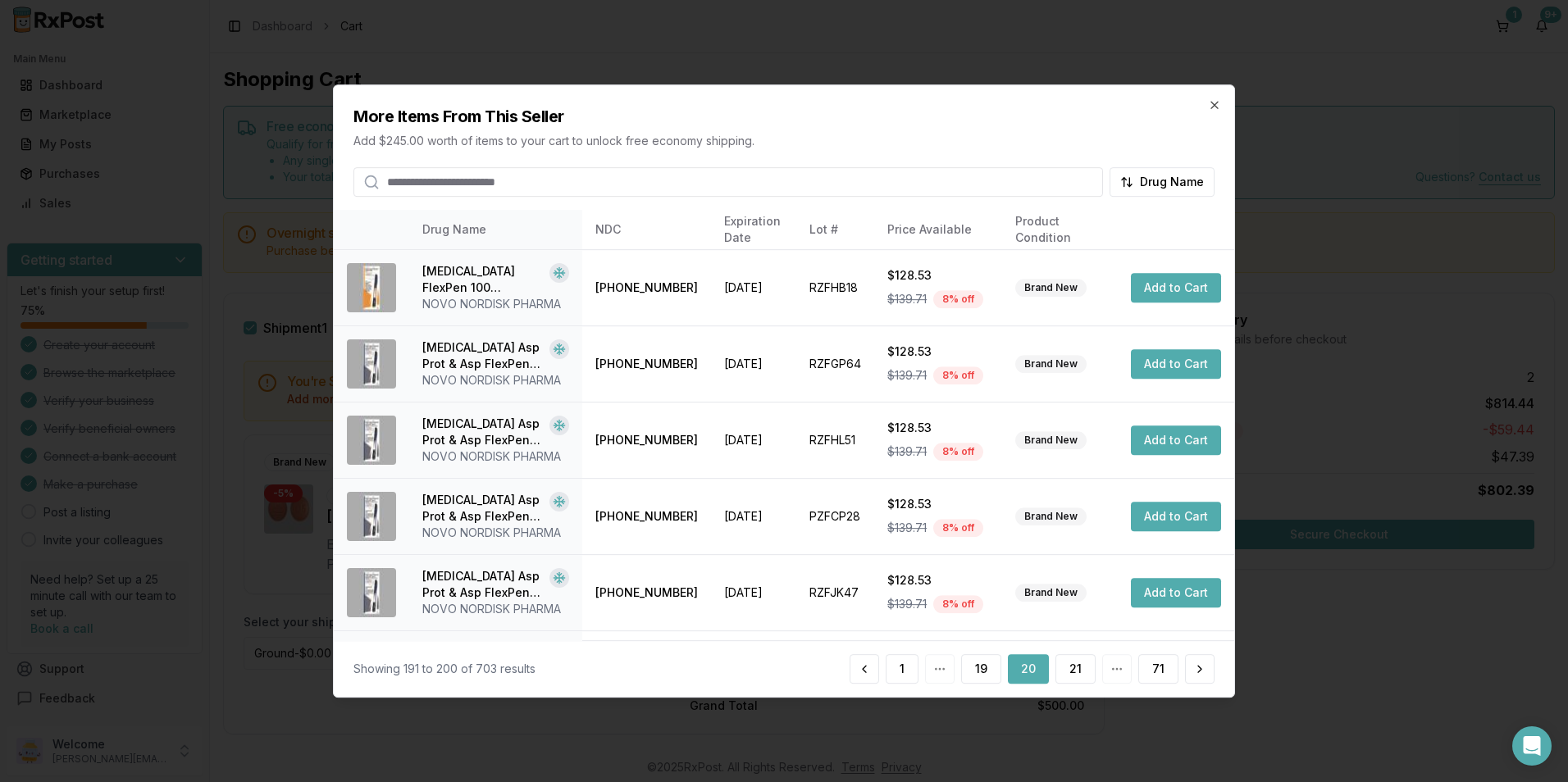
click at [1206, 668] on button at bounding box center [1199, 668] width 29 height 29
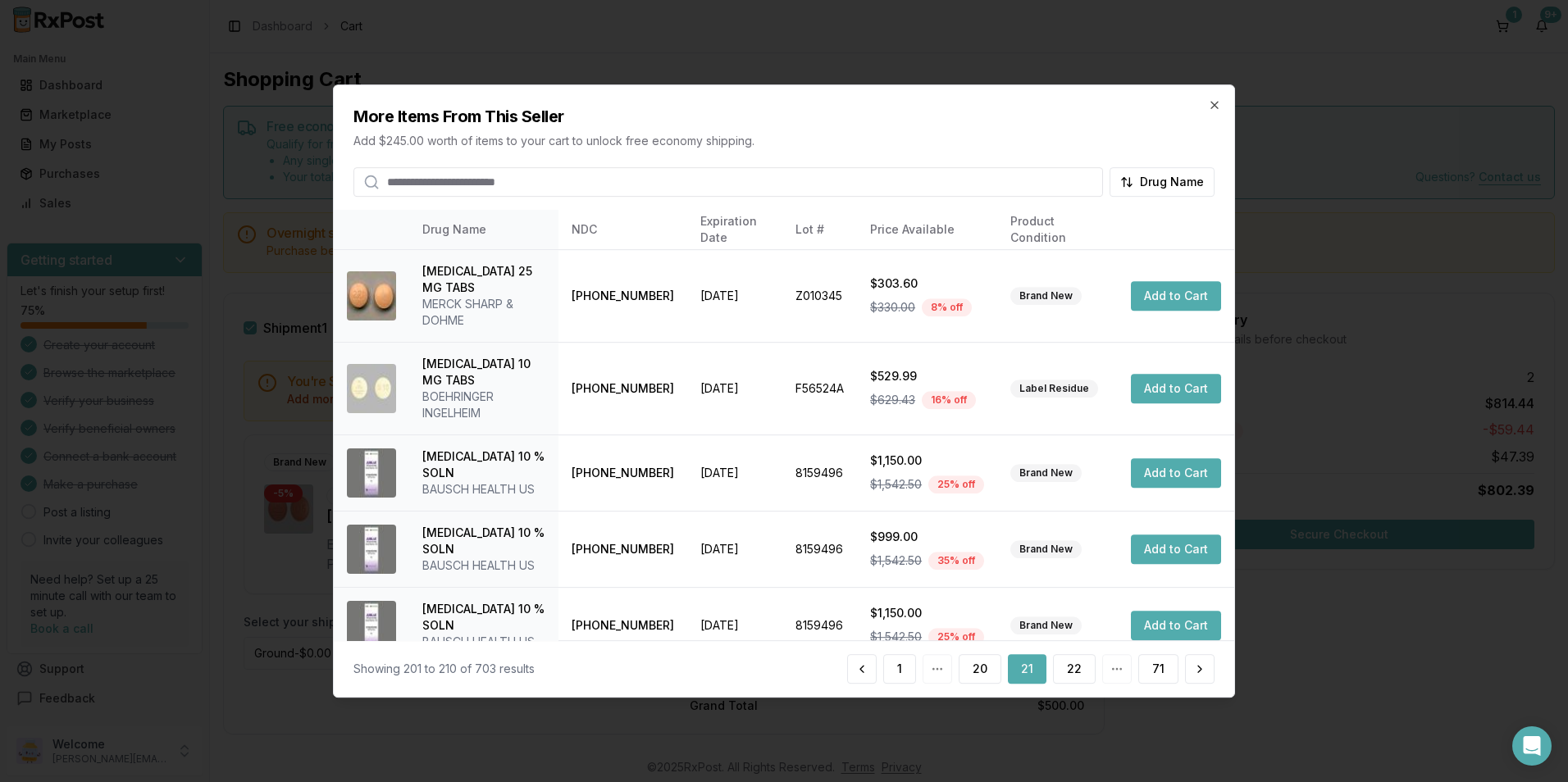
click at [1206, 668] on button at bounding box center [1199, 668] width 29 height 29
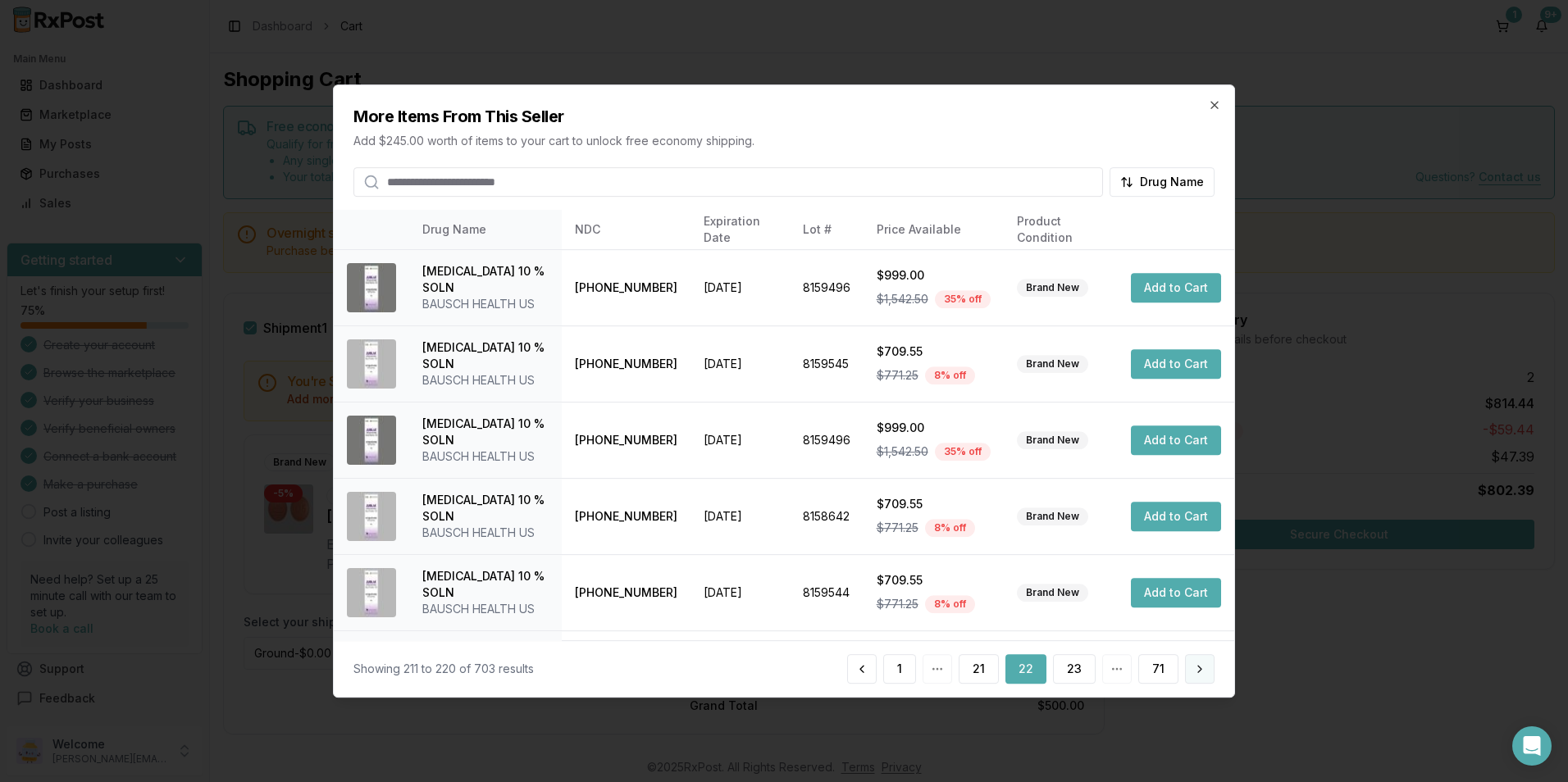
click at [1208, 667] on button at bounding box center [1199, 668] width 29 height 29
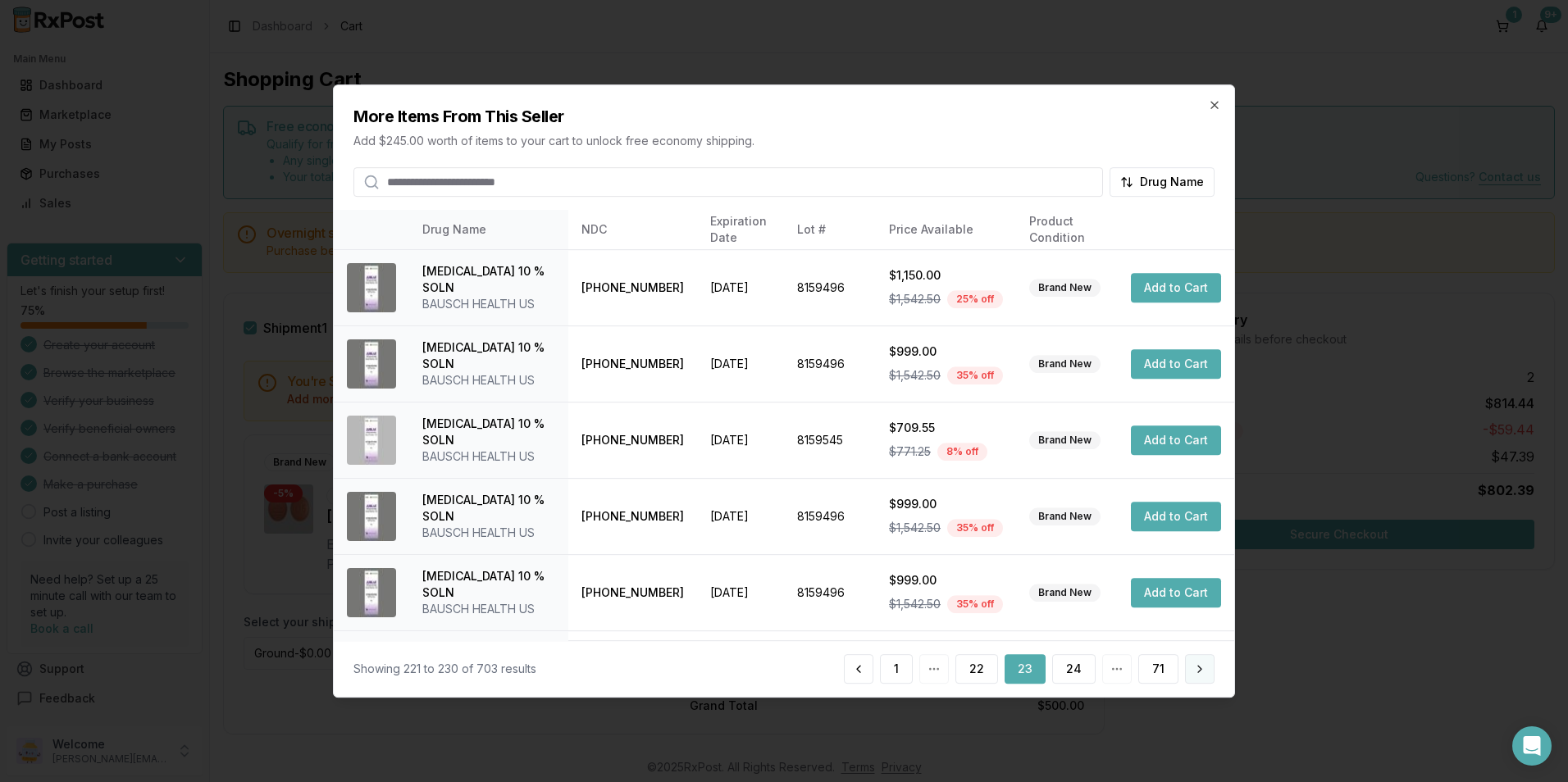
click at [1208, 667] on button at bounding box center [1199, 668] width 29 height 29
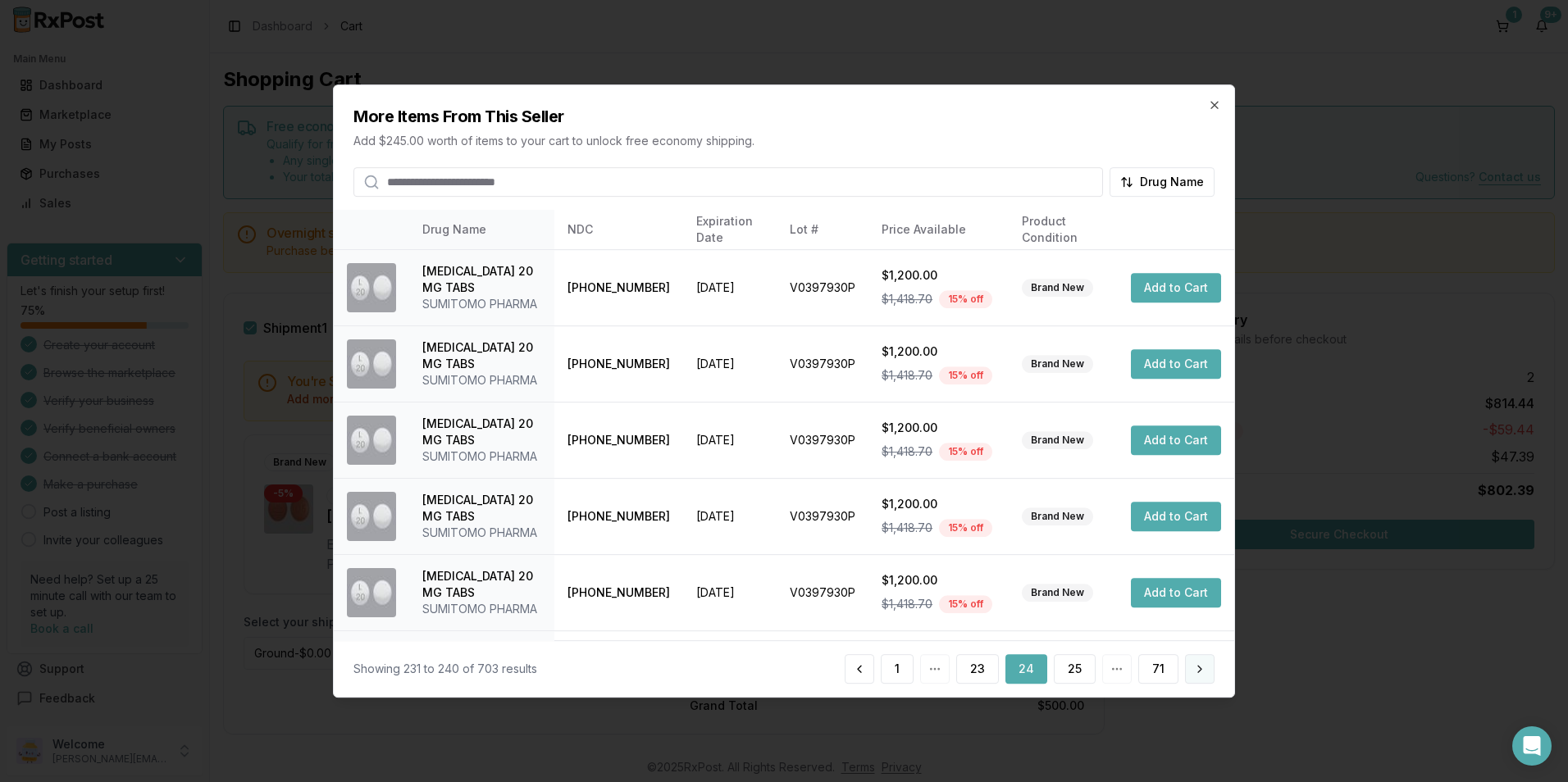
click at [1209, 668] on button at bounding box center [1199, 668] width 29 height 29
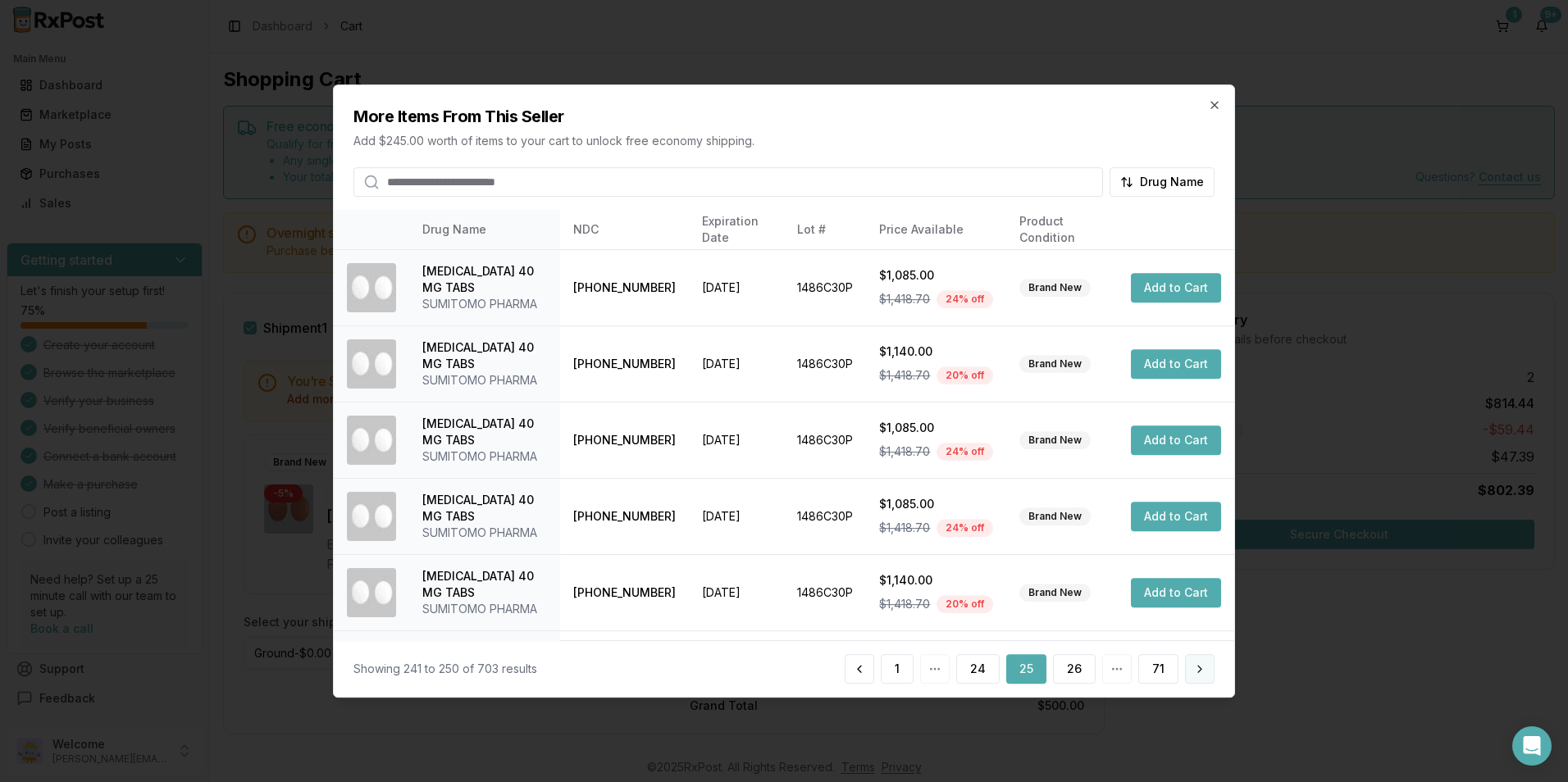
click at [1212, 667] on button at bounding box center [1199, 668] width 29 height 29
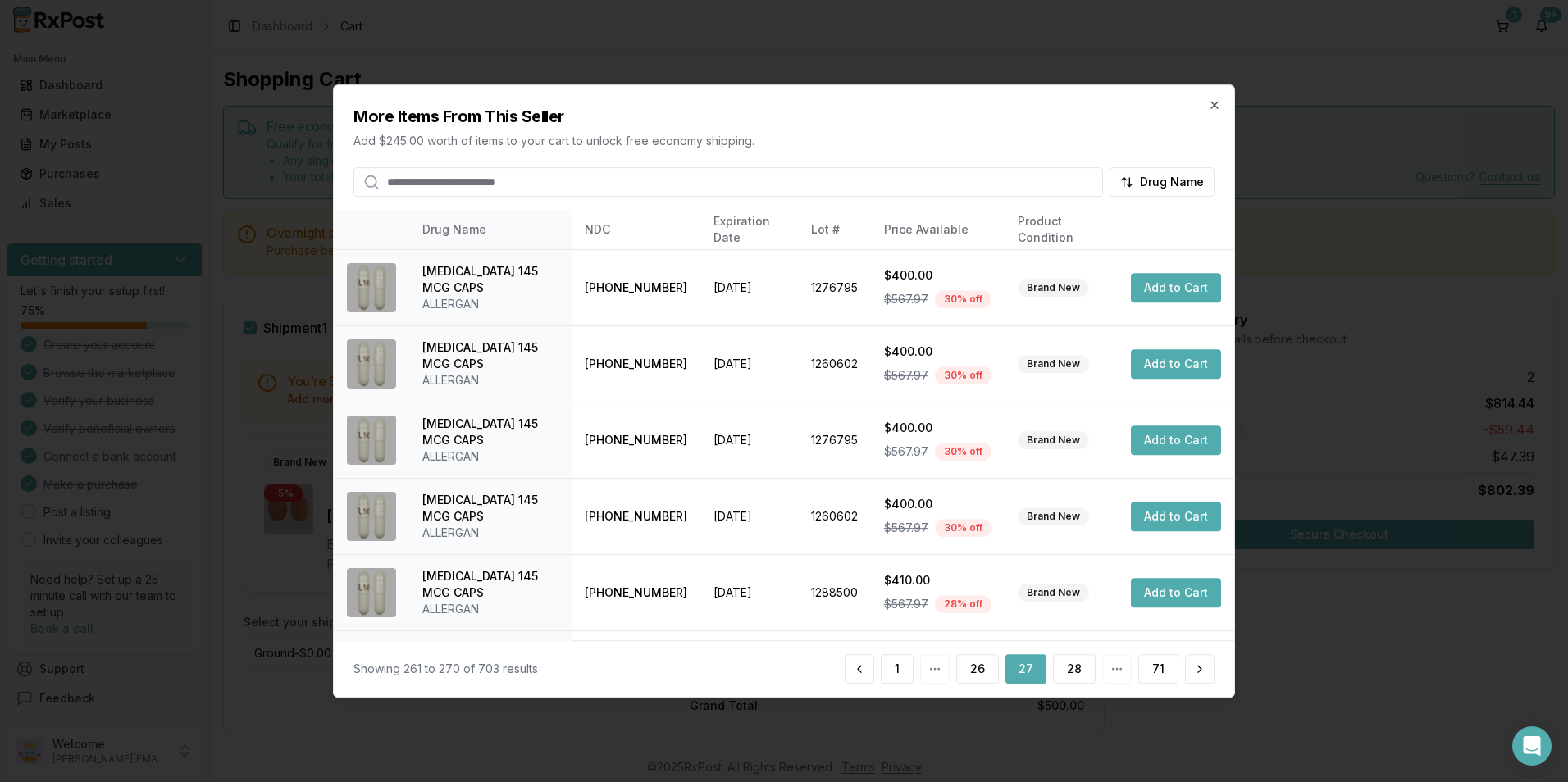
click at [1212, 667] on button at bounding box center [1199, 668] width 29 height 29
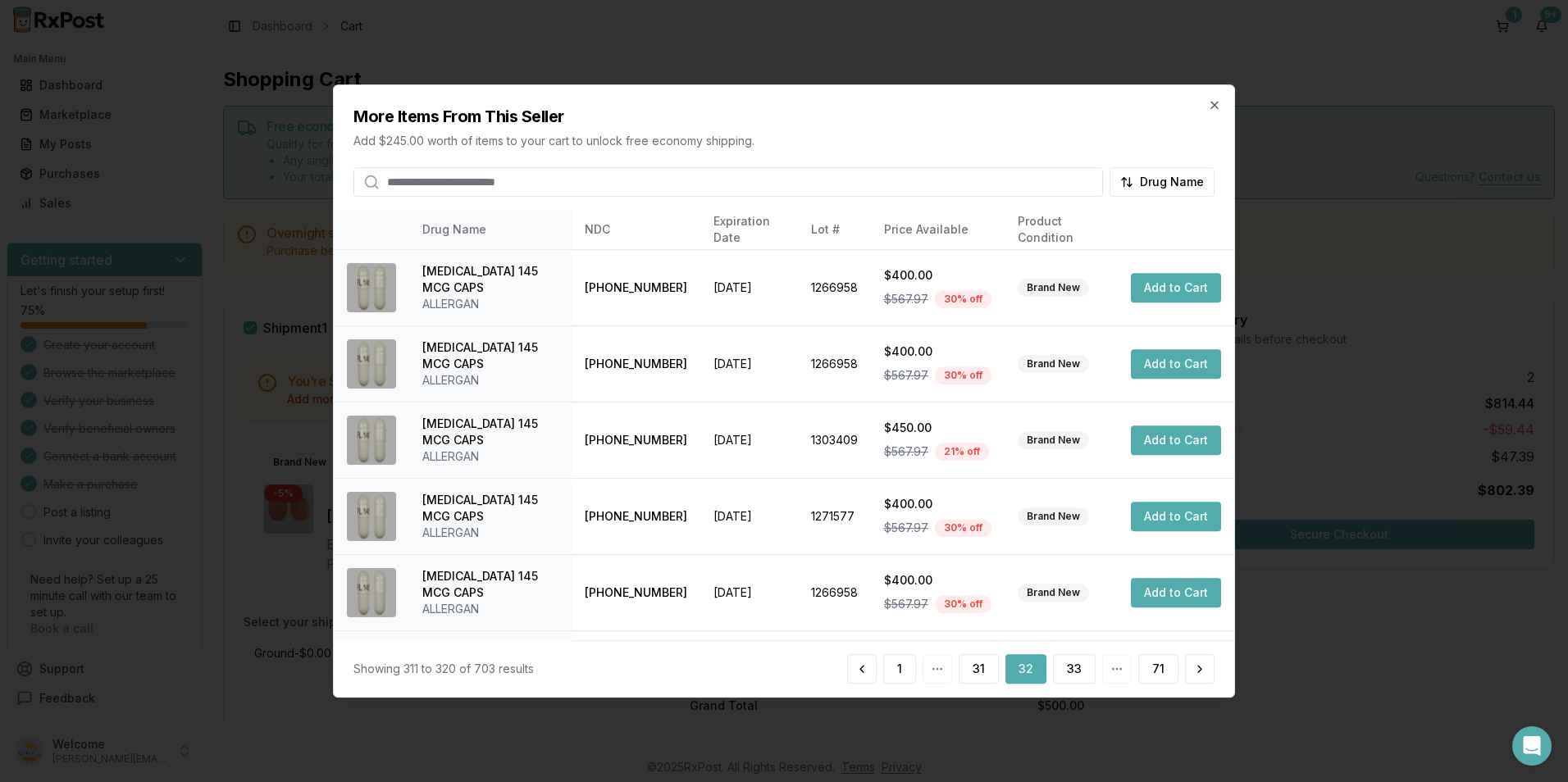
click at [1211, 666] on button at bounding box center [1199, 668] width 29 height 29
click at [1210, 666] on button at bounding box center [1199, 668] width 29 height 29
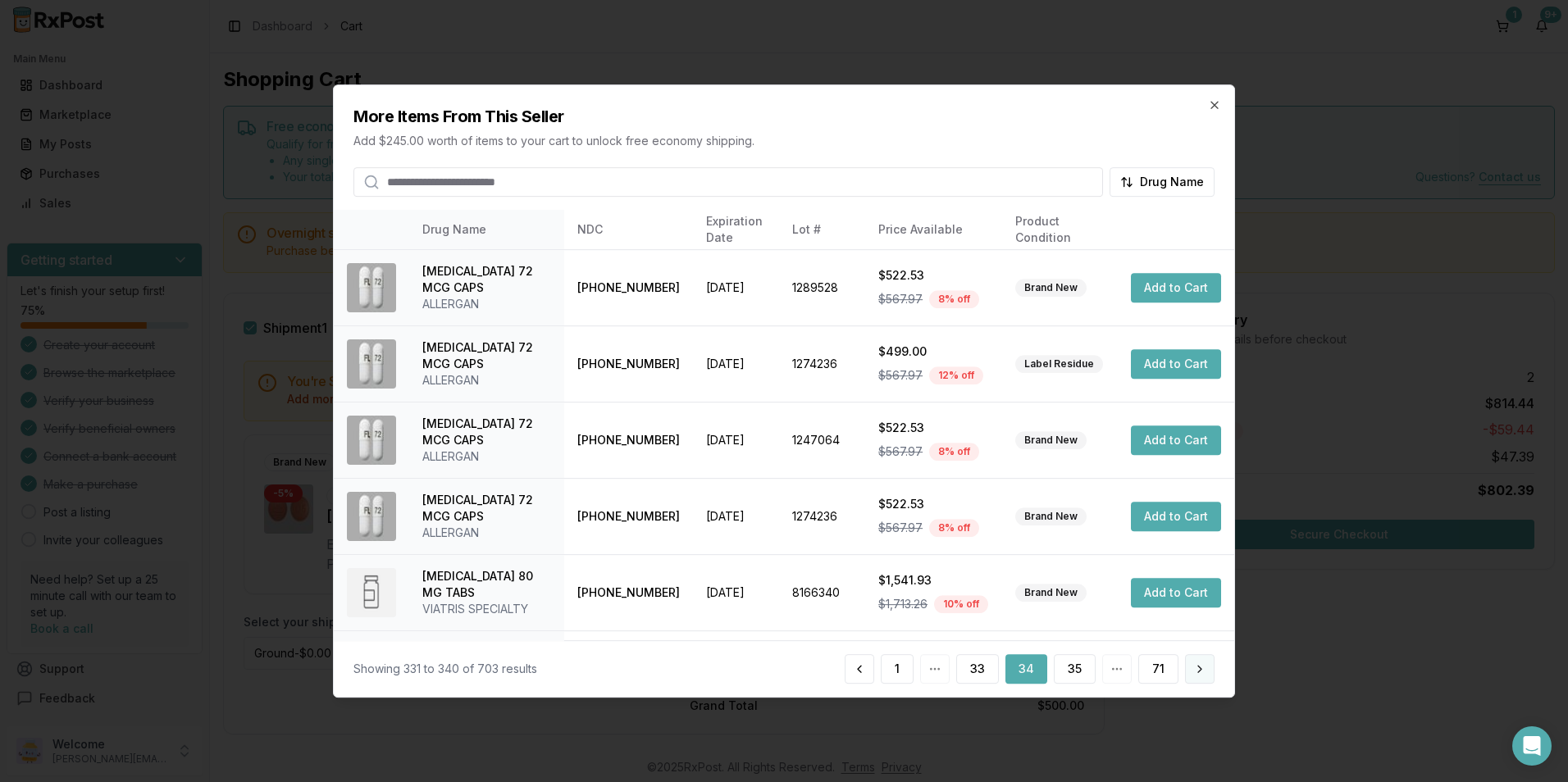
click at [1203, 664] on button at bounding box center [1199, 668] width 29 height 29
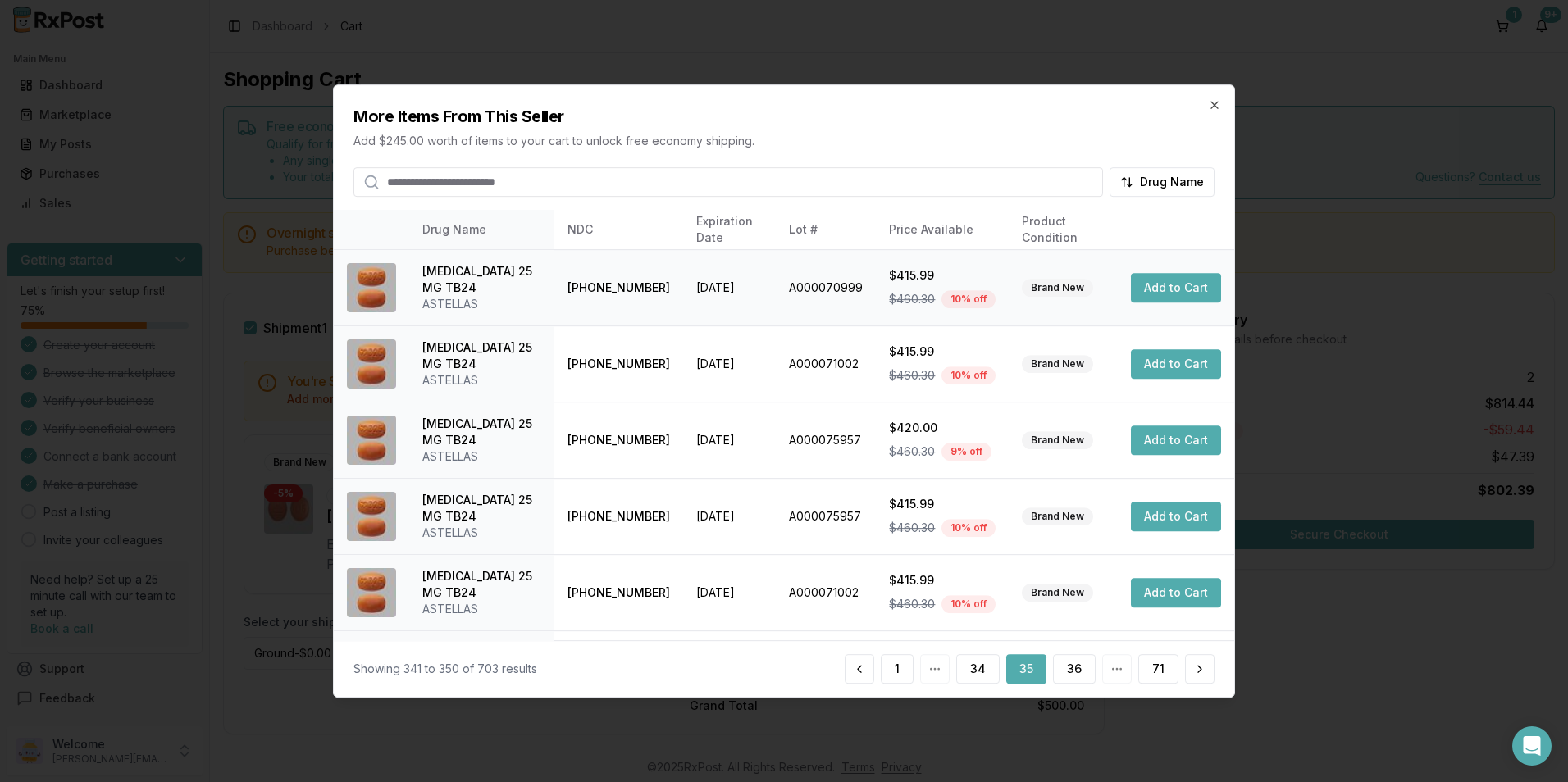
click at [1161, 289] on button "Add to Cart" at bounding box center [1176, 287] width 90 height 29
click at [1173, 291] on button "Add to Cart" at bounding box center [1176, 287] width 90 height 29
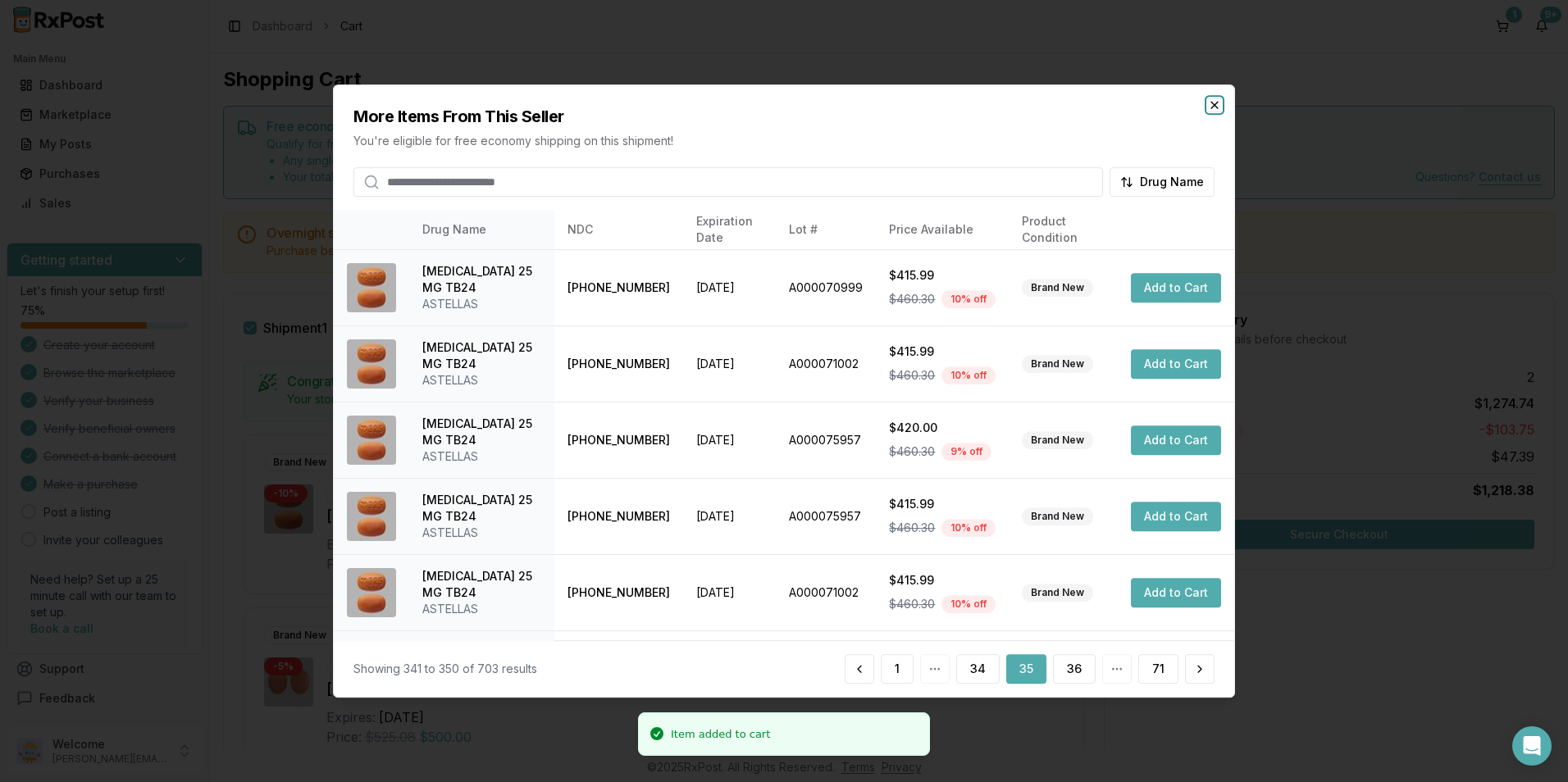
click at [1217, 103] on icon "button" at bounding box center [1214, 105] width 7 height 7
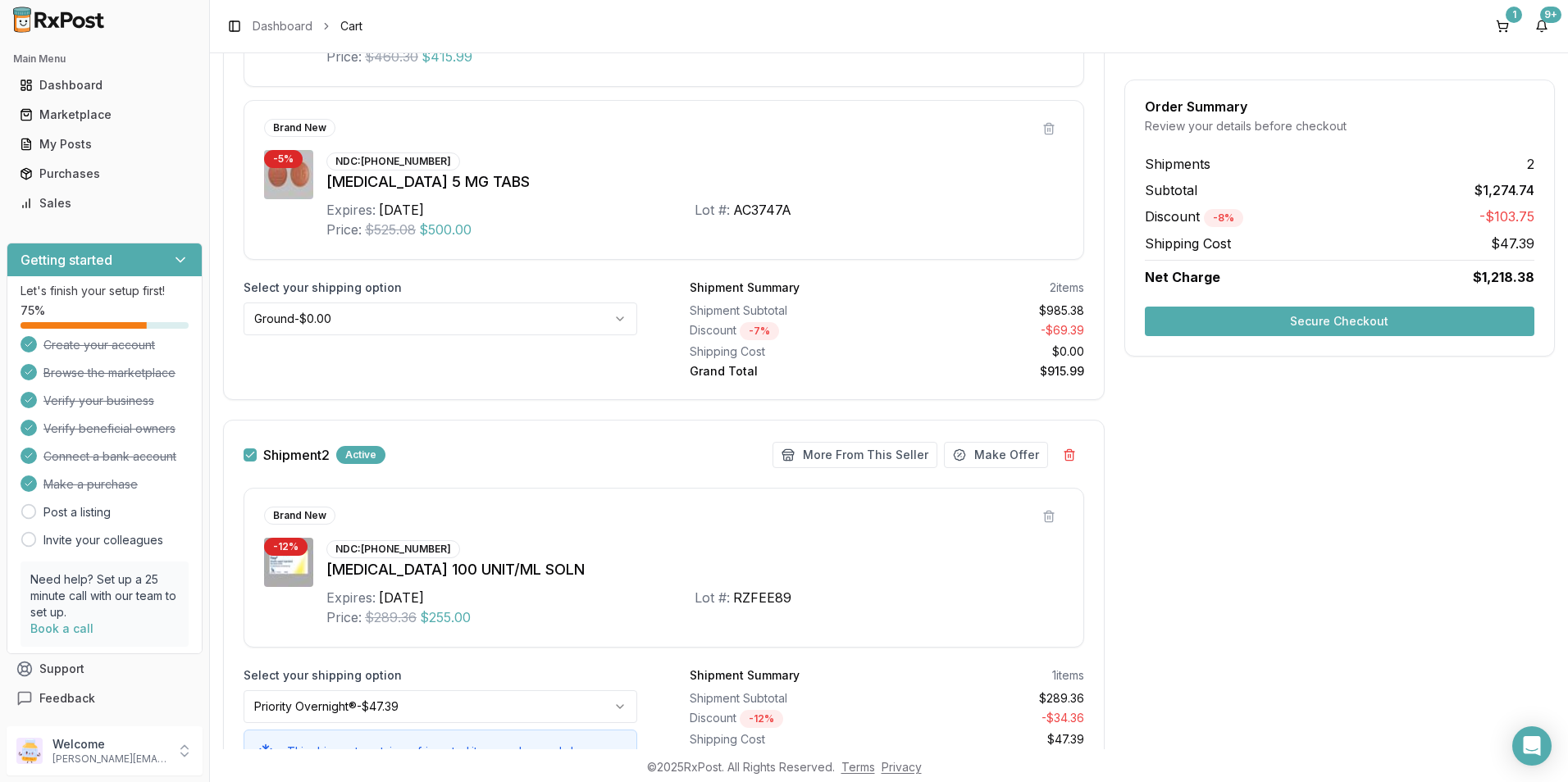
scroll to position [536, 0]
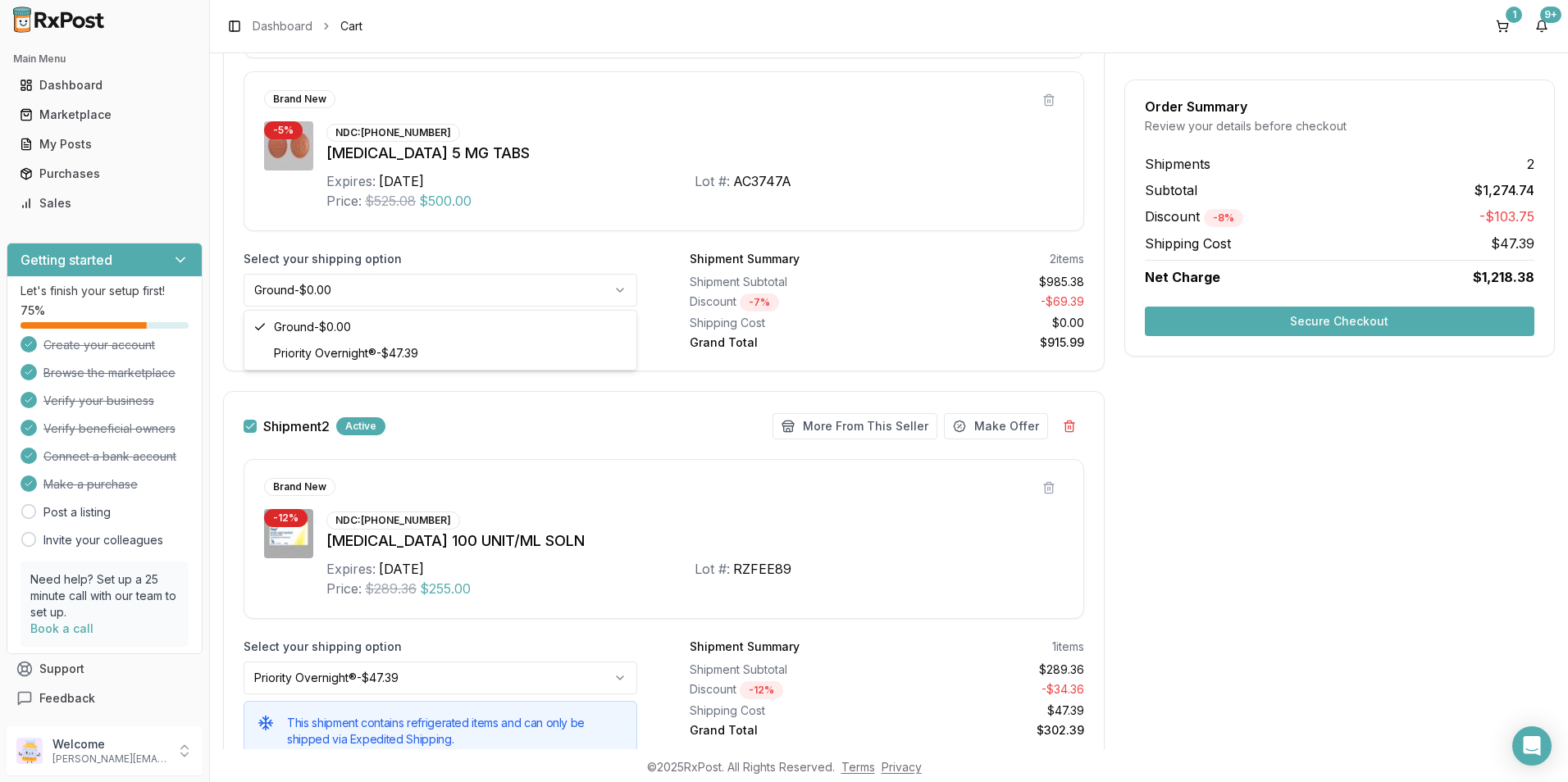
click at [617, 290] on html "Main Menu Dashboard Marketplace My Posts Purchases Sales Getting started Let's …" at bounding box center [784, 391] width 1568 height 782
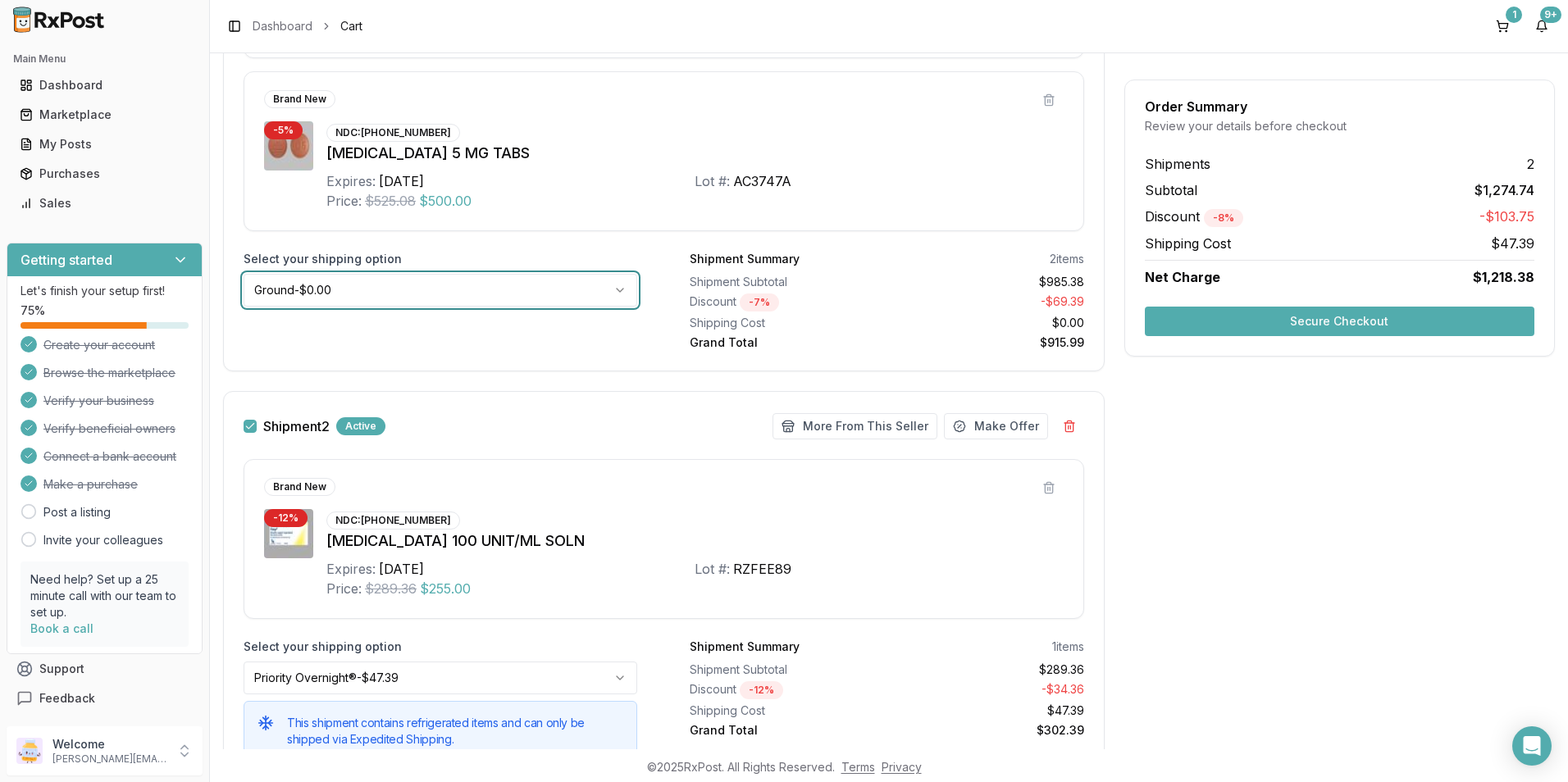
click at [617, 290] on html "Main Menu Dashboard Marketplace My Posts Purchases Sales Getting started Let's …" at bounding box center [784, 391] width 1568 height 782
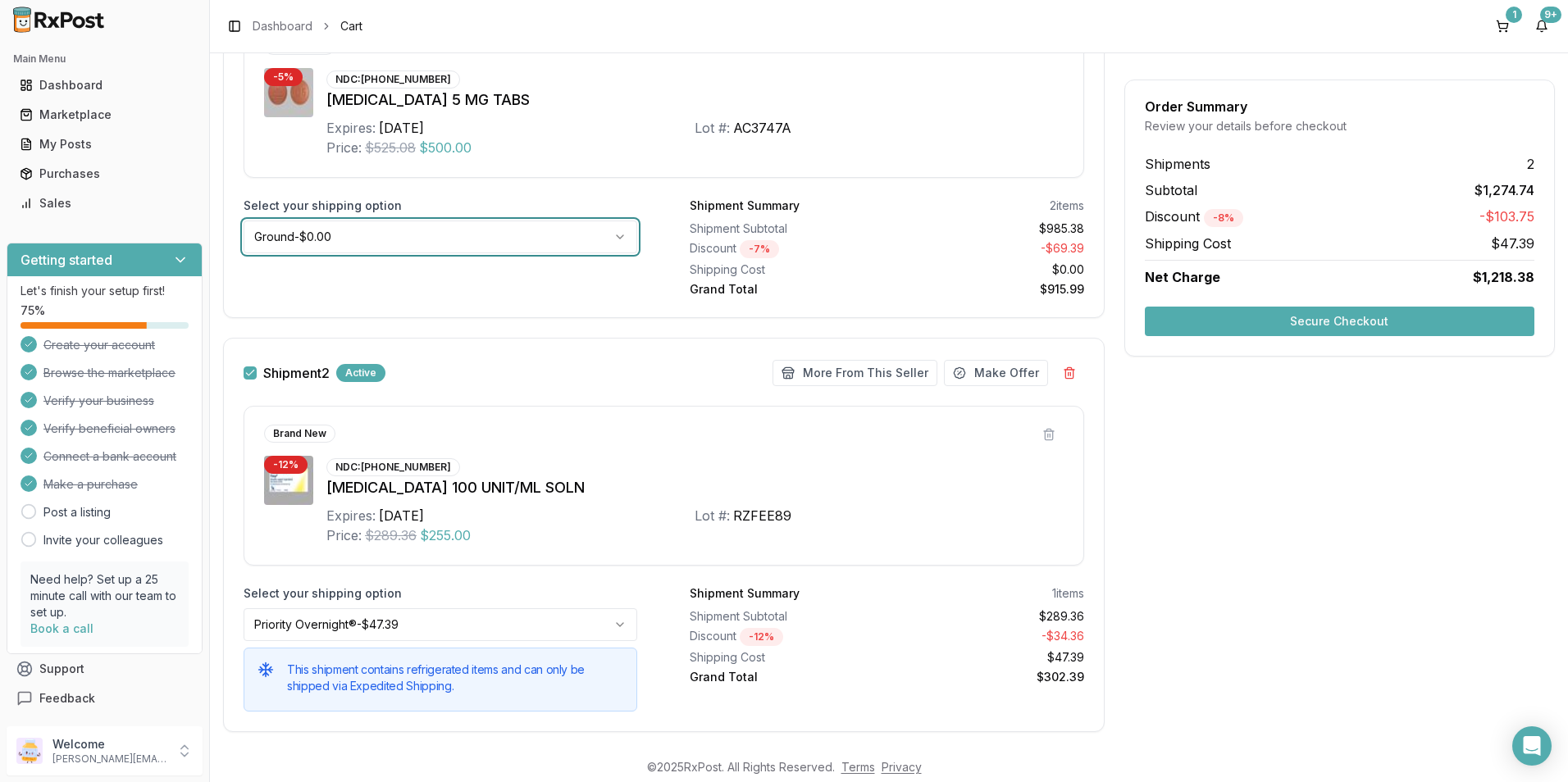
scroll to position [618, 0]
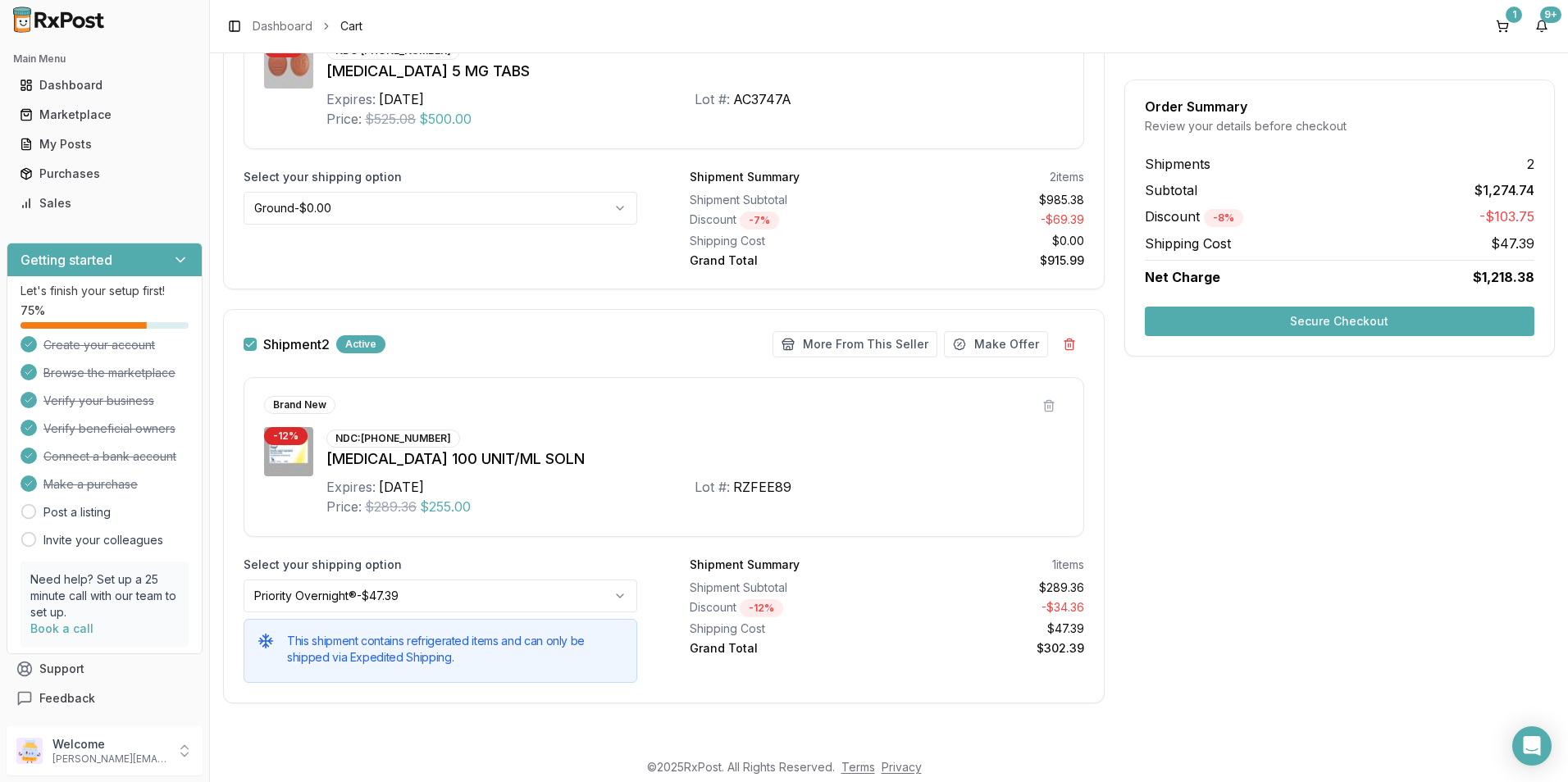
click at [1365, 318] on button "Secure Checkout" at bounding box center [1340, 321] width 390 height 29
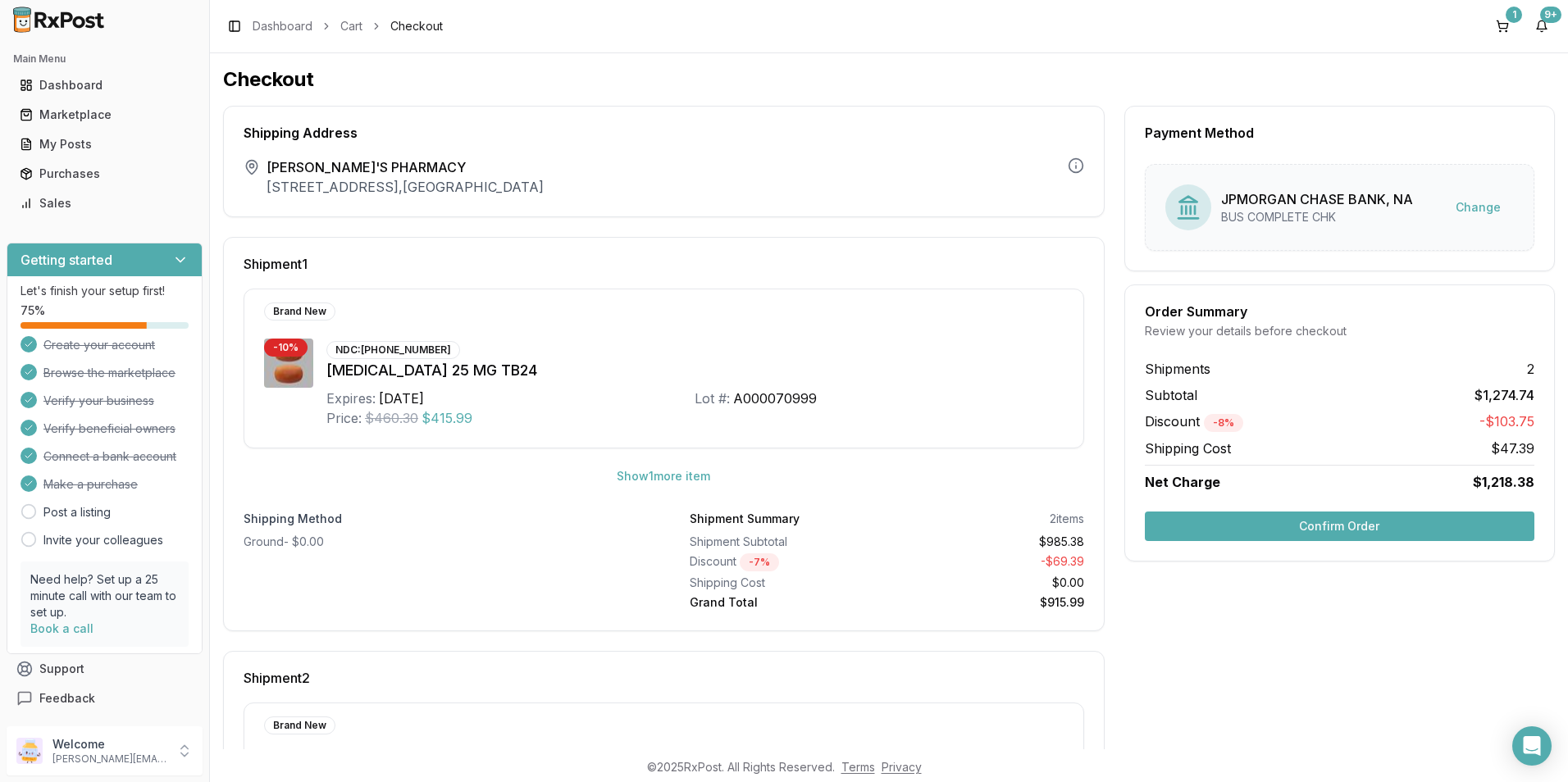
click at [1303, 529] on button "Confirm Order" at bounding box center [1340, 526] width 390 height 29
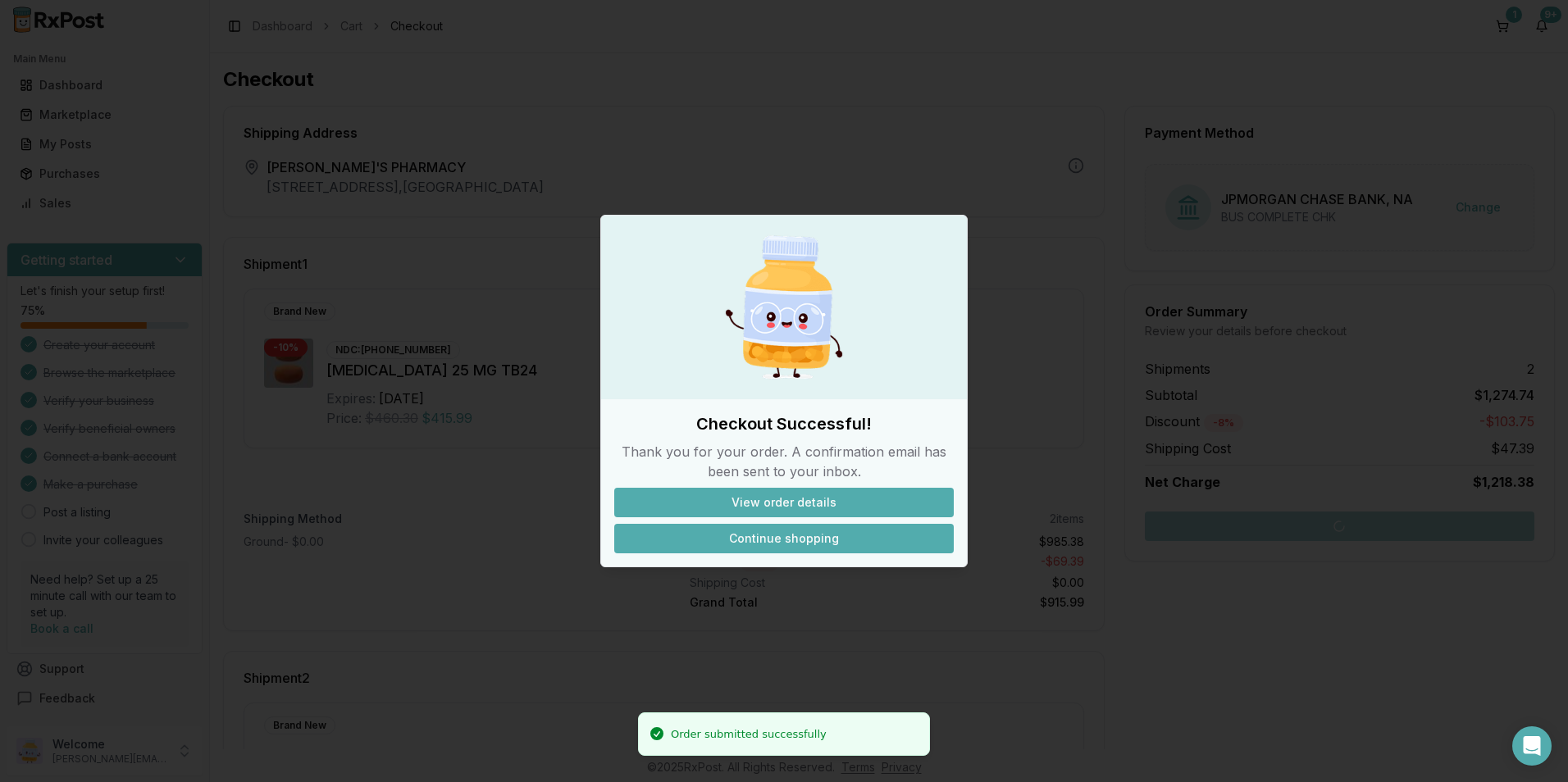
click at [755, 541] on button "Continue shopping" at bounding box center [784, 538] width 340 height 29
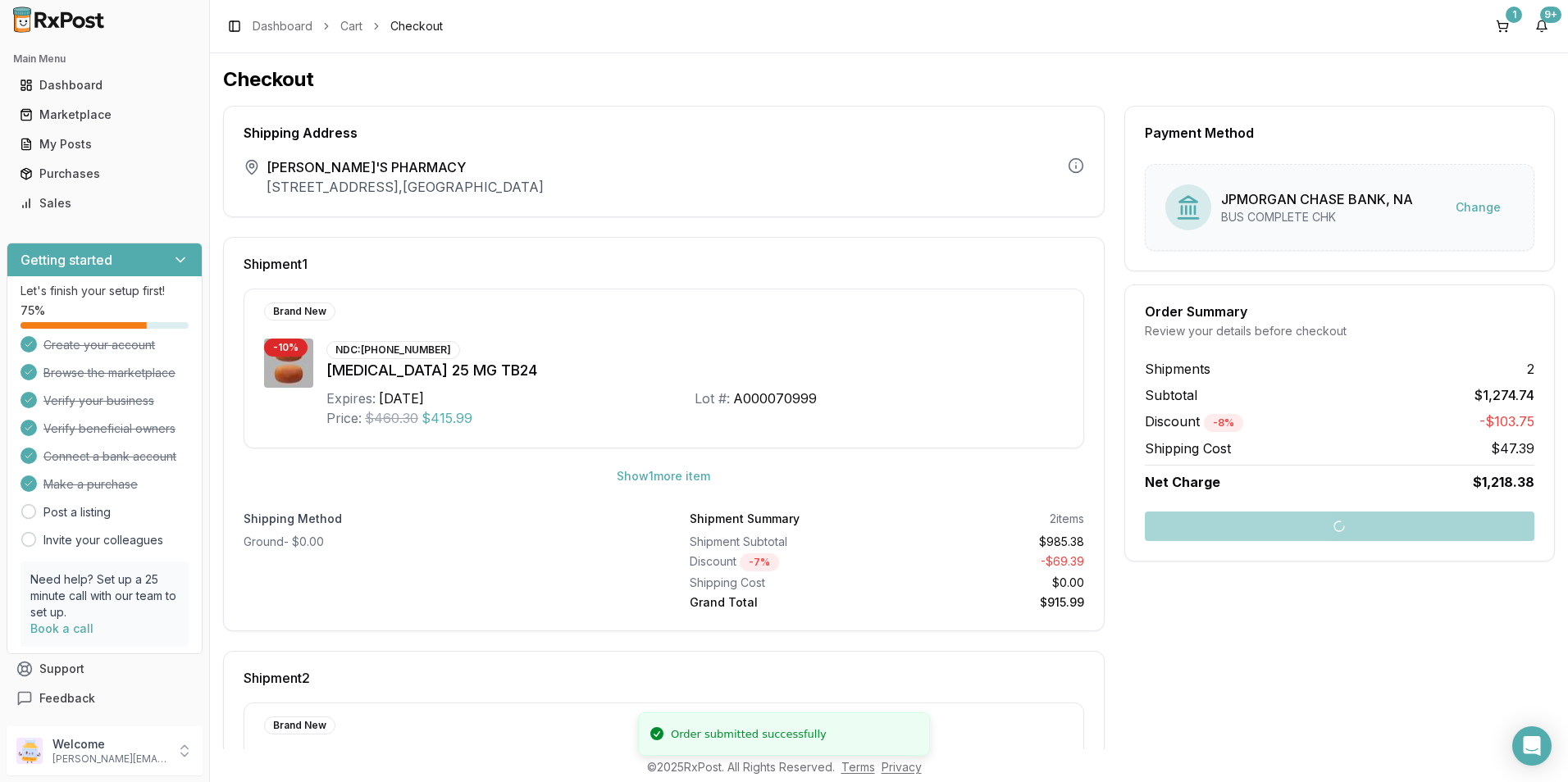
click at [78, 100] on ul "Dashboard Marketplace My Posts Purchases Sales" at bounding box center [104, 144] width 196 height 144
click at [75, 110] on div "Marketplace" at bounding box center [105, 115] width 170 height 17
